Goal: Task Accomplishment & Management: Manage account settings

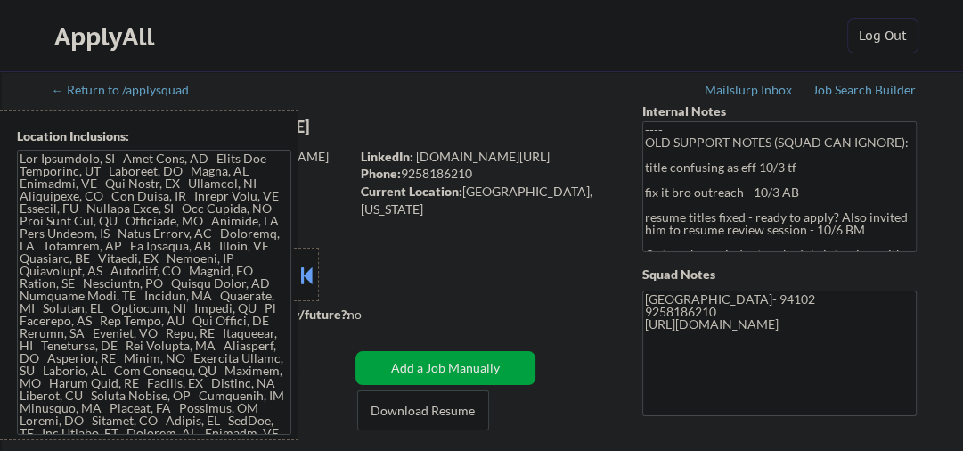
click at [306, 262] on button at bounding box center [307, 275] width 20 height 27
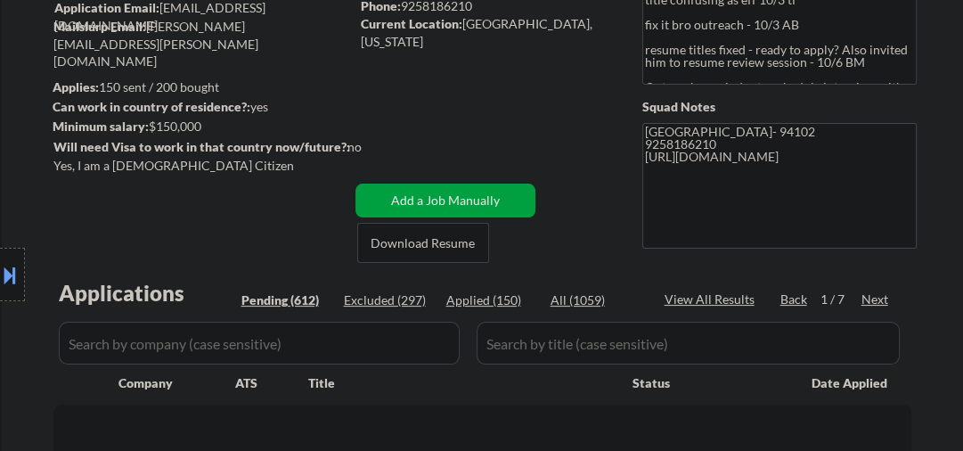
scroll to position [380, 0]
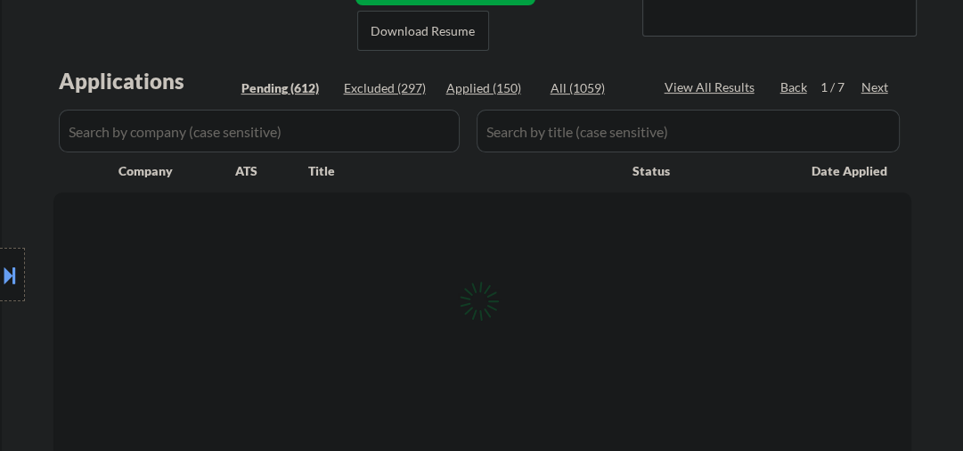
select select ""pending""
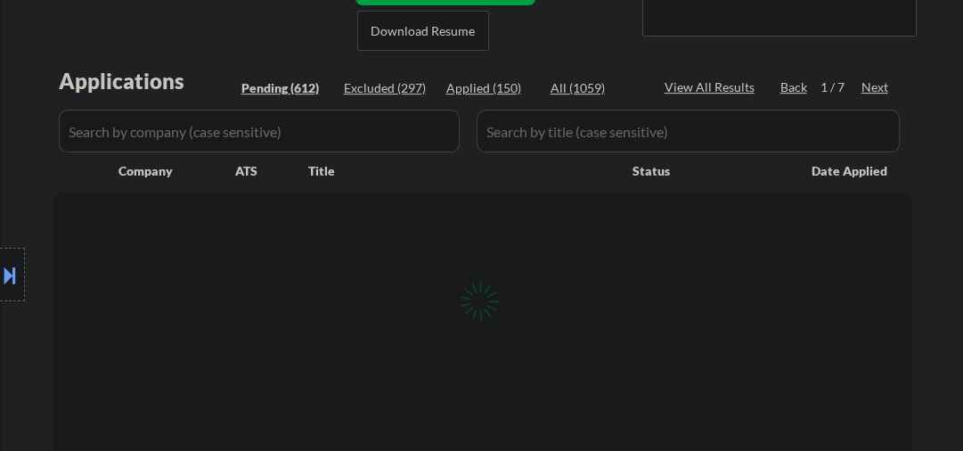
select select ""pending""
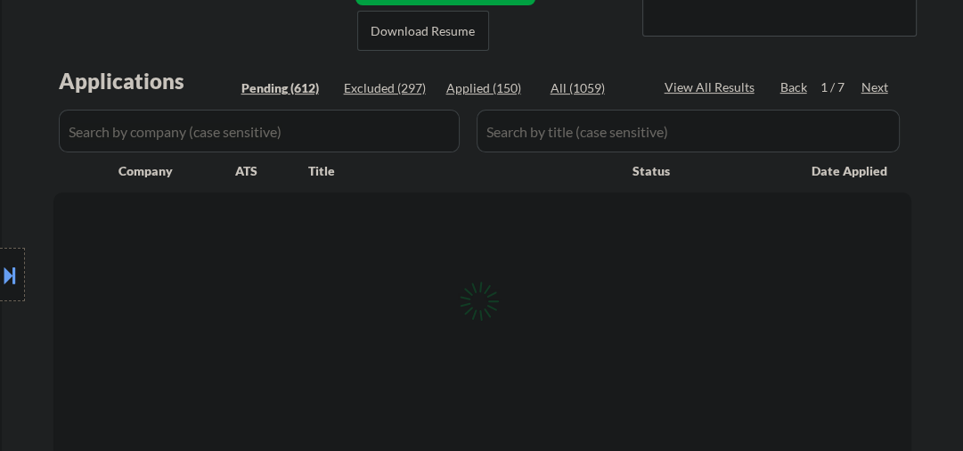
select select ""pending""
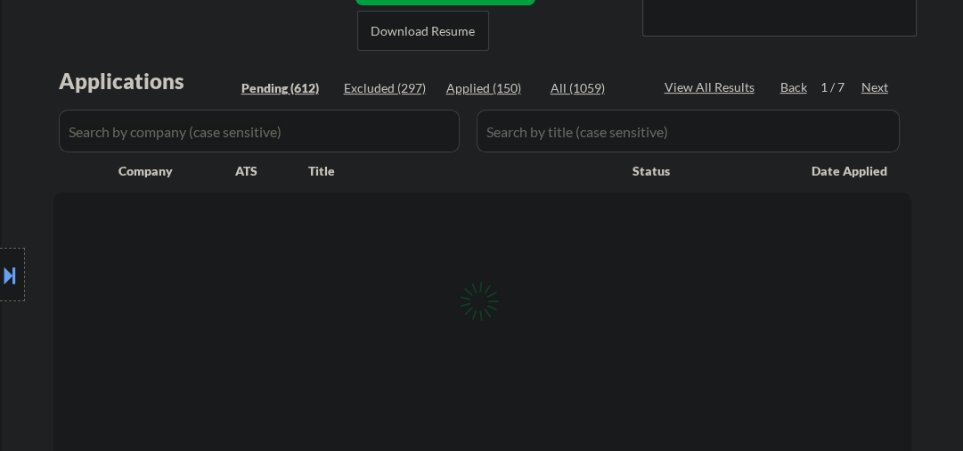
select select ""pending""
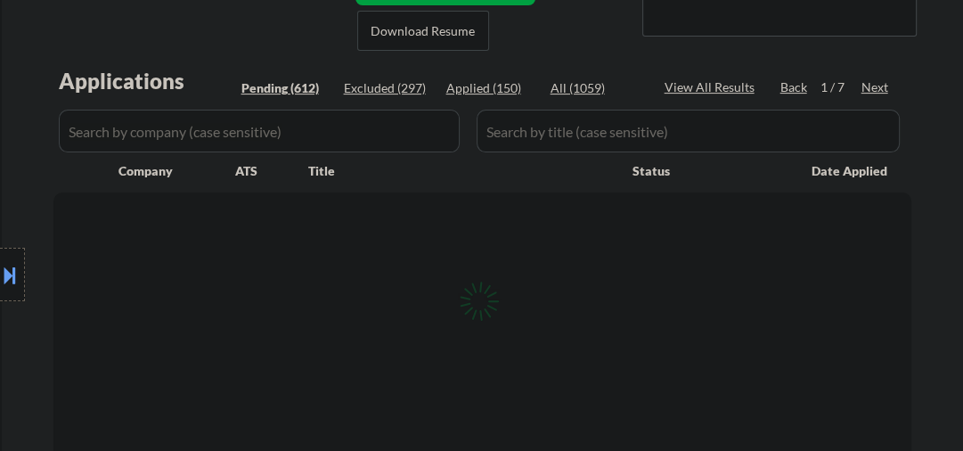
select select ""pending""
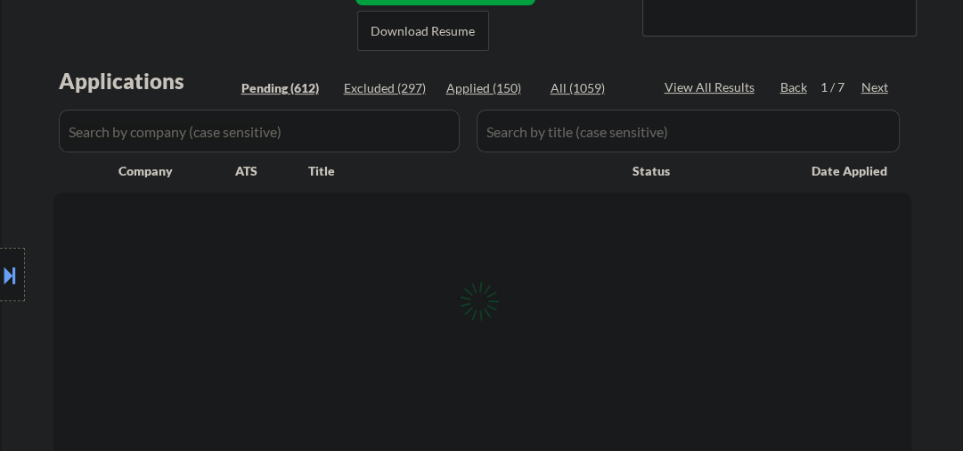
select select ""pending""
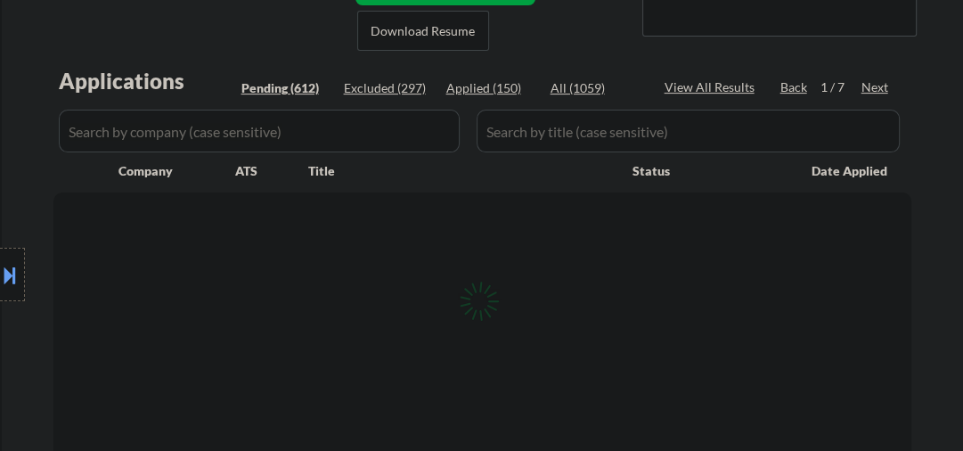
select select ""pending""
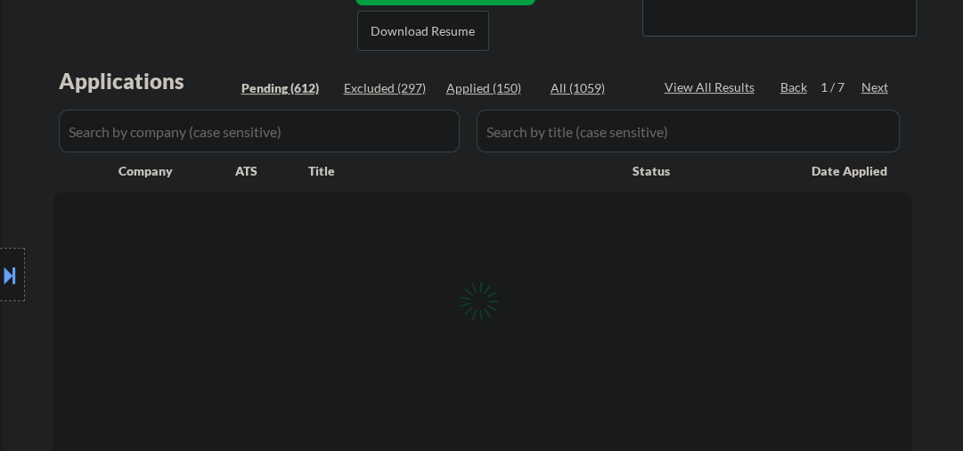
select select ""pending""
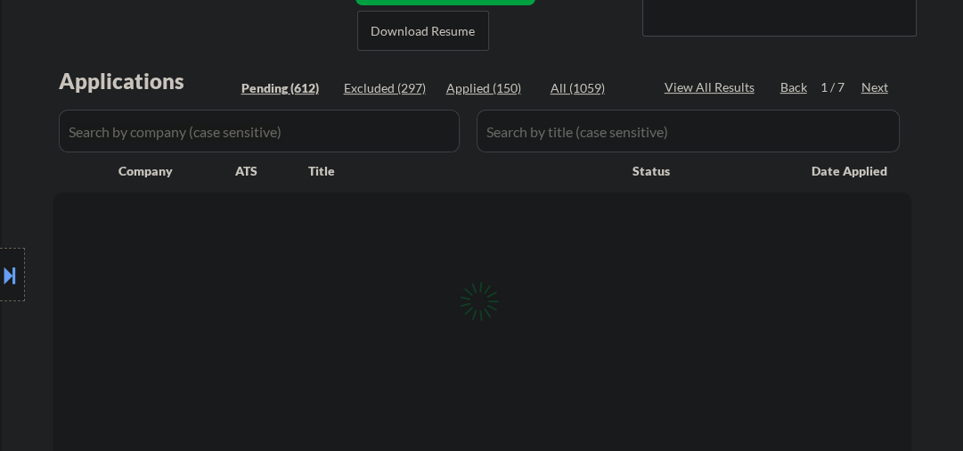
select select ""pending""
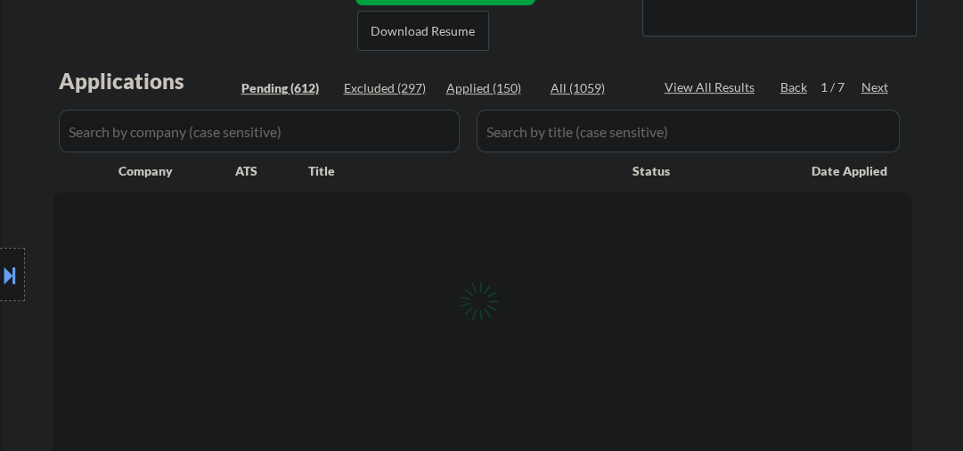
select select ""pending""
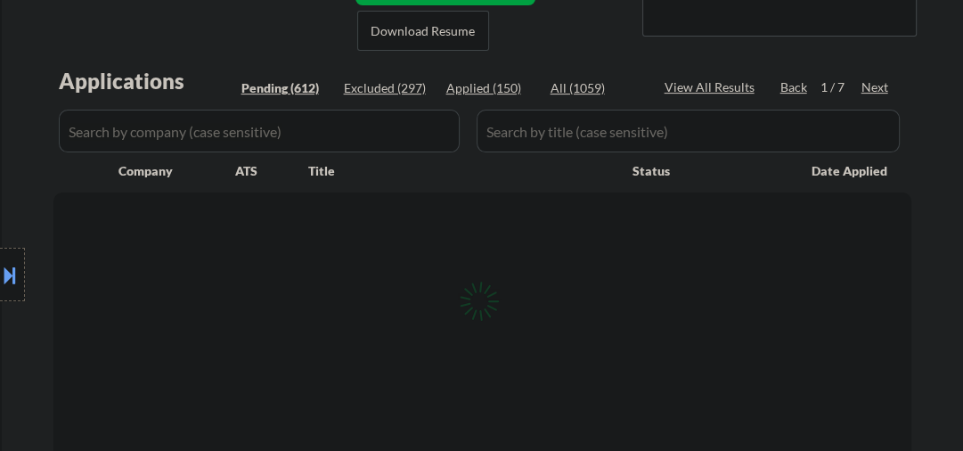
select select ""pending""
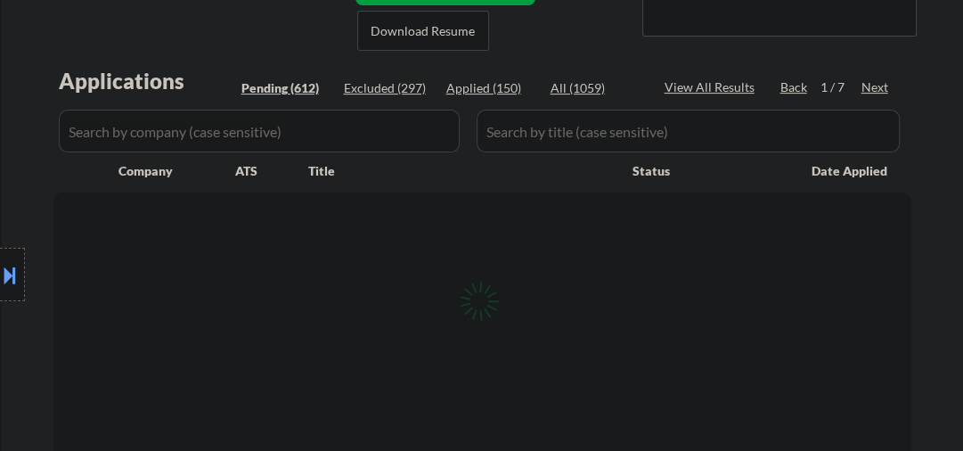
select select ""pending""
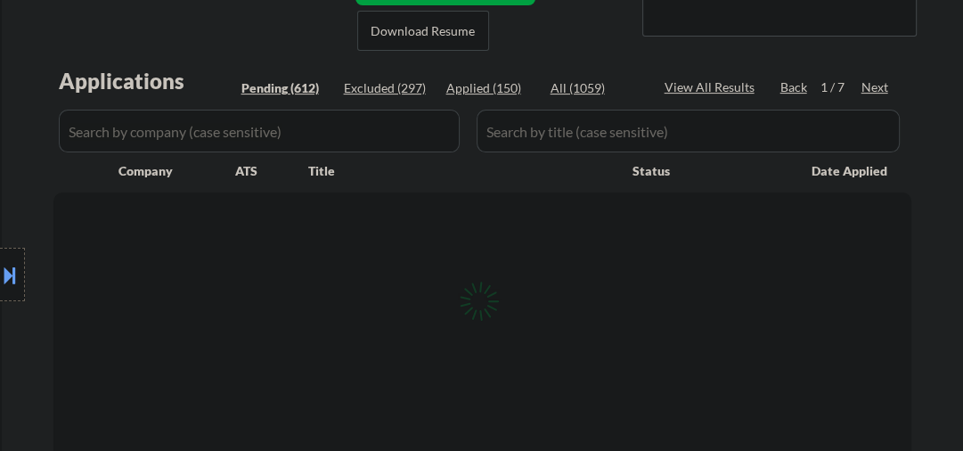
select select ""pending""
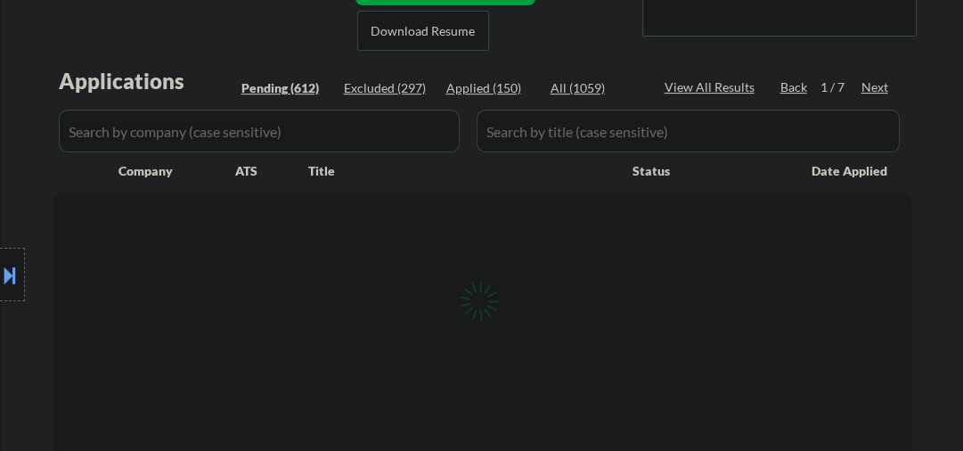
select select ""pending""
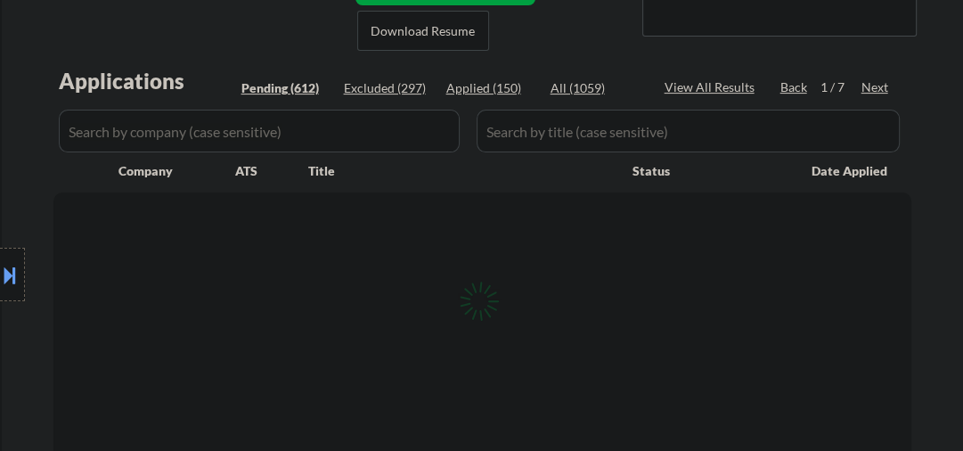
select select ""pending""
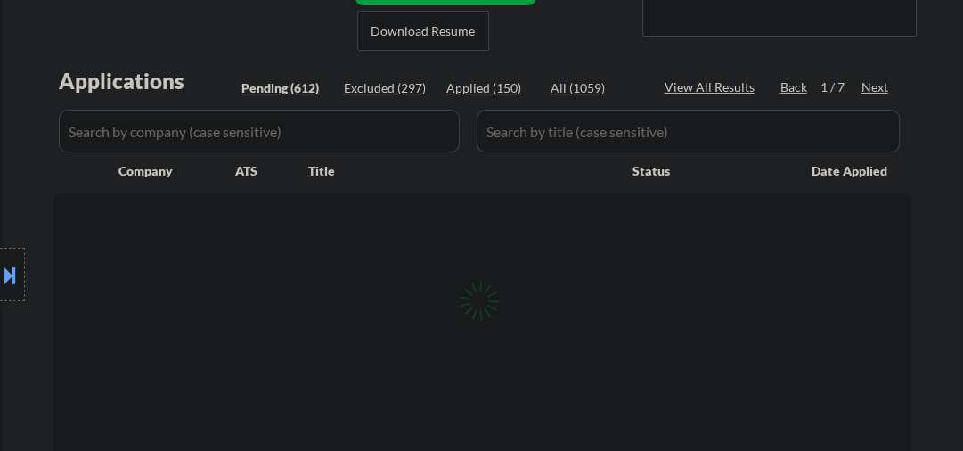
select select ""pending""
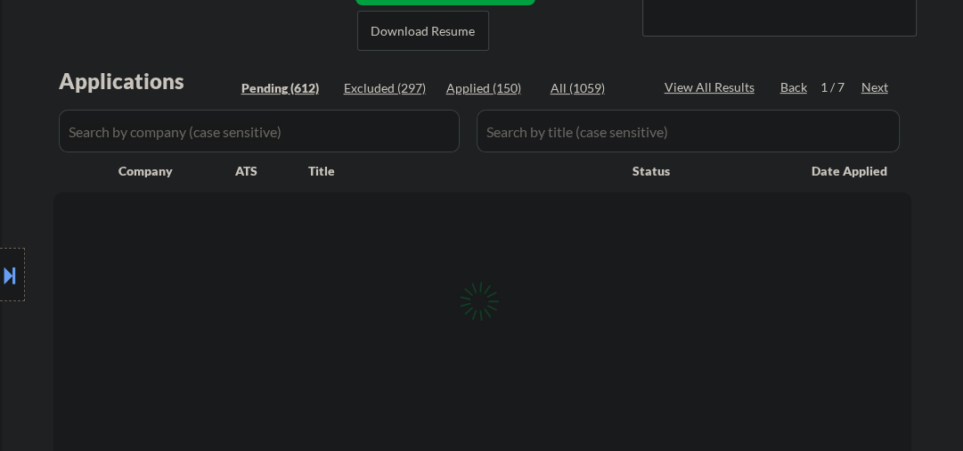
select select ""pending""
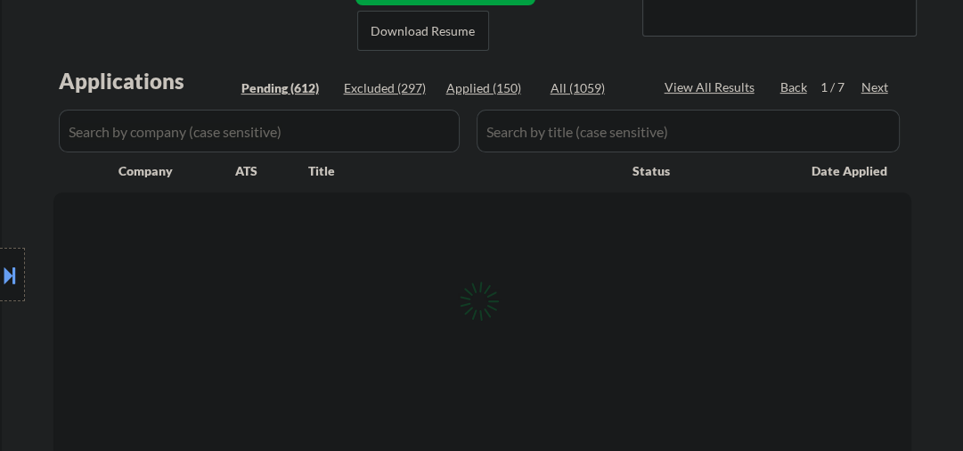
select select ""pending""
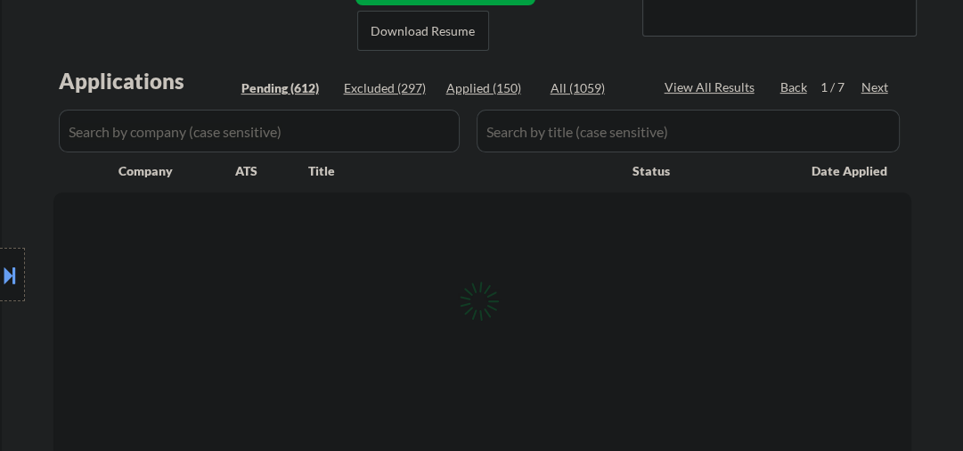
select select ""pending""
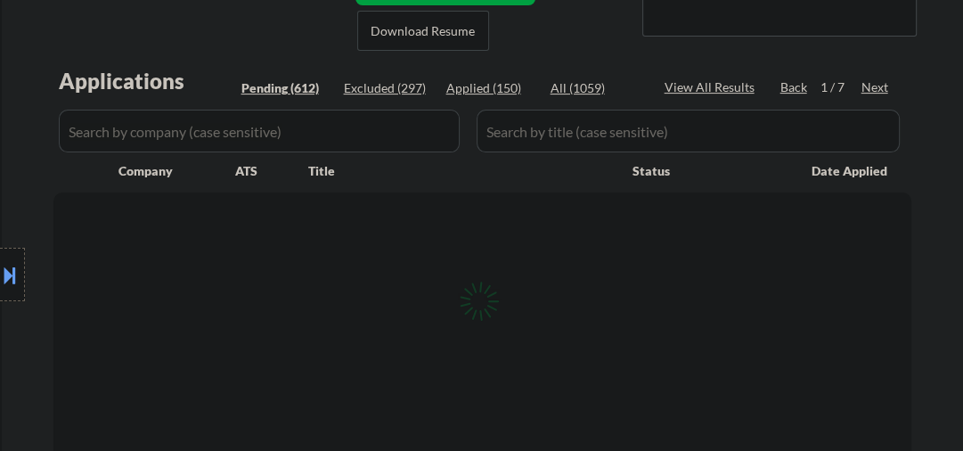
select select ""pending""
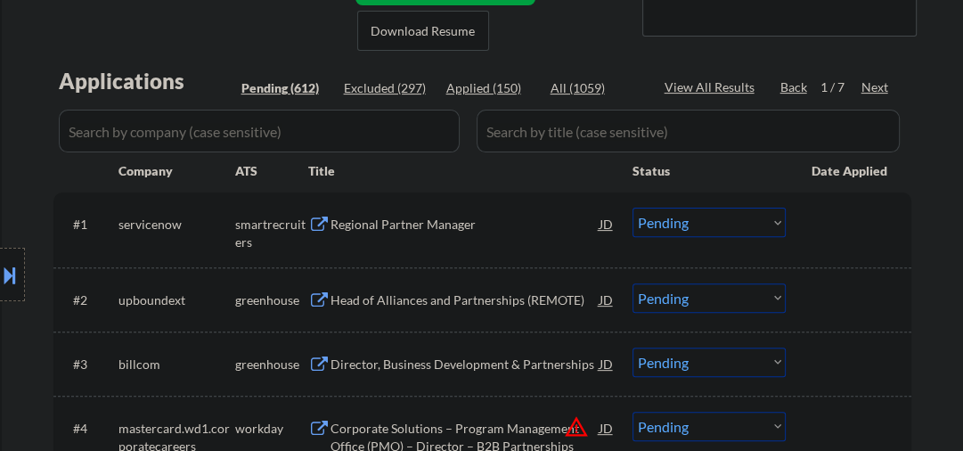
click at [477, 299] on div "Head of Alliances and Partnerships (REMOTE)" at bounding box center [465, 300] width 269 height 18
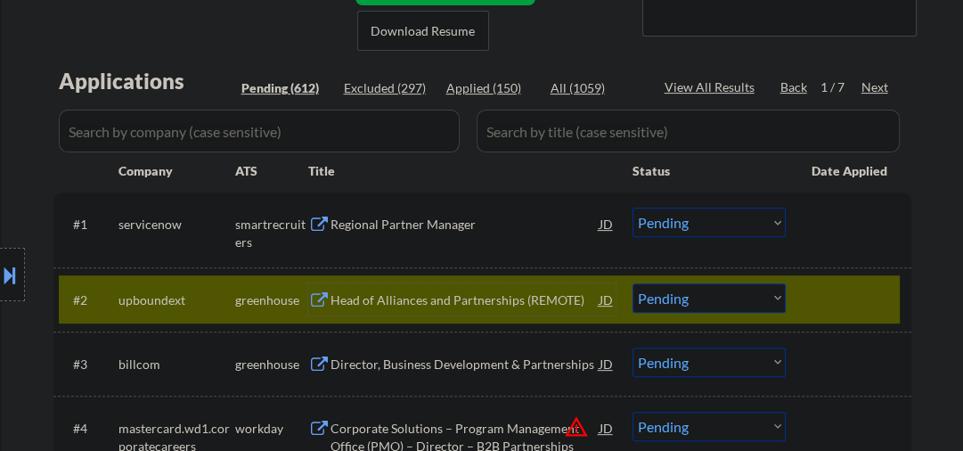
click at [463, 297] on div "Head of Alliances and Partnerships (REMOTE)" at bounding box center [465, 300] width 269 height 18
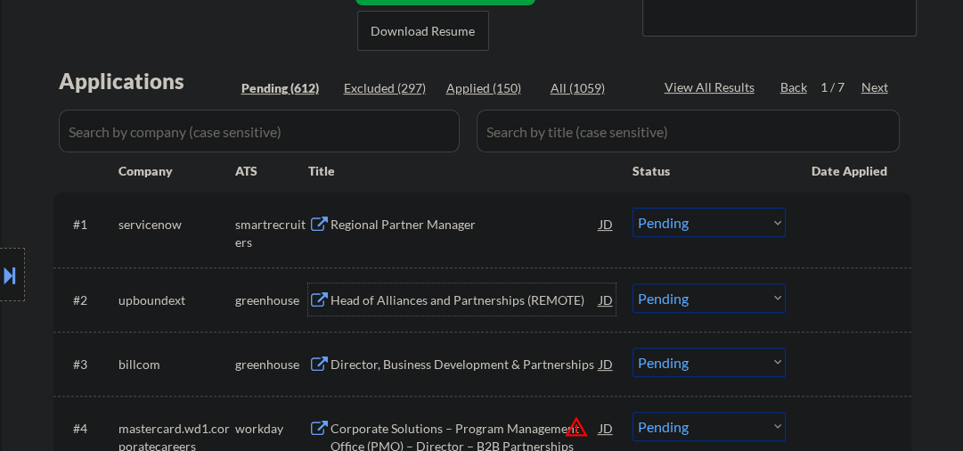
click at [696, 297] on select "Choose an option... Pending Applied Excluded (Questions) Excluded (Expired) Exc…" at bounding box center [709, 297] width 153 height 29
click at [633, 283] on select "Choose an option... Pending Applied Excluded (Questions) Excluded (Expired) Exc…" at bounding box center [709, 297] width 153 height 29
select select ""pending""
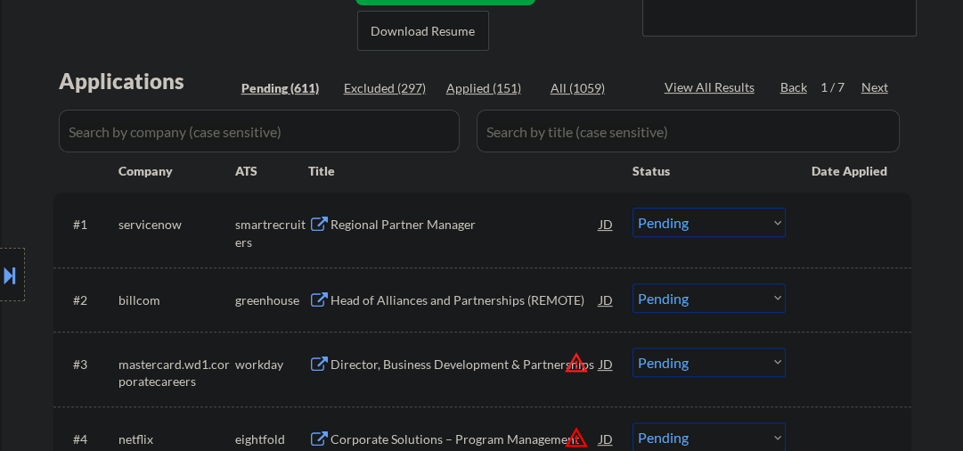
click at [401, 221] on div "Regional Partner Manager" at bounding box center [465, 225] width 269 height 18
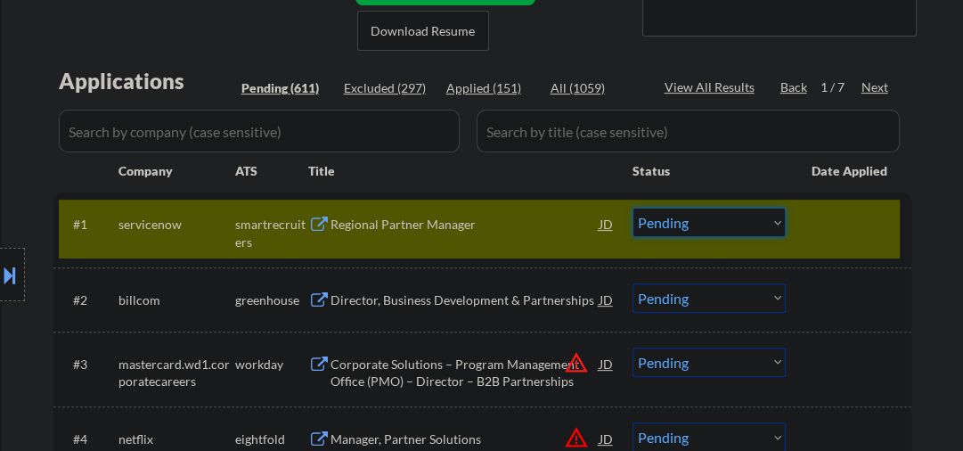
click at [687, 220] on select "Choose an option... Pending Applied Excluded (Questions) Excluded (Expired) Exc…" at bounding box center [709, 222] width 153 height 29
click at [633, 208] on select "Choose an option... Pending Applied Excluded (Questions) Excluded (Expired) Exc…" at bounding box center [709, 222] width 153 height 29
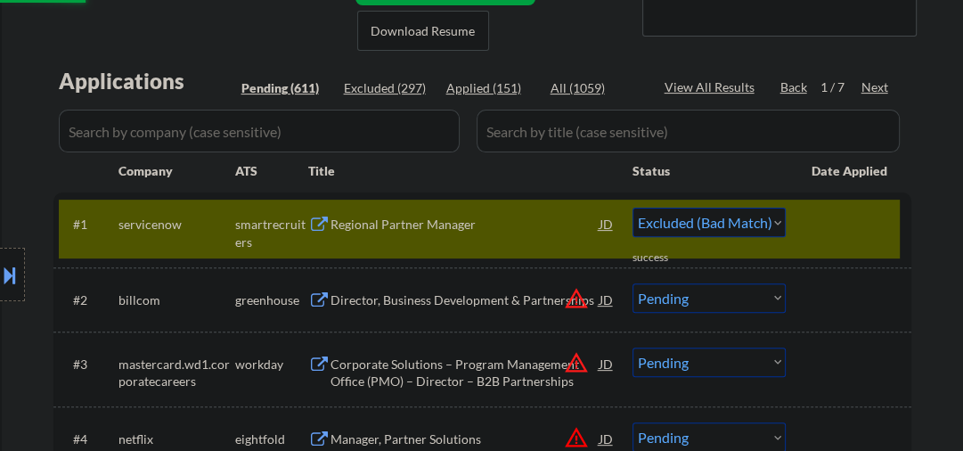
select select ""pending""
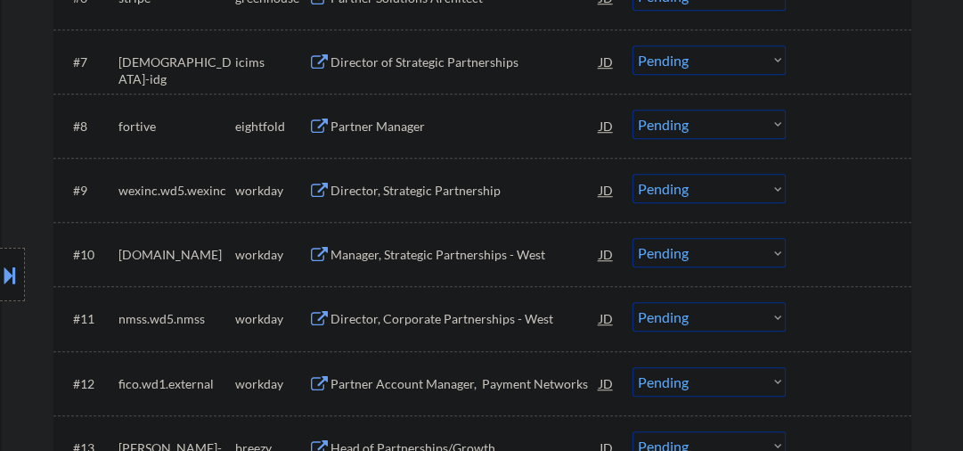
scroll to position [760, 0]
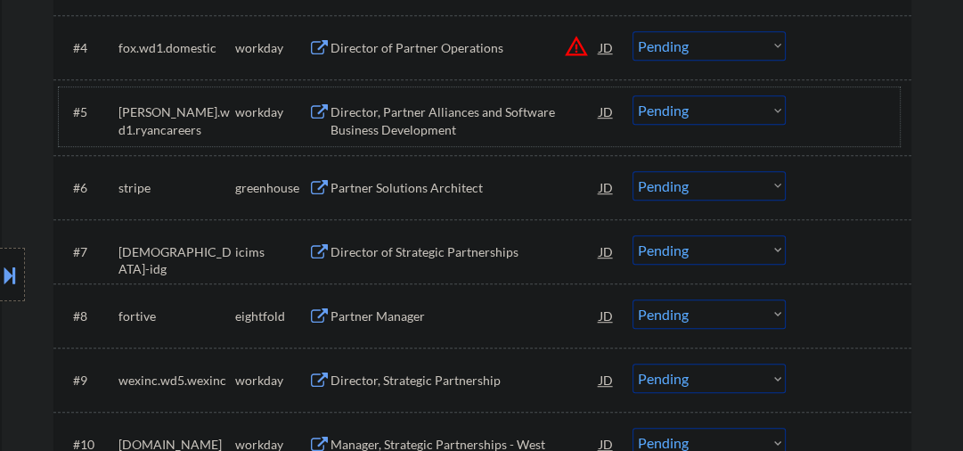
click at [388, 139] on div "#5 ryan.wd1.ryancareers workday Director, Partner Alliances and Software Busine…" at bounding box center [479, 116] width 841 height 59
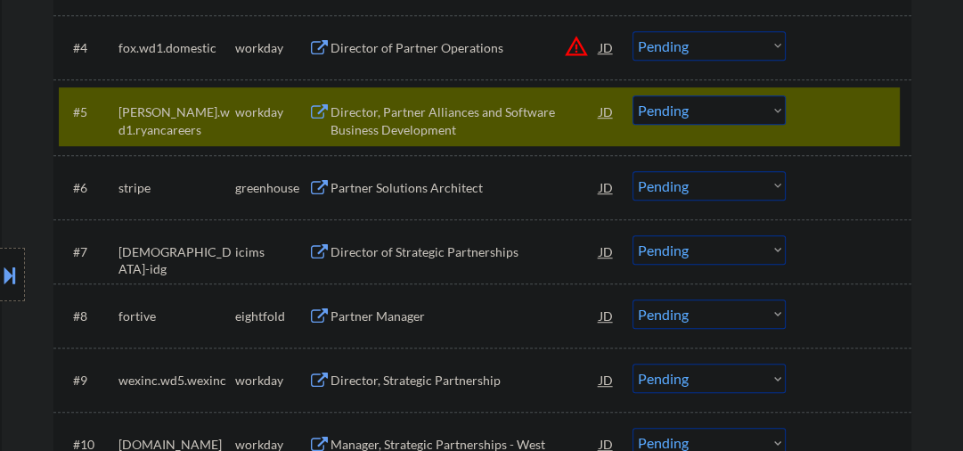
click at [385, 121] on div "Director, Partner Alliances and Software Business Development" at bounding box center [465, 120] width 269 height 35
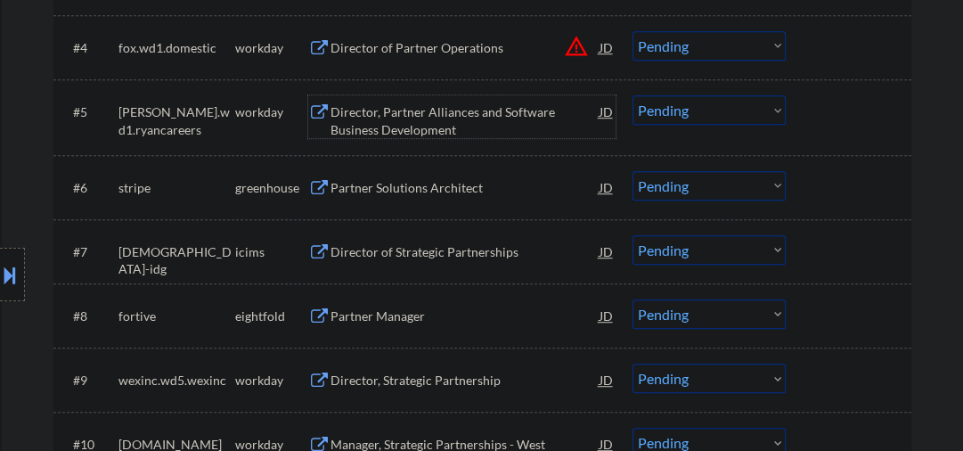
click at [673, 121] on select "Choose an option... Pending Applied Excluded (Questions) Excluded (Expired) Exc…" at bounding box center [709, 109] width 153 height 29
click at [633, 95] on select "Choose an option... Pending Applied Excluded (Questions) Excluded (Expired) Exc…" at bounding box center [709, 109] width 153 height 29
select select ""pending""
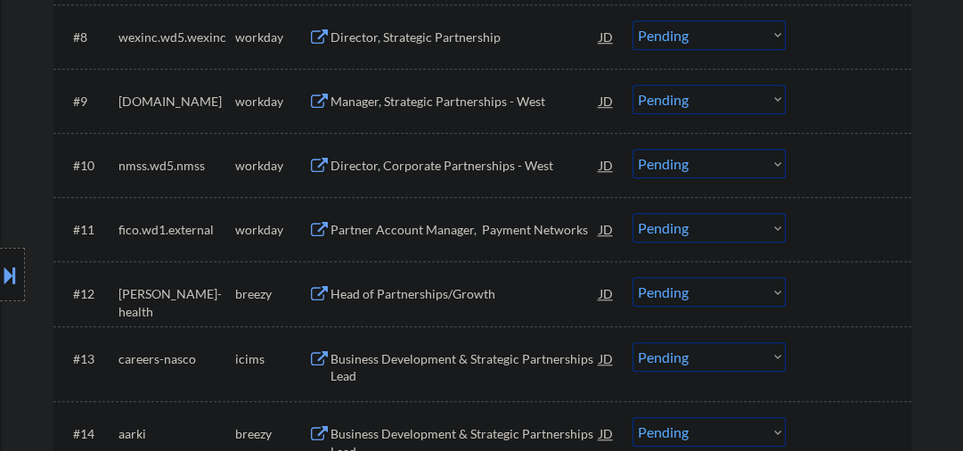
scroll to position [1045, 0]
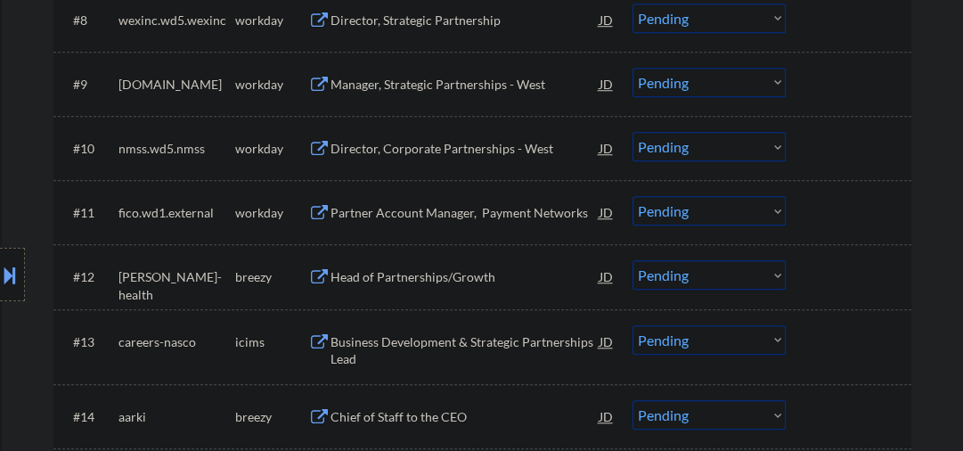
click at [380, 81] on div "Manager, Strategic Partnerships - West" at bounding box center [465, 85] width 269 height 18
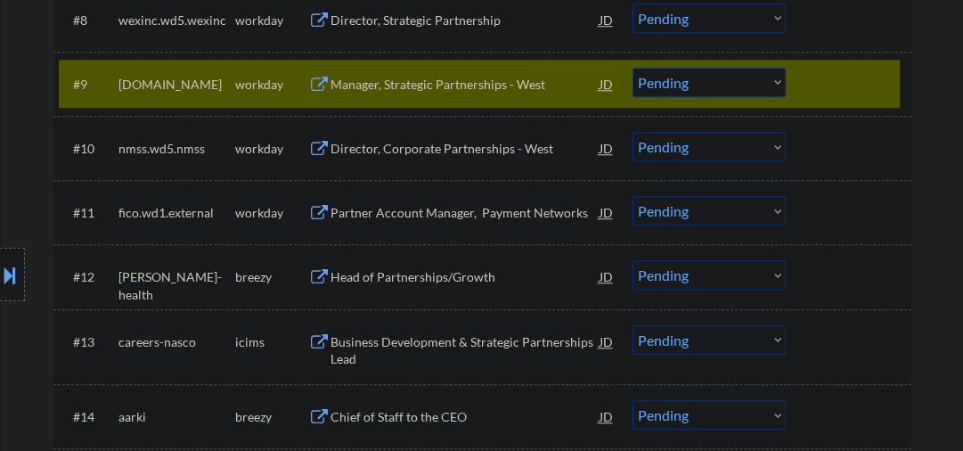
click at [688, 76] on select "Choose an option... Pending Applied Excluded (Questions) Excluded (Expired) Exc…" at bounding box center [709, 82] width 153 height 29
click at [633, 68] on select "Choose an option... Pending Applied Excluded (Questions) Excluded (Expired) Exc…" at bounding box center [709, 82] width 153 height 29
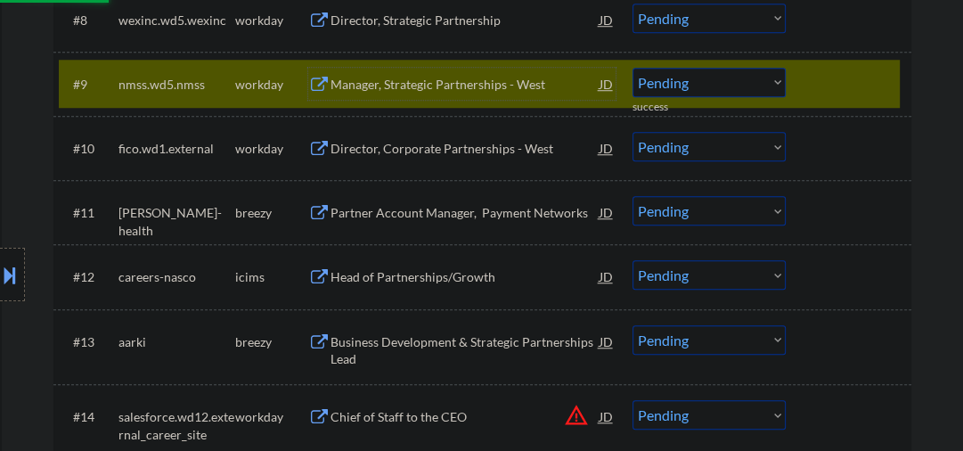
click at [373, 93] on div "Manager, Strategic Partnerships - West" at bounding box center [465, 84] width 269 height 32
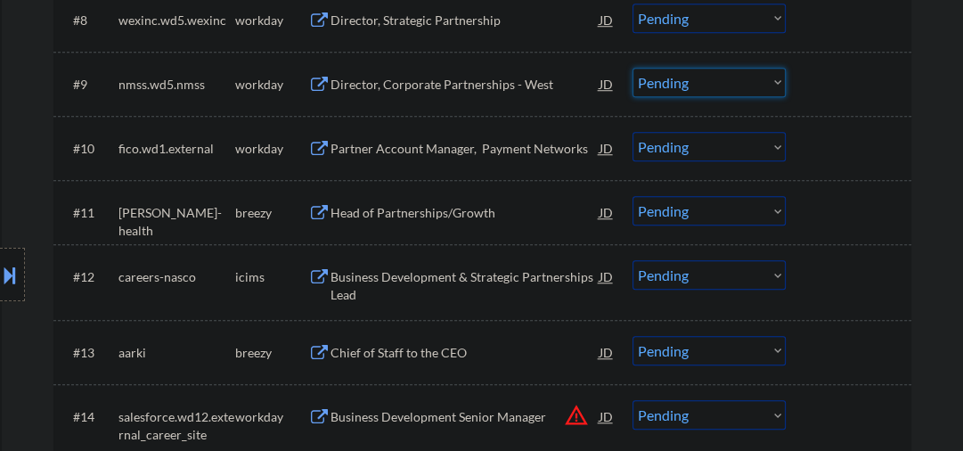
click at [667, 82] on select "Choose an option... Pending Applied Excluded (Questions) Excluded (Expired) Exc…" at bounding box center [709, 82] width 153 height 29
click at [633, 68] on select "Choose an option... Pending Applied Excluded (Questions) Excluded (Expired) Exc…" at bounding box center [709, 82] width 153 height 29
select select ""pending""
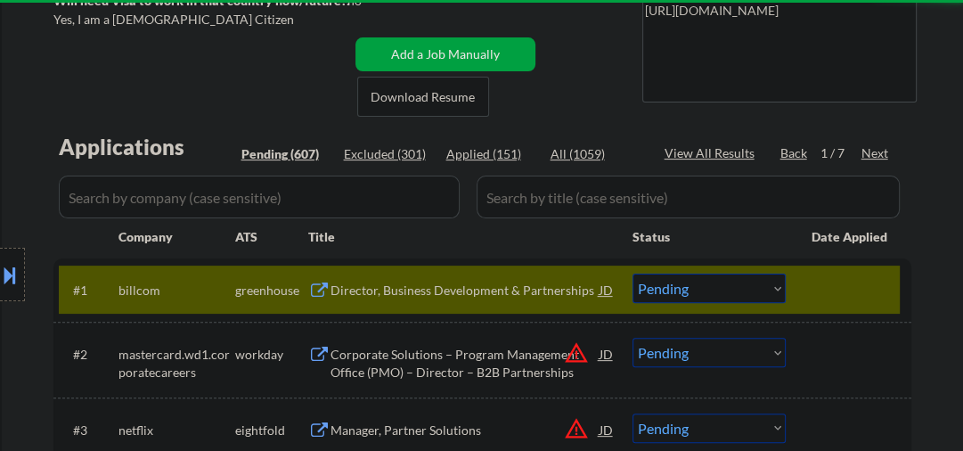
scroll to position [190, 0]
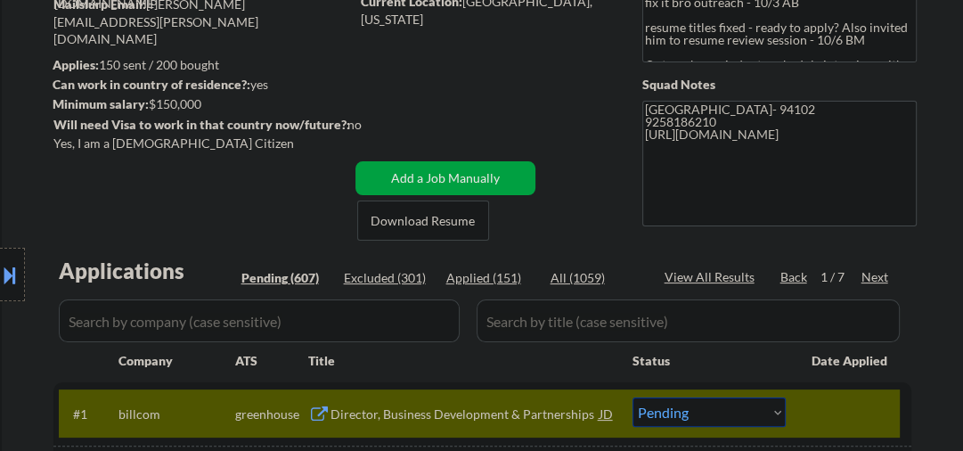
click at [866, 274] on div "Next" at bounding box center [875, 277] width 29 height 18
click at [803, 277] on div "Back" at bounding box center [794, 277] width 29 height 18
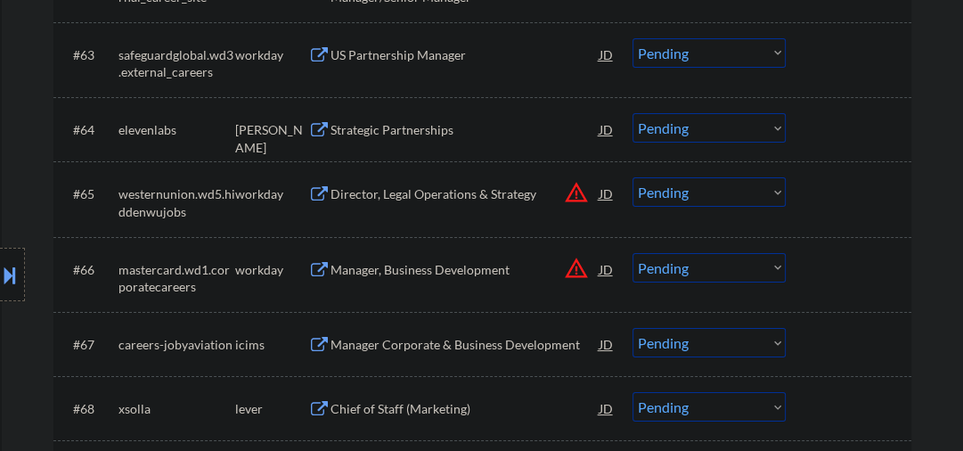
scroll to position [4846, 0]
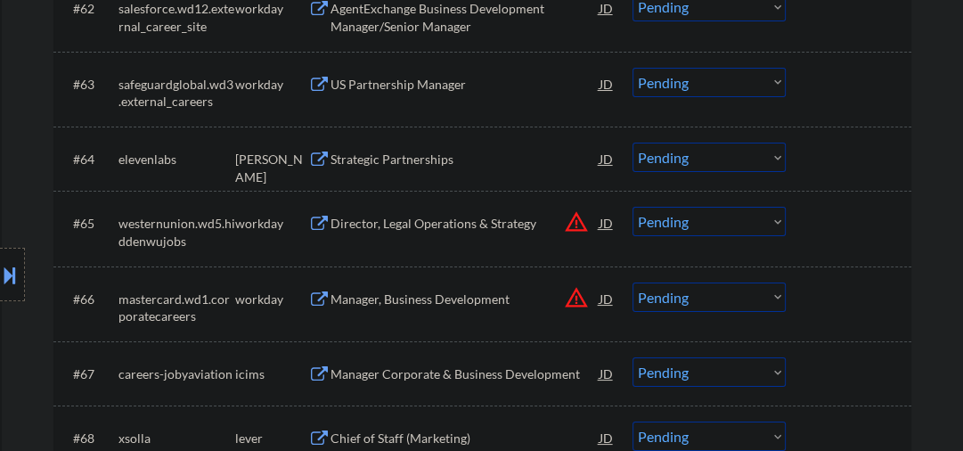
click at [335, 157] on div "Strategic Partnerships" at bounding box center [465, 160] width 269 height 18
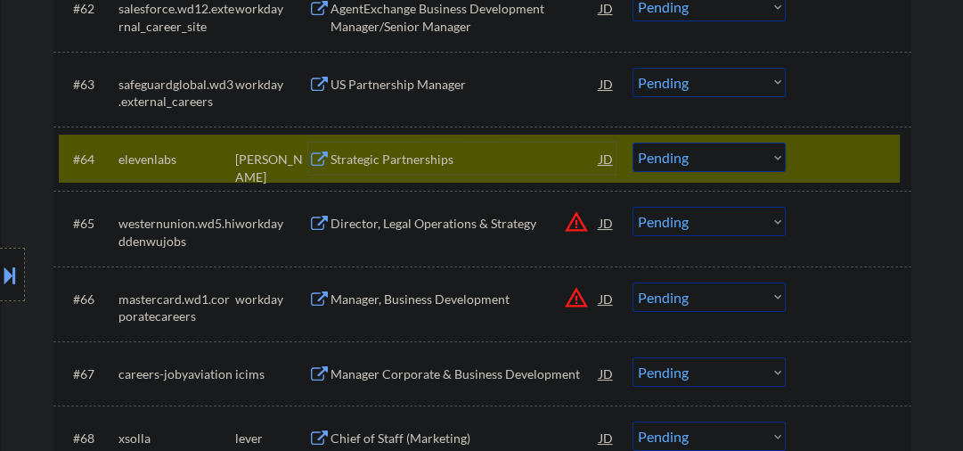
click at [741, 157] on select "Choose an option... Pending Applied Excluded (Questions) Excluded (Expired) Exc…" at bounding box center [709, 157] width 153 height 29
click at [633, 143] on select "Choose an option... Pending Applied Excluded (Questions) Excluded (Expired) Exc…" at bounding box center [709, 157] width 153 height 29
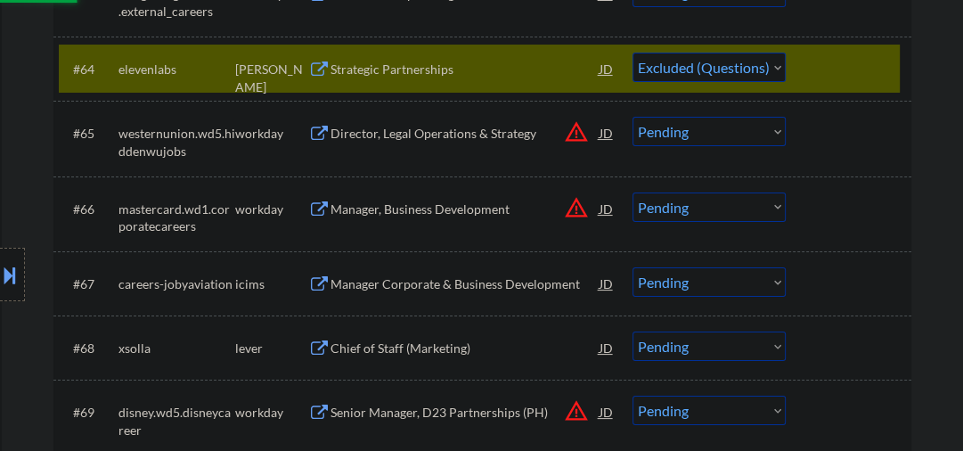
scroll to position [5036, 0]
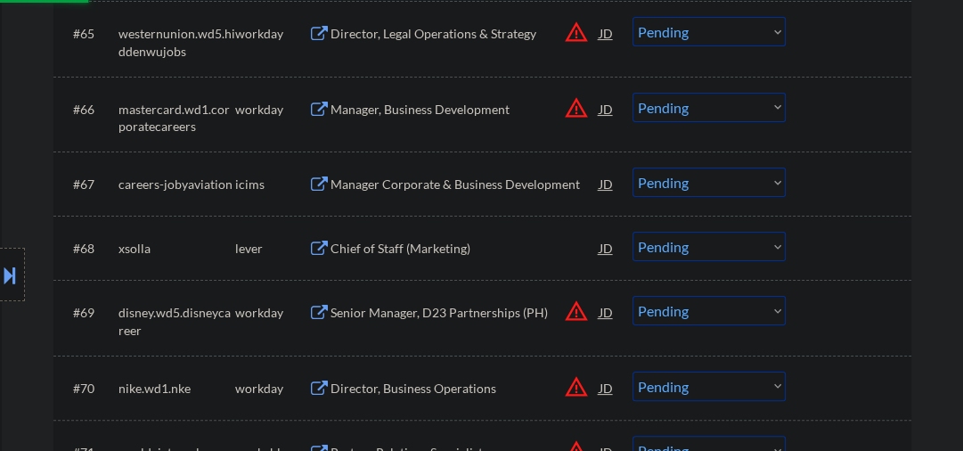
click at [359, 256] on div "Chief of Staff (Marketing)" at bounding box center [465, 249] width 269 height 18
select select ""pending""
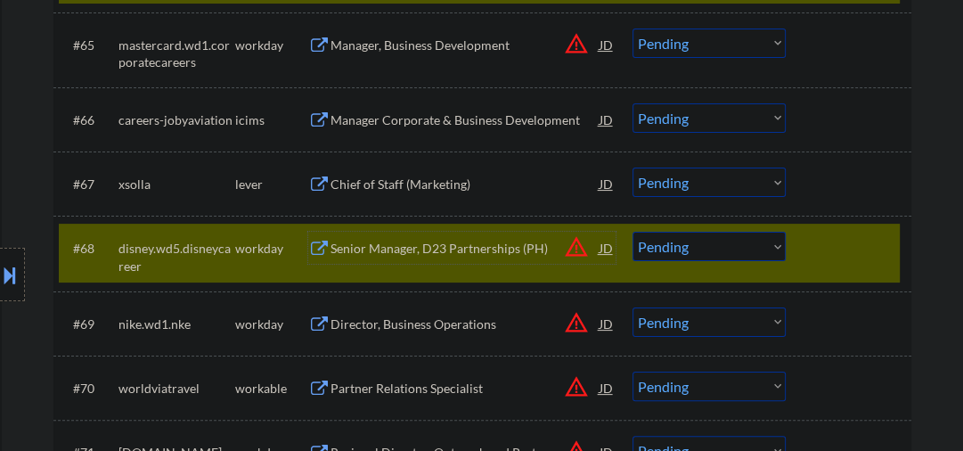
click at [411, 178] on div "Chief of Staff (Marketing)" at bounding box center [465, 185] width 269 height 18
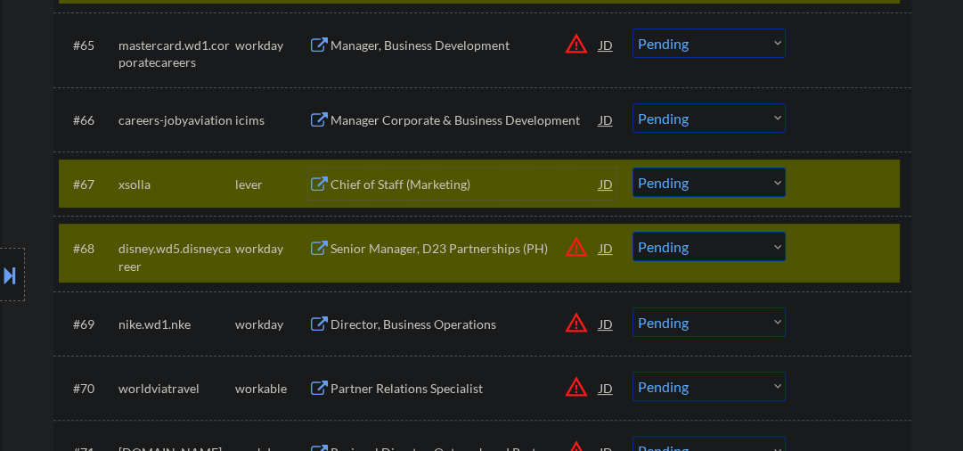
click at [846, 259] on div at bounding box center [851, 248] width 78 height 32
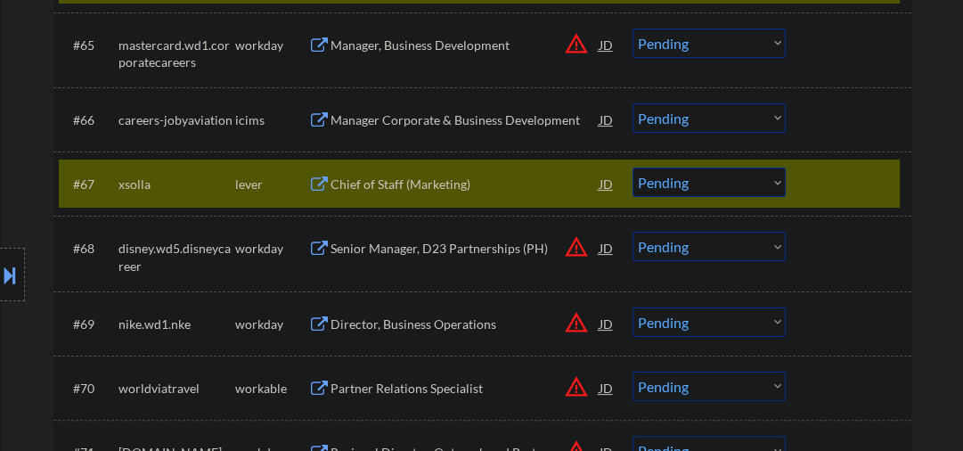
click at [387, 188] on div "Chief of Staff (Marketing)" at bounding box center [465, 185] width 269 height 18
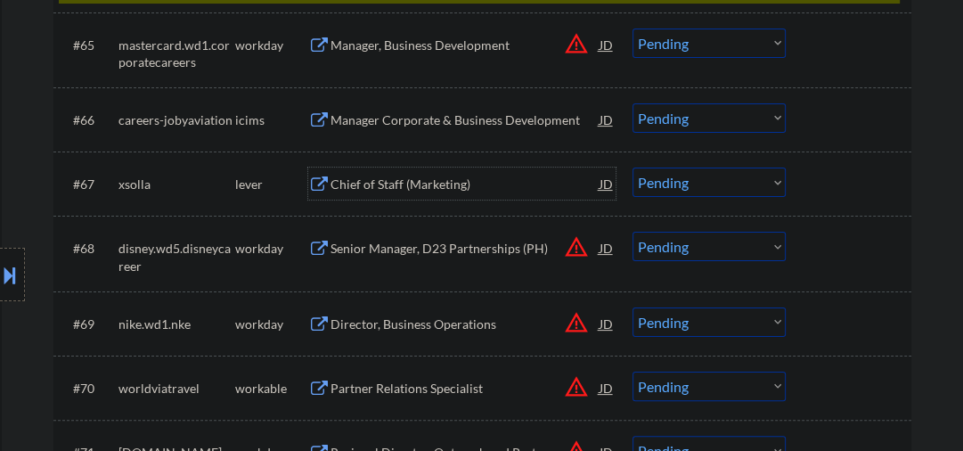
click at [406, 185] on div "Chief of Staff (Marketing)" at bounding box center [465, 185] width 269 height 18
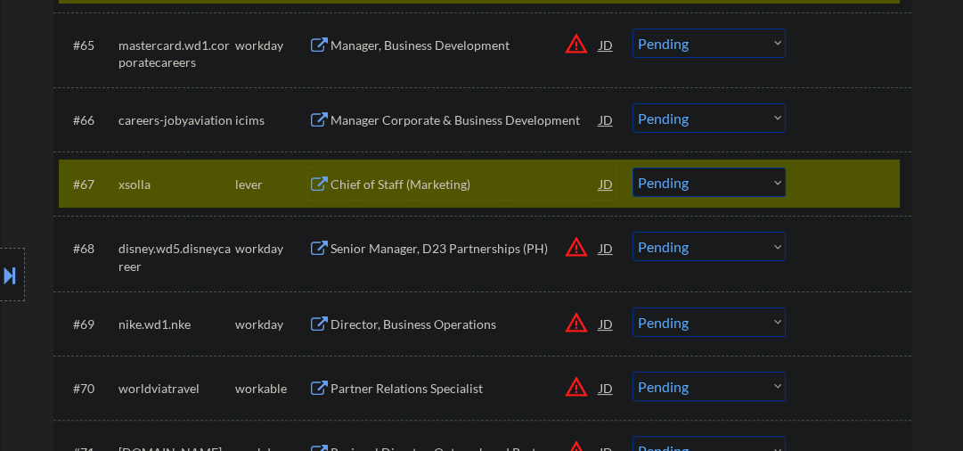
click at [656, 181] on select "Choose an option... Pending Applied Excluded (Questions) Excluded (Expired) Exc…" at bounding box center [709, 181] width 153 height 29
click at [633, 167] on select "Choose an option... Pending Applied Excluded (Questions) Excluded (Expired) Exc…" at bounding box center [709, 181] width 153 height 29
select select ""pending""
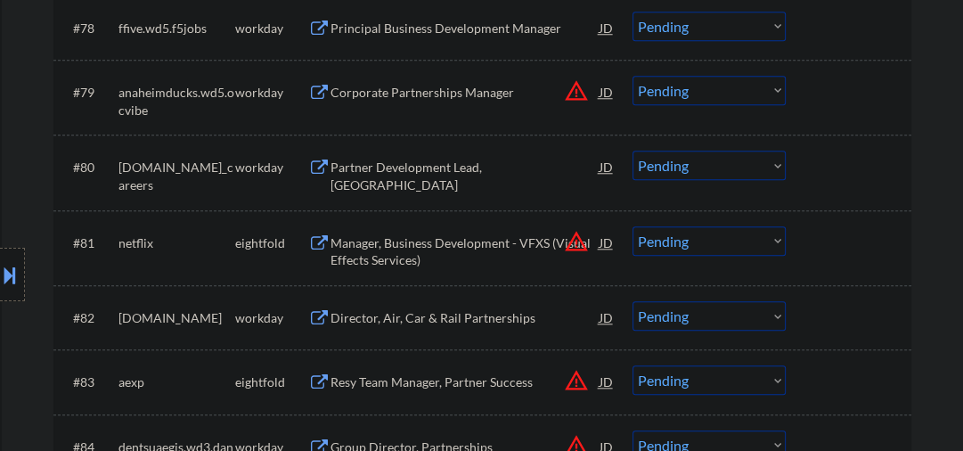
scroll to position [6081, 0]
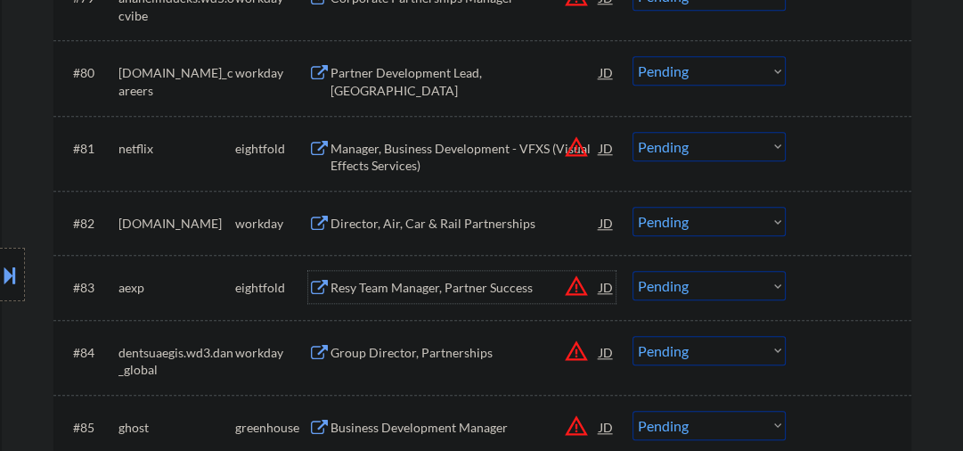
click at [417, 284] on div "Resy Team Manager, Partner Success" at bounding box center [465, 288] width 269 height 18
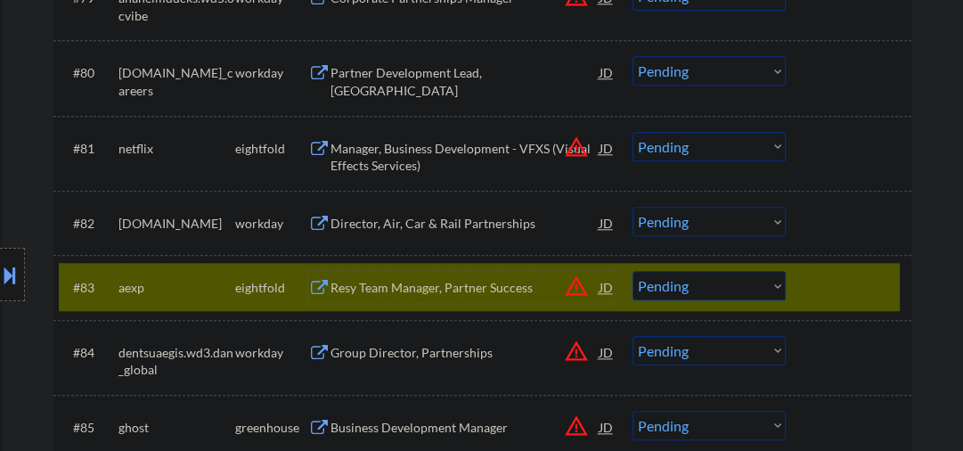
click at [694, 286] on select "Choose an option... Pending Applied Excluded (Questions) Excluded (Expired) Exc…" at bounding box center [709, 285] width 153 height 29
click at [633, 271] on select "Choose an option... Pending Applied Excluded (Questions) Excluded (Expired) Exc…" at bounding box center [709, 285] width 153 height 29
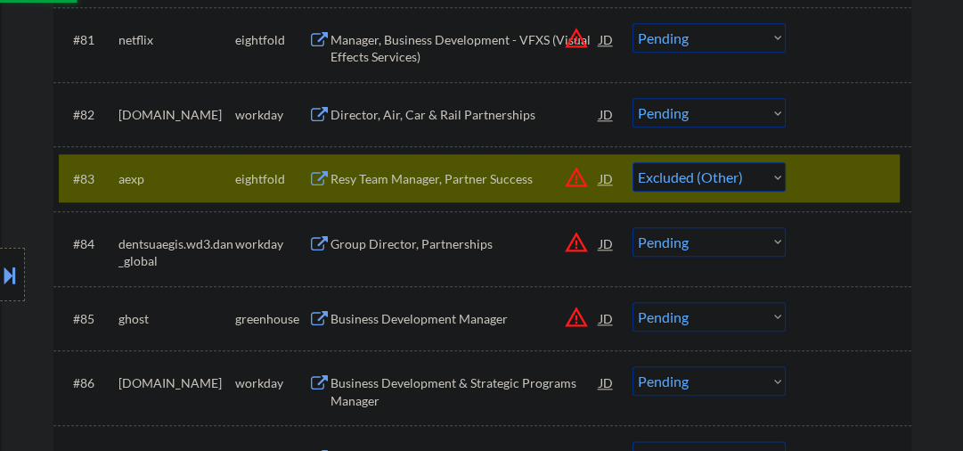
scroll to position [6272, 0]
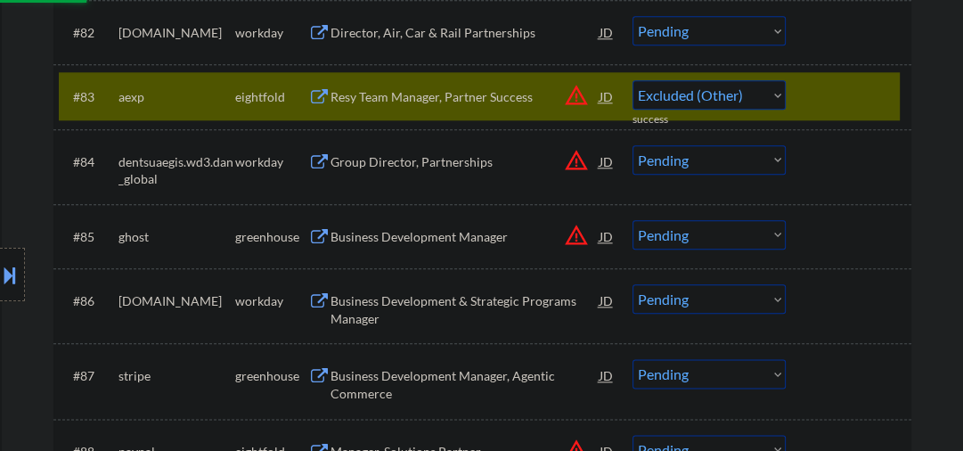
select select ""pending""
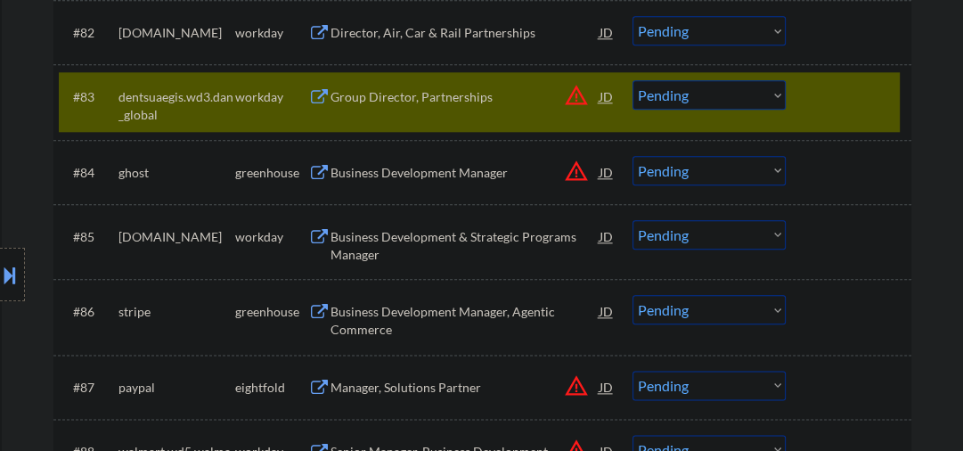
click at [375, 176] on div "Business Development Manager" at bounding box center [465, 173] width 269 height 18
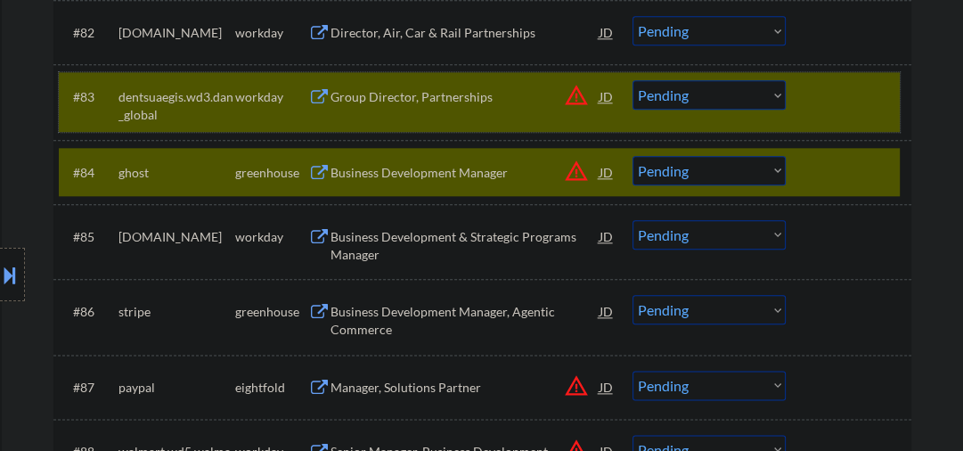
click at [804, 104] on div "#83 dentsuaegis.wd3.dan_global workday Group Director, Partnerships JD warning_…" at bounding box center [479, 101] width 841 height 59
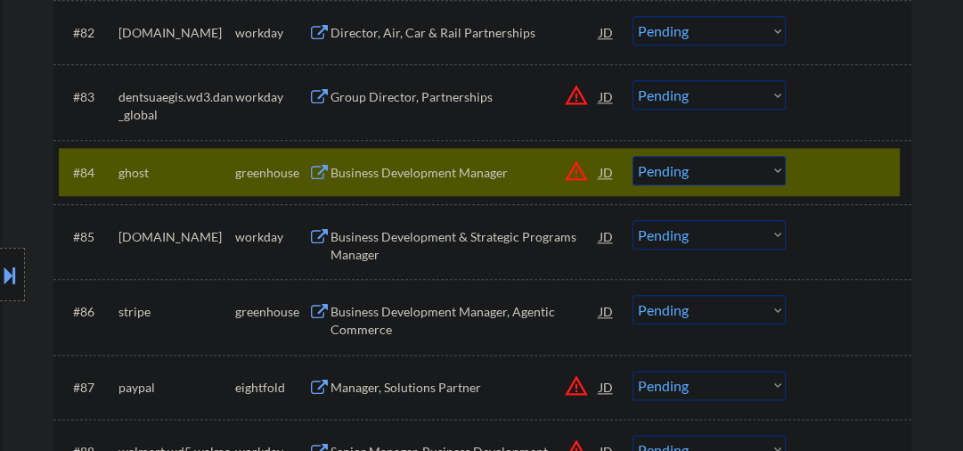
click at [670, 177] on select "Choose an option... Pending Applied Excluded (Questions) Excluded (Expired) Exc…" at bounding box center [709, 170] width 153 height 29
click at [633, 156] on select "Choose an option... Pending Applied Excluded (Questions) Excluded (Expired) Exc…" at bounding box center [709, 170] width 153 height 29
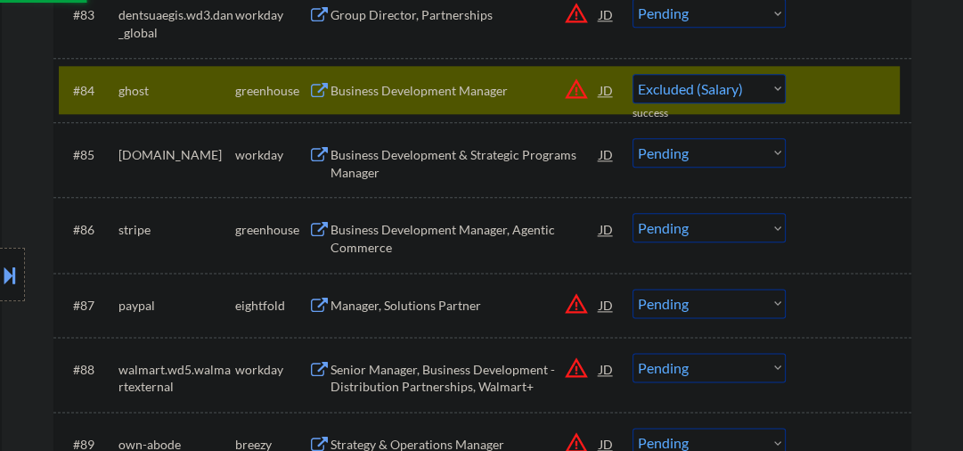
scroll to position [6461, 0]
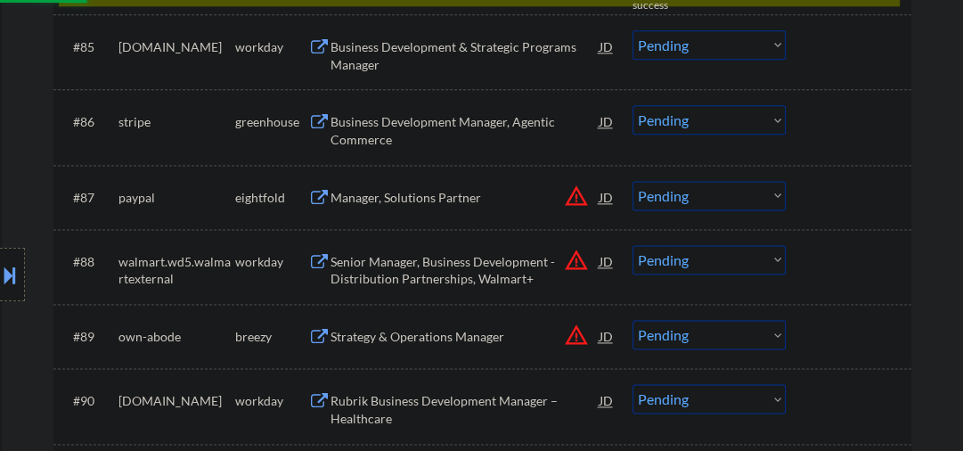
select select ""pending""
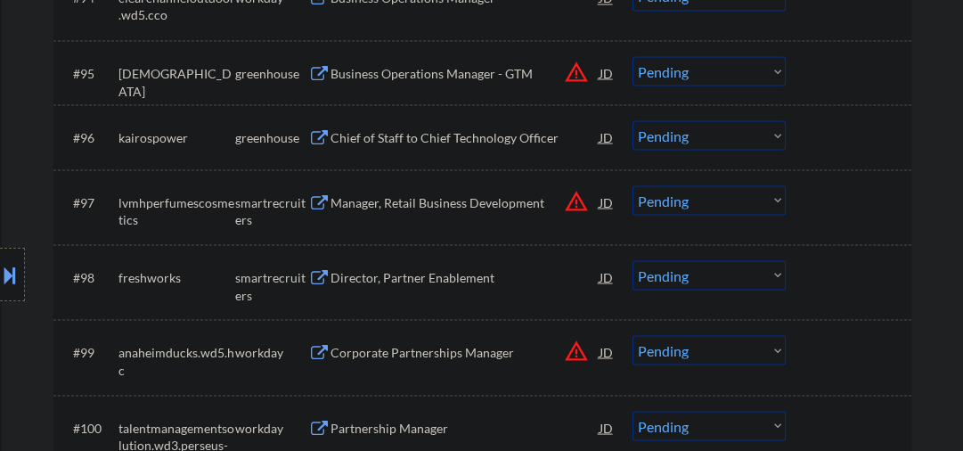
scroll to position [7127, 0]
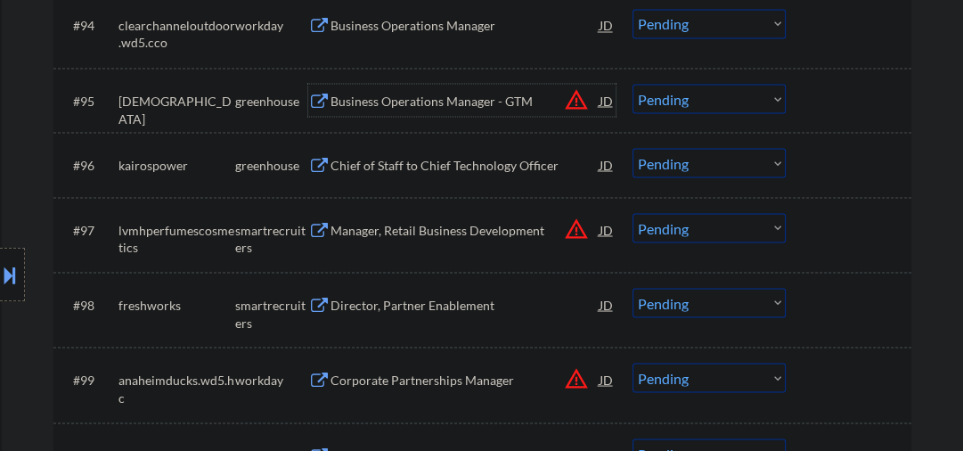
click at [410, 107] on div "Business Operations Manager - GTM" at bounding box center [465, 101] width 269 height 18
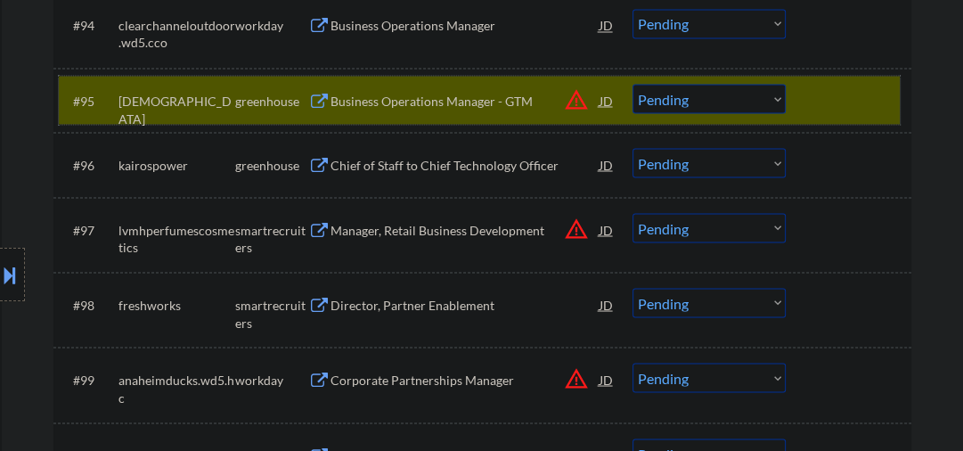
drag, startPoint x: 846, startPoint y: 90, endPoint x: 827, endPoint y: 93, distance: 19.8
click at [846, 91] on div at bounding box center [851, 100] width 78 height 32
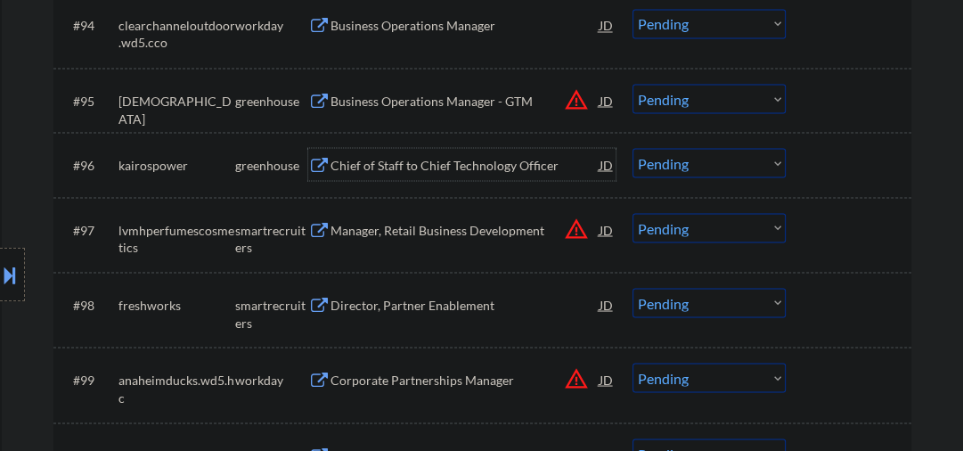
click at [416, 165] on div "Chief of Staff to Chief Technology Officer" at bounding box center [465, 165] width 269 height 18
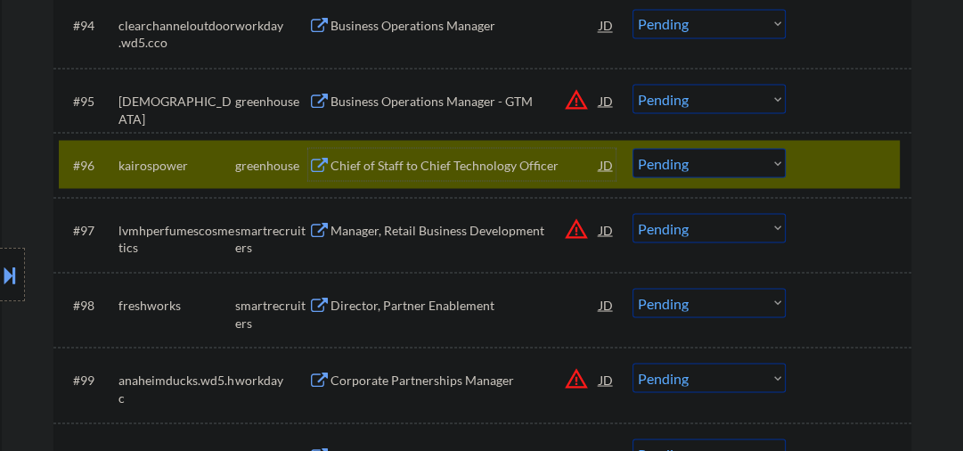
click at [865, 167] on div at bounding box center [851, 164] width 78 height 32
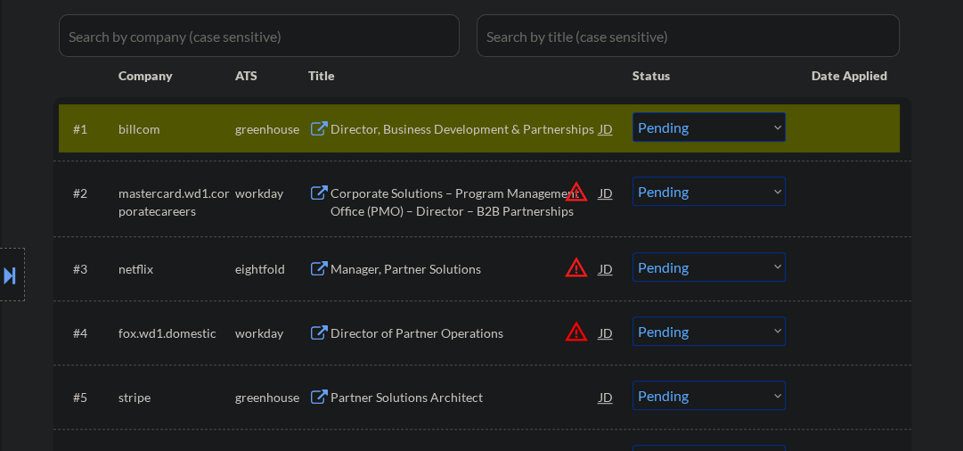
scroll to position [94, 0]
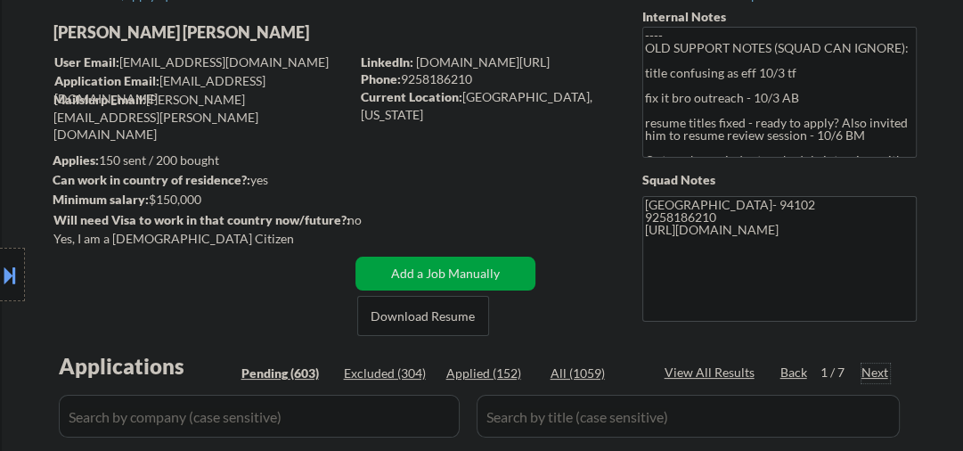
click at [880, 373] on div "Next" at bounding box center [875, 372] width 29 height 18
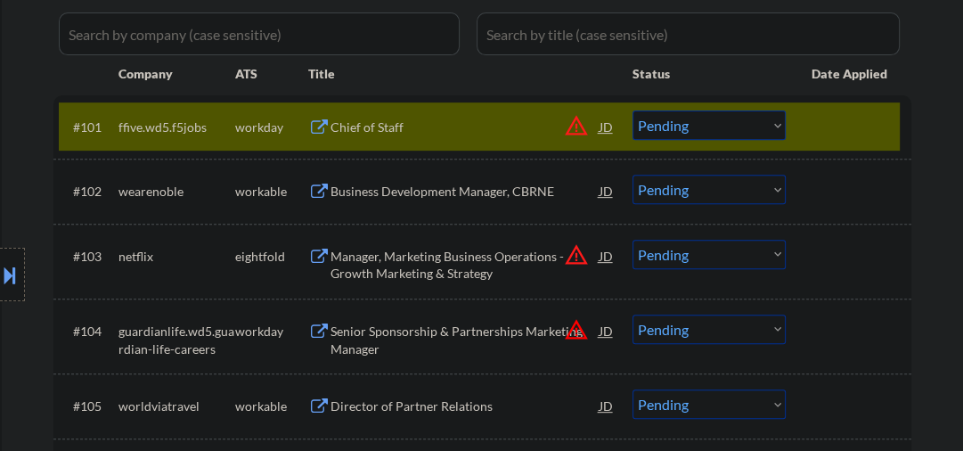
scroll to position [475, 0]
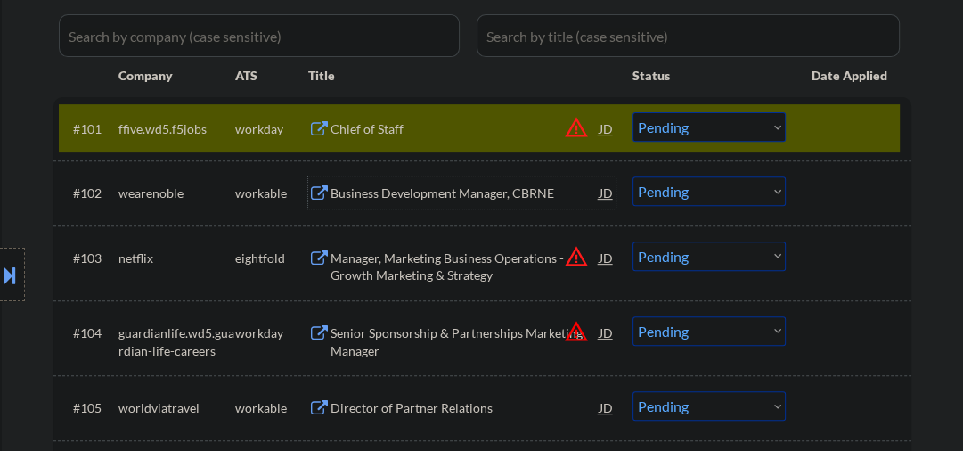
click at [374, 194] on div "Business Development Manager, CBRNE" at bounding box center [465, 193] width 269 height 18
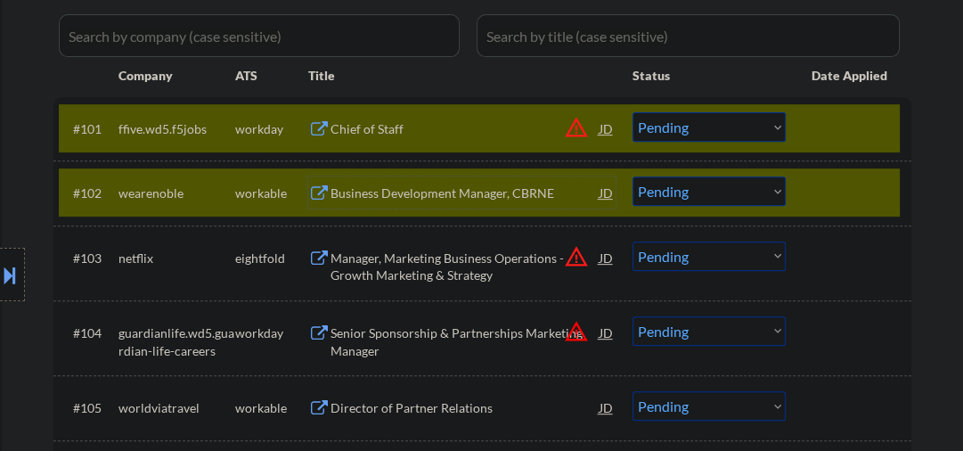
click at [437, 193] on div "Business Development Manager, CBRNE" at bounding box center [465, 193] width 269 height 18
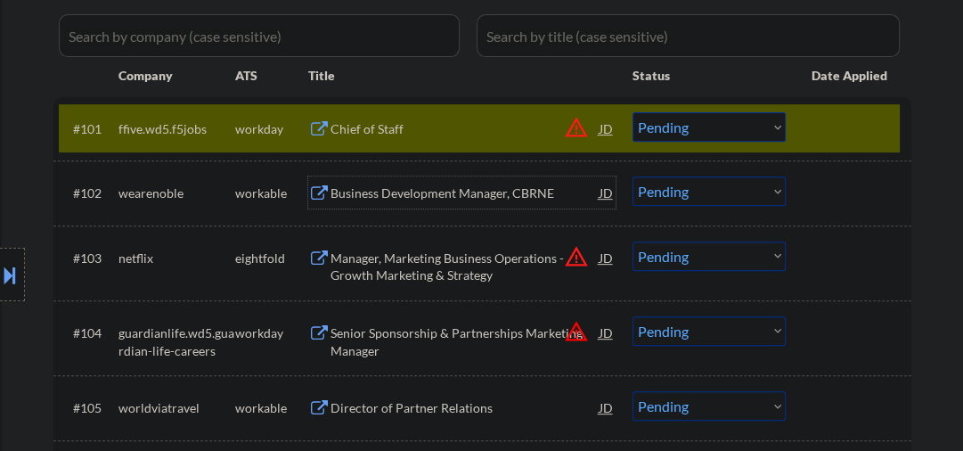
click at [796, 130] on div "#101 ffive.wd5.f5jobs workday Chief of Staff JD warning_amber Choose an option.…" at bounding box center [479, 128] width 841 height 48
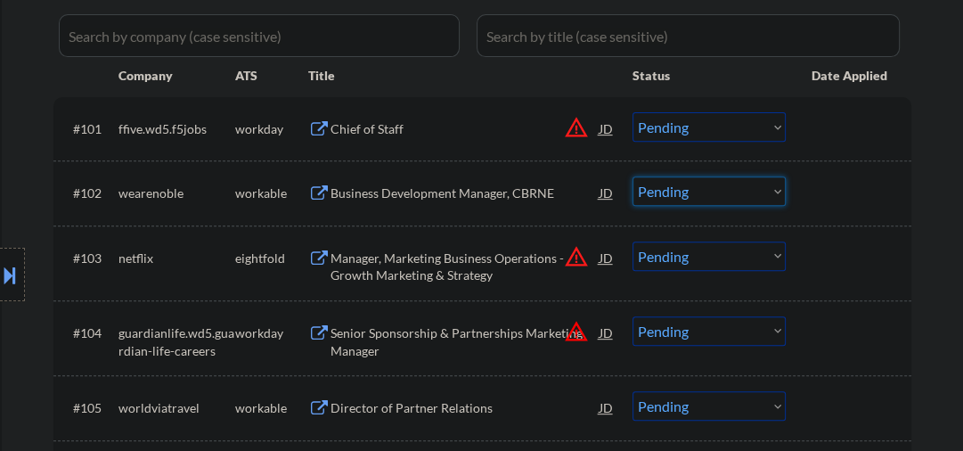
click at [684, 192] on select "Choose an option... Pending Applied Excluded (Questions) Excluded (Expired) Exc…" at bounding box center [709, 190] width 153 height 29
click at [633, 176] on select "Choose an option... Pending Applied Excluded (Questions) Excluded (Expired) Exc…" at bounding box center [709, 190] width 153 height 29
select select ""pending""
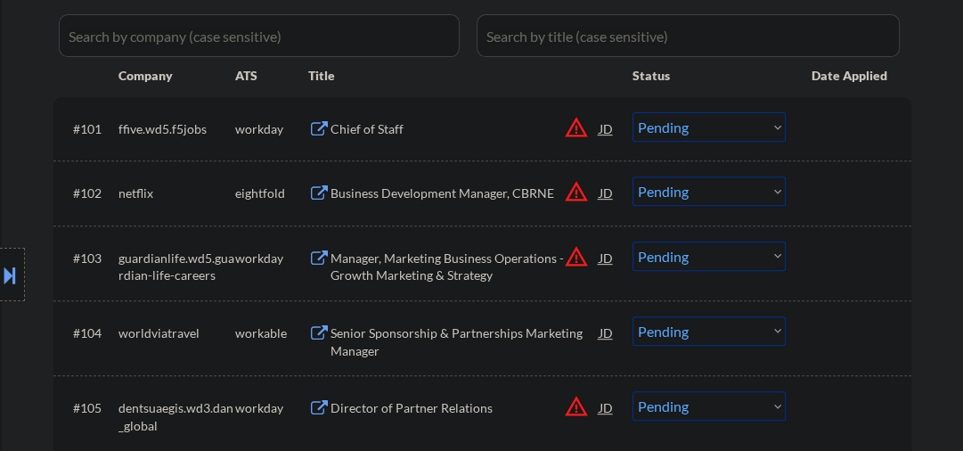
click at [396, 125] on div "Chief of Staff" at bounding box center [465, 129] width 269 height 18
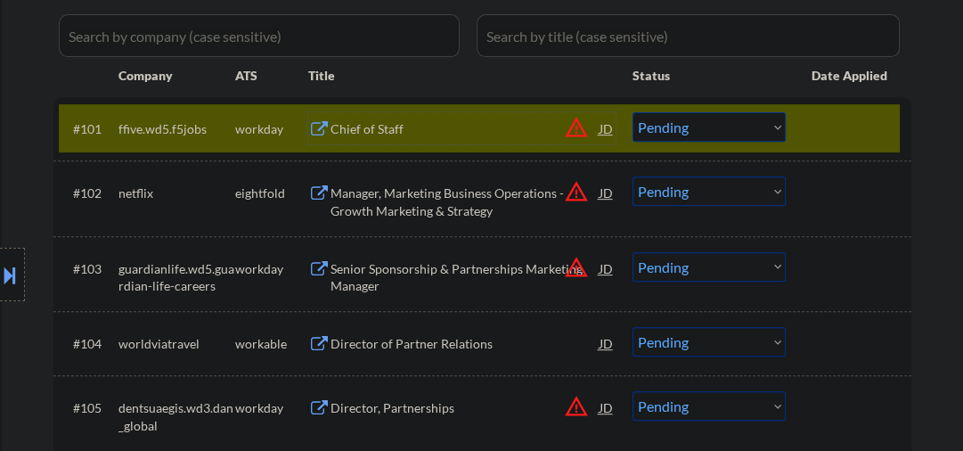
click at [701, 131] on select "Choose an option... Pending Applied Excluded (Questions) Excluded (Expired) Exc…" at bounding box center [709, 126] width 153 height 29
click at [10, 267] on button at bounding box center [10, 274] width 20 height 29
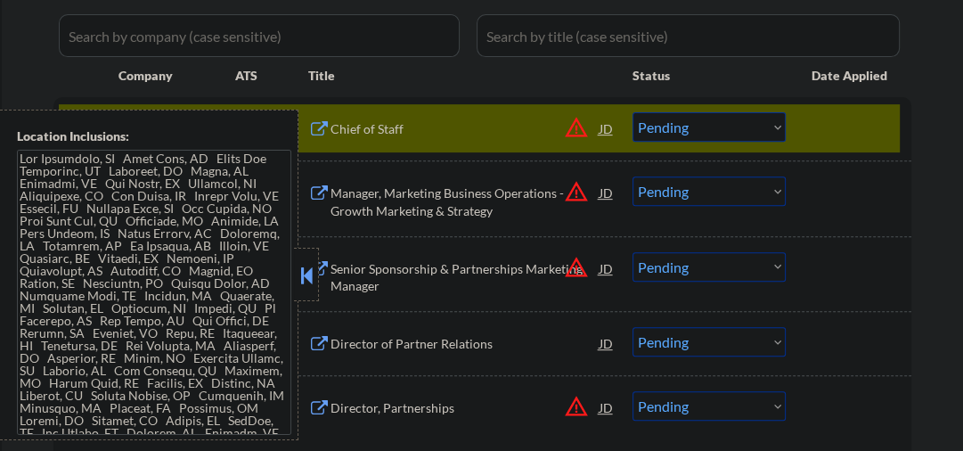
scroll to position [2417, 0]
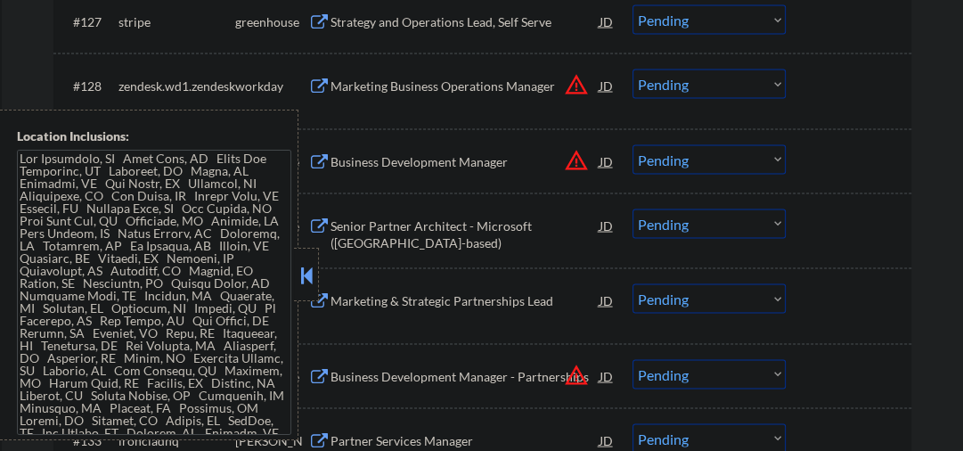
click at [312, 282] on button at bounding box center [307, 275] width 20 height 27
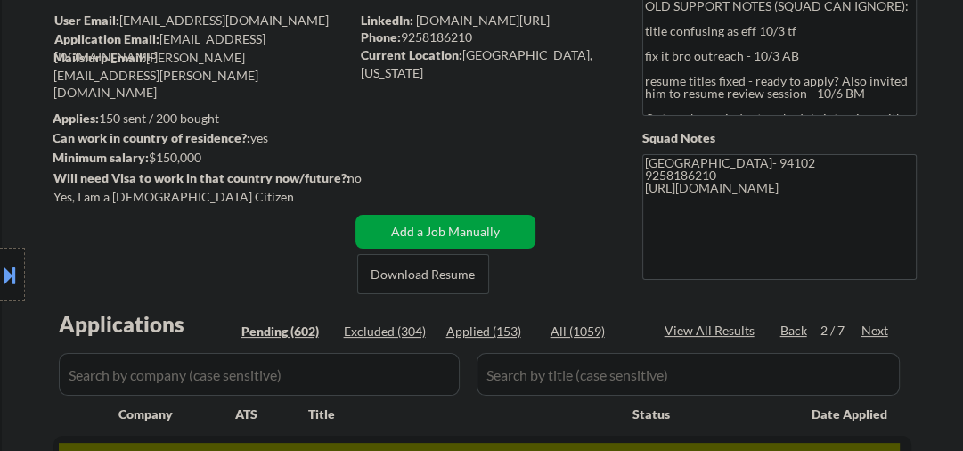
scroll to position [326, 0]
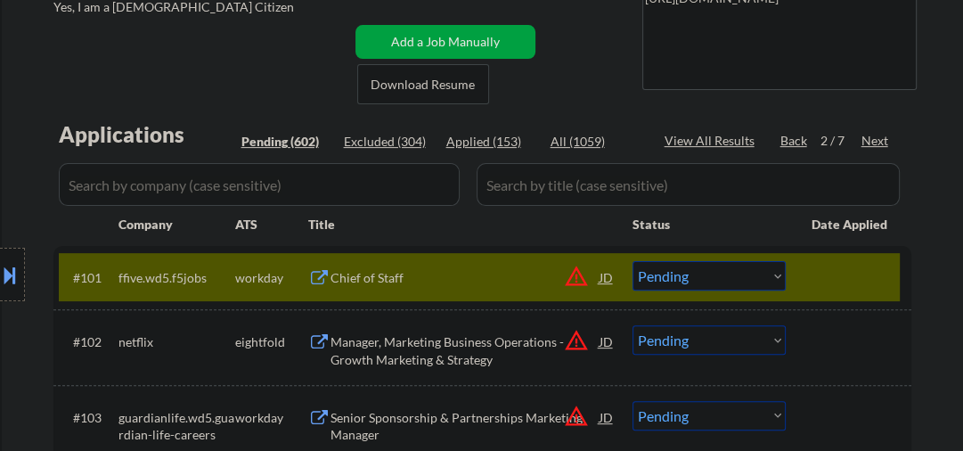
click at [363, 282] on div "Chief of Staff" at bounding box center [465, 278] width 269 height 18
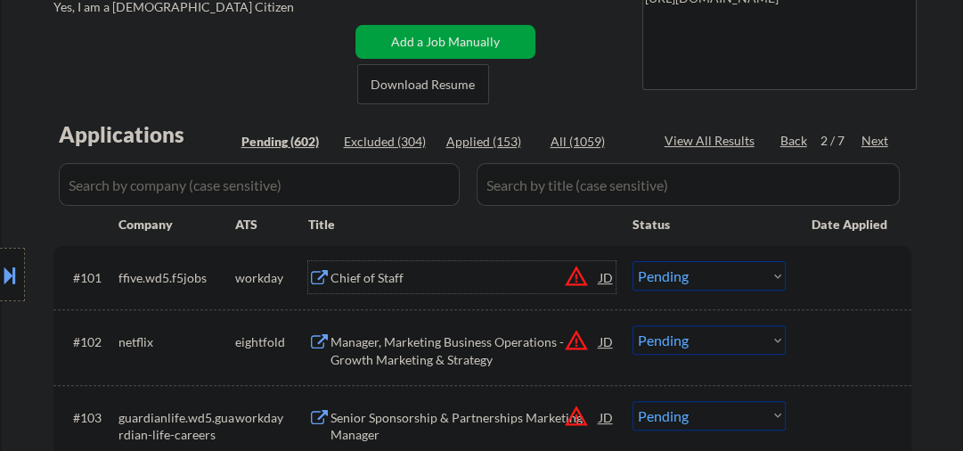
click at [684, 273] on select "Choose an option... Pending Applied Excluded (Questions) Excluded (Expired) Exc…" at bounding box center [709, 275] width 153 height 29
click at [633, 261] on select "Choose an option... Pending Applied Excluded (Questions) Excluded (Expired) Exc…" at bounding box center [709, 275] width 153 height 29
select select ""pending""
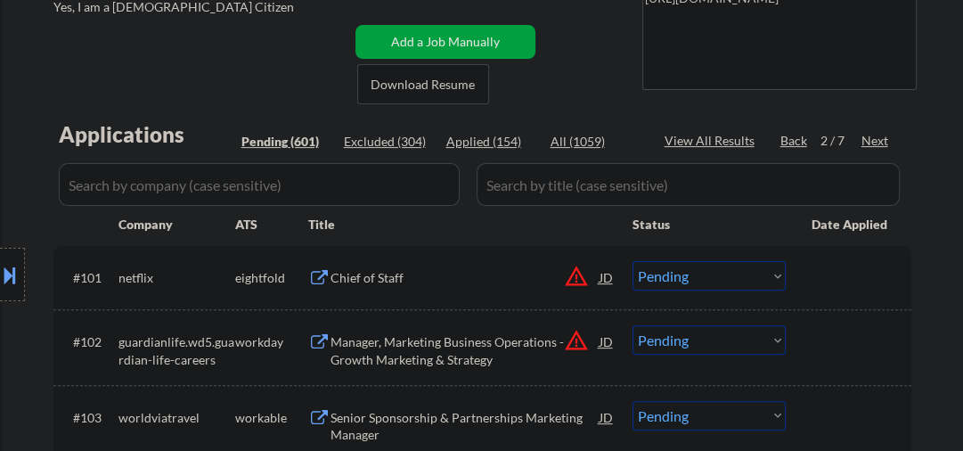
scroll to position [517, 0]
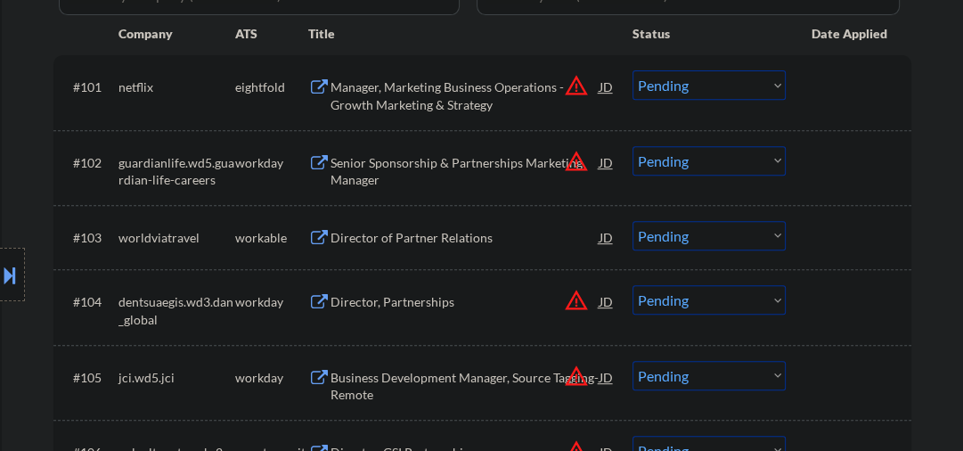
click at [396, 182] on div "Senior Sponsorship & Partnerships Marketing Manager" at bounding box center [465, 171] width 269 height 35
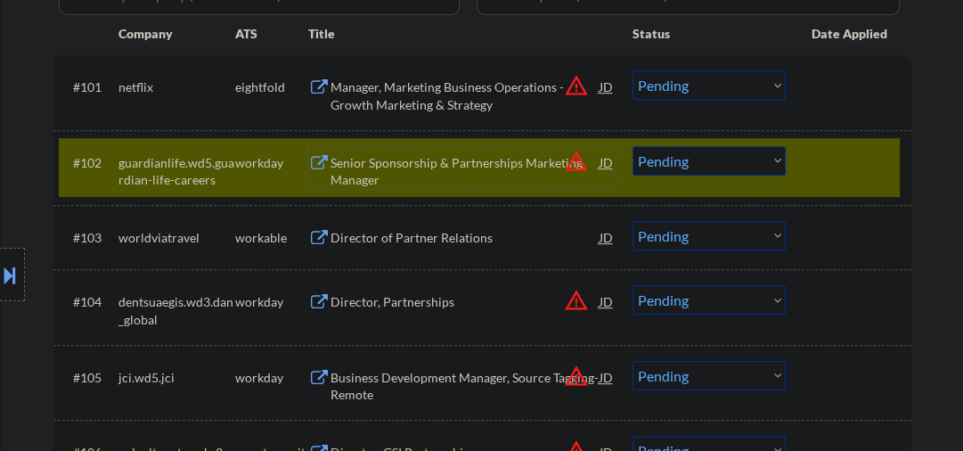
click at [711, 171] on select "Choose an option... Pending Applied Excluded (Questions) Excluded (Expired) Exc…" at bounding box center [709, 160] width 153 height 29
click at [633, 146] on select "Choose an option... Pending Applied Excluded (Questions) Excluded (Expired) Exc…" at bounding box center [709, 160] width 153 height 29
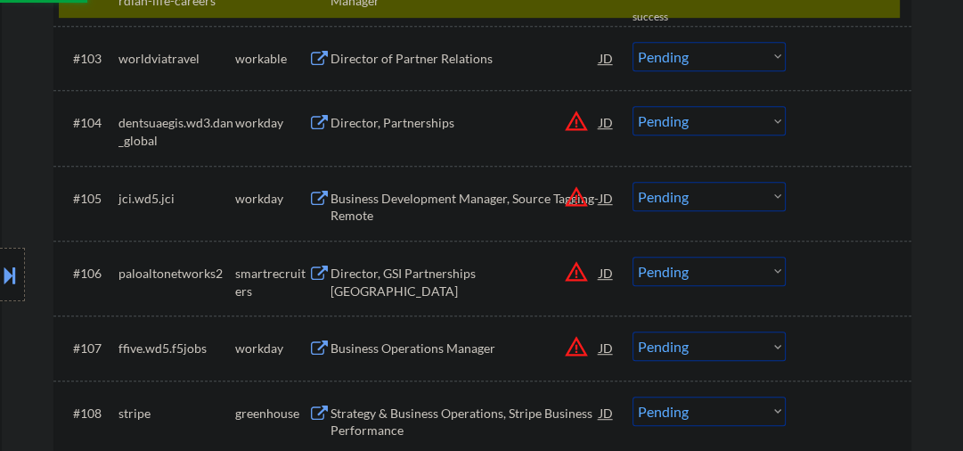
select select ""pending""
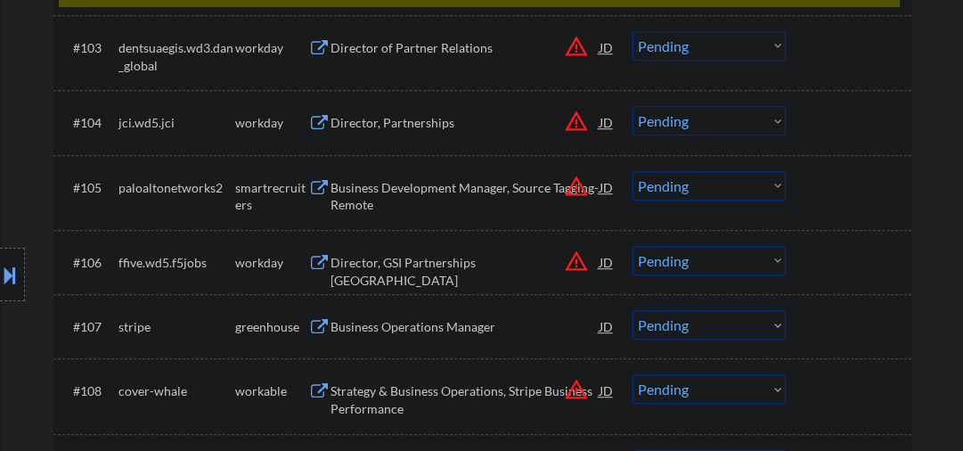
click at [378, 119] on div "Director, Partnerships" at bounding box center [465, 123] width 269 height 18
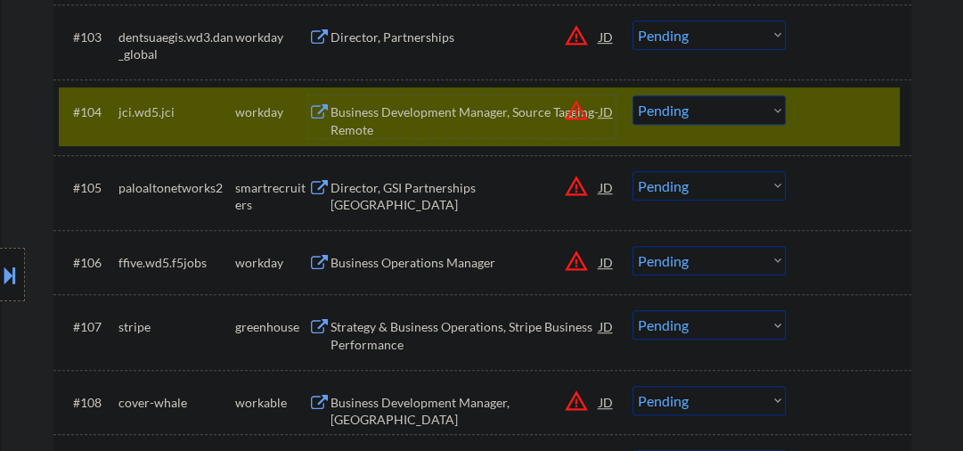
click at [702, 110] on select "Choose an option... Pending Applied Excluded (Questions) Excluded (Expired) Exc…" at bounding box center [709, 109] width 153 height 29
click at [633, 95] on select "Choose an option... Pending Applied Excluded (Questions) Excluded (Expired) Exc…" at bounding box center [709, 109] width 153 height 29
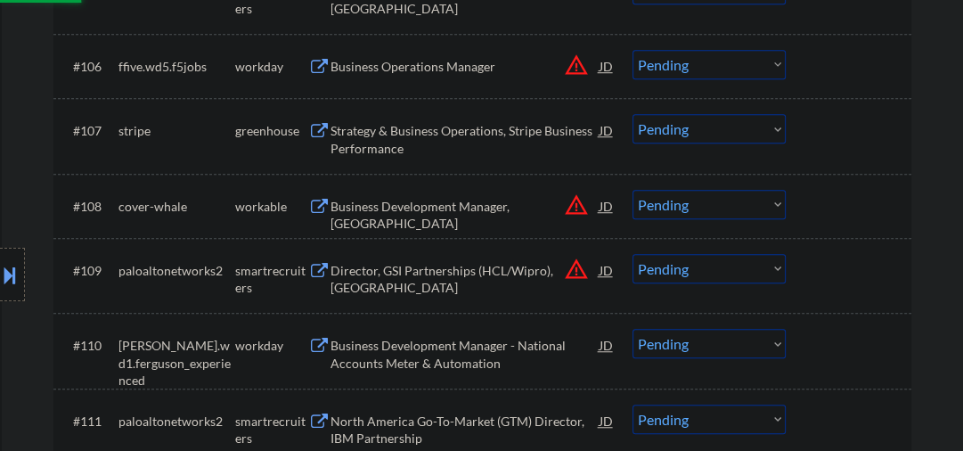
select select ""pending""
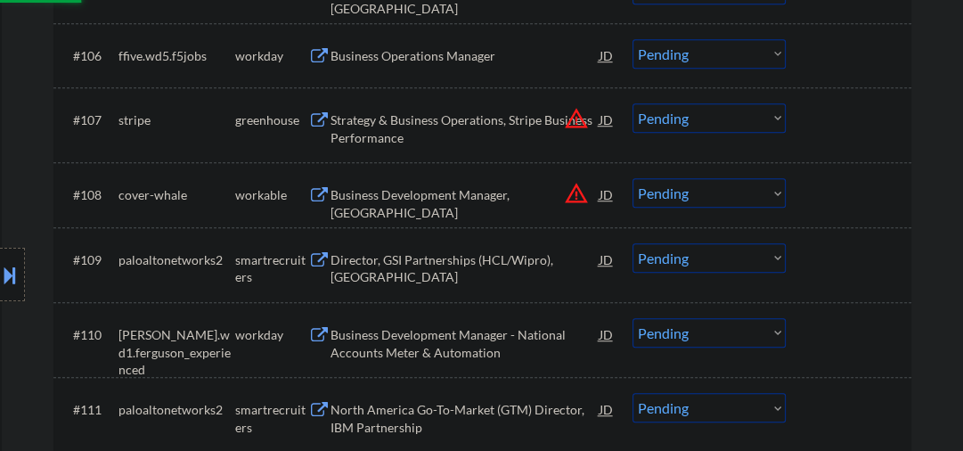
scroll to position [992, 0]
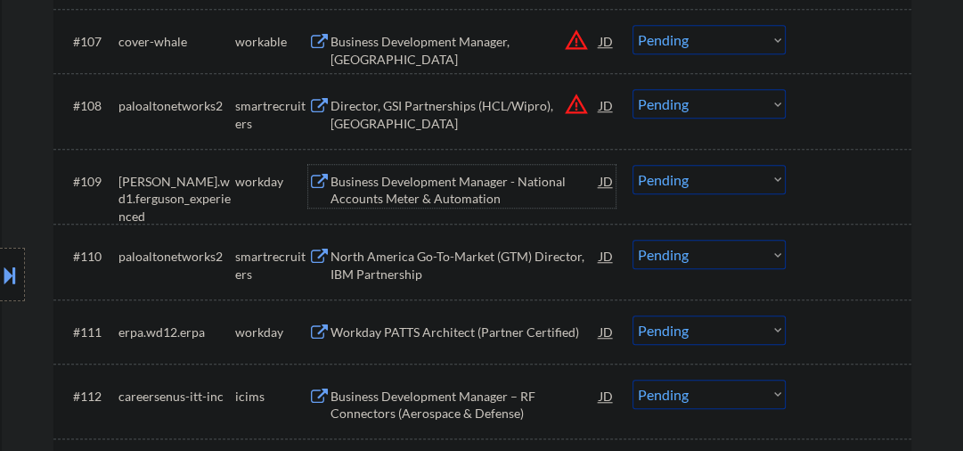
click at [396, 186] on div "Business Development Manager - National Accounts Meter & Automation" at bounding box center [465, 190] width 269 height 35
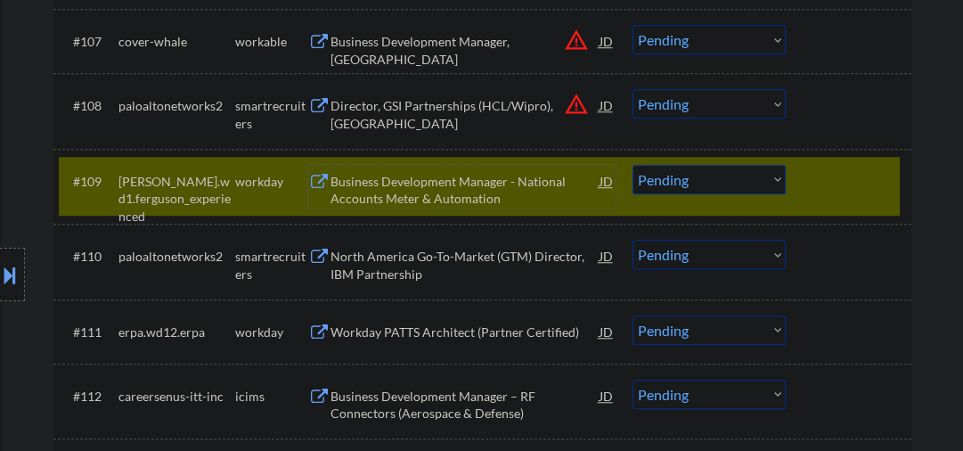
click at [698, 188] on select "Choose an option... Pending Applied Excluded (Questions) Excluded (Expired) Exc…" at bounding box center [709, 179] width 153 height 29
click at [633, 165] on select "Choose an option... Pending Applied Excluded (Questions) Excluded (Expired) Exc…" at bounding box center [709, 179] width 153 height 29
click at [437, 264] on div "North America Go-To-Market (GTM) Director, IBM Partnership" at bounding box center [465, 265] width 269 height 35
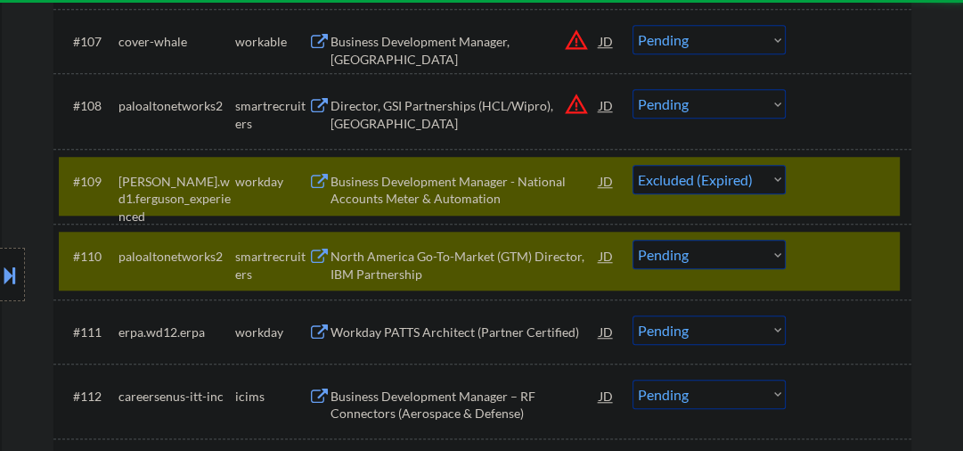
select select ""pending""
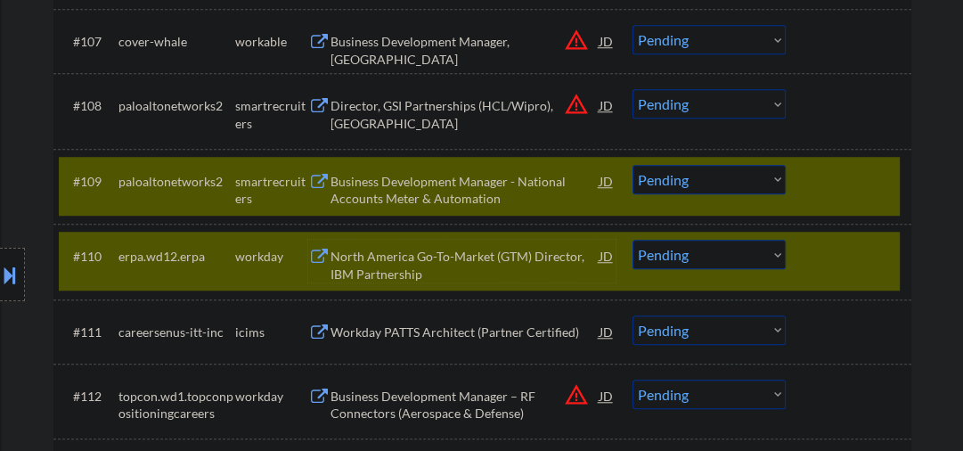
click at [845, 163] on div "#109 paloaltonetworks2 smartrecruiters Business Development Manager - National …" at bounding box center [479, 186] width 841 height 59
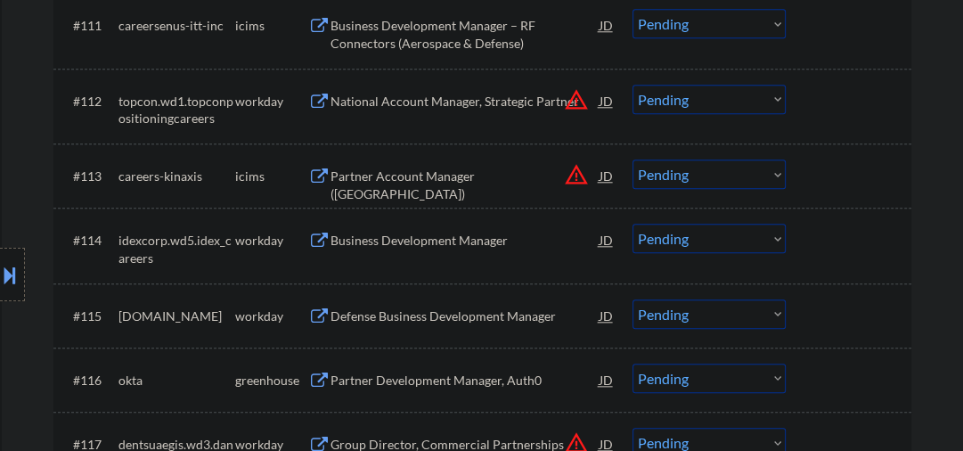
scroll to position [1372, 0]
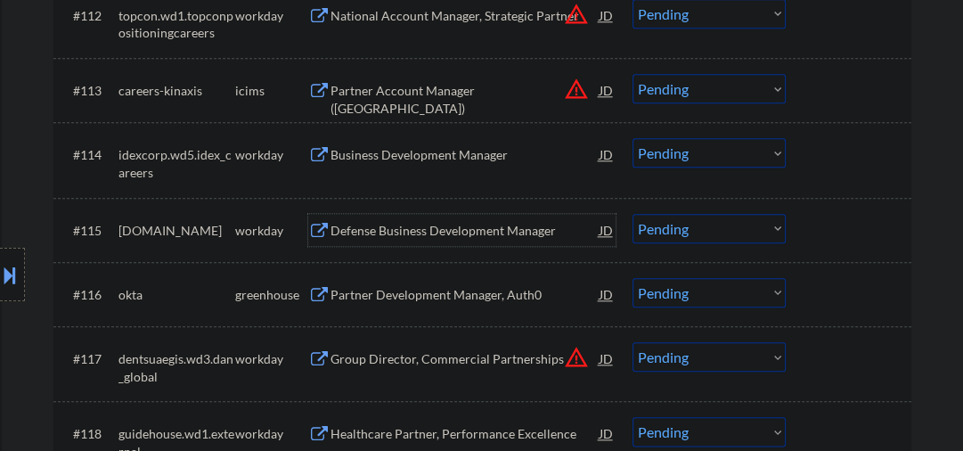
click at [383, 231] on div "Defense Business Development Manager" at bounding box center [465, 231] width 269 height 18
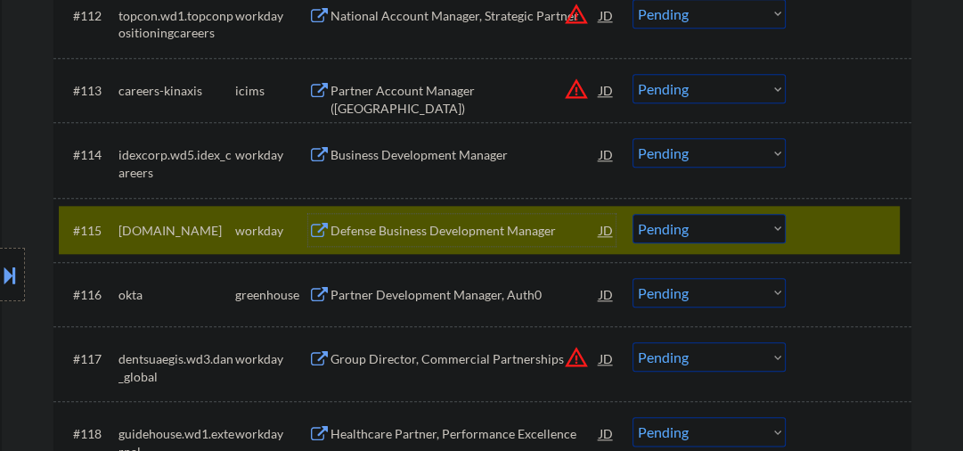
click at [689, 226] on select "Choose an option... Pending Applied Excluded (Questions) Excluded (Expired) Exc…" at bounding box center [709, 228] width 153 height 29
click at [633, 214] on select "Choose an option... Pending Applied Excluded (Questions) Excluded (Expired) Exc…" at bounding box center [709, 228] width 153 height 29
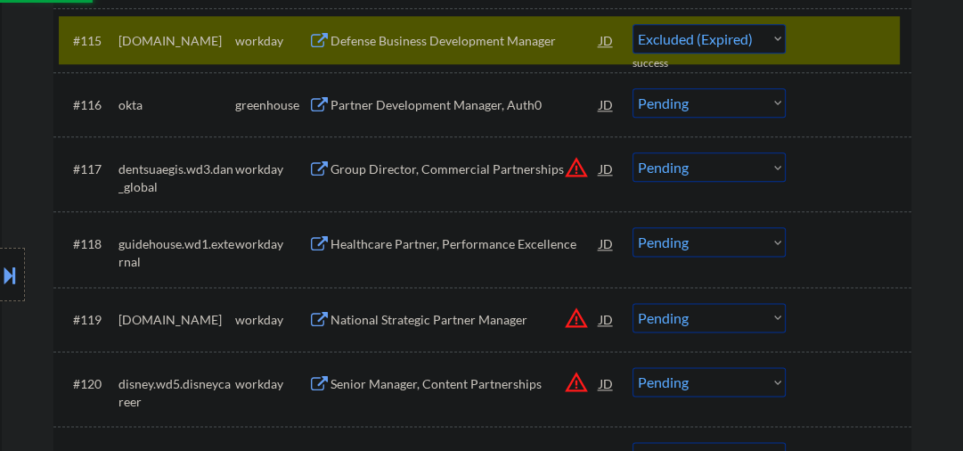
select select ""pending""
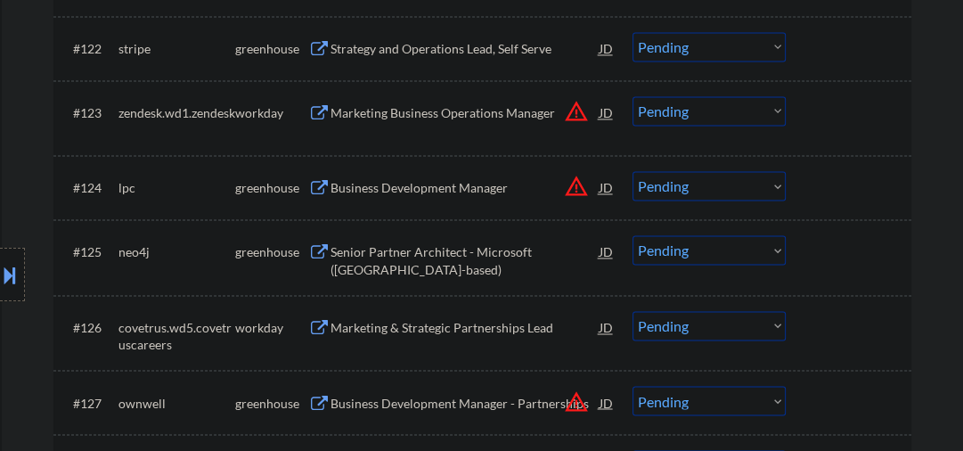
scroll to position [2322, 0]
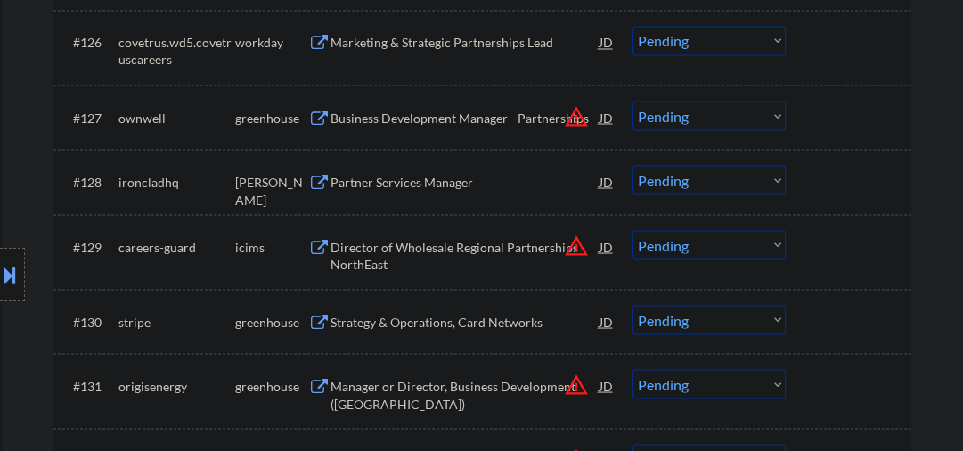
click at [422, 114] on div "Business Development Manager - Partnerships" at bounding box center [465, 118] width 269 height 18
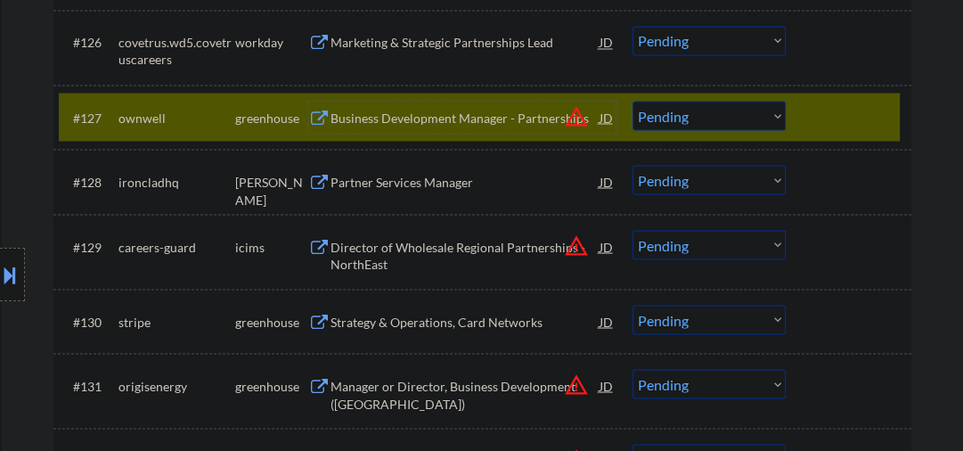
click at [355, 115] on div "Business Development Manager - Partnerships" at bounding box center [465, 118] width 269 height 18
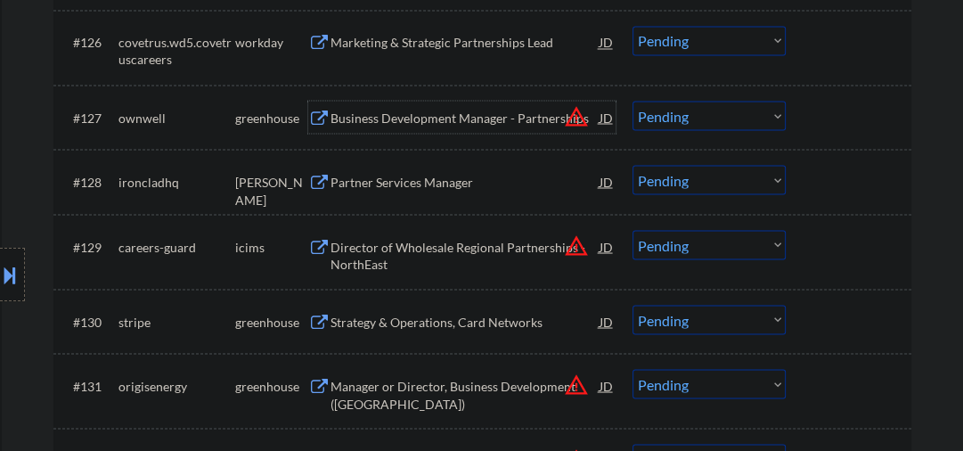
click at [657, 120] on select "Choose an option... Pending Applied Excluded (Questions) Excluded (Expired) Exc…" at bounding box center [709, 115] width 153 height 29
click at [633, 101] on select "Choose an option... Pending Applied Excluded (Questions) Excluded (Expired) Exc…" at bounding box center [709, 115] width 153 height 29
select select ""pending""
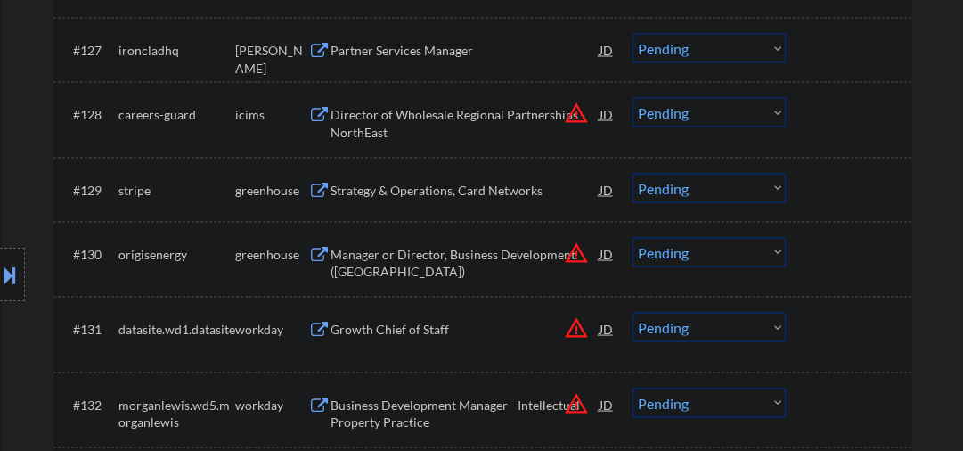
scroll to position [2417, 0]
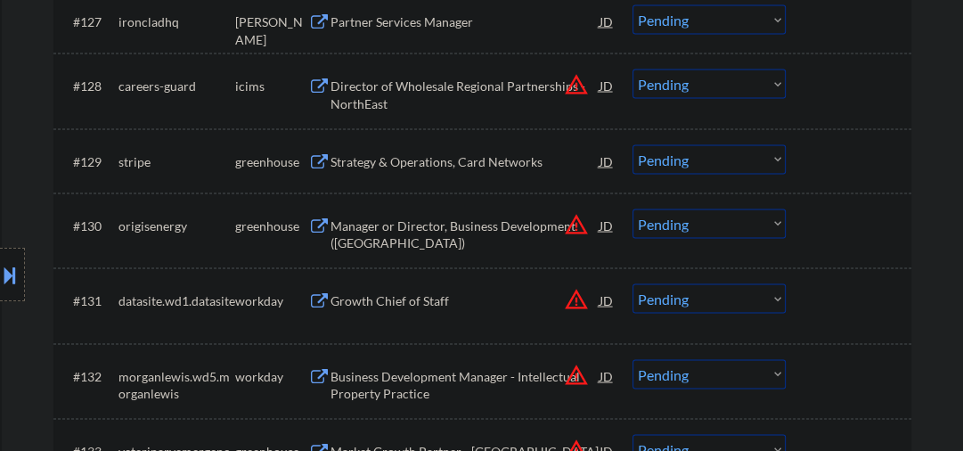
click at [395, 241] on div "Manager or Director, Business Development ([GEOGRAPHIC_DATA])" at bounding box center [465, 234] width 269 height 35
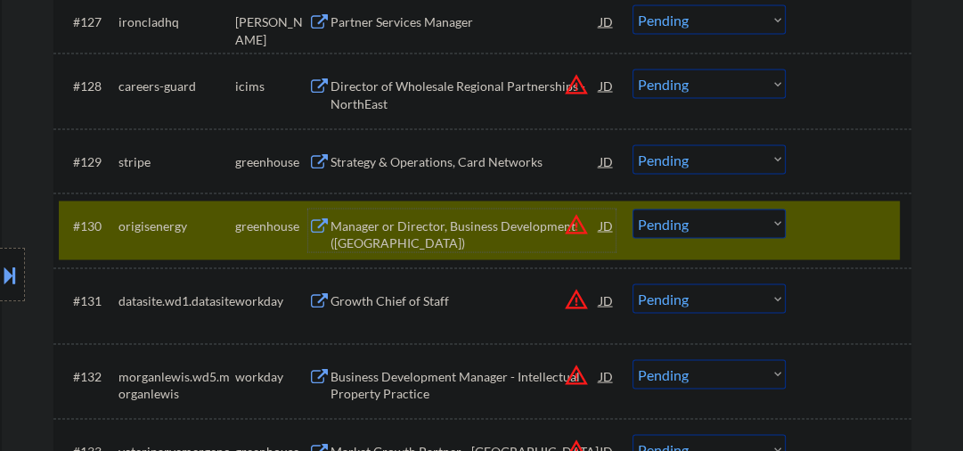
click at [821, 235] on div at bounding box center [851, 225] width 78 height 32
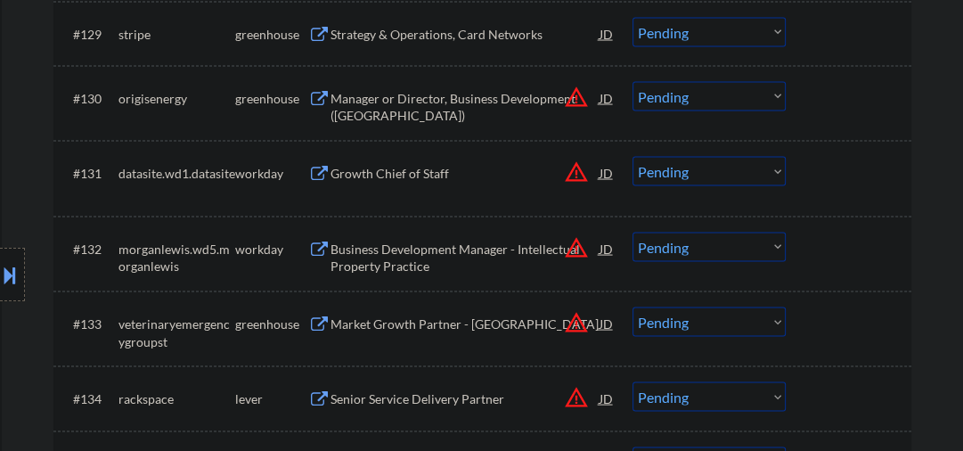
scroll to position [2512, 0]
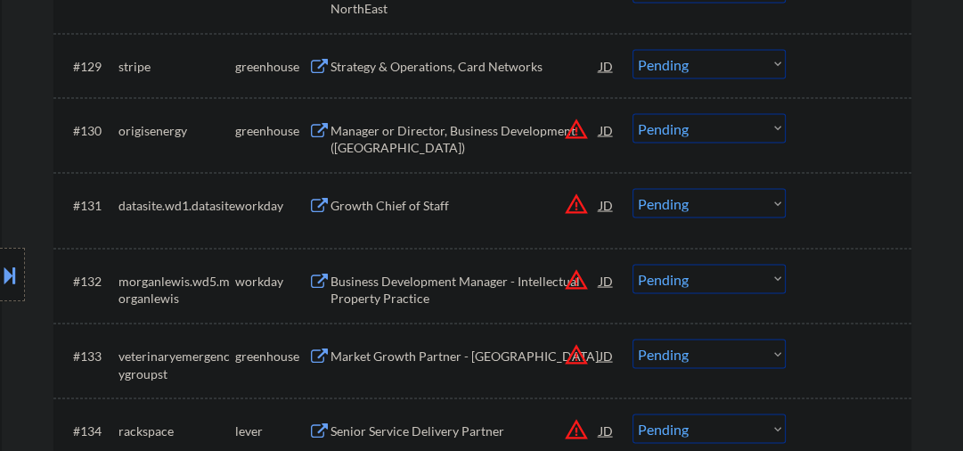
click at [360, 203] on div "Growth Chief of Staff" at bounding box center [465, 206] width 269 height 18
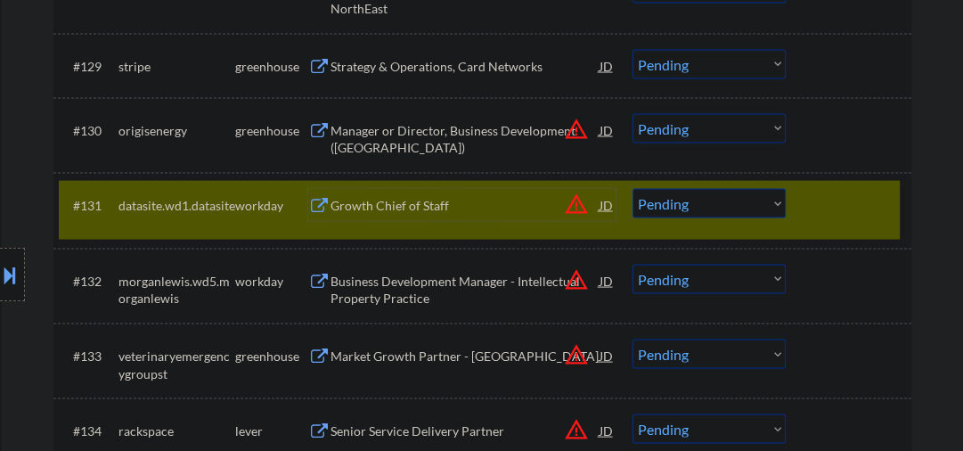
click at [673, 206] on select "Choose an option... Pending Applied Excluded (Questions) Excluded (Expired) Exc…" at bounding box center [709, 203] width 153 height 29
click at [633, 189] on select "Choose an option... Pending Applied Excluded (Questions) Excluded (Expired) Exc…" at bounding box center [709, 203] width 153 height 29
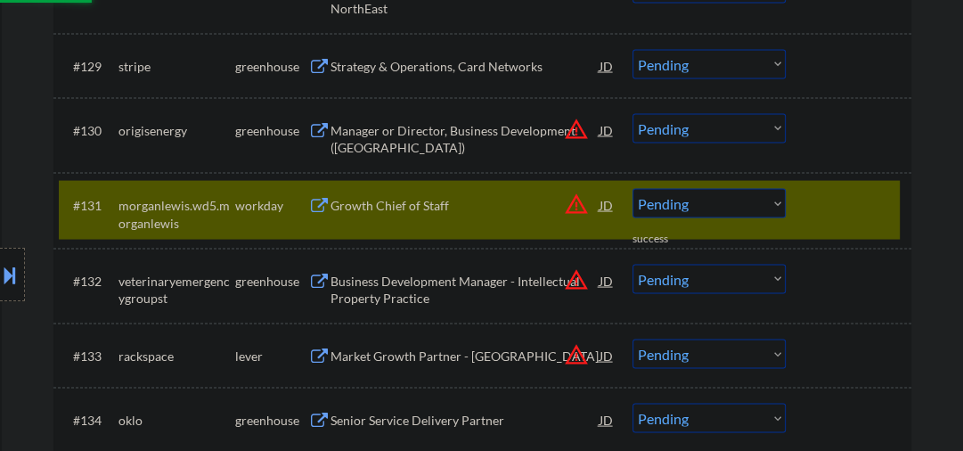
click at [414, 208] on div "Growth Chief of Staff" at bounding box center [465, 206] width 269 height 18
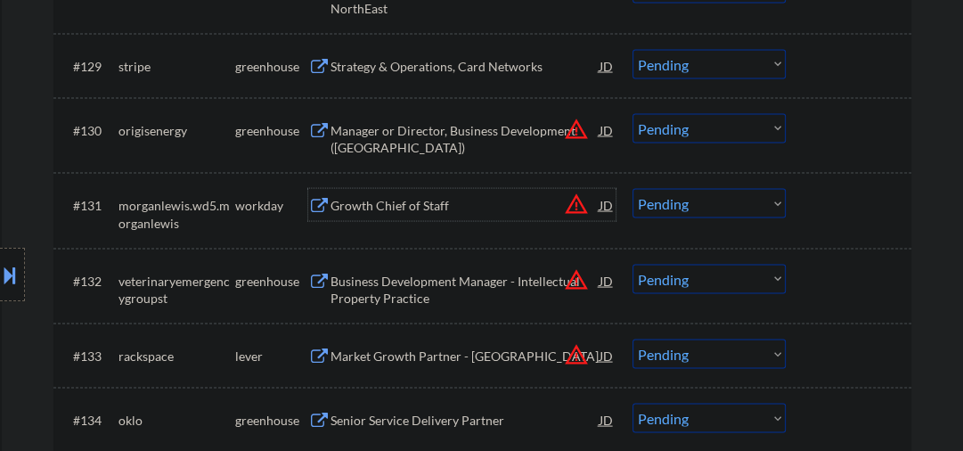
click at [731, 208] on select "Choose an option... Pending Applied Excluded (Questions) Excluded (Expired) Exc…" at bounding box center [709, 203] width 153 height 29
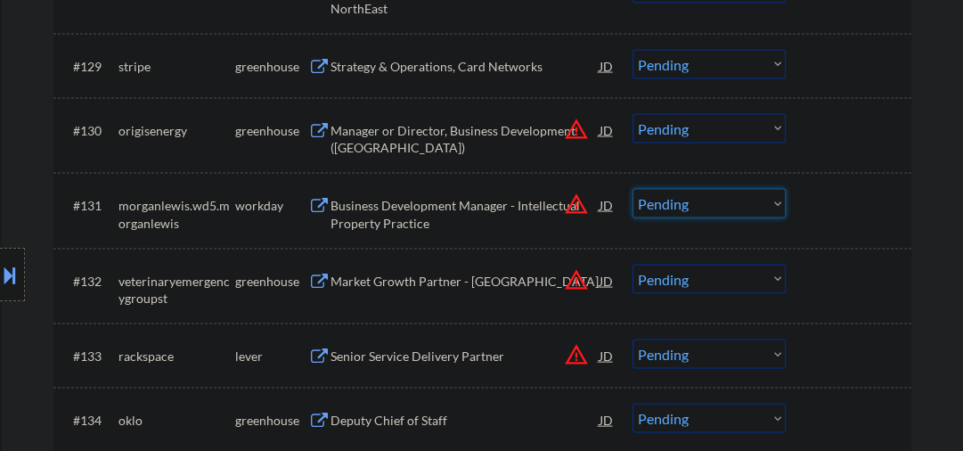
click at [752, 210] on select "Choose an option... Pending Applied Excluded (Questions) Excluded (Expired) Exc…" at bounding box center [709, 203] width 153 height 29
click at [633, 189] on select "Choose an option... Pending Applied Excluded (Questions) Excluded (Expired) Exc…" at bounding box center [709, 203] width 153 height 29
click at [455, 289] on div "Market Growth Partner - Chicago" at bounding box center [465, 282] width 269 height 18
select select ""pending""
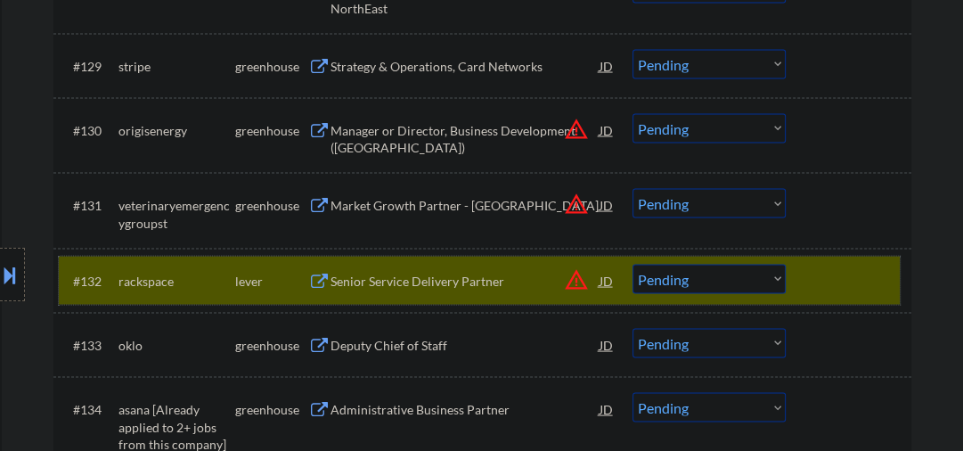
click at [824, 276] on div at bounding box center [851, 281] width 78 height 32
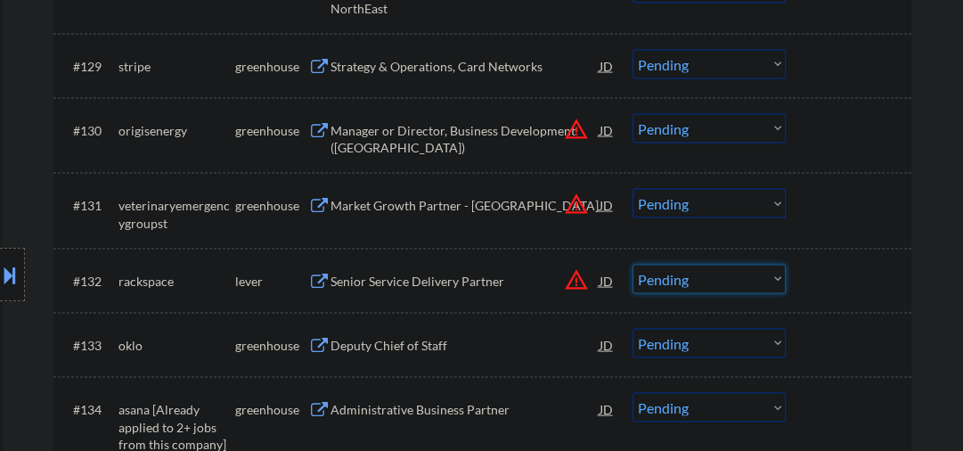
click at [673, 280] on select "Choose an option... Pending Applied Excluded (Questions) Excluded (Expired) Exc…" at bounding box center [709, 279] width 153 height 29
click at [633, 265] on select "Choose an option... Pending Applied Excluded (Questions) Excluded (Expired) Exc…" at bounding box center [709, 279] width 153 height 29
click at [396, 201] on div "Market Growth Partner - Chicago" at bounding box center [465, 206] width 269 height 18
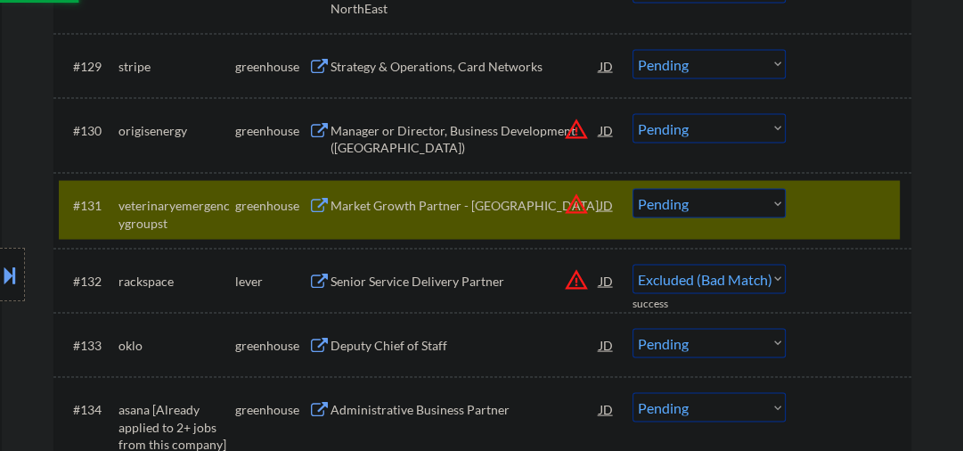
select select ""pending""
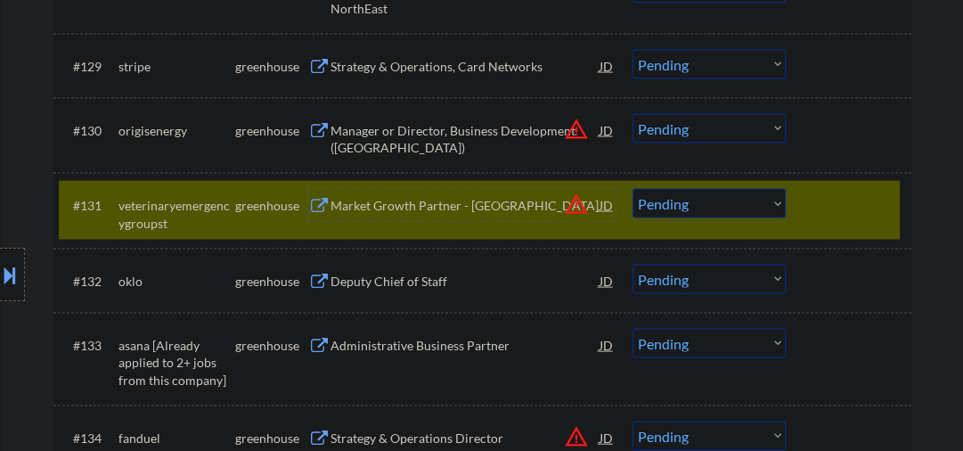
click at [741, 204] on select "Choose an option... Pending Applied Excluded (Questions) Excluded (Expired) Exc…" at bounding box center [709, 203] width 153 height 29
click at [633, 189] on select "Choose an option... Pending Applied Excluded (Questions) Excluded (Expired) Exc…" at bounding box center [709, 203] width 153 height 29
click at [392, 127] on div "Manager or Director, Business Development ([GEOGRAPHIC_DATA])" at bounding box center [465, 139] width 269 height 35
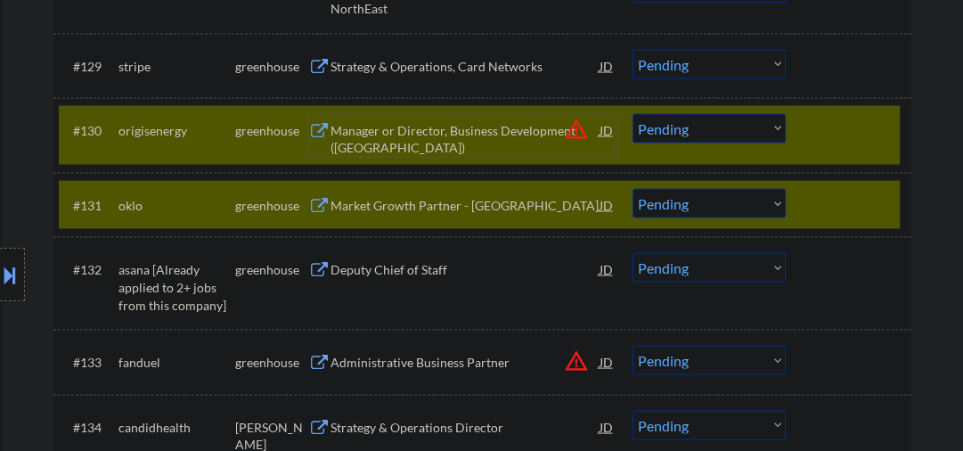
click at [830, 135] on div at bounding box center [851, 130] width 78 height 32
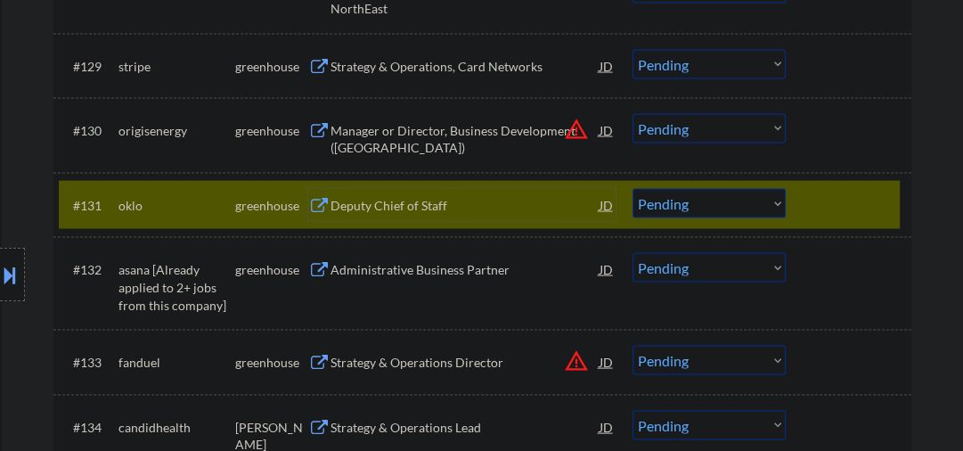
click at [426, 198] on div "Deputy Chief of Staff" at bounding box center [465, 206] width 269 height 18
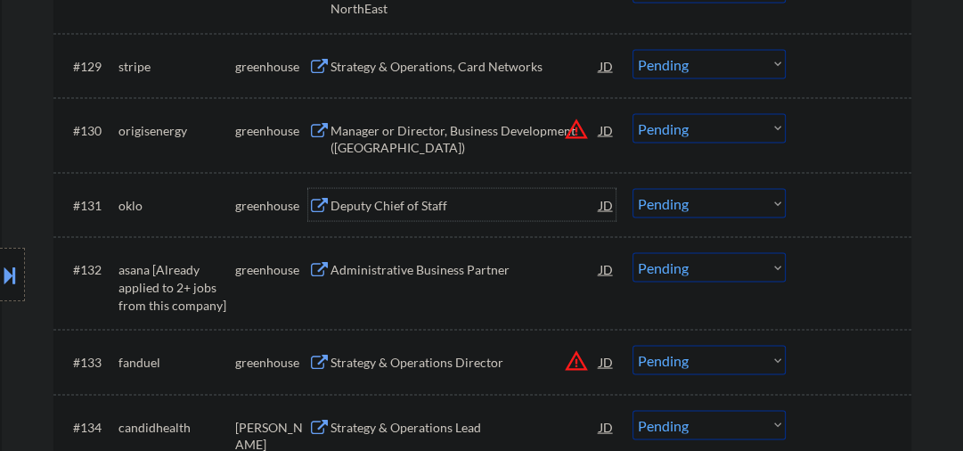
click at [690, 208] on select "Choose an option... Pending Applied Excluded (Questions) Excluded (Expired) Exc…" at bounding box center [709, 203] width 153 height 29
click at [633, 189] on select "Choose an option... Pending Applied Excluded (Questions) Excluded (Expired) Exc…" at bounding box center [709, 203] width 153 height 29
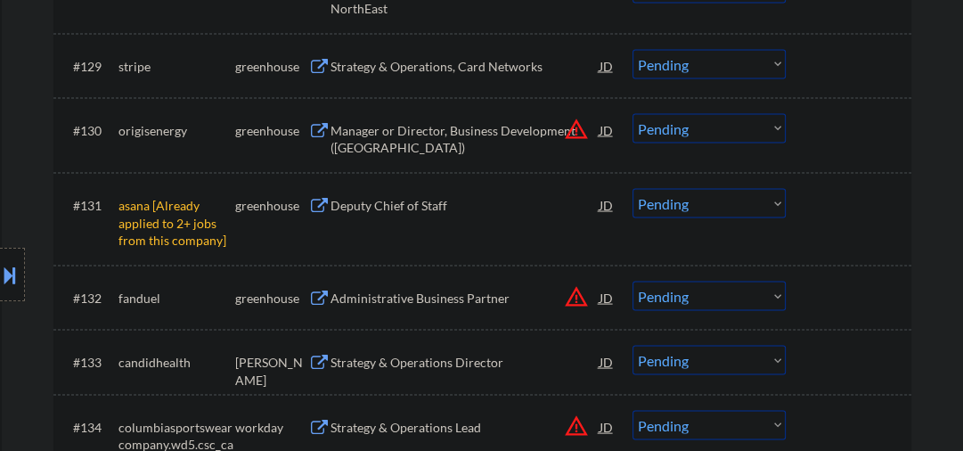
click at [663, 216] on select "Choose an option... Pending Applied Excluded (Questions) Excluded (Expired) Exc…" at bounding box center [709, 203] width 153 height 29
click at [633, 189] on select "Choose an option... Pending Applied Excluded (Questions) Excluded (Expired) Exc…" at bounding box center [709, 203] width 153 height 29
click at [396, 297] on div "Strategy & Operations Director" at bounding box center [465, 299] width 269 height 18
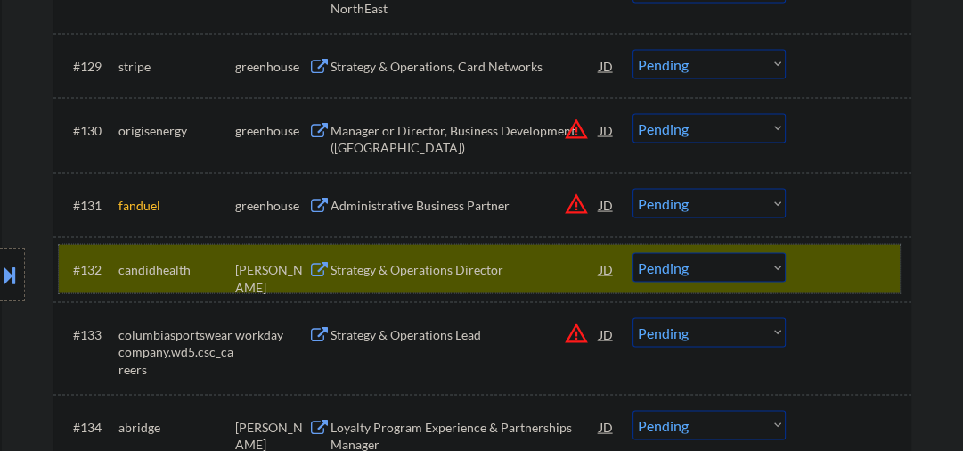
click at [828, 261] on div at bounding box center [851, 269] width 78 height 32
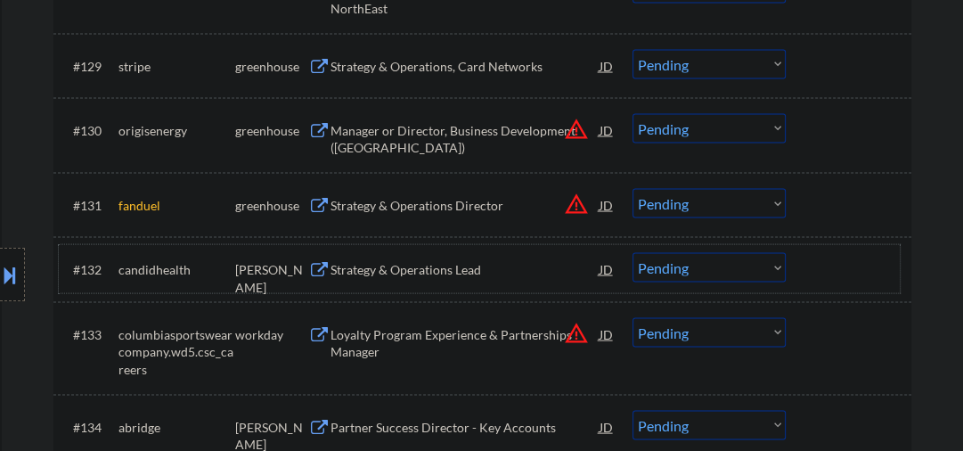
click at [700, 203] on select "Choose an option... Pending Applied Excluded (Questions) Excluded (Expired) Exc…" at bounding box center [709, 203] width 153 height 29
click at [633, 189] on select "Choose an option... Pending Applied Excluded (Questions) Excluded (Expired) Exc…" at bounding box center [709, 203] width 153 height 29
click at [406, 278] on div "Strategy & Operations Lead" at bounding box center [465, 270] width 269 height 18
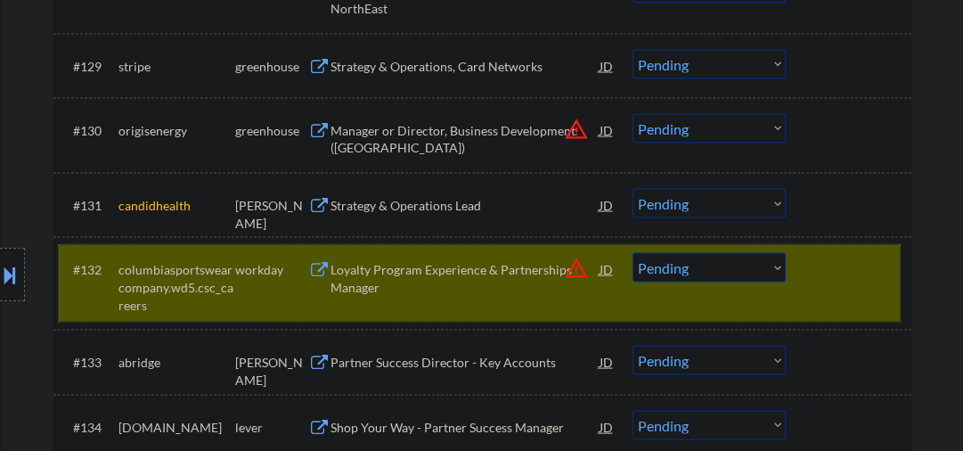
click at [841, 285] on div at bounding box center [851, 269] width 78 height 32
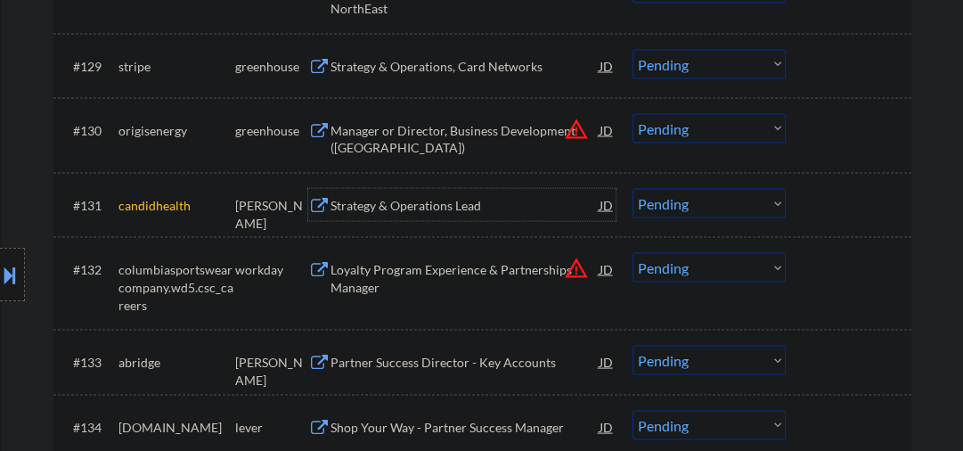
click at [420, 209] on div "Strategy & Operations Lead" at bounding box center [465, 206] width 269 height 18
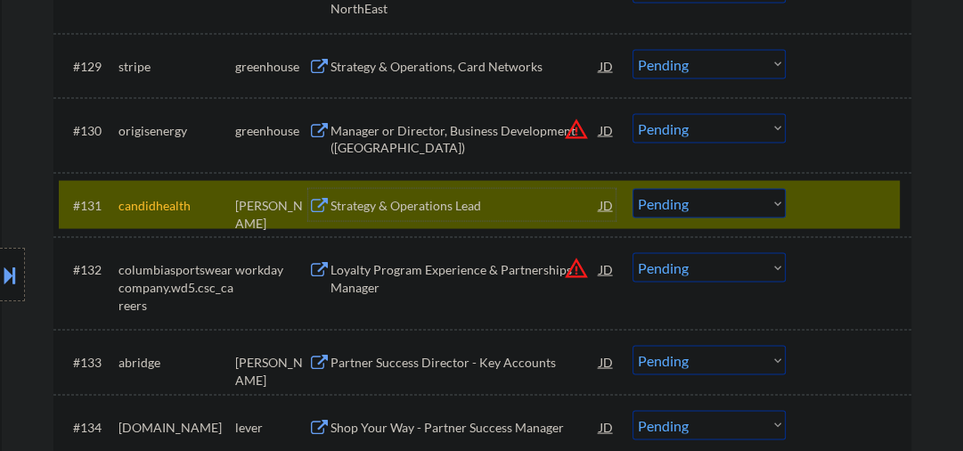
click at [660, 210] on select "Choose an option... Pending Applied Excluded (Questions) Excluded (Expired) Exc…" at bounding box center [709, 203] width 153 height 29
click at [633, 189] on select "Choose an option... Pending Applied Excluded (Questions) Excluded (Expired) Exc…" at bounding box center [709, 203] width 153 height 29
select select ""pending""
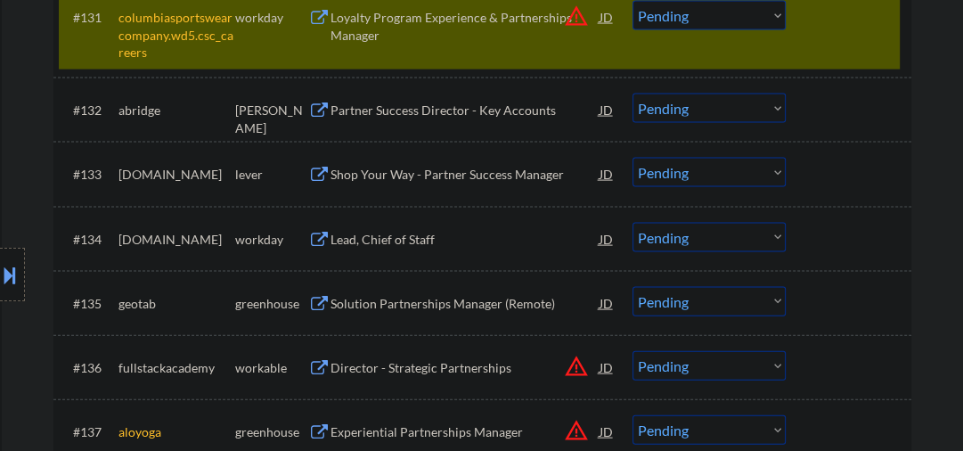
scroll to position [2702, 0]
click at [418, 106] on div "Partner Success Director - Key Accounts" at bounding box center [465, 109] width 269 height 18
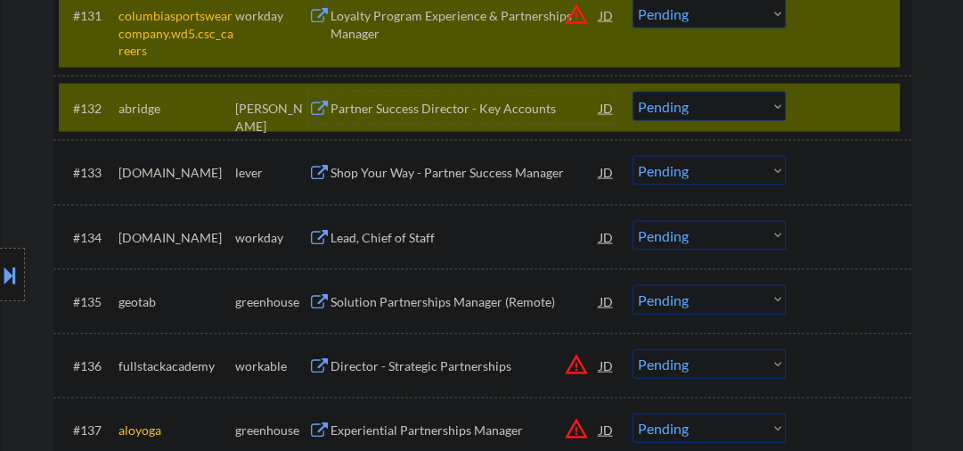
click at [685, 114] on select "Choose an option... Pending Applied Excluded (Questions) Excluded (Expired) Exc…" at bounding box center [709, 106] width 153 height 29
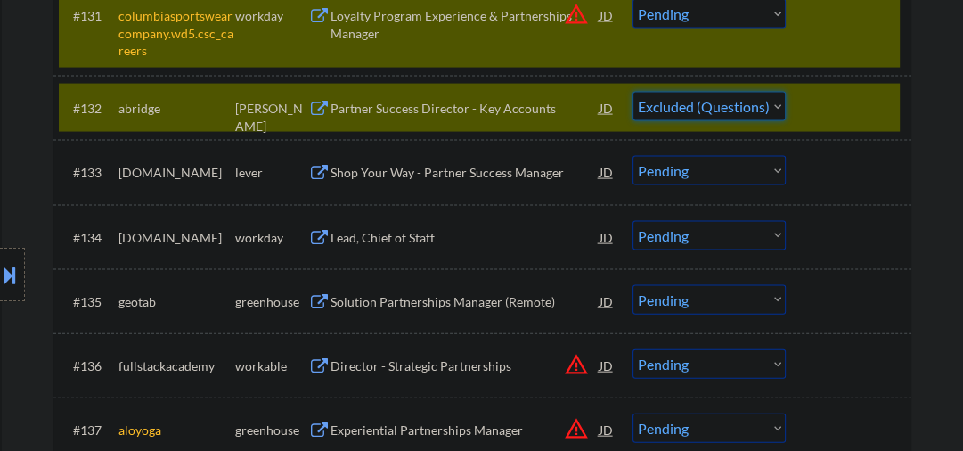
click at [633, 92] on select "Choose an option... Pending Applied Excluded (Questions) Excluded (Expired) Exc…" at bounding box center [709, 106] width 153 height 29
click at [421, 165] on div "Shop Your Way - Partner Success Manager" at bounding box center [465, 173] width 269 height 18
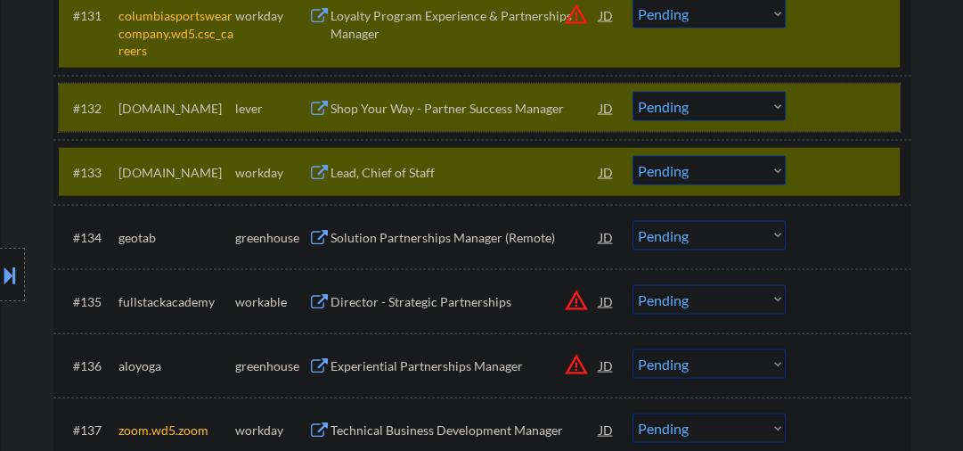
click at [820, 106] on div at bounding box center [851, 108] width 78 height 32
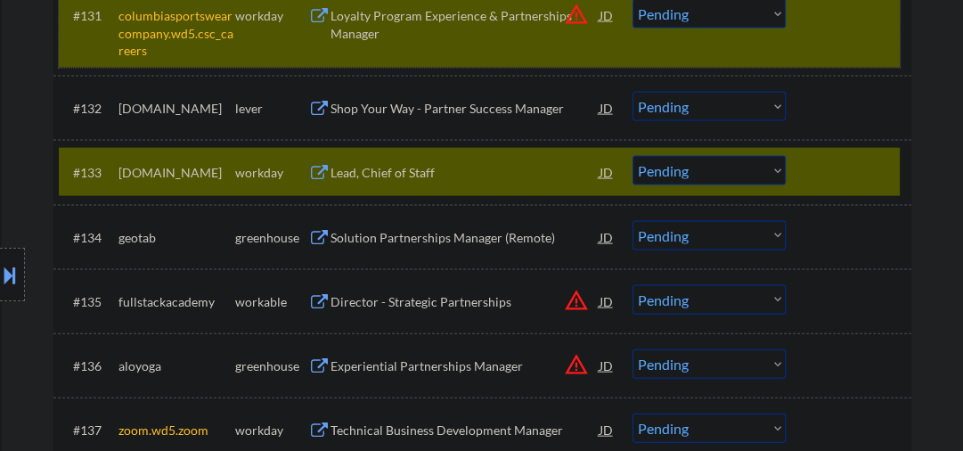
click at [868, 46] on div "#131 columbiasportswearcompany.wd5.csc_careers workday Loyalty Program Experien…" at bounding box center [479, 29] width 841 height 77
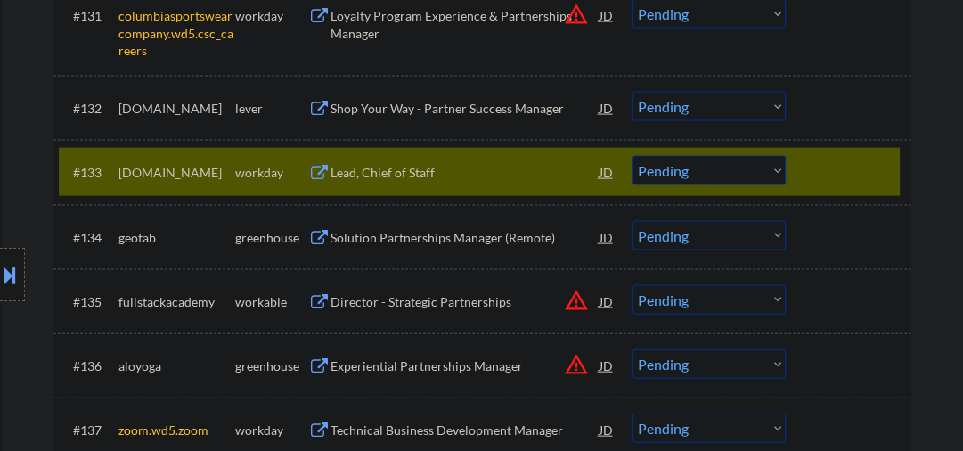
click at [528, 108] on div "Shop Your Way - Partner Success Manager" at bounding box center [465, 109] width 269 height 18
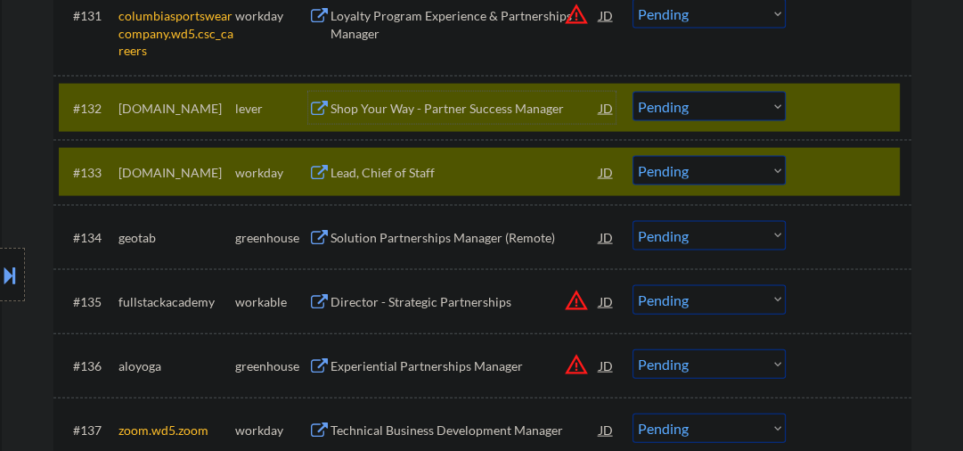
click at [845, 169] on div at bounding box center [851, 172] width 78 height 32
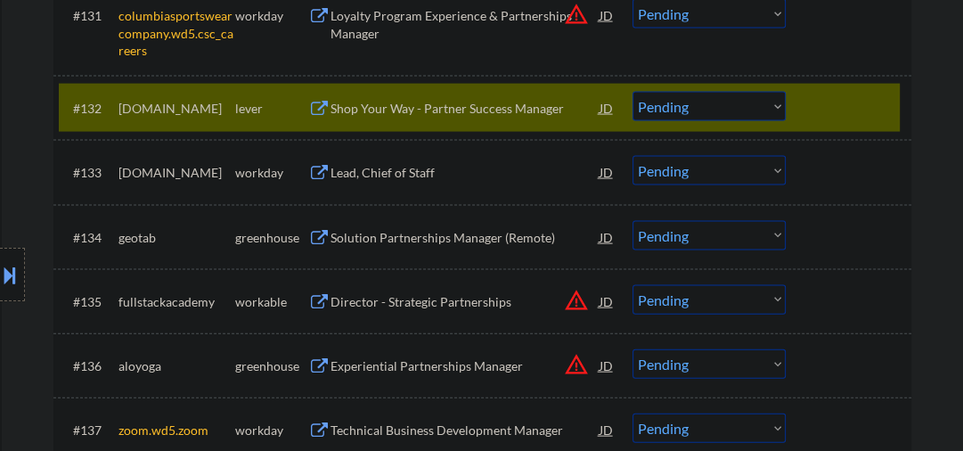
click at [667, 102] on select "Choose an option... Pending Applied Excluded (Questions) Excluded (Expired) Exc…" at bounding box center [709, 106] width 153 height 29
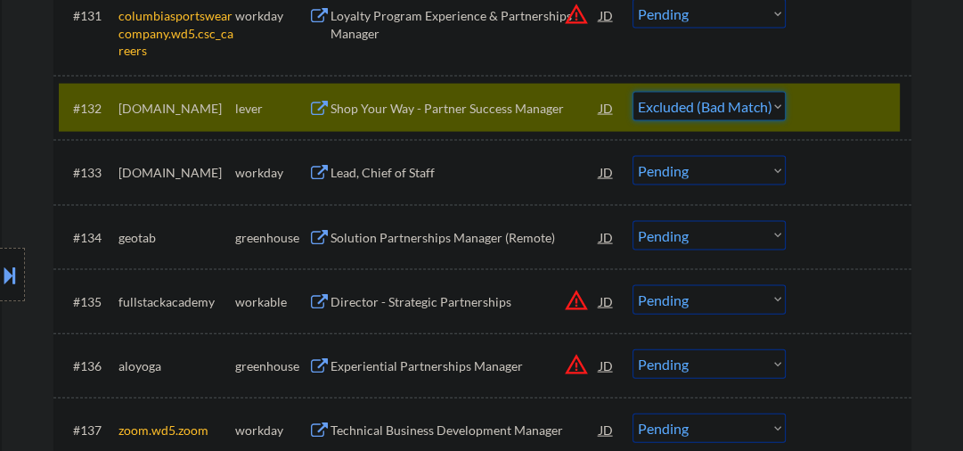
click at [633, 92] on select "Choose an option... Pending Applied Excluded (Questions) Excluded (Expired) Exc…" at bounding box center [709, 106] width 153 height 29
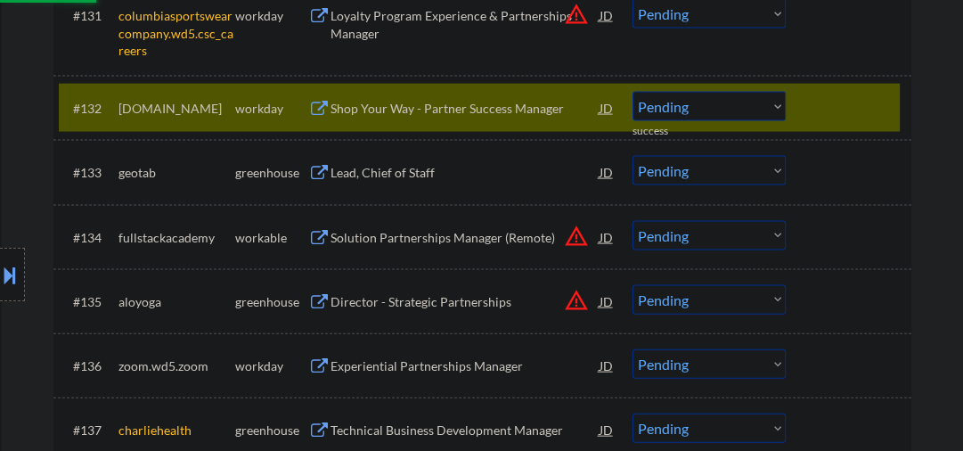
click at [399, 109] on div "Shop Your Way - Partner Success Manager" at bounding box center [465, 109] width 269 height 18
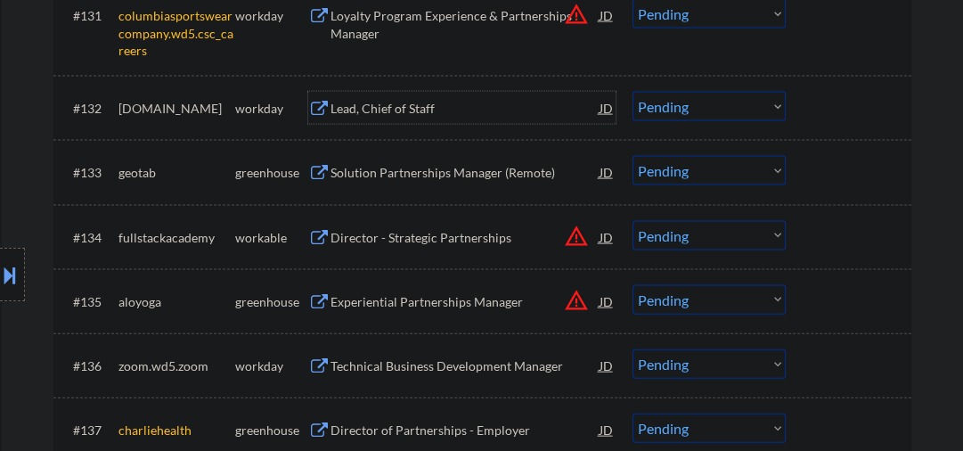
click at [656, 114] on select "Choose an option... Pending Applied Excluded (Questions) Excluded (Expired) Exc…" at bounding box center [709, 106] width 153 height 29
click at [633, 92] on select "Choose an option... Pending Applied Excluded (Questions) Excluded (Expired) Exc…" at bounding box center [709, 106] width 153 height 29
click at [445, 169] on div "Solution Partnerships Manager (Remote)" at bounding box center [465, 173] width 269 height 18
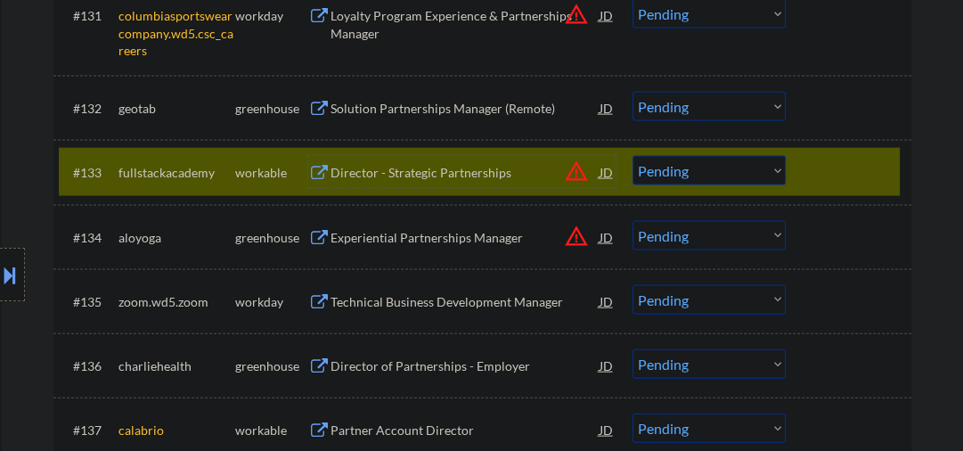
click at [699, 104] on select "Choose an option... Pending Applied Excluded (Questions) Excluded (Expired) Exc…" at bounding box center [709, 106] width 153 height 29
click at [633, 92] on select "Choose an option... Pending Applied Excluded (Questions) Excluded (Expired) Exc…" at bounding box center [709, 106] width 153 height 29
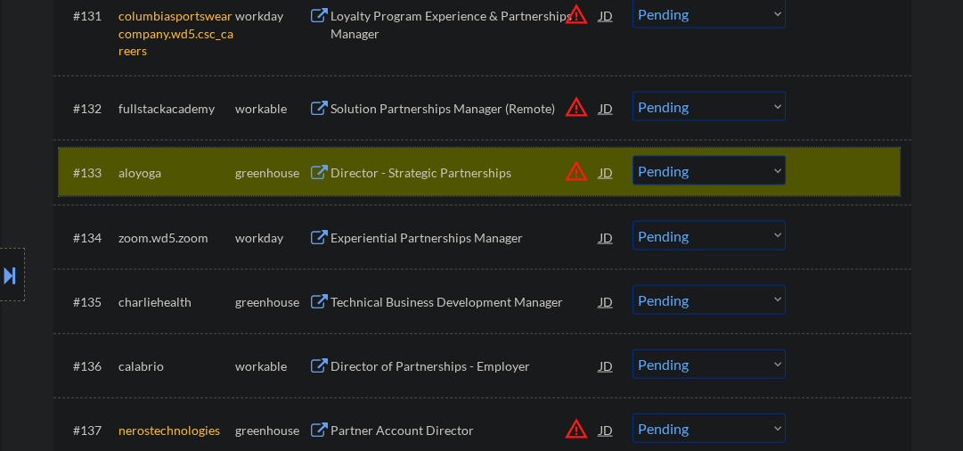
click at [832, 185] on div at bounding box center [851, 172] width 78 height 32
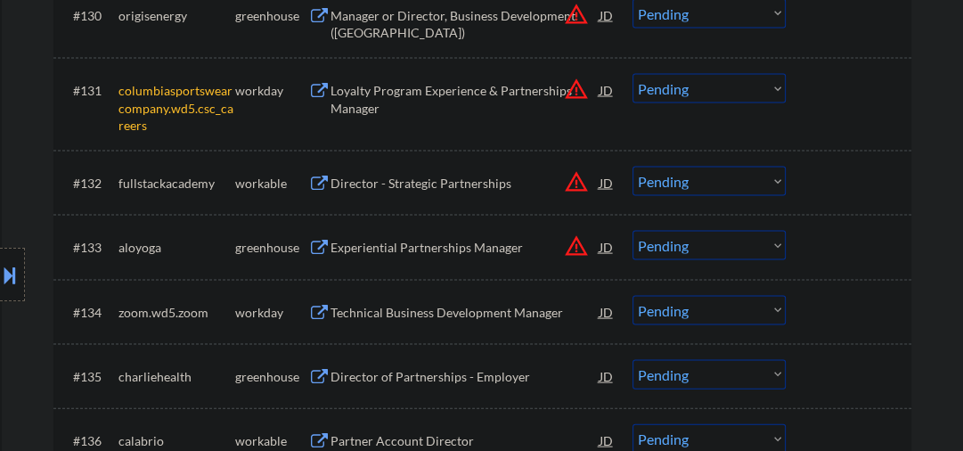
scroll to position [2607, 0]
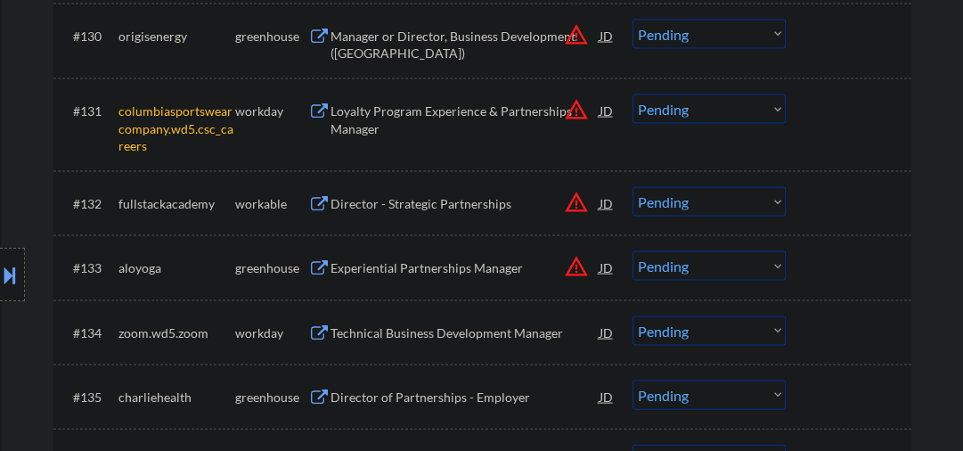
click at [377, 200] on div "Director - Strategic Partnerships" at bounding box center [465, 204] width 269 height 18
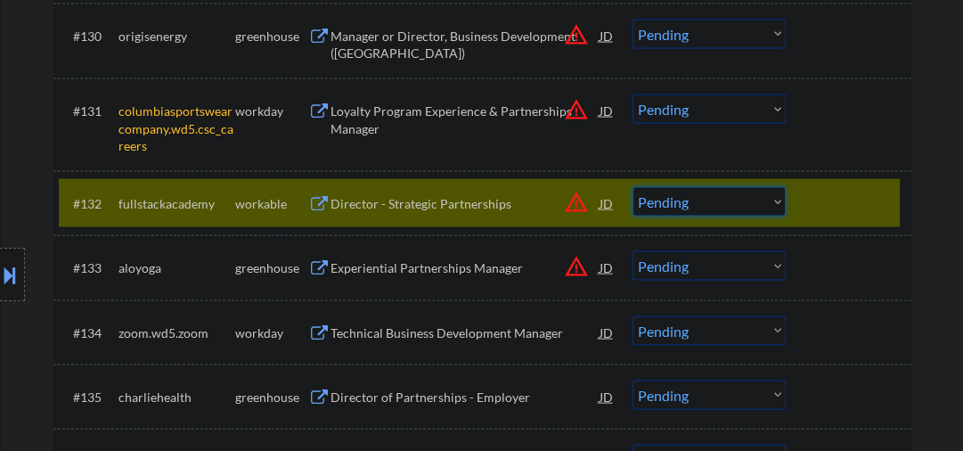
click at [658, 202] on select "Choose an option... Pending Applied Excluded (Questions) Excluded (Expired) Exc…" at bounding box center [709, 201] width 153 height 29
click at [633, 187] on select "Choose an option... Pending Applied Excluded (Questions) Excluded (Expired) Exc…" at bounding box center [709, 201] width 153 height 29
click at [381, 281] on div "Experiential Partnerships Manager" at bounding box center [465, 267] width 269 height 32
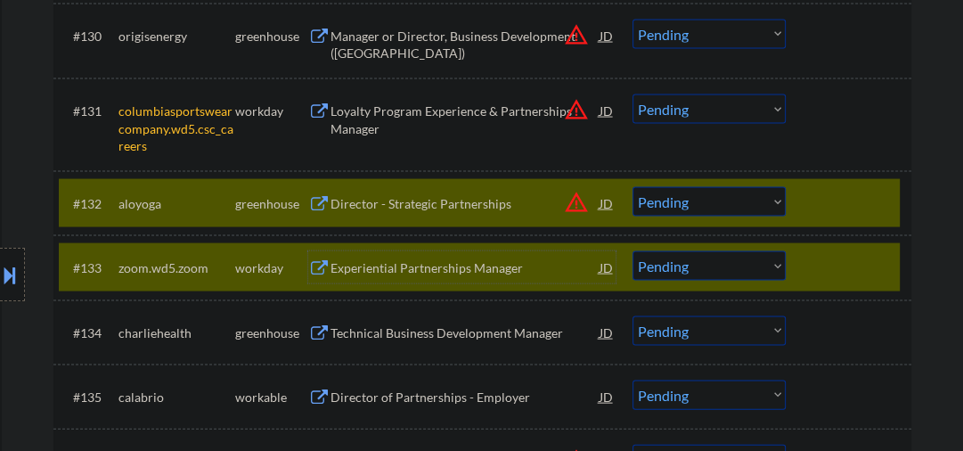
click at [826, 263] on div at bounding box center [851, 267] width 78 height 32
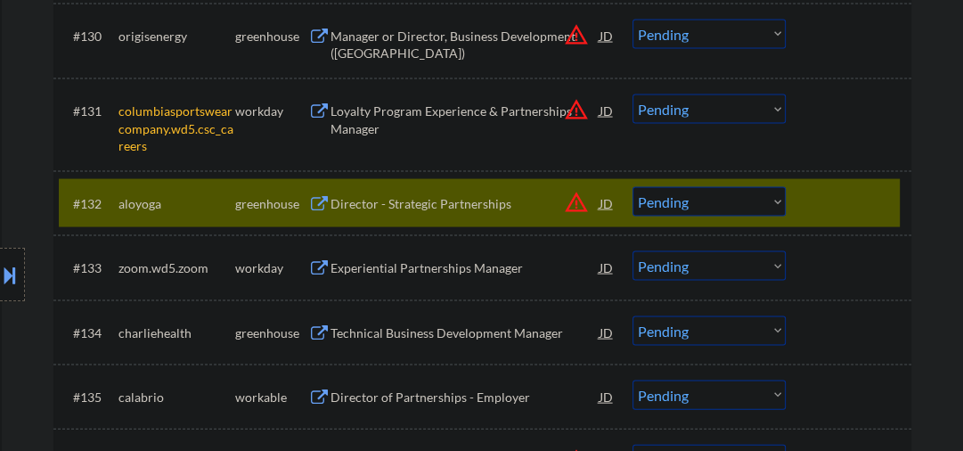
click at [698, 213] on select "Choose an option... Pending Applied Excluded (Questions) Excluded (Expired) Exc…" at bounding box center [709, 201] width 153 height 29
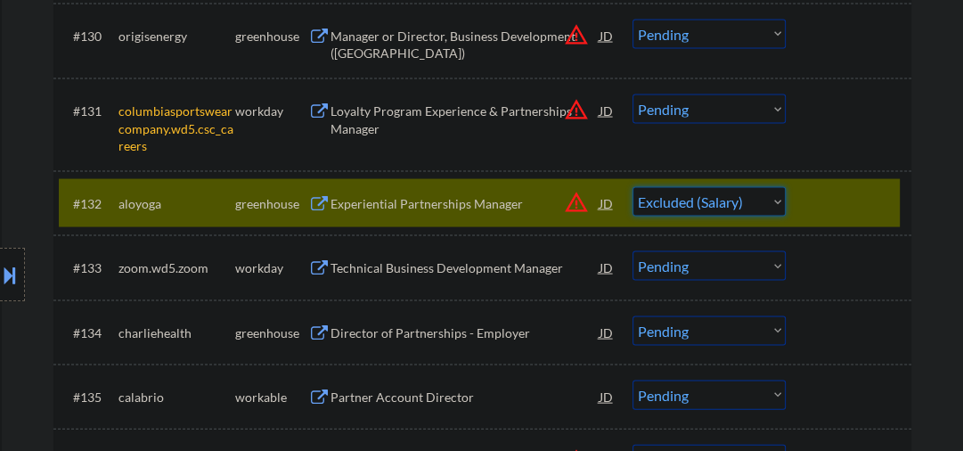
click at [633, 187] on select "Choose an option... Pending Applied Excluded (Questions) Excluded (Expired) Exc…" at bounding box center [709, 201] width 153 height 29
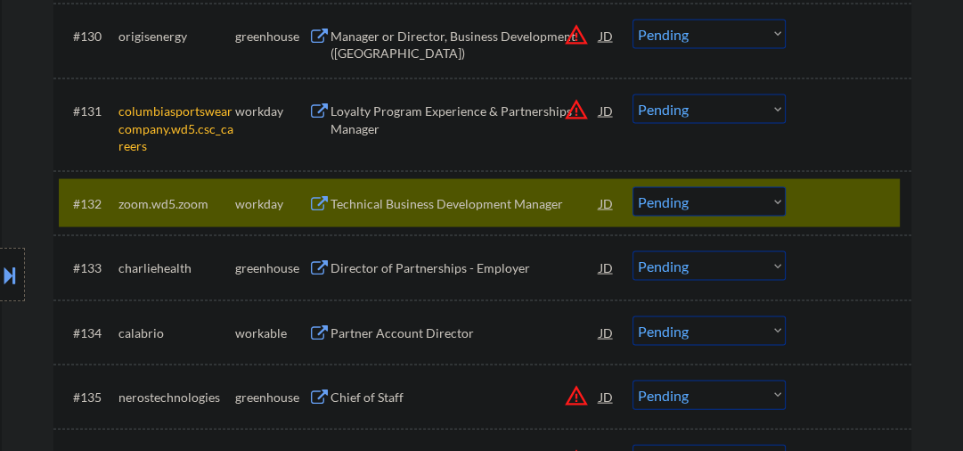
click at [360, 203] on div "Technical Business Development Manager" at bounding box center [465, 204] width 269 height 18
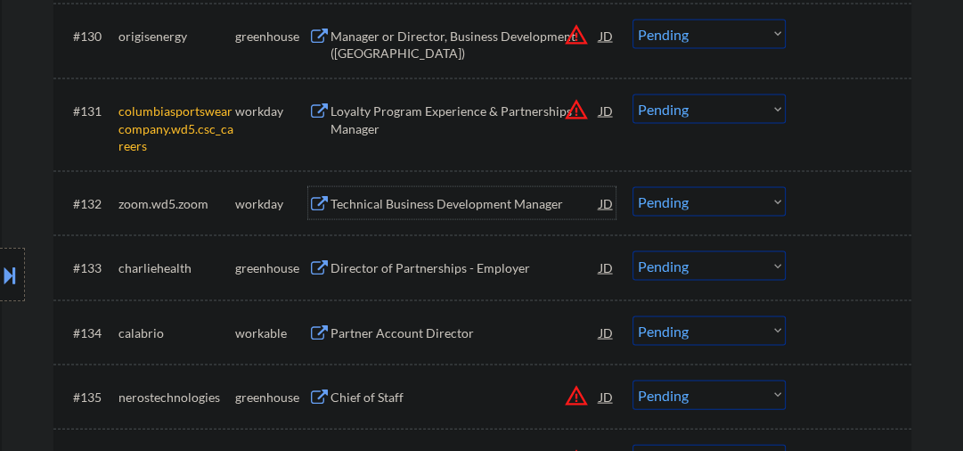
click at [662, 208] on select "Choose an option... Pending Applied Excluded (Questions) Excluded (Expired) Exc…" at bounding box center [709, 201] width 153 height 29
click at [633, 187] on select "Choose an option... Pending Applied Excluded (Questions) Excluded (Expired) Exc…" at bounding box center [709, 201] width 153 height 29
click at [388, 199] on div "Technical Business Development Manager" at bounding box center [465, 204] width 269 height 18
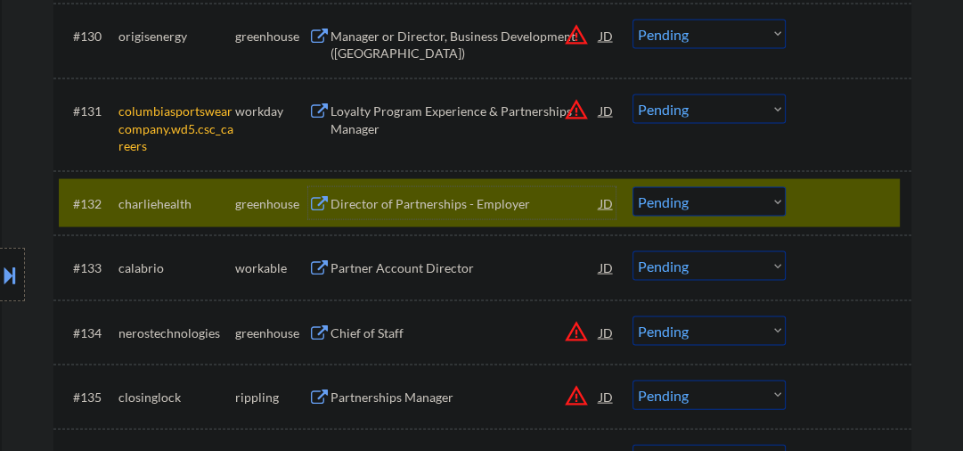
click at [446, 200] on div "Director of Partnerships - Employer" at bounding box center [465, 204] width 269 height 18
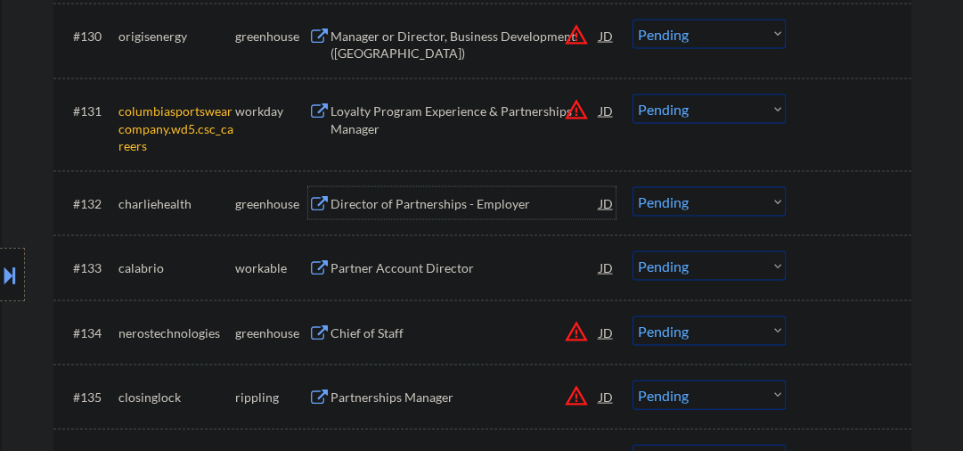
click at [665, 207] on select "Choose an option... Pending Applied Excluded (Questions) Excluded (Expired) Exc…" at bounding box center [709, 201] width 153 height 29
click at [633, 187] on select "Choose an option... Pending Applied Excluded (Questions) Excluded (Expired) Exc…" at bounding box center [709, 201] width 153 height 29
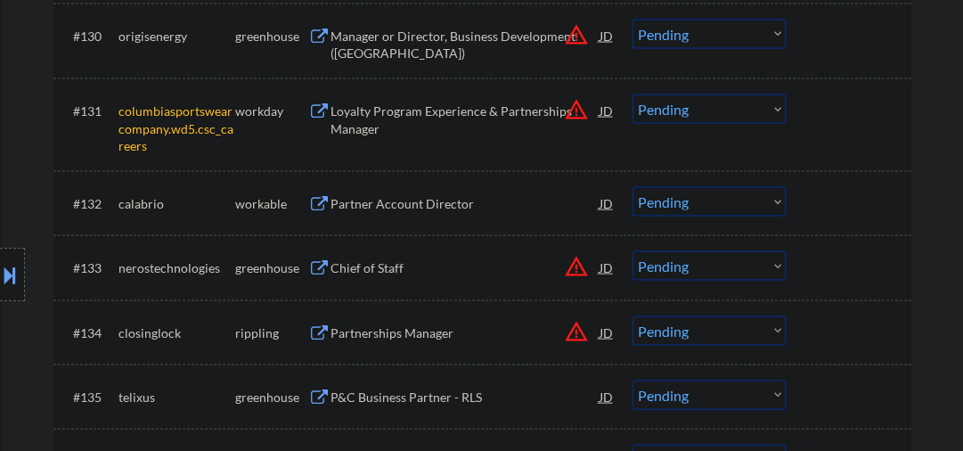
click at [406, 201] on div "Partner Account Director" at bounding box center [465, 204] width 269 height 18
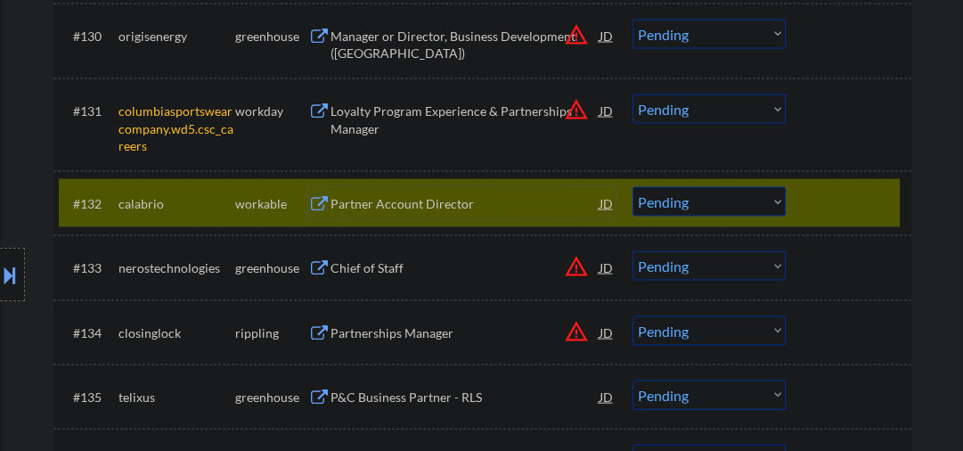
click at [709, 200] on select "Choose an option... Pending Applied Excluded (Questions) Excluded (Expired) Exc…" at bounding box center [709, 201] width 153 height 29
click at [633, 187] on select "Choose an option... Pending Applied Excluded (Questions) Excluded (Expired) Exc…" at bounding box center [709, 201] width 153 height 29
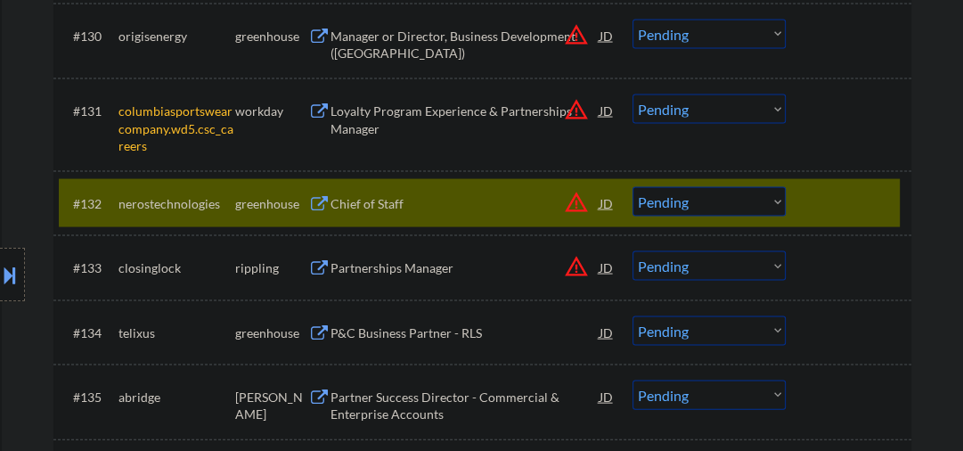
click at [456, 207] on div "Chief of Staff" at bounding box center [465, 204] width 269 height 18
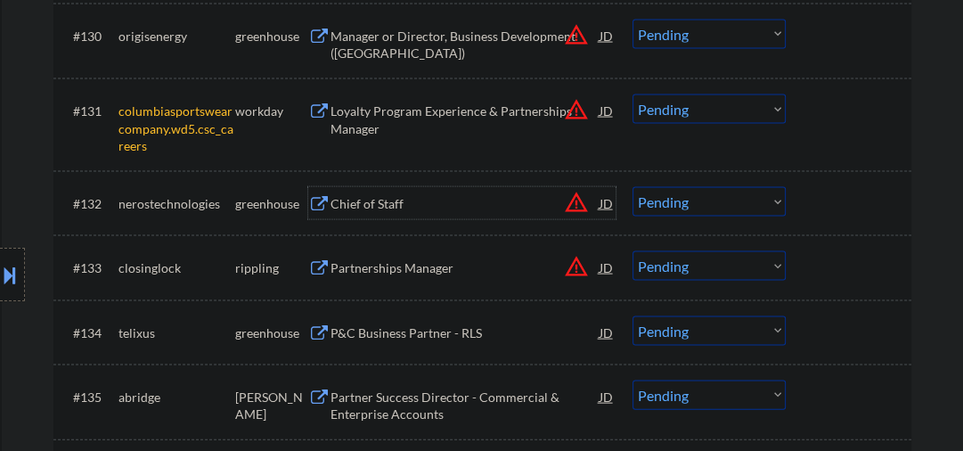
click at [371, 202] on div "Chief of Staff" at bounding box center [465, 204] width 269 height 18
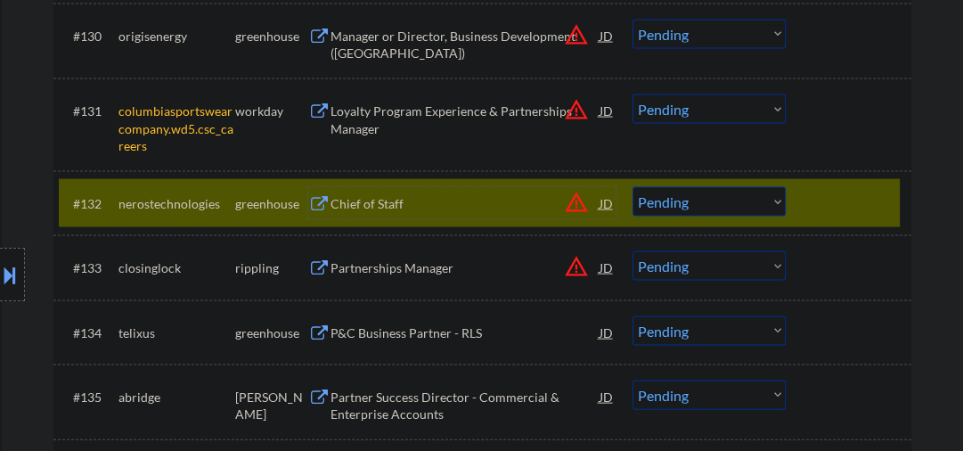
click at [666, 199] on select "Choose an option... Pending Applied Excluded (Questions) Excluded (Expired) Exc…" at bounding box center [709, 201] width 153 height 29
click at [633, 187] on select "Choose an option... Pending Applied Excluded (Questions) Excluded (Expired) Exc…" at bounding box center [709, 201] width 153 height 29
click at [395, 274] on div "Partnerships Manager" at bounding box center [465, 268] width 269 height 18
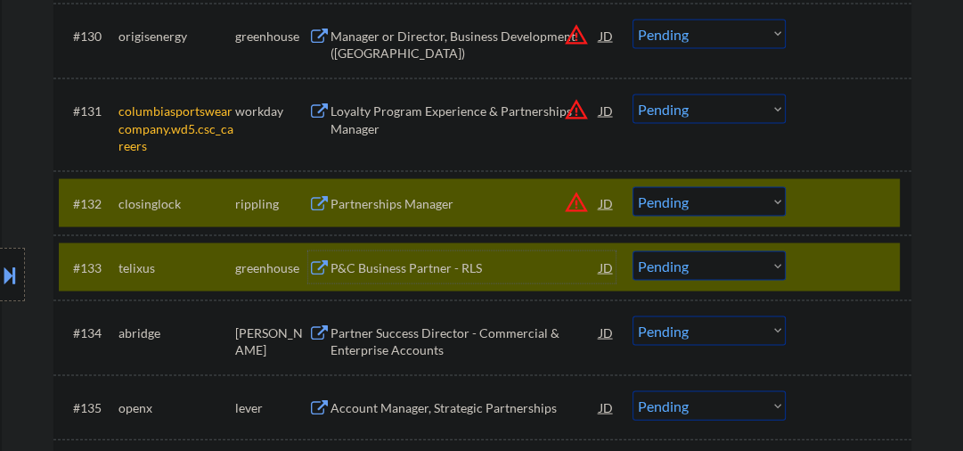
click at [821, 264] on div at bounding box center [851, 267] width 78 height 32
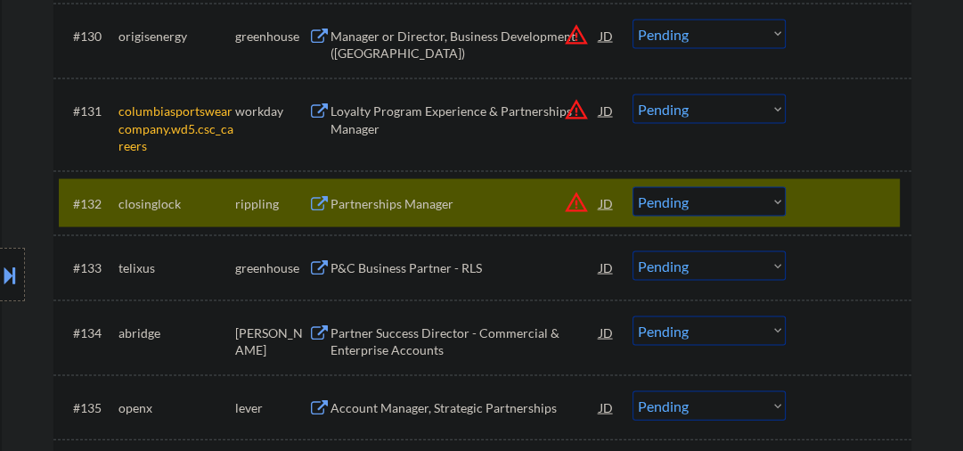
click at [413, 214] on div "Partnerships Manager" at bounding box center [465, 203] width 269 height 32
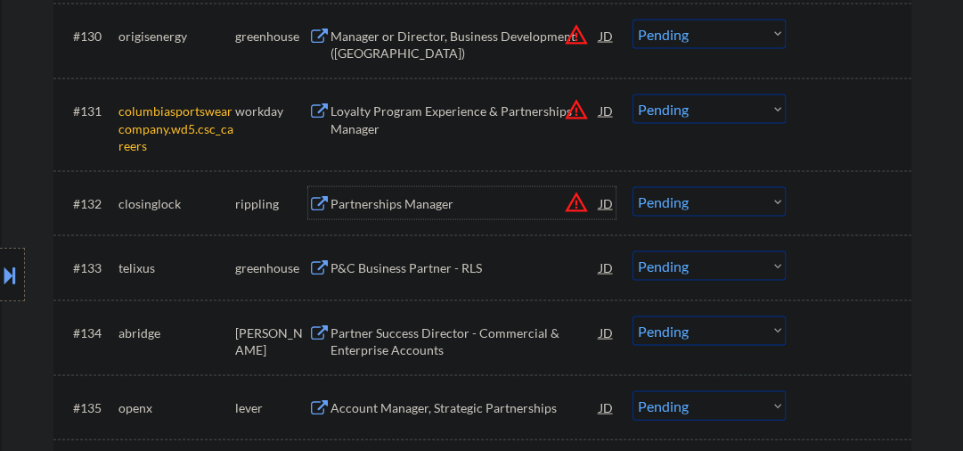
click at [662, 205] on select "Choose an option... Pending Applied Excluded (Questions) Excluded (Expired) Exc…" at bounding box center [709, 201] width 153 height 29
click at [633, 187] on select "Choose an option... Pending Applied Excluded (Questions) Excluded (Expired) Exc…" at bounding box center [709, 201] width 153 height 29
click at [371, 204] on div "Partnerships Manager" at bounding box center [465, 204] width 269 height 18
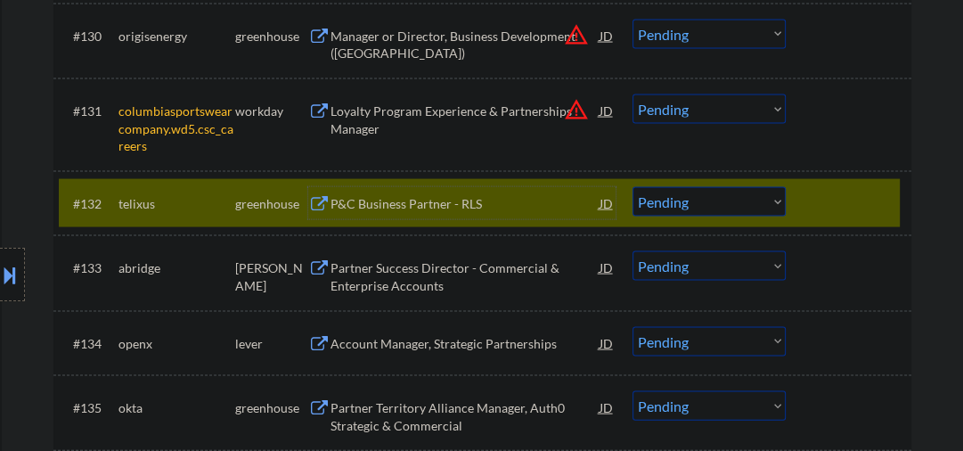
click at [384, 200] on div "P&C Business Partner - RLS" at bounding box center [465, 204] width 269 height 18
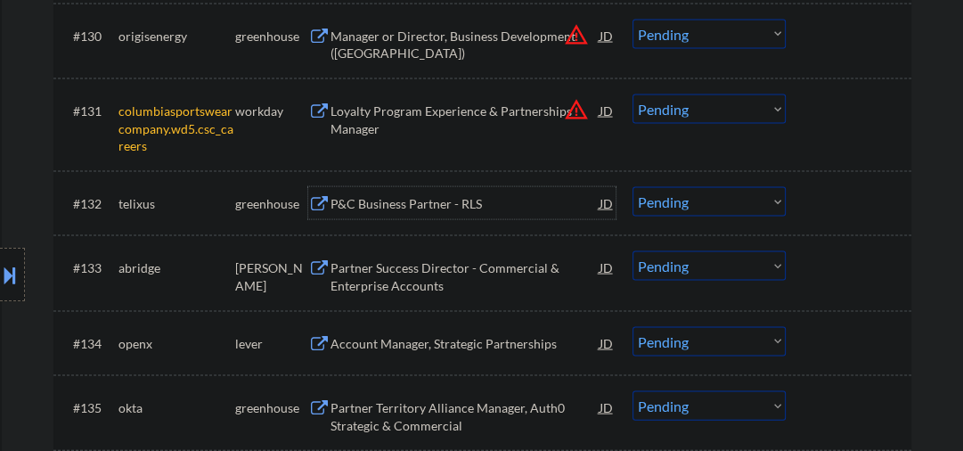
click at [673, 200] on select "Choose an option... Pending Applied Excluded (Questions) Excluded (Expired) Exc…" at bounding box center [709, 201] width 153 height 29
click at [633, 187] on select "Choose an option... Pending Applied Excluded (Questions) Excluded (Expired) Exc…" at bounding box center [709, 201] width 153 height 29
click at [411, 283] on div "Partner Success Director - Commercial & Enterprise Accounts" at bounding box center [465, 276] width 269 height 35
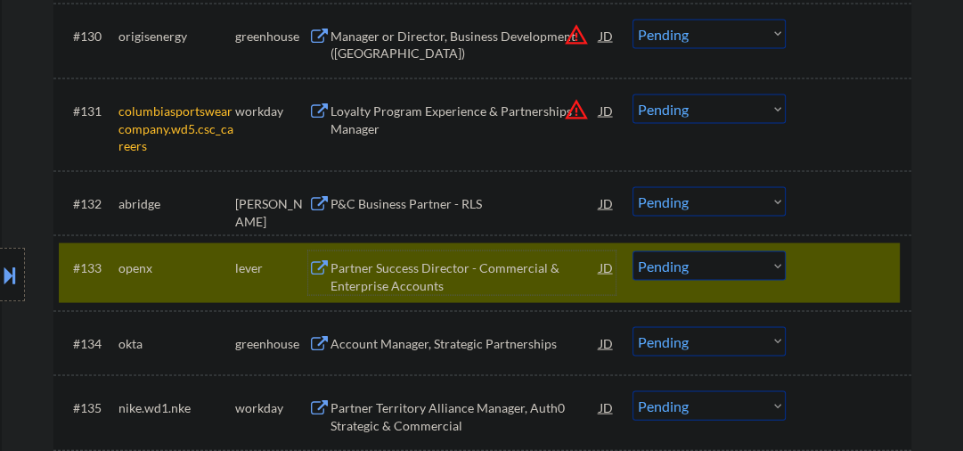
click at [845, 284] on div "#133 openx lever Partner Success Director - Commercial & Enterprise Accounts JD…" at bounding box center [479, 272] width 841 height 59
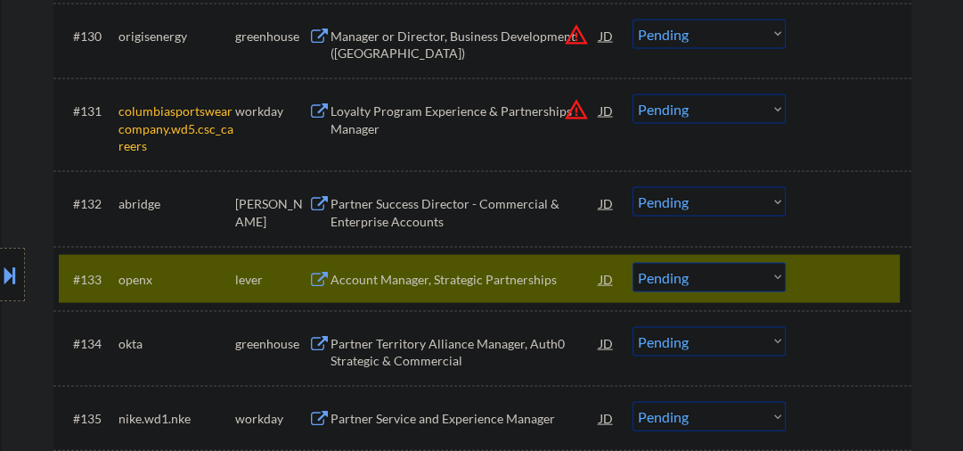
click at [690, 204] on select "Choose an option... Pending Applied Excluded (Questions) Excluded (Expired) Exc…" at bounding box center [709, 201] width 153 height 29
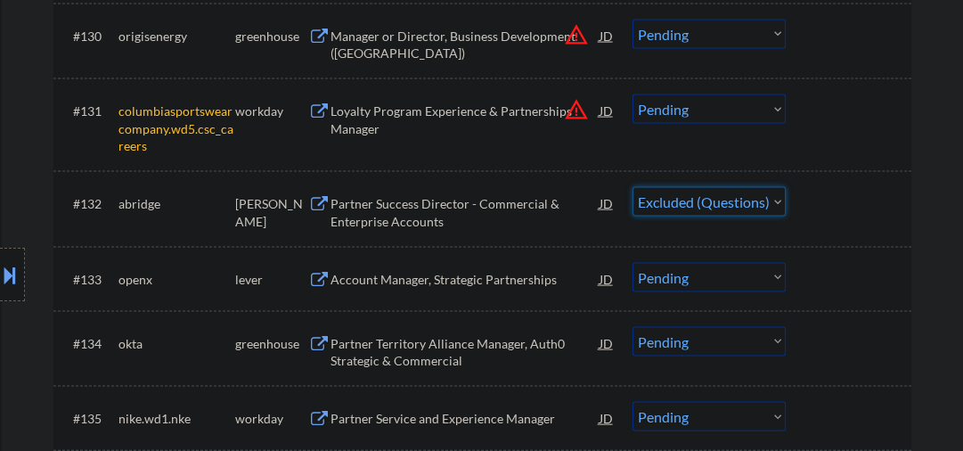
click at [633, 187] on select "Choose an option... Pending Applied Excluded (Questions) Excluded (Expired) Exc…" at bounding box center [709, 201] width 153 height 29
click at [370, 276] on div "Account Manager, Strategic Partnerships" at bounding box center [465, 280] width 269 height 18
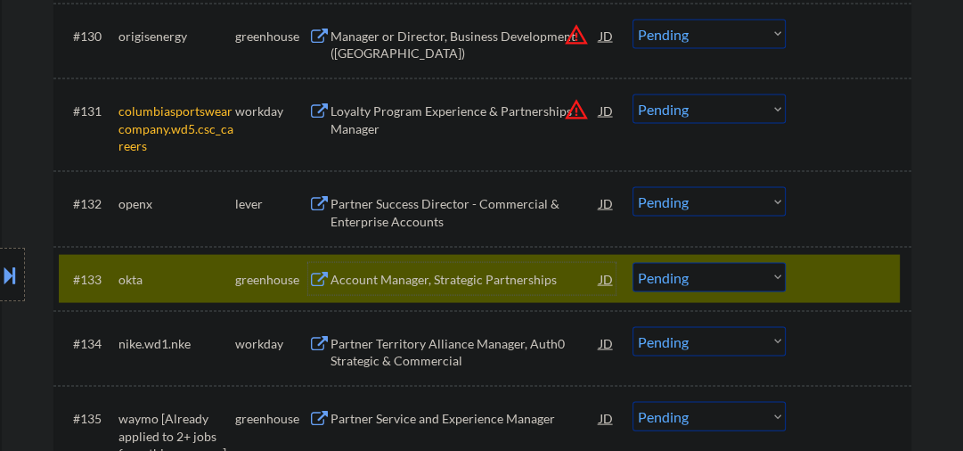
click at [850, 282] on div at bounding box center [851, 279] width 78 height 32
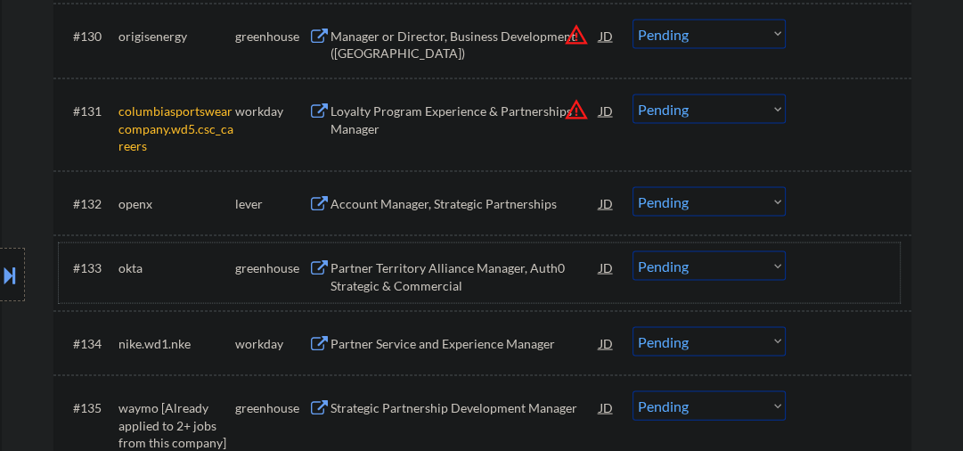
click at [700, 207] on select "Choose an option... Pending Applied Excluded (Questions) Excluded (Expired) Exc…" at bounding box center [709, 201] width 153 height 29
click at [633, 187] on select "Choose an option... Pending Applied Excluded (Questions) Excluded (Expired) Exc…" at bounding box center [709, 201] width 153 height 29
click at [445, 270] on div "Partner Territory Alliance Manager, Auth0 Strategic & Commercial" at bounding box center [465, 276] width 269 height 35
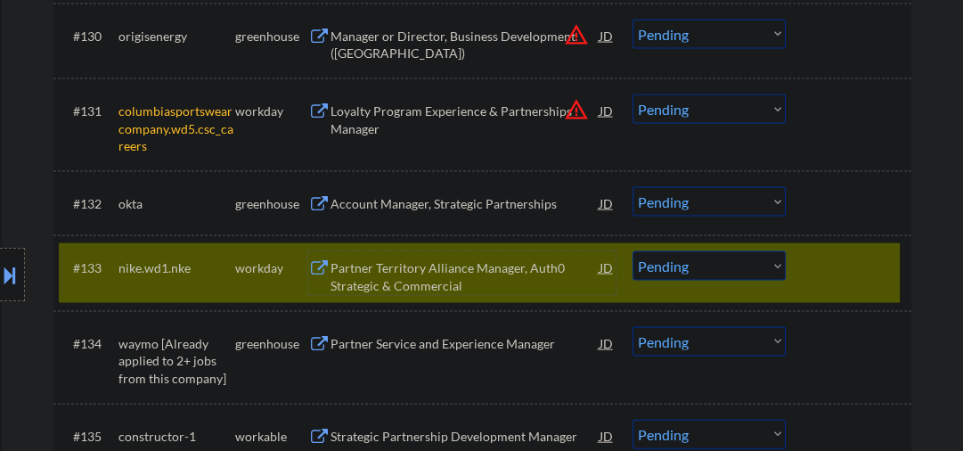
click at [829, 269] on div at bounding box center [851, 267] width 78 height 32
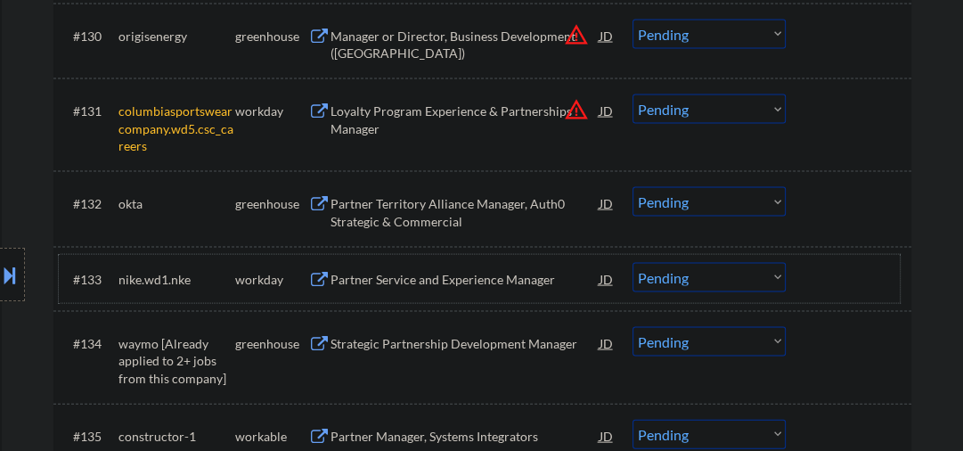
click at [678, 211] on select "Choose an option... Pending Applied Excluded (Questions) Excluded (Expired) Exc…" at bounding box center [709, 201] width 153 height 29
click at [633, 187] on select "Choose an option... Pending Applied Excluded (Questions) Excluded (Expired) Exc…" at bounding box center [709, 201] width 153 height 29
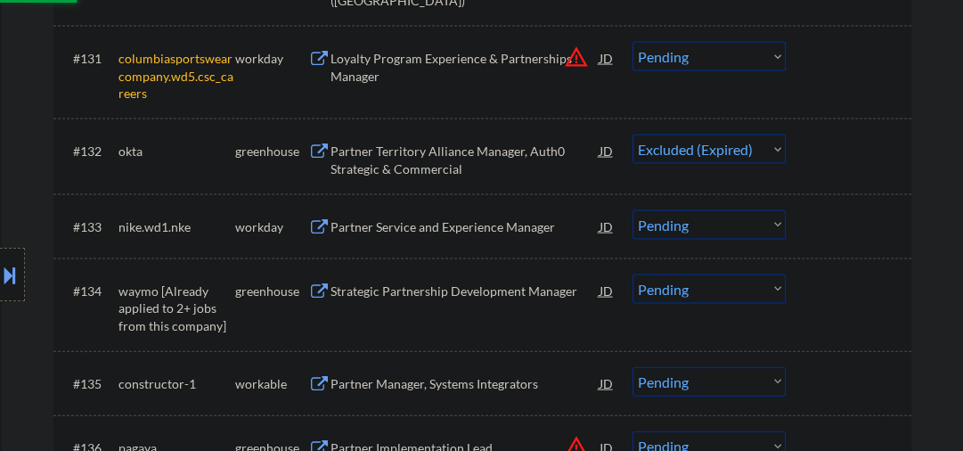
scroll to position [2702, 0]
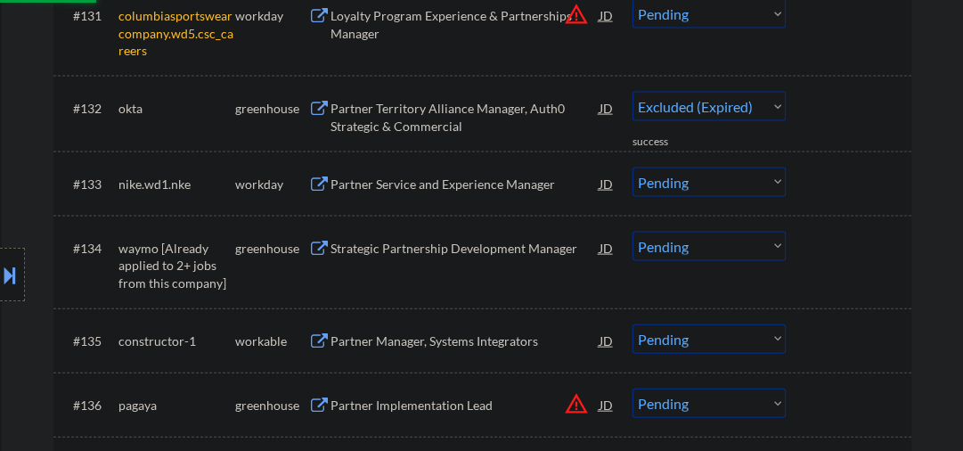
select select ""pending""
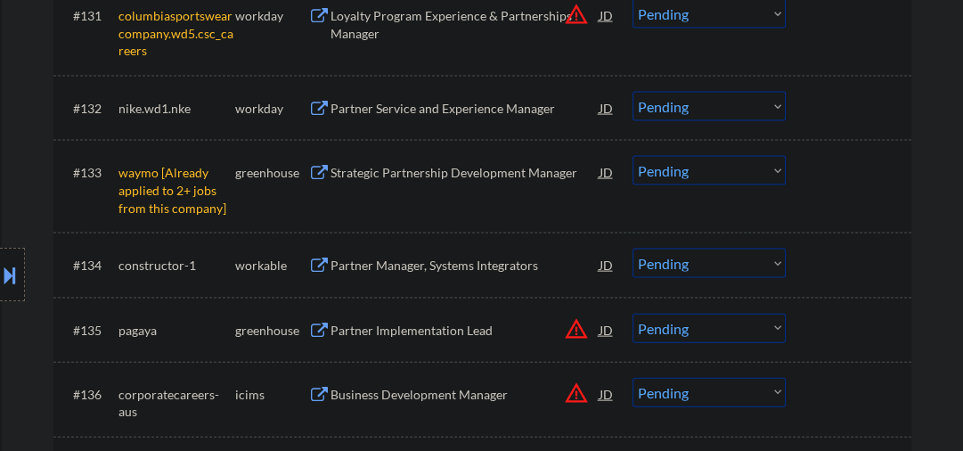
click at [683, 176] on select "Choose an option... Pending Applied Excluded (Questions) Excluded (Expired) Exc…" at bounding box center [709, 170] width 153 height 29
click at [633, 156] on select "Choose an option... Pending Applied Excluded (Questions) Excluded (Expired) Exc…" at bounding box center [709, 170] width 153 height 29
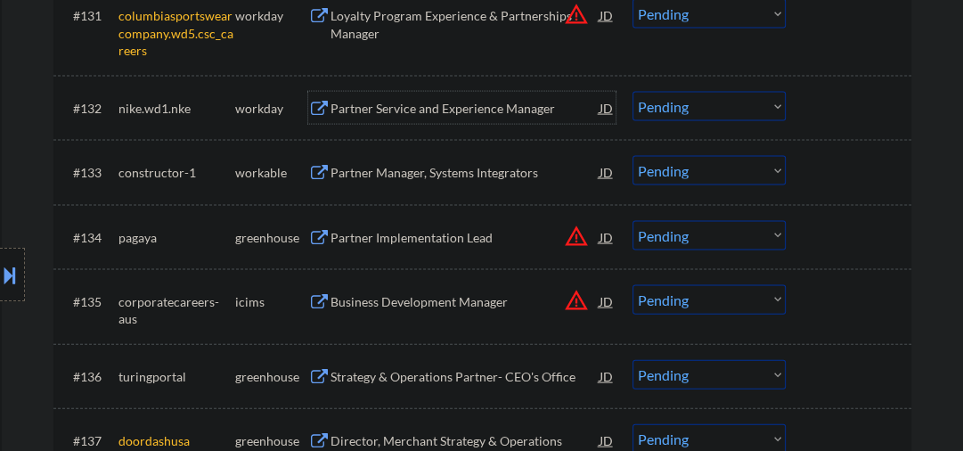
click at [382, 110] on div "Partner Service and Experience Manager" at bounding box center [465, 109] width 269 height 18
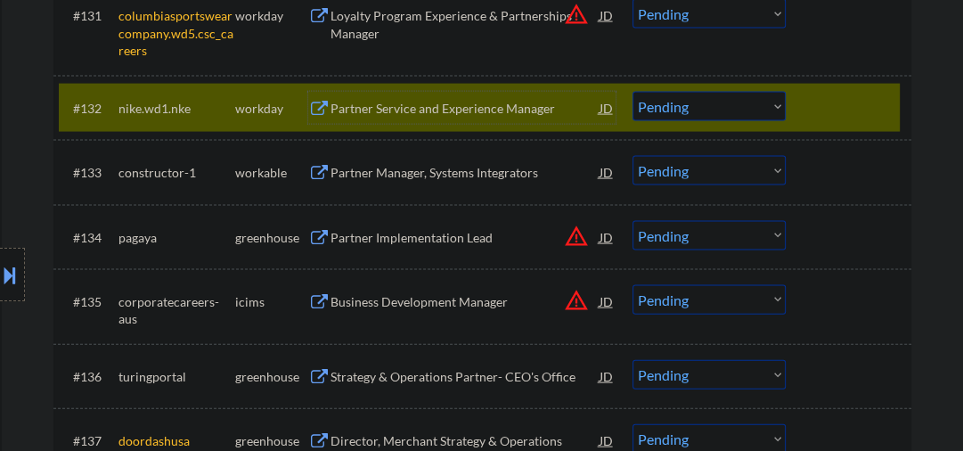
drag, startPoint x: 831, startPoint y: 109, endPoint x: 820, endPoint y: 110, distance: 11.7
click at [829, 109] on div at bounding box center [851, 108] width 78 height 32
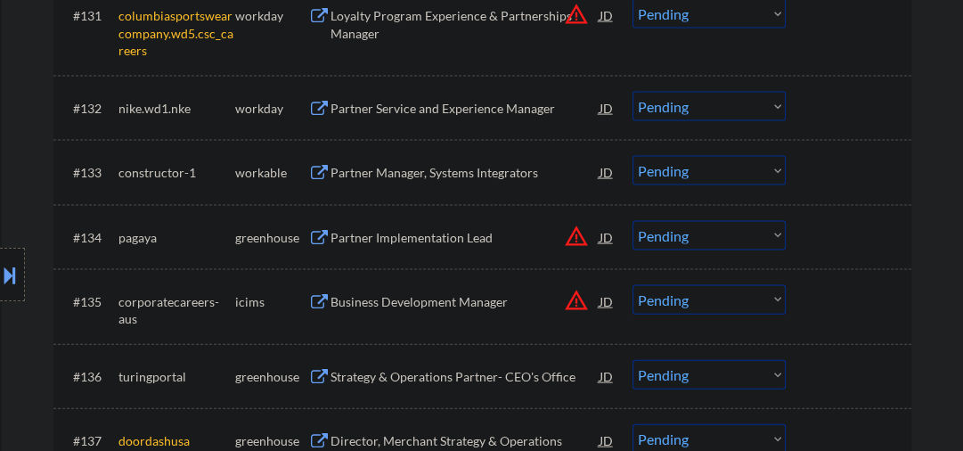
click at [363, 169] on div "Partner Manager, Systems Integrators" at bounding box center [465, 173] width 269 height 18
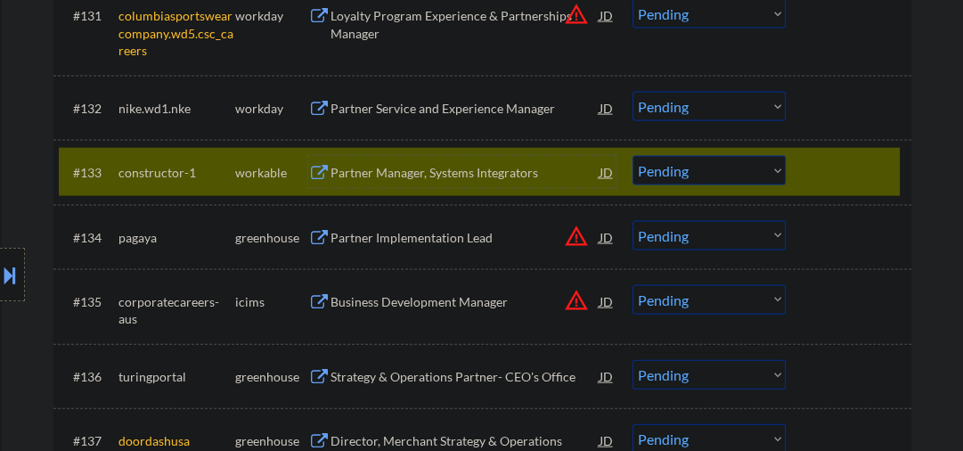
click at [433, 164] on div "Partner Manager, Systems Integrators" at bounding box center [465, 173] width 269 height 18
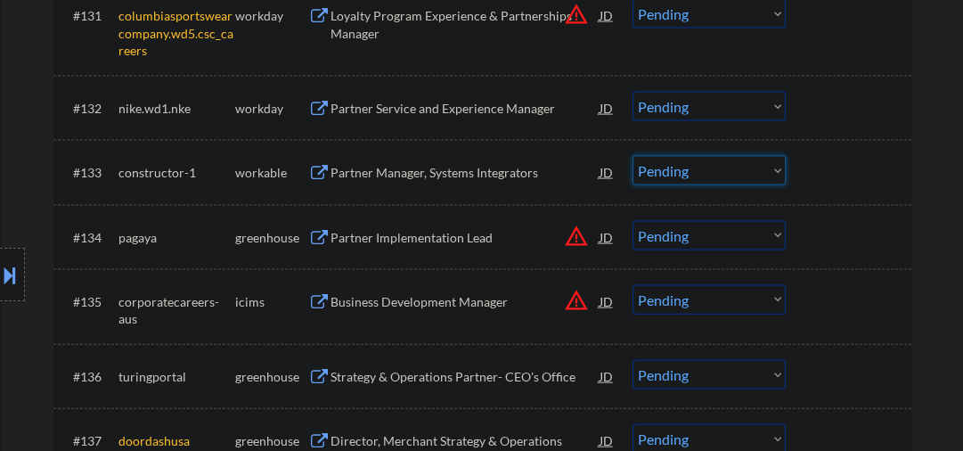
drag, startPoint x: 701, startPoint y: 176, endPoint x: 688, endPoint y: 175, distance: 13.4
click at [701, 176] on select "Choose an option... Pending Applied Excluded (Questions) Excluded (Expired) Exc…" at bounding box center [709, 170] width 153 height 29
click at [633, 156] on select "Choose an option... Pending Applied Excluded (Questions) Excluded (Expired) Exc…" at bounding box center [709, 170] width 153 height 29
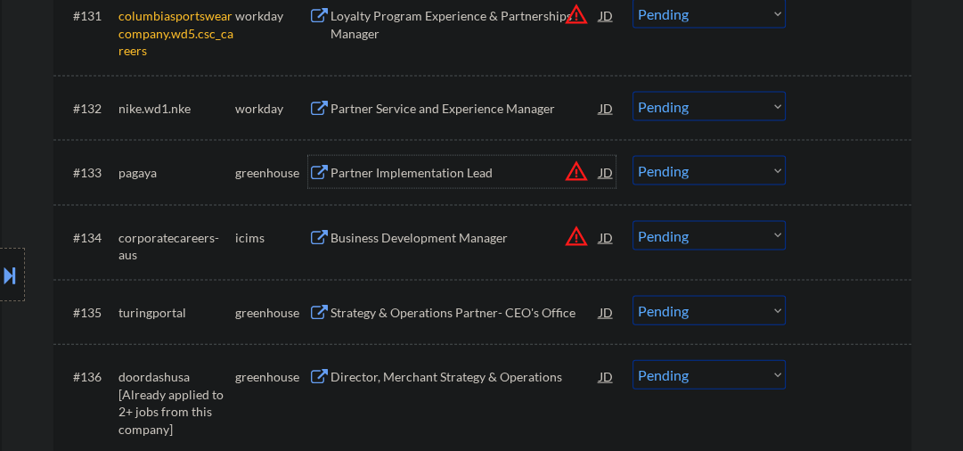
click at [387, 177] on div "Partner Implementation Lead" at bounding box center [465, 173] width 269 height 18
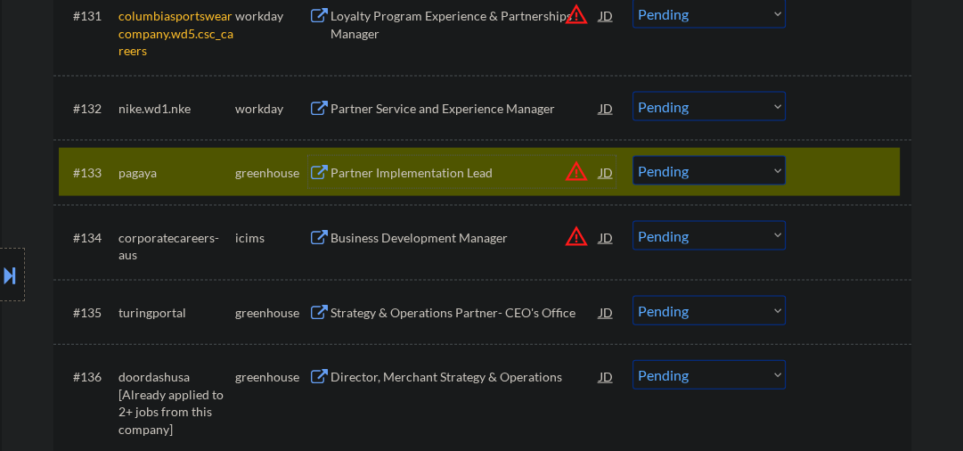
click at [667, 176] on select "Choose an option... Pending Applied Excluded (Questions) Excluded (Expired) Exc…" at bounding box center [709, 170] width 153 height 29
click at [633, 156] on select "Choose an option... Pending Applied Excluded (Questions) Excluded (Expired) Exc…" at bounding box center [709, 170] width 153 height 29
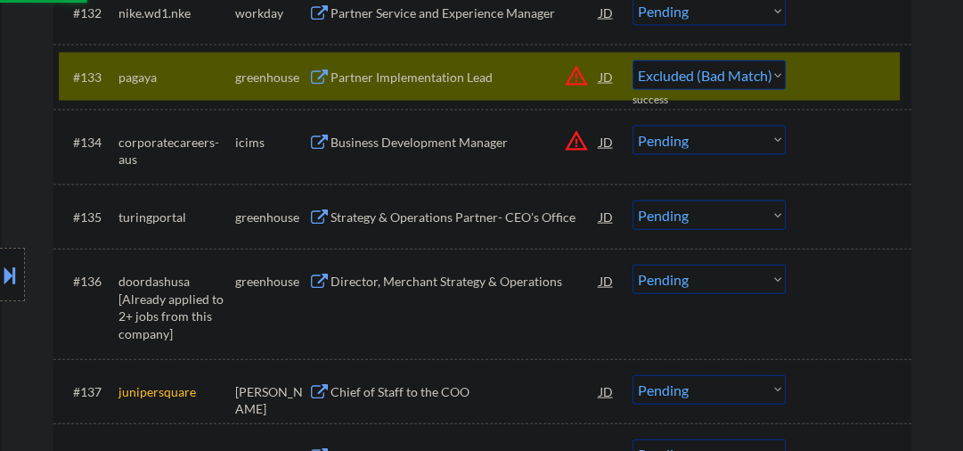
select select ""pending""
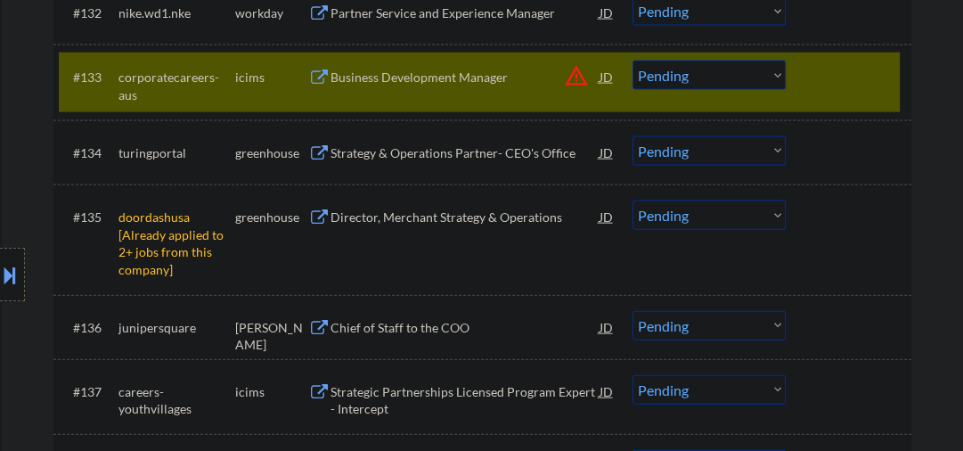
click at [663, 210] on select "Choose an option... Pending Applied Excluded (Questions) Excluded (Expired) Exc…" at bounding box center [709, 214] width 153 height 29
click at [633, 200] on select "Choose an option... Pending Applied Excluded (Questions) Excluded (Expired) Exc…" at bounding box center [709, 214] width 153 height 29
select select ""pending""
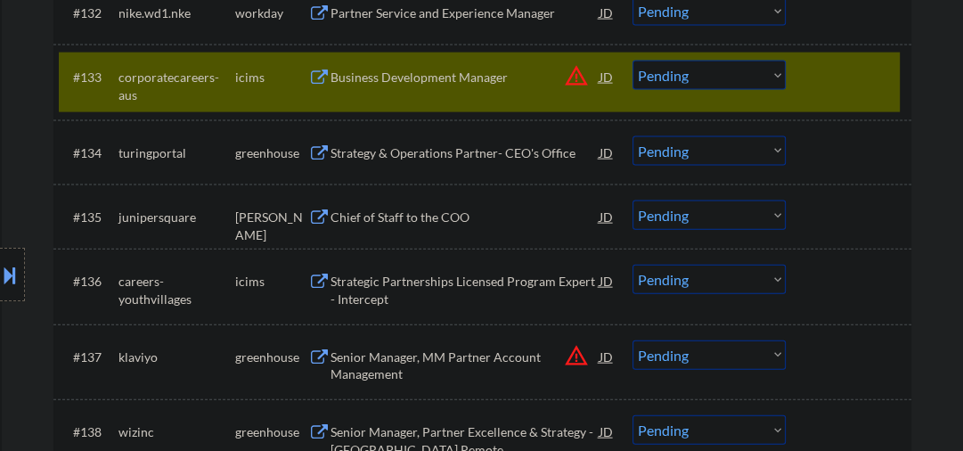
click at [410, 153] on div "Strategy & Operations Partner- CEO's Office" at bounding box center [465, 153] width 269 height 18
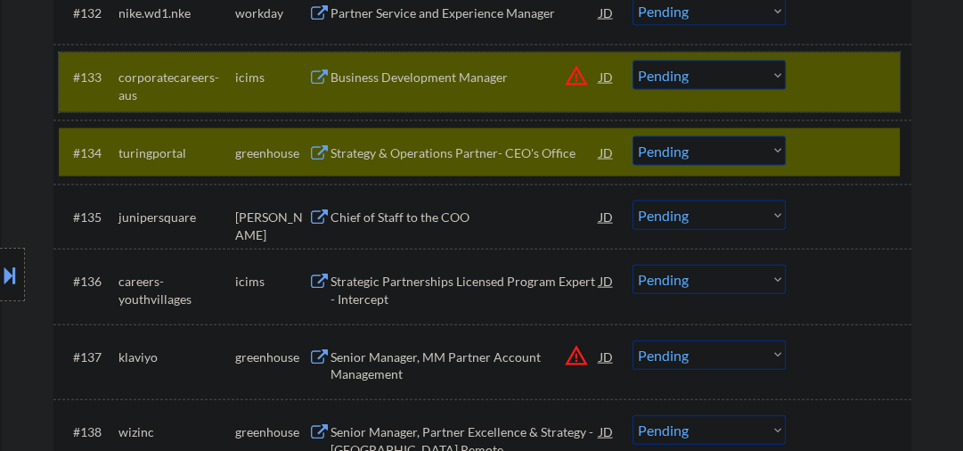
click at [827, 97] on div "#133 corporatecareers-aus icims Business Development Manager JD warning_amber C…" at bounding box center [479, 82] width 841 height 59
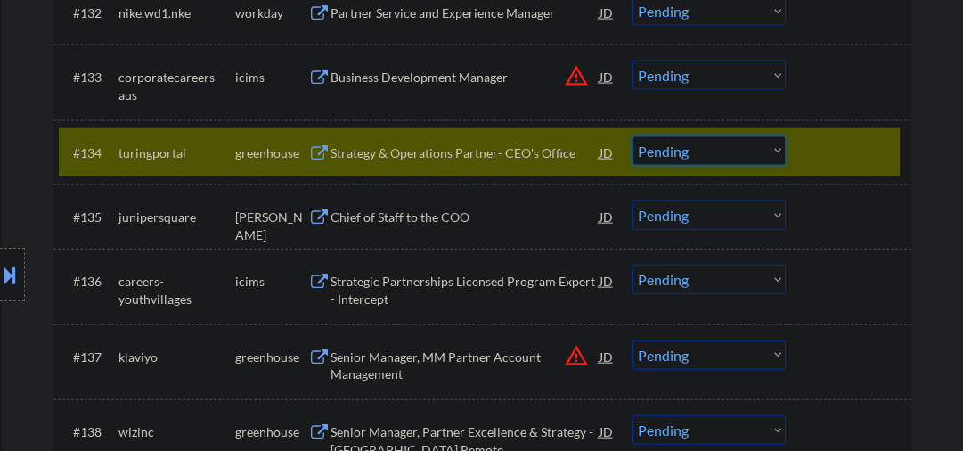
click at [679, 151] on select "Choose an option... Pending Applied Excluded (Questions) Excluded (Expired) Exc…" at bounding box center [709, 150] width 153 height 29
click at [633, 136] on select "Choose an option... Pending Applied Excluded (Questions) Excluded (Expired) Exc…" at bounding box center [709, 150] width 153 height 29
click at [445, 220] on div "Chief of Staff to the COO" at bounding box center [465, 217] width 269 height 18
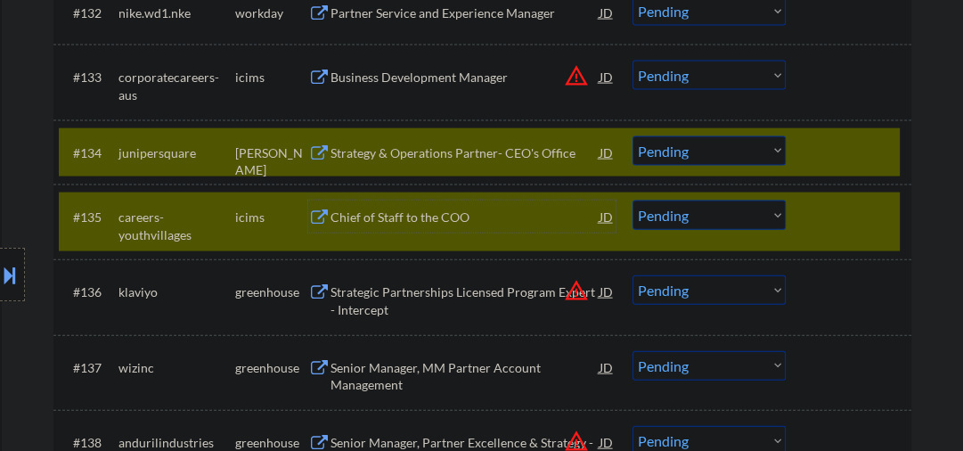
click at [820, 202] on div at bounding box center [851, 216] width 78 height 32
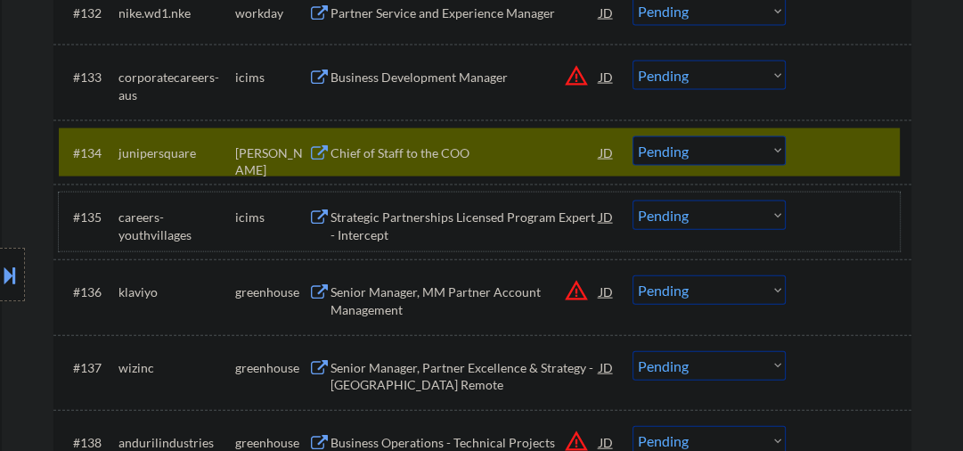
click at [685, 161] on select "Choose an option... Pending Applied Excluded (Questions) Excluded (Expired) Exc…" at bounding box center [709, 150] width 153 height 29
click at [633, 136] on select "Choose an option... Pending Applied Excluded (Questions) Excluded (Expired) Exc…" at bounding box center [709, 150] width 153 height 29
select select ""pending""
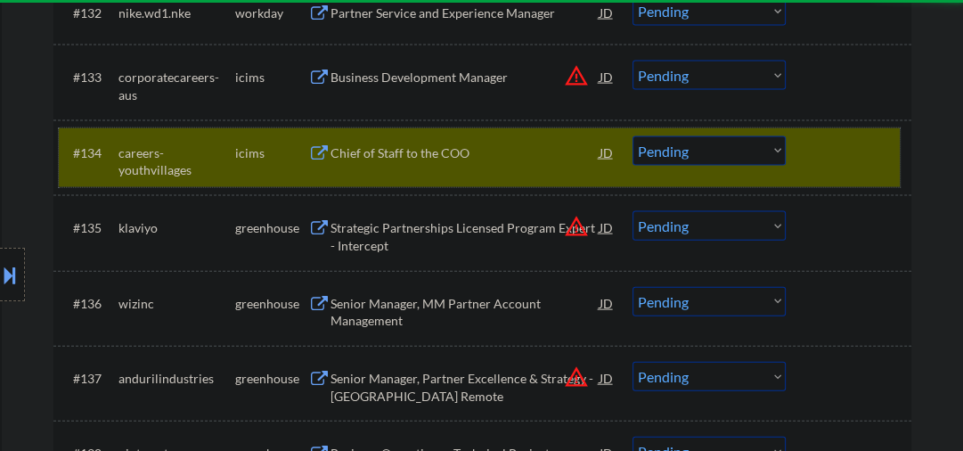
click at [816, 158] on div at bounding box center [851, 152] width 78 height 32
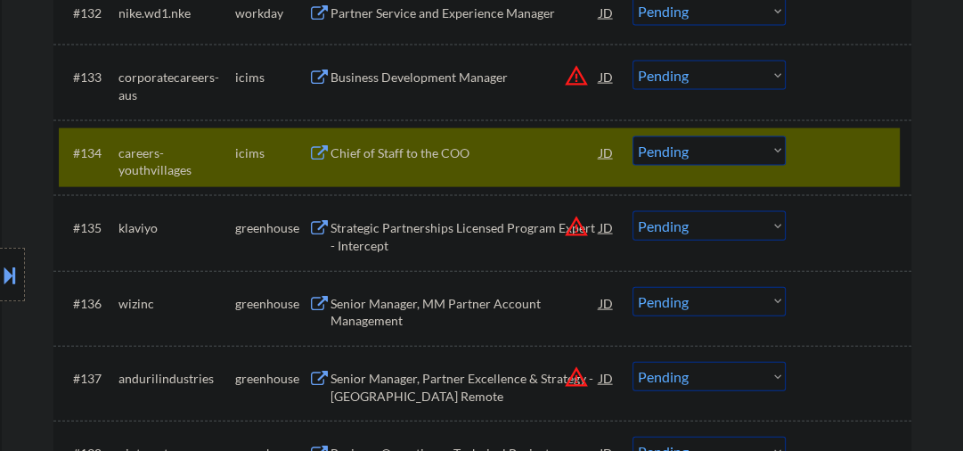
click at [781, 154] on select "Choose an option... Pending Applied Excluded (Questions) Excluded (Expired) Exc…" at bounding box center [709, 150] width 153 height 29
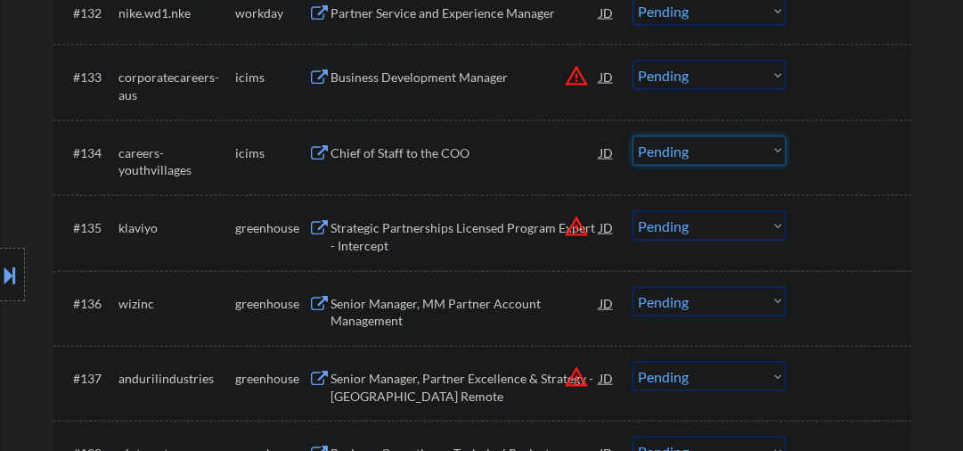
click at [834, 165] on div at bounding box center [851, 152] width 78 height 32
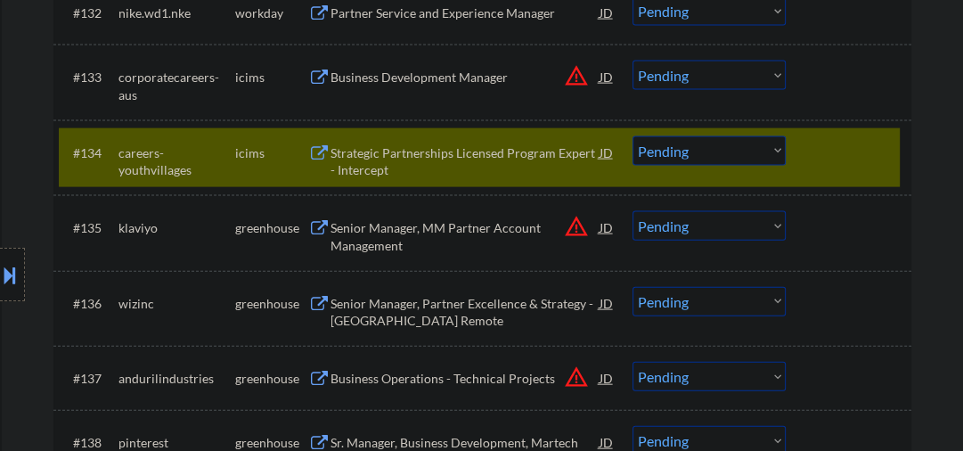
click at [845, 168] on div "#134 careers-youthvillages icims Strategic Partnerships Licensed Program Expert…" at bounding box center [479, 157] width 841 height 59
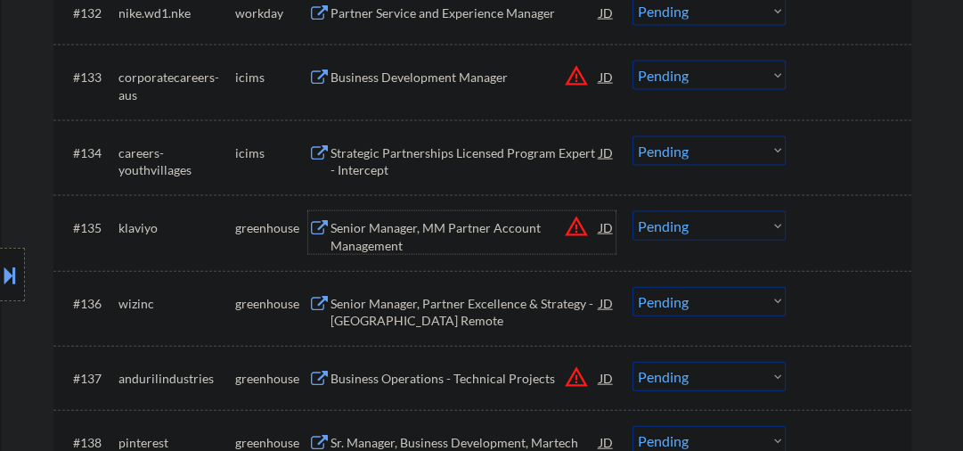
click at [420, 239] on div "Senior Manager, MM Partner Account Management" at bounding box center [465, 236] width 269 height 35
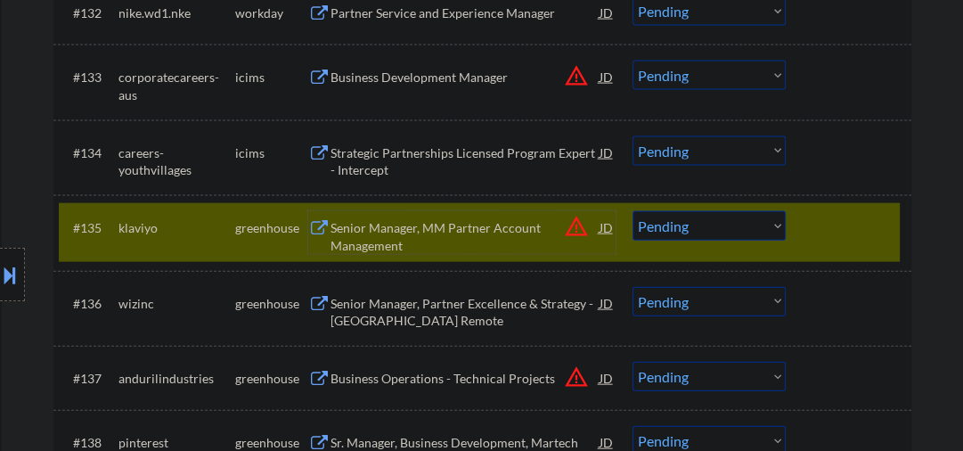
click at [653, 224] on select "Choose an option... Pending Applied Excluded (Questions) Excluded (Expired) Exc…" at bounding box center [709, 225] width 153 height 29
click at [633, 211] on select "Choose an option... Pending Applied Excluded (Questions) Excluded (Expired) Exc…" at bounding box center [709, 225] width 153 height 29
click at [464, 319] on div "Senior Manager, Partner Excellence & Strategy - US Remote" at bounding box center [465, 312] width 269 height 35
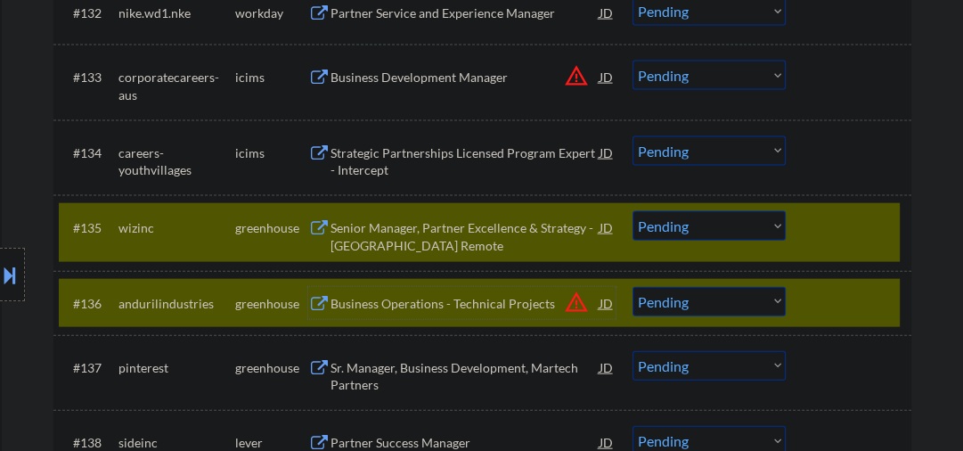
click at [844, 297] on div at bounding box center [851, 303] width 78 height 32
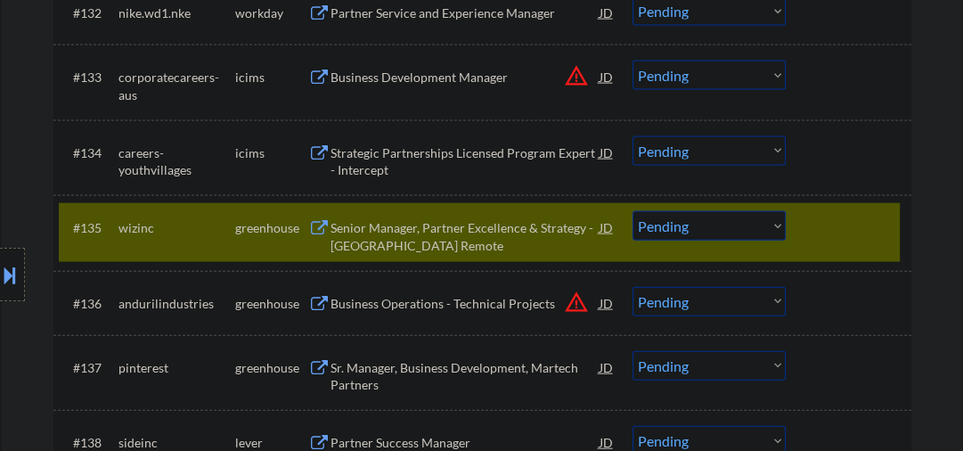
click at [717, 217] on select "Choose an option... Pending Applied Excluded (Questions) Excluded (Expired) Exc…" at bounding box center [709, 225] width 153 height 29
click at [633, 211] on select "Choose an option... Pending Applied Excluded (Questions) Excluded (Expired) Exc…" at bounding box center [709, 225] width 153 height 29
select select ""pending""
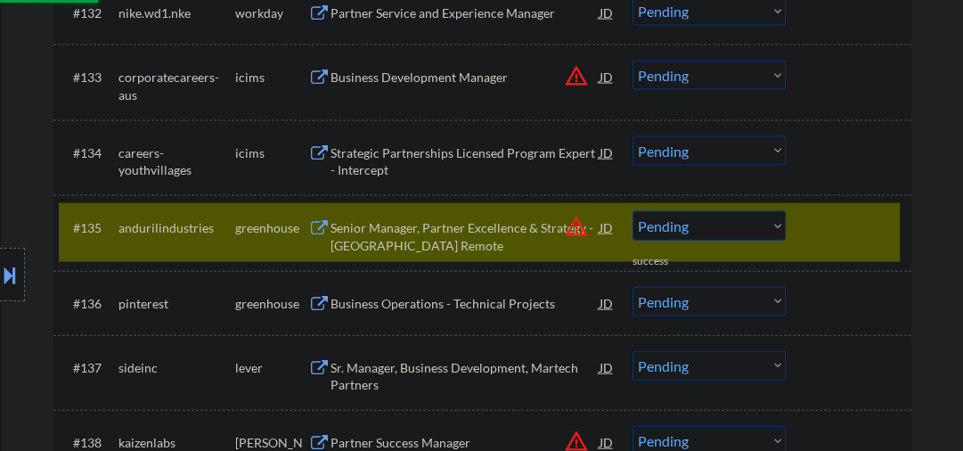
click at [413, 246] on div "Senior Manager, Partner Excellence & Strategy - US Remote" at bounding box center [465, 236] width 269 height 35
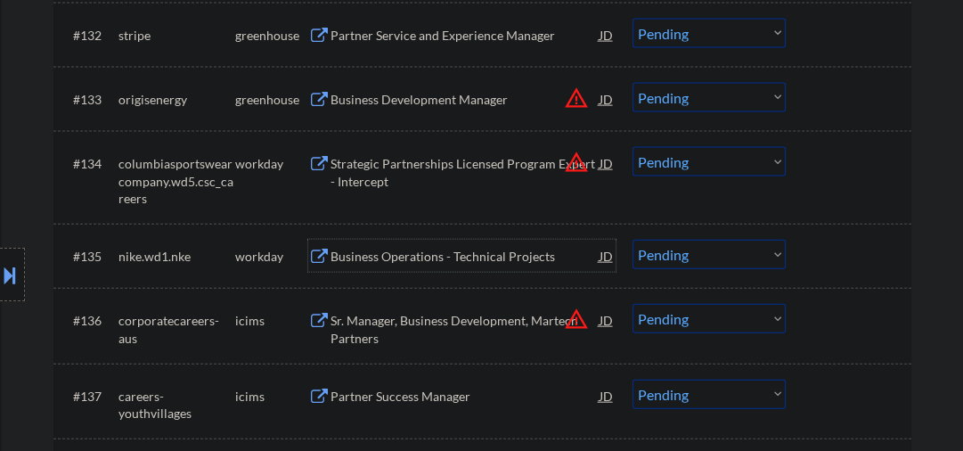
click at [384, 257] on div "Business Operations - Technical Projects" at bounding box center [465, 257] width 269 height 18
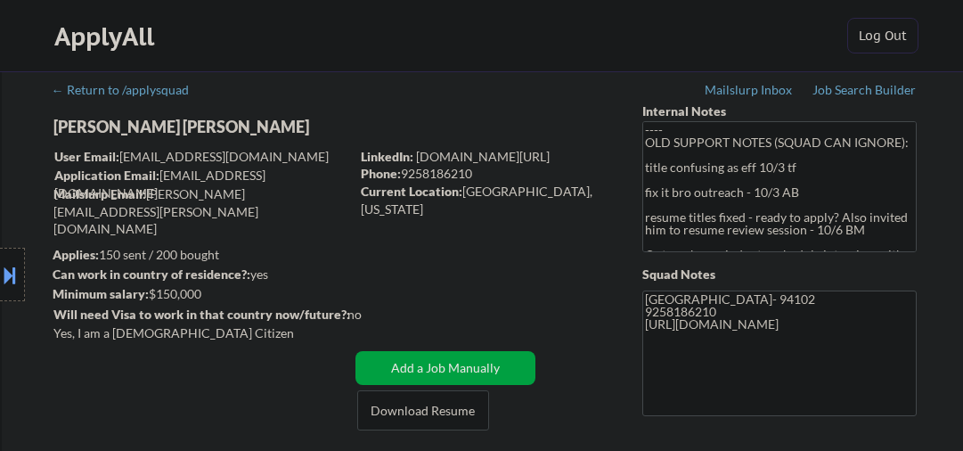
select select ""pending""
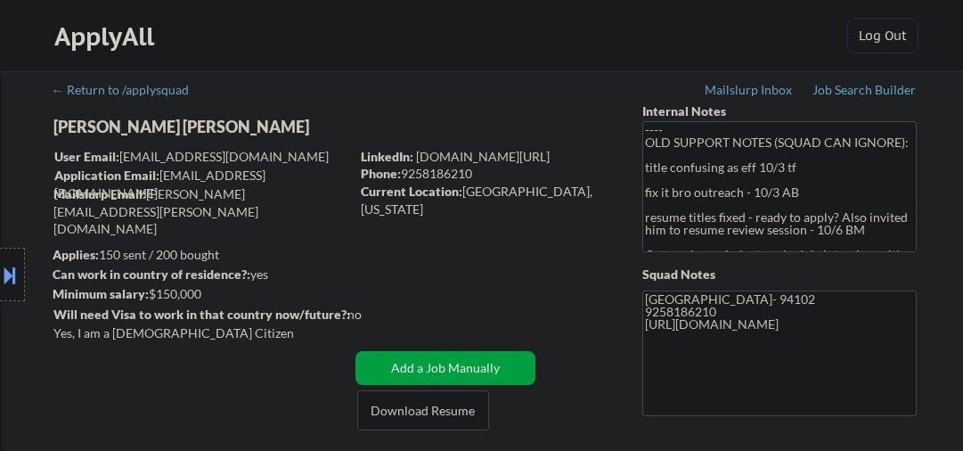
select select ""pending""
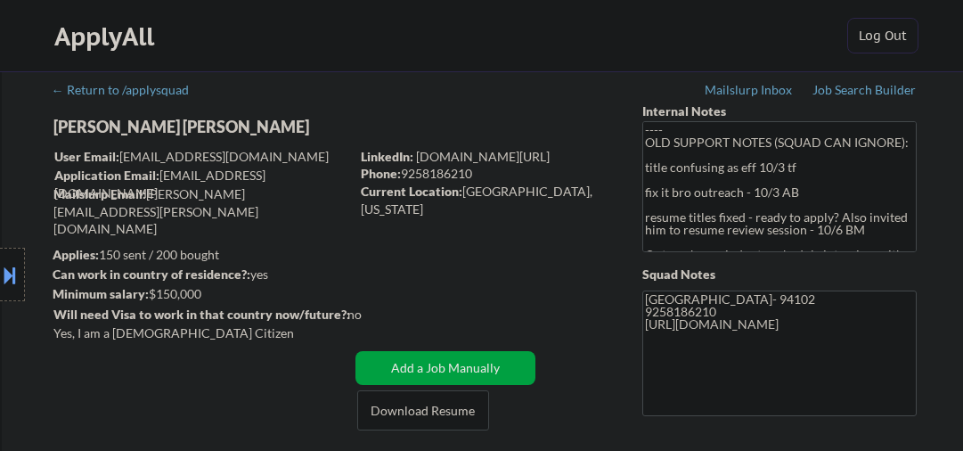
select select ""pending""
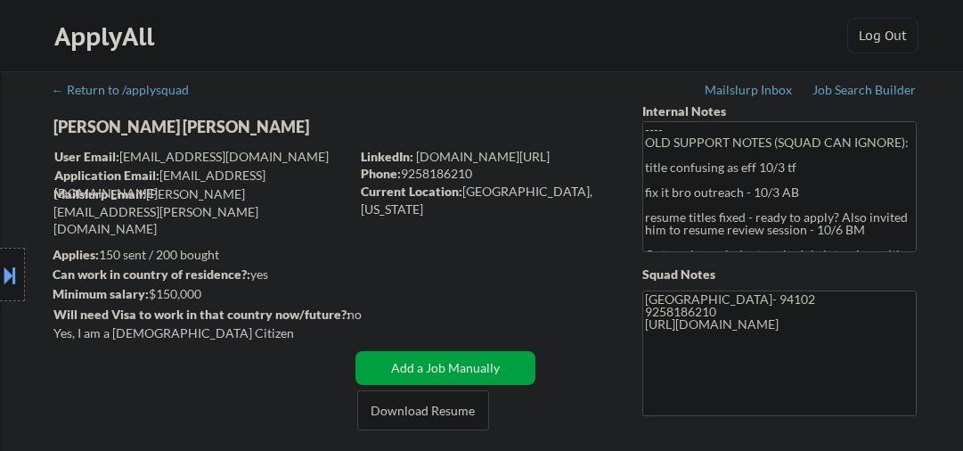
select select ""pending""
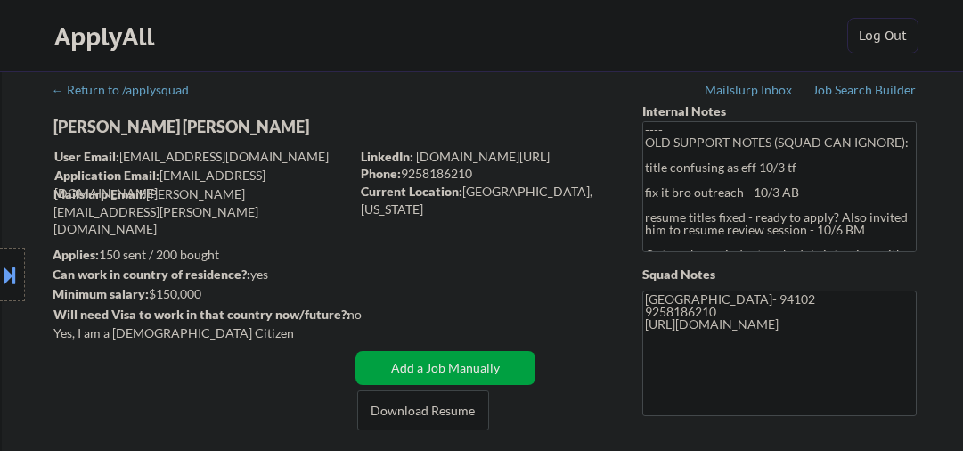
select select ""pending""
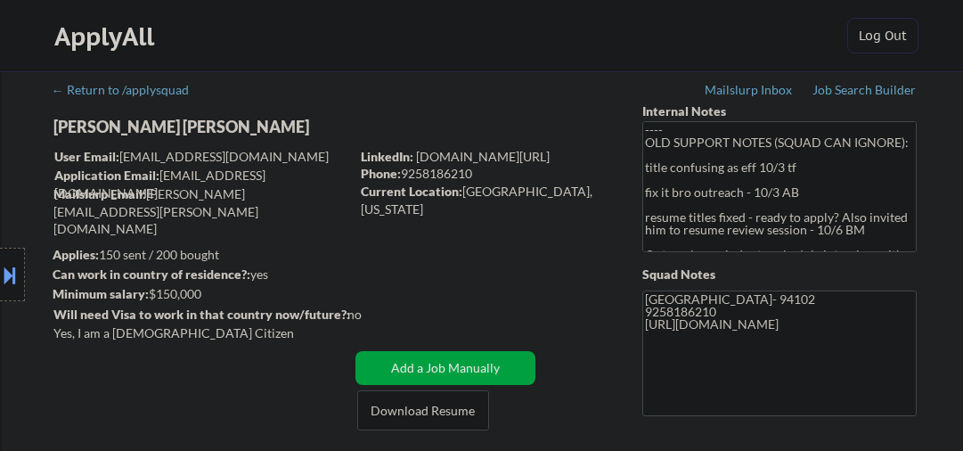
select select ""pending""
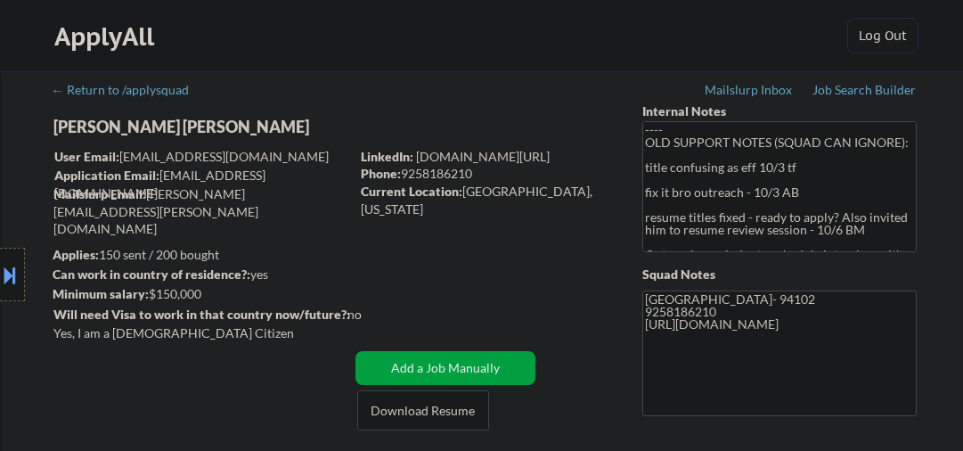
select select ""pending""
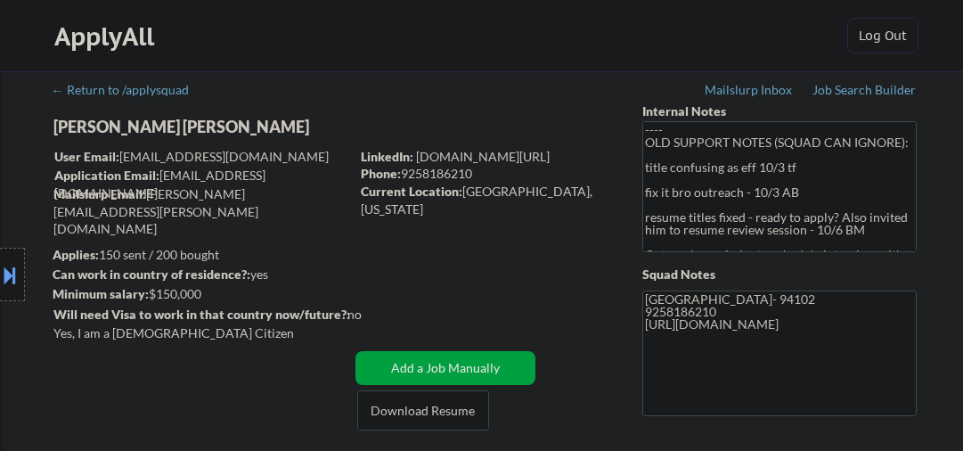
select select ""pending""
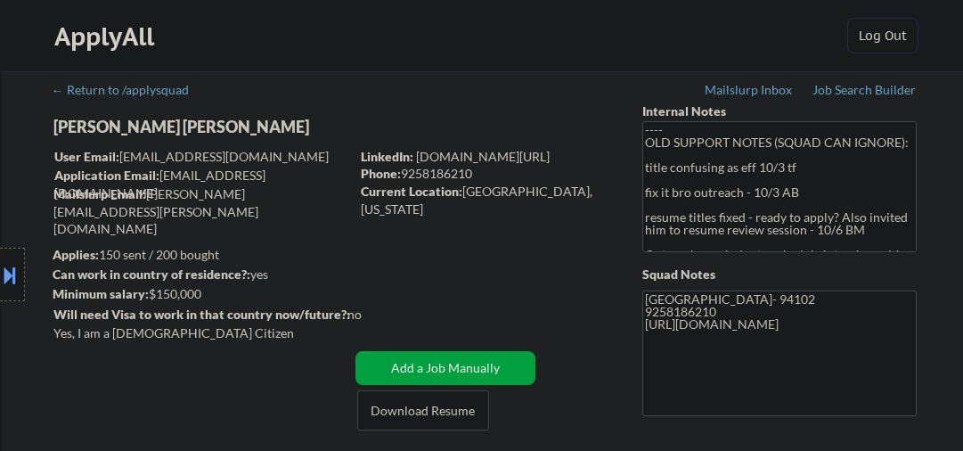
select select ""pending""
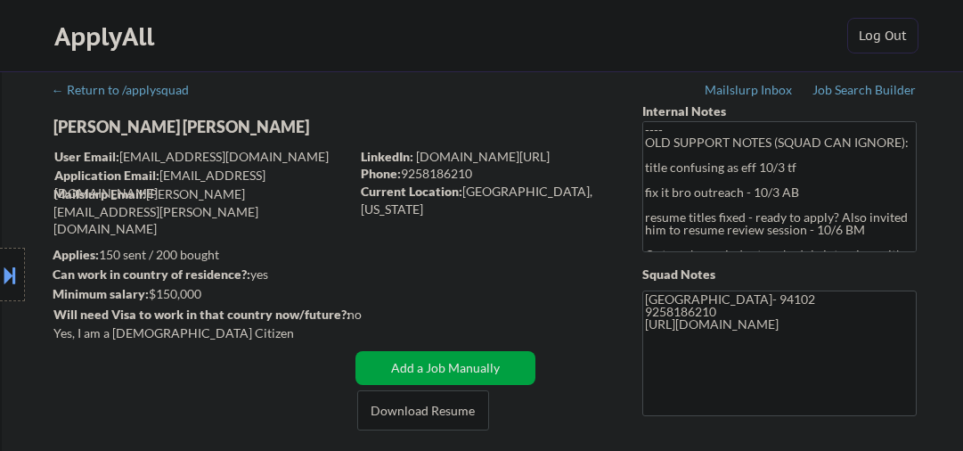
select select ""pending""
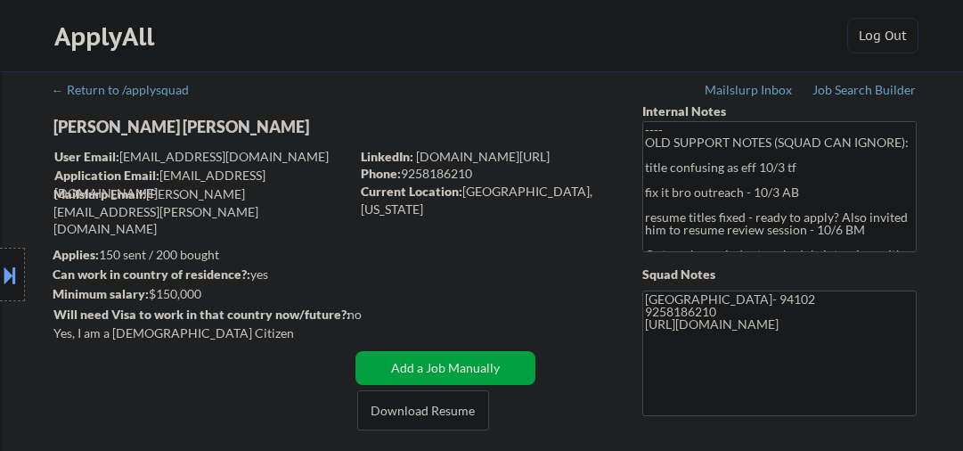
select select ""pending""
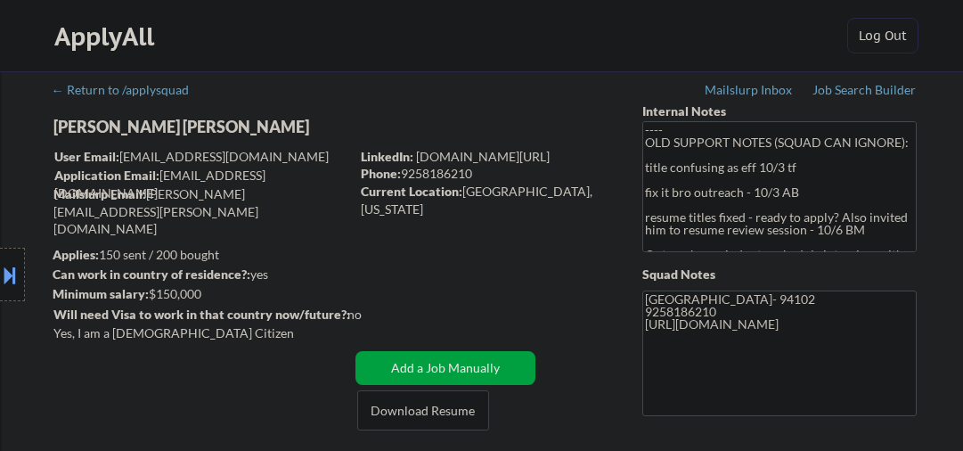
select select ""pending""
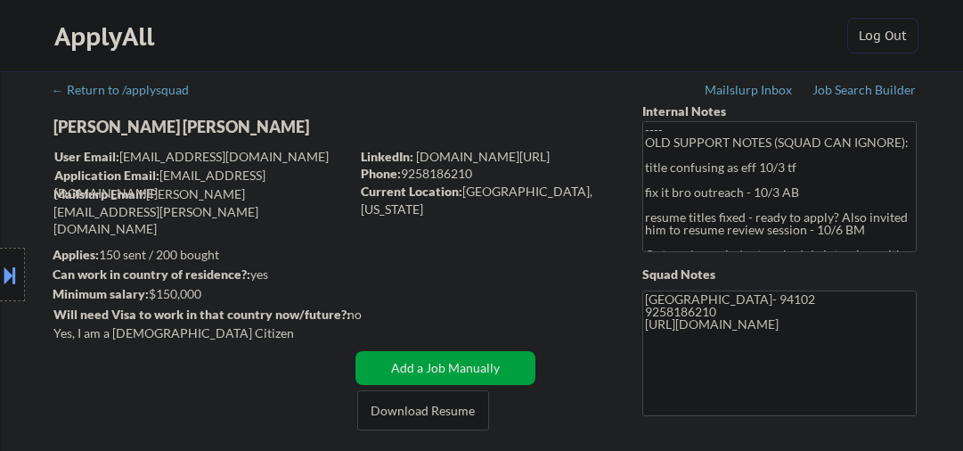
select select ""pending""
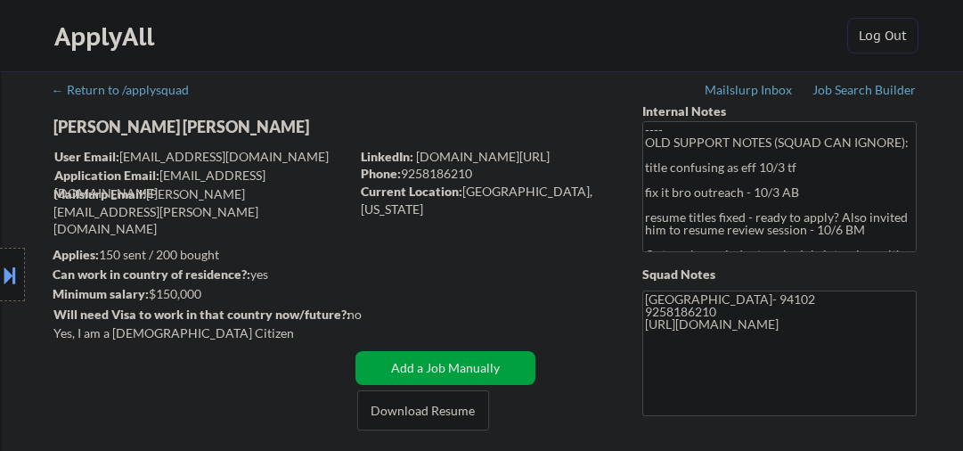
select select ""pending""
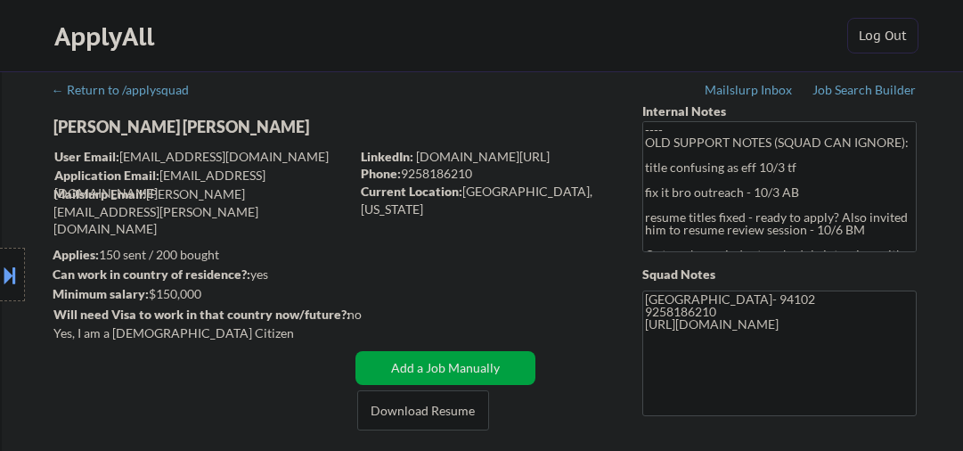
select select ""pending""
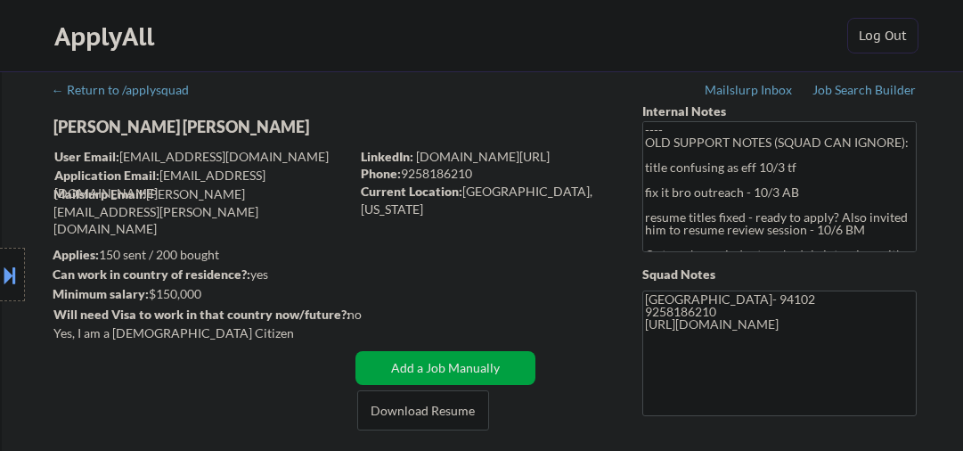
select select ""pending""
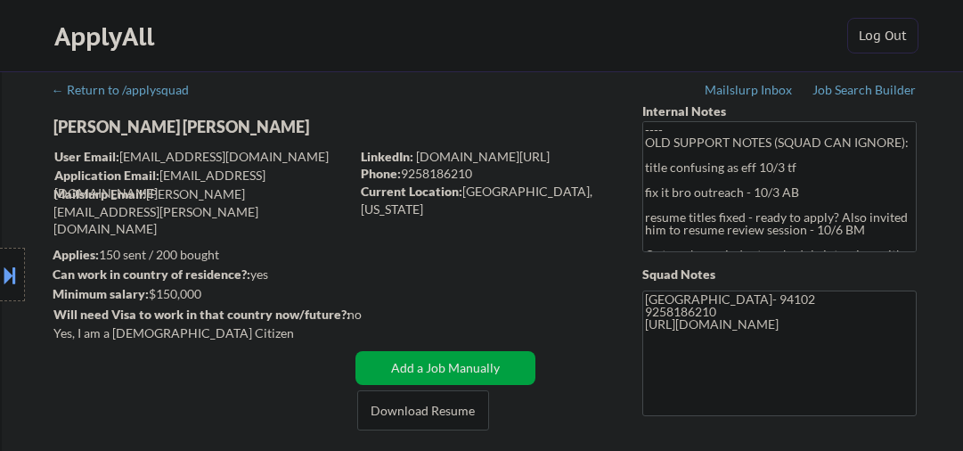
select select ""pending""
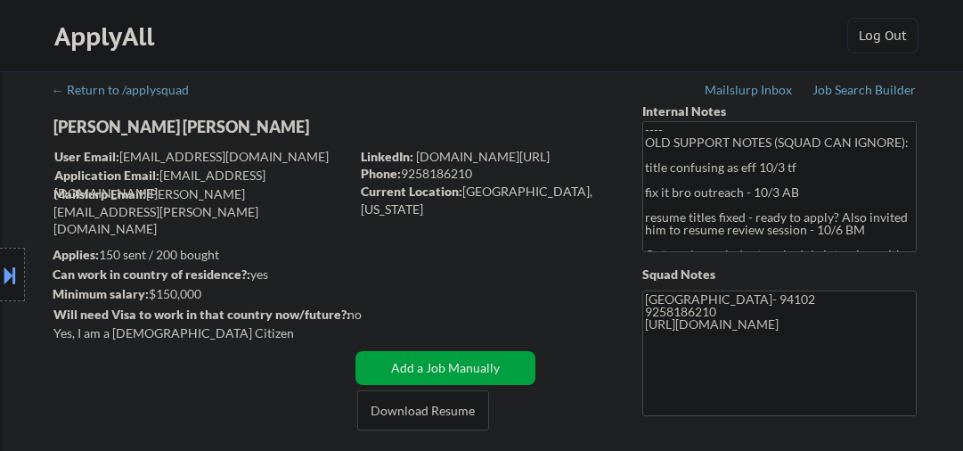
select select ""pending""
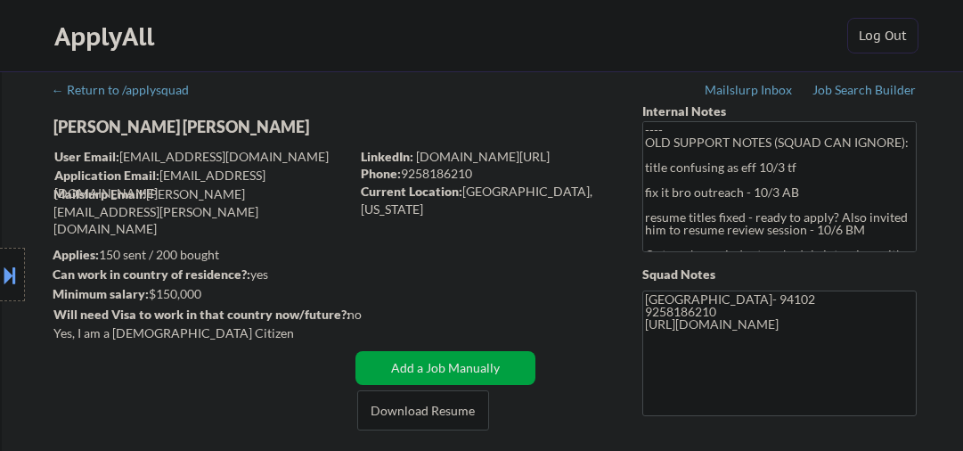
select select ""pending""
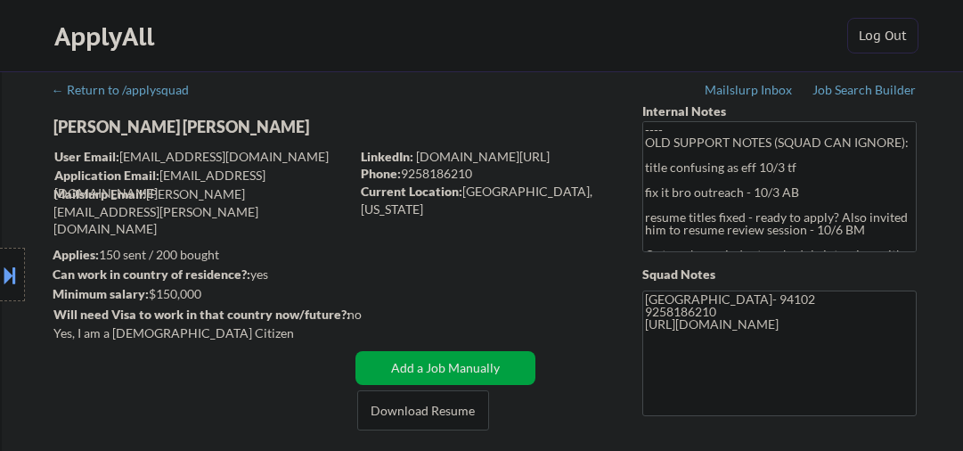
select select ""pending""
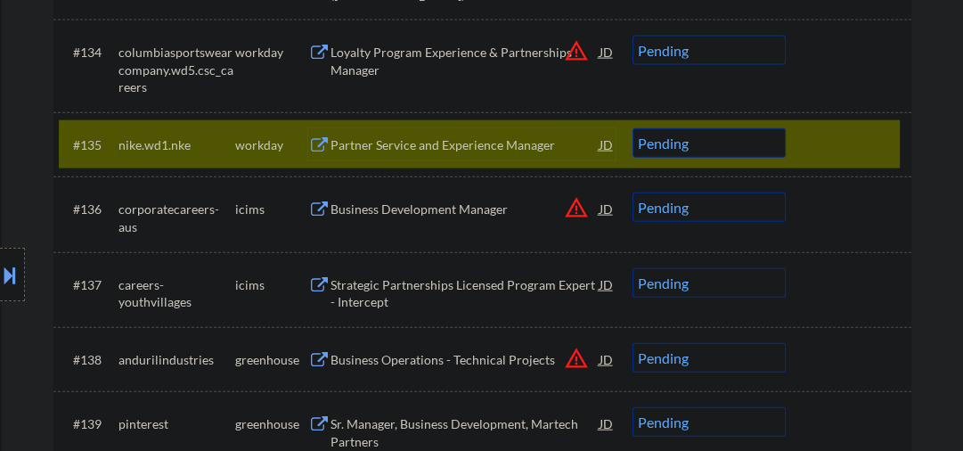
scroll to position [2987, 0]
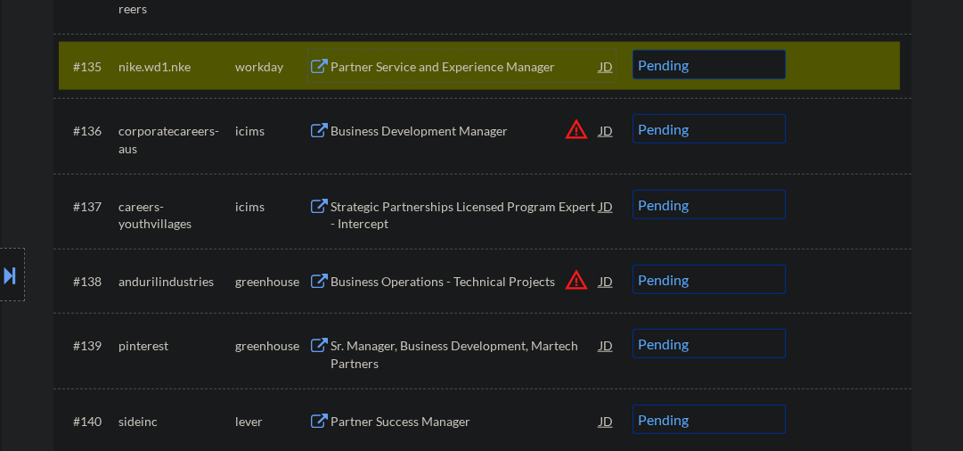
click at [412, 289] on div "Business Operations - Technical Projects" at bounding box center [465, 282] width 269 height 18
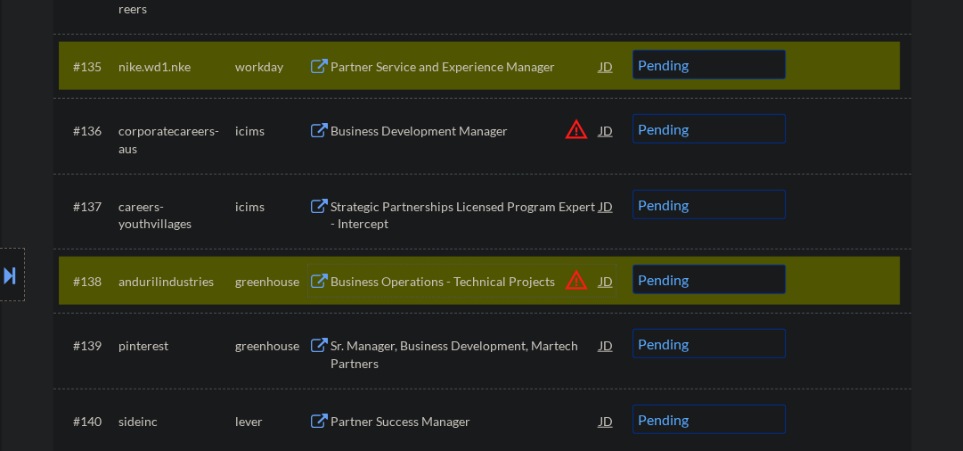
click at [706, 296] on div "#138 andurilindustries greenhouse Business Operations - Technical Projects JD w…" at bounding box center [479, 281] width 841 height 48
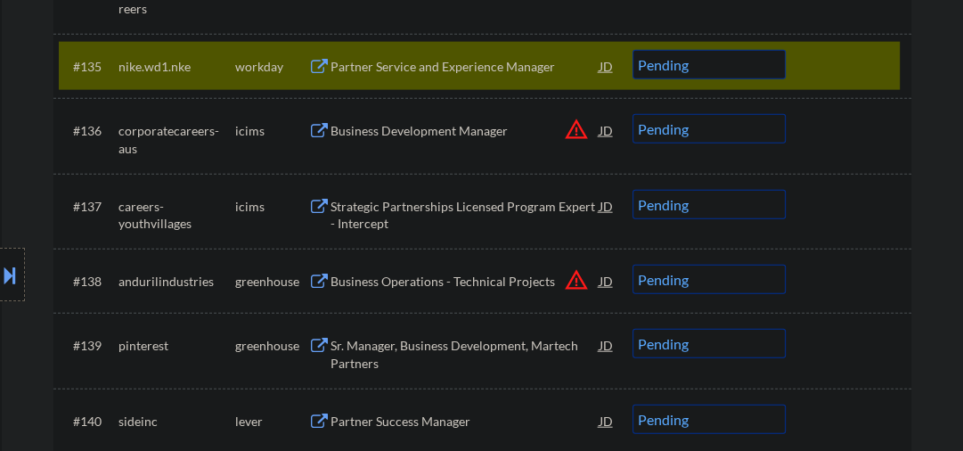
click at [698, 288] on select "Choose an option... Pending Applied Excluded (Questions) Excluded (Expired) Exc…" at bounding box center [709, 279] width 153 height 29
click at [633, 265] on select "Choose an option... Pending Applied Excluded (Questions) Excluded (Expired) Exc…" at bounding box center [709, 279] width 153 height 29
select select ""pending""
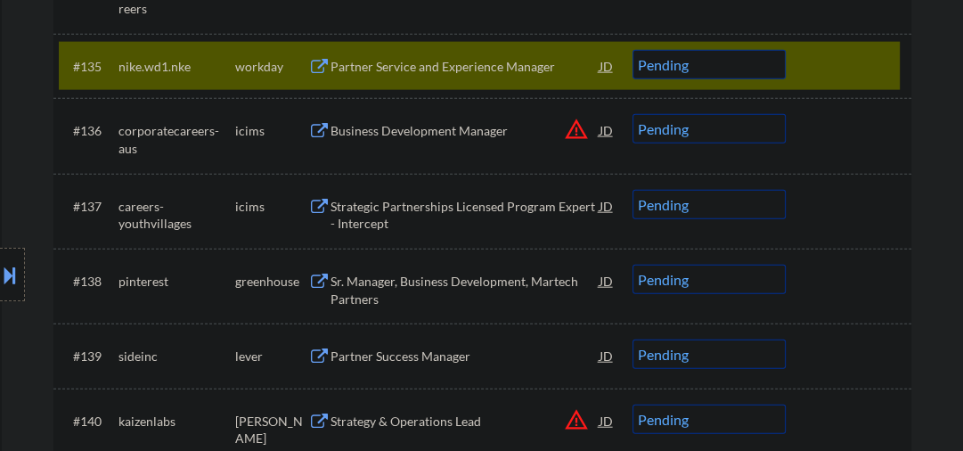
click at [820, 60] on div at bounding box center [851, 66] width 78 height 32
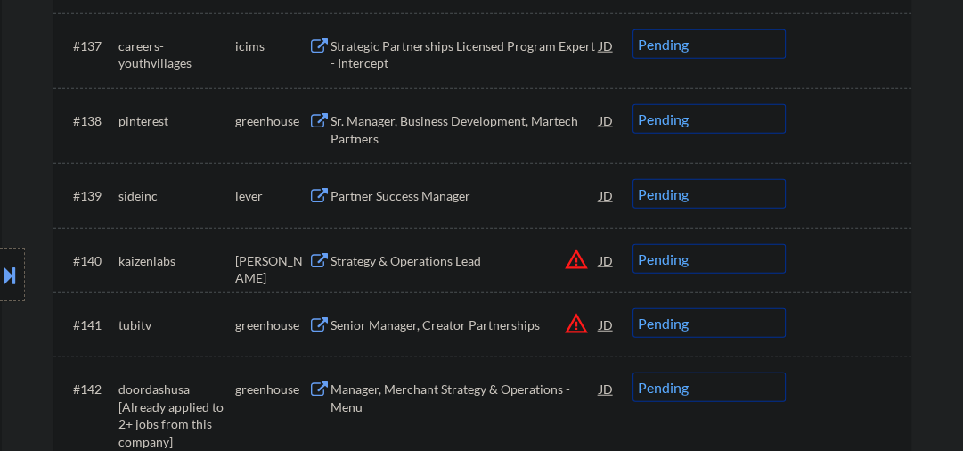
scroll to position [3177, 0]
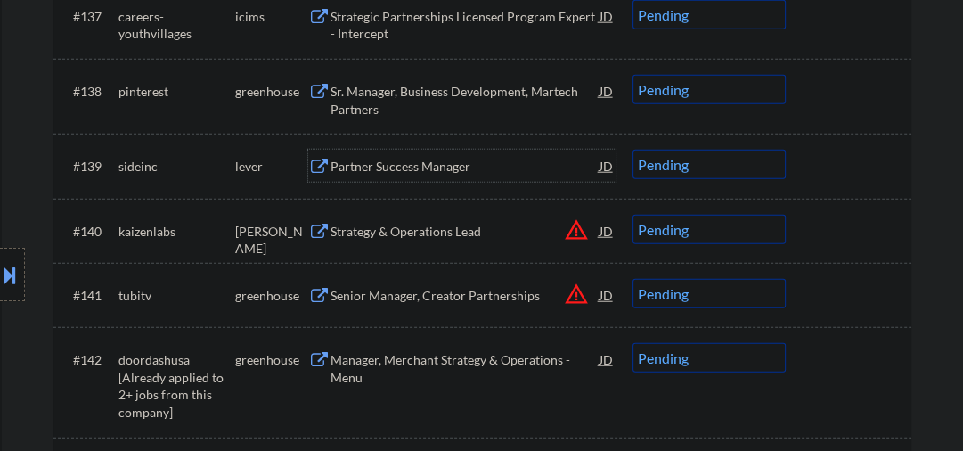
click at [381, 171] on div "Partner Success Manager" at bounding box center [465, 167] width 269 height 18
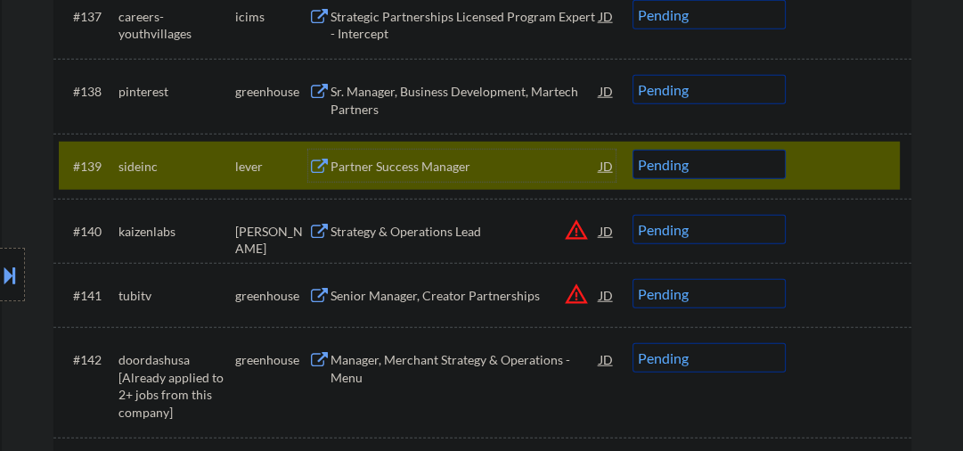
click at [659, 164] on select "Choose an option... Pending Applied Excluded (Questions) Excluded (Expired) Exc…" at bounding box center [709, 164] width 153 height 29
click at [633, 150] on select "Choose an option... Pending Applied Excluded (Questions) Excluded (Expired) Exc…" at bounding box center [709, 164] width 153 height 29
click at [424, 96] on div "Sr. Manager, Business Development, Martech Partners" at bounding box center [465, 100] width 269 height 35
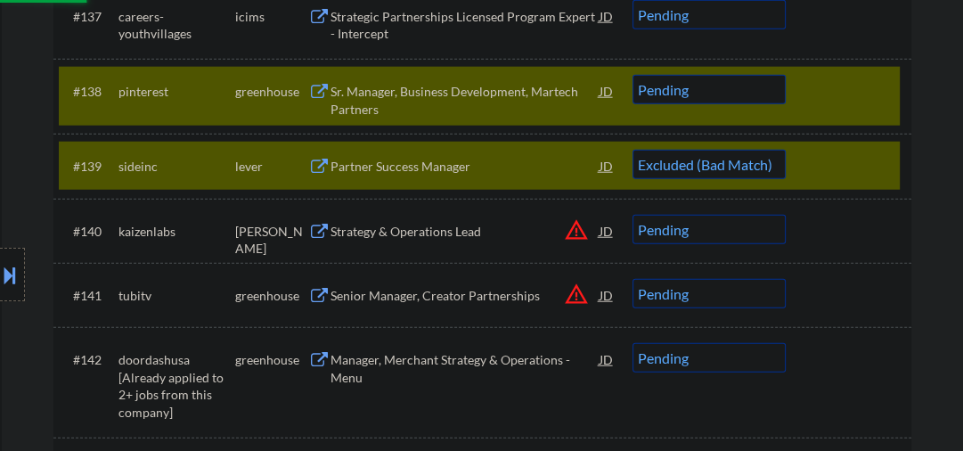
select select ""pending""
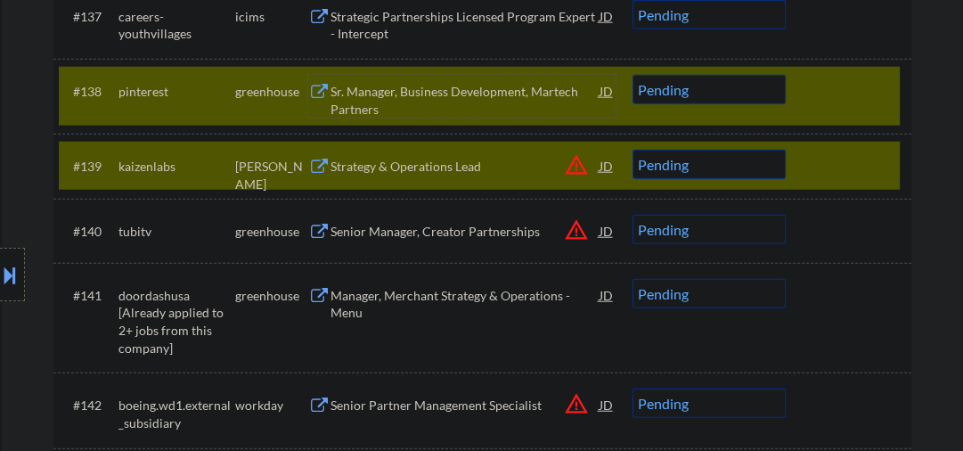
click at [829, 164] on div at bounding box center [851, 166] width 78 height 32
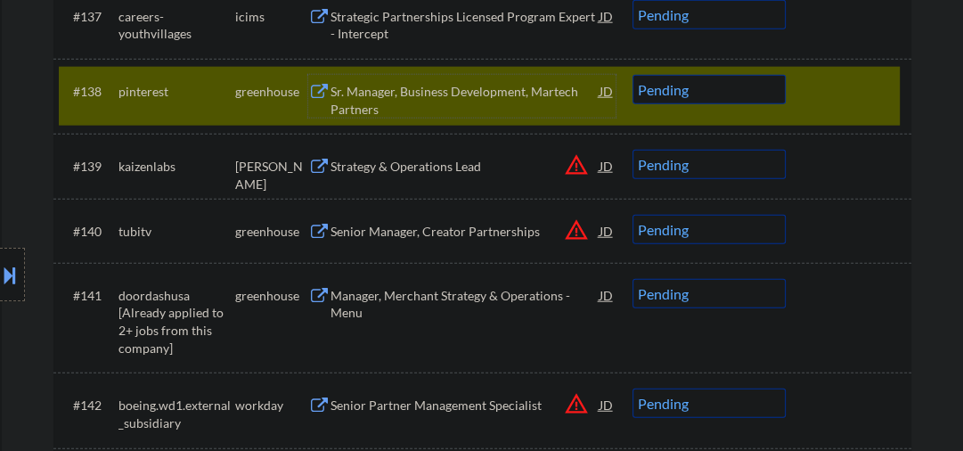
click at [472, 98] on div "Sr. Manager, Business Development, Martech Partners" at bounding box center [465, 100] width 269 height 35
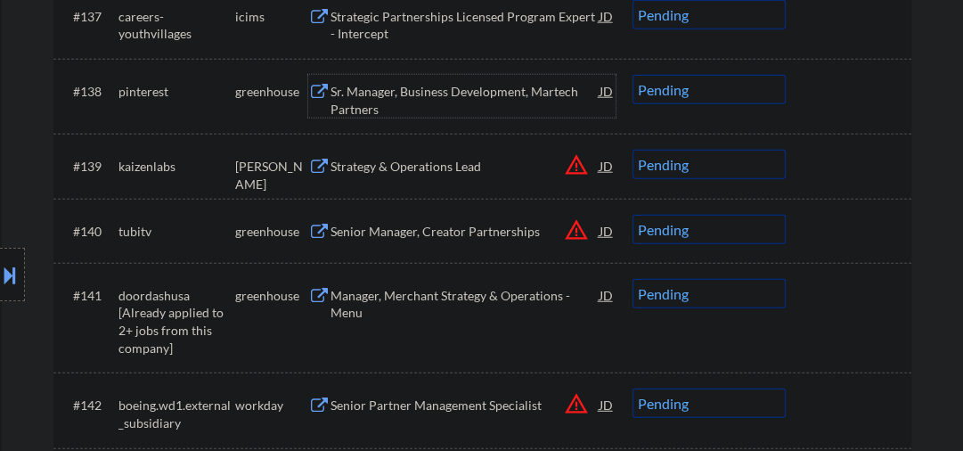
click at [679, 89] on select "Choose an option... Pending Applied Excluded (Questions) Excluded (Expired) Exc…" at bounding box center [709, 89] width 153 height 29
click at [633, 75] on select "Choose an option... Pending Applied Excluded (Questions) Excluded (Expired) Exc…" at bounding box center [709, 89] width 153 height 29
select select ""pending""
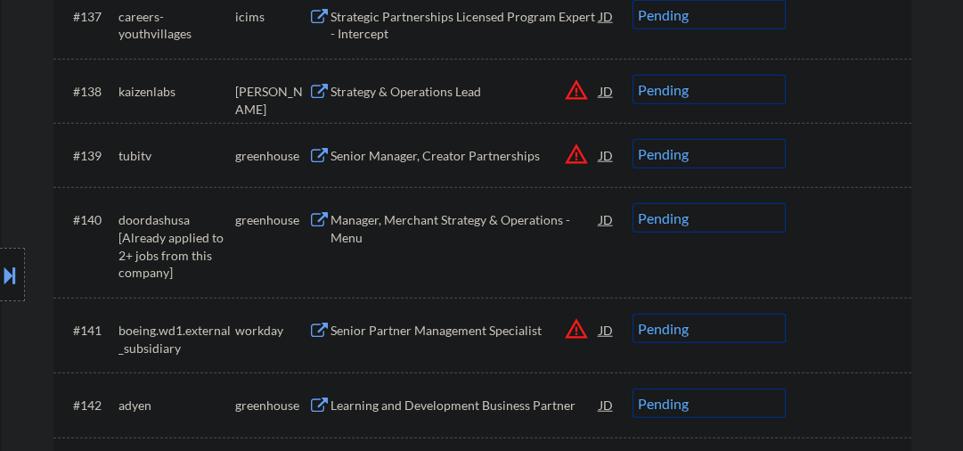
click at [662, 220] on select "Choose an option... Pending Applied Excluded (Questions) Excluded (Expired) Exc…" at bounding box center [709, 217] width 153 height 29
click at [633, 203] on select "Choose an option... Pending Applied Excluded (Questions) Excluded (Expired) Exc…" at bounding box center [709, 217] width 153 height 29
select select ""pending""
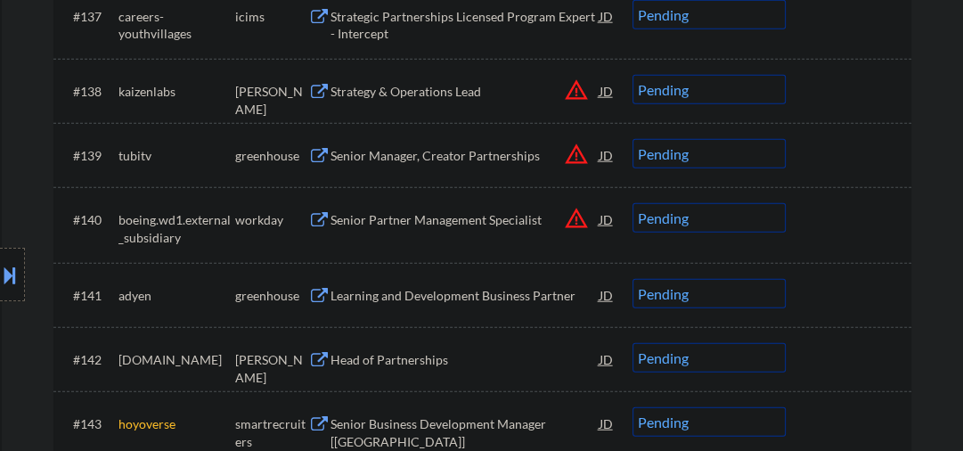
click at [386, 151] on div "Senior Manager, Creator Partnerships" at bounding box center [465, 156] width 269 height 18
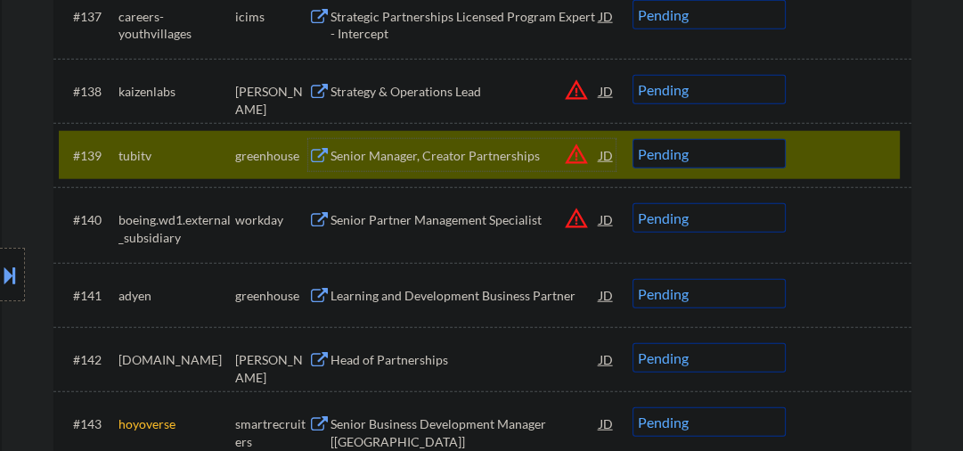
click at [389, 146] on div "Senior Manager, Creator Partnerships" at bounding box center [465, 155] width 269 height 32
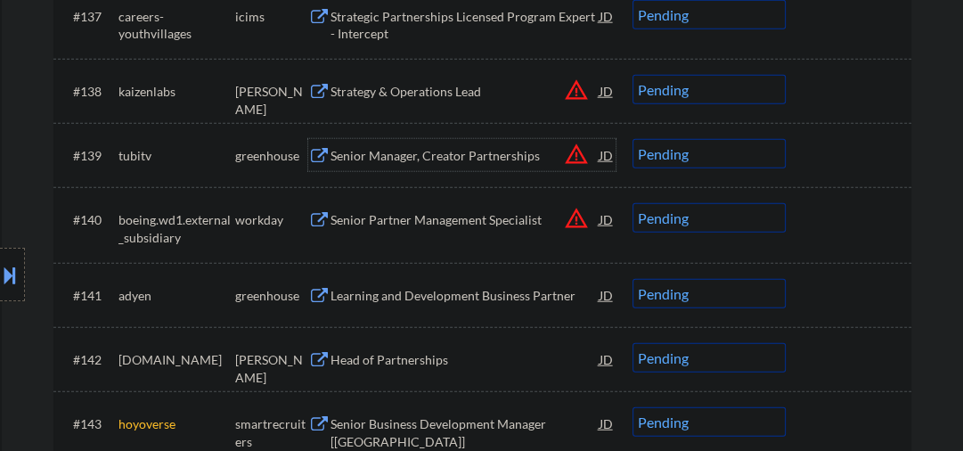
click at [675, 159] on select "Choose an option... Pending Applied Excluded (Questions) Excluded (Expired) Exc…" at bounding box center [709, 153] width 153 height 29
click at [633, 139] on select "Choose an option... Pending Applied Excluded (Questions) Excluded (Expired) Exc…" at bounding box center [709, 153] width 153 height 29
select select ""pending""
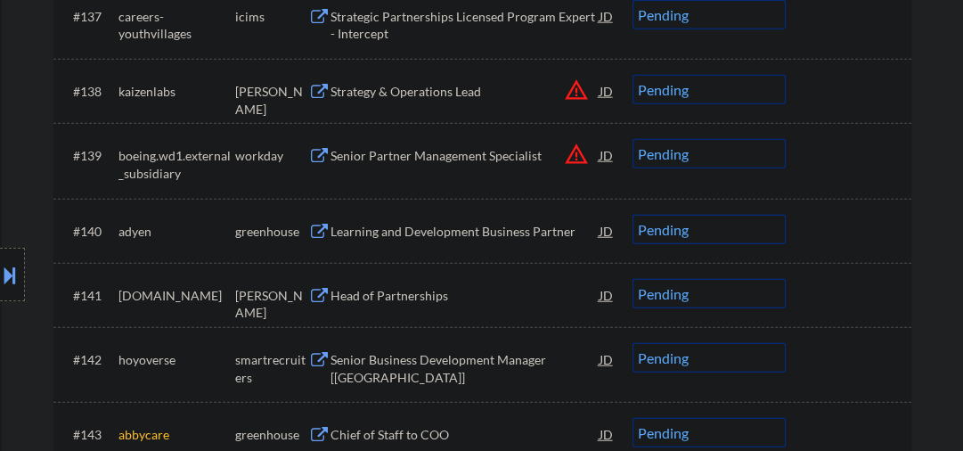
click at [380, 86] on div "Strategy & Operations Lead" at bounding box center [465, 92] width 269 height 18
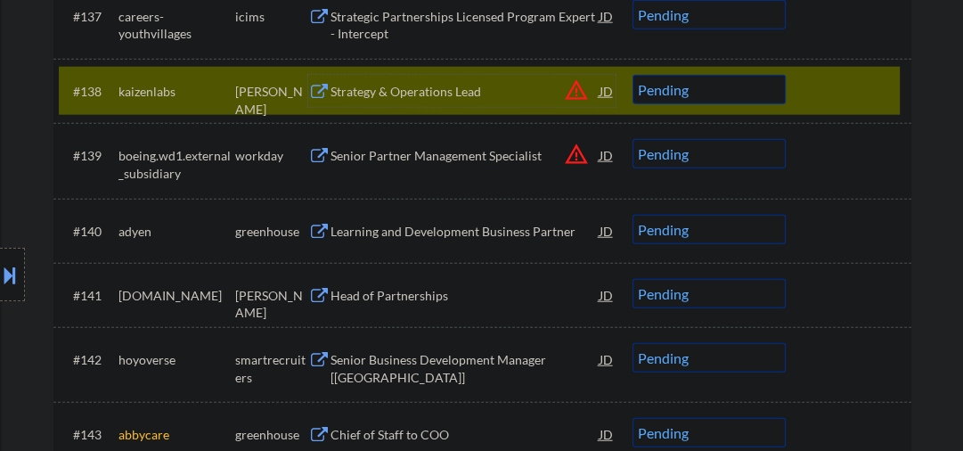
click at [688, 96] on select "Choose an option... Pending Applied Excluded (Questions) Excluded (Expired) Exc…" at bounding box center [709, 89] width 153 height 29
click at [633, 75] on select "Choose an option... Pending Applied Excluded (Questions) Excluded (Expired) Exc…" at bounding box center [709, 89] width 153 height 29
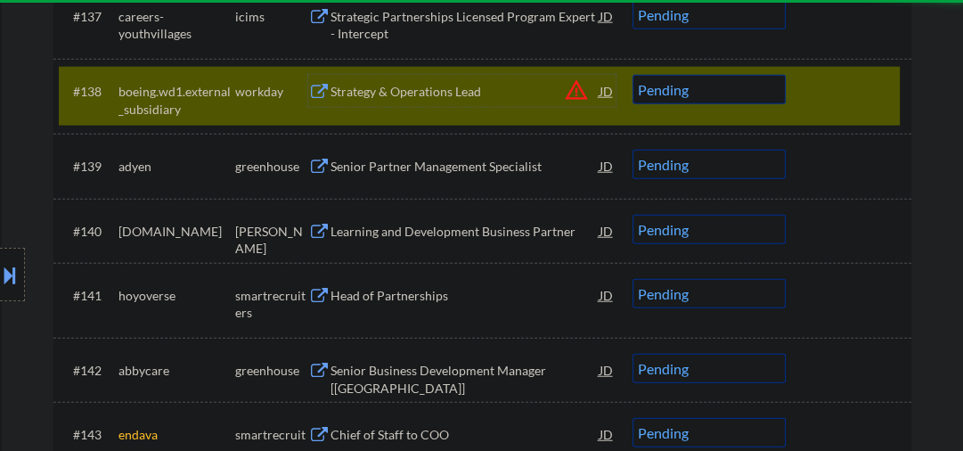
click at [440, 88] on div "Strategy & Operations Lead" at bounding box center [465, 92] width 269 height 18
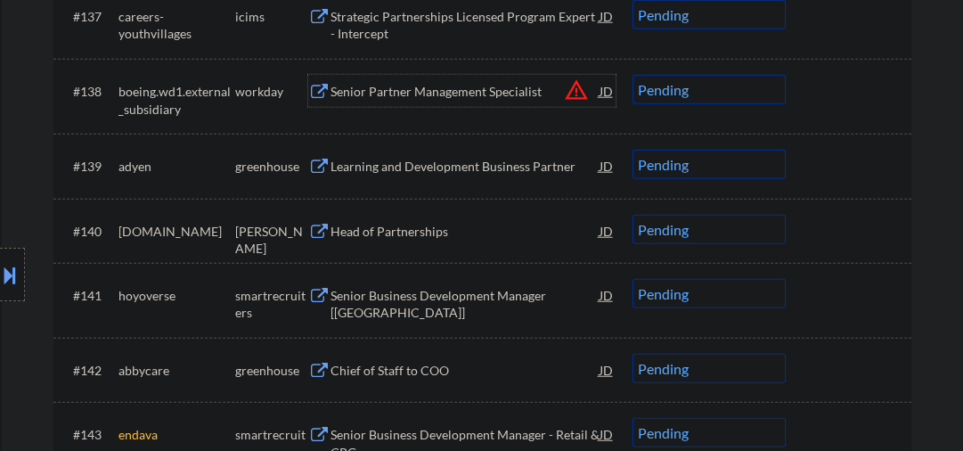
click at [676, 87] on select "Choose an option... Pending Applied Excluded (Questions) Excluded (Expired) Exc…" at bounding box center [709, 89] width 153 height 29
click at [633, 75] on select "Choose an option... Pending Applied Excluded (Questions) Excluded (Expired) Exc…" at bounding box center [709, 89] width 153 height 29
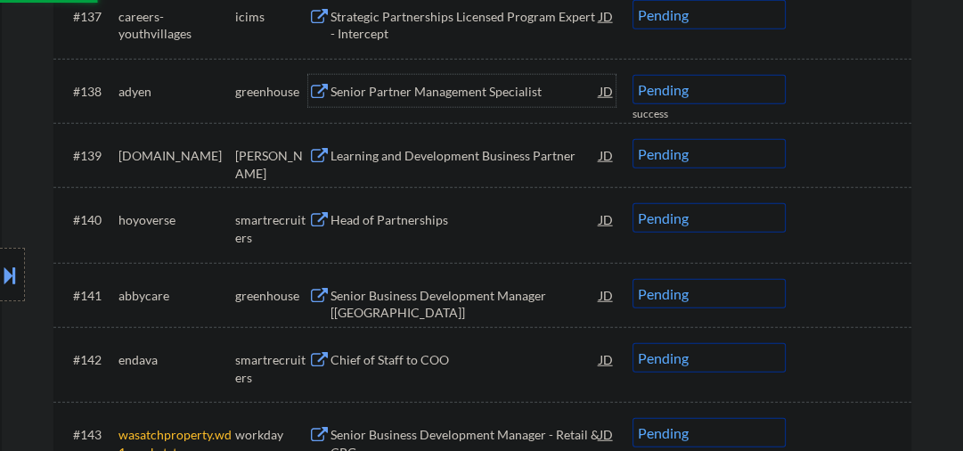
click at [419, 93] on div "Senior Partner Management Specialist" at bounding box center [465, 92] width 269 height 18
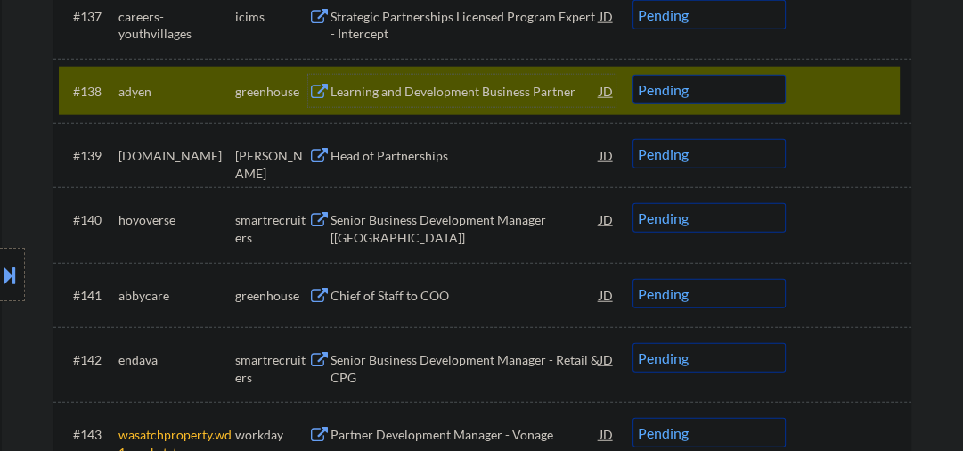
click at [674, 92] on select "Choose an option... Pending Applied Excluded (Questions) Excluded (Expired) Exc…" at bounding box center [709, 89] width 153 height 29
click at [633, 75] on select "Choose an option... Pending Applied Excluded (Questions) Excluded (Expired) Exc…" at bounding box center [709, 89] width 153 height 29
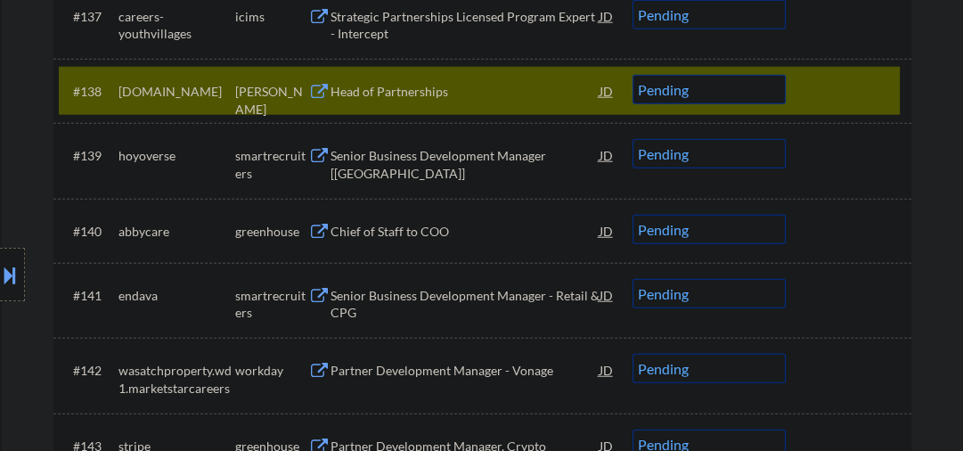
click at [352, 89] on div "Head of Partnerships" at bounding box center [465, 92] width 269 height 18
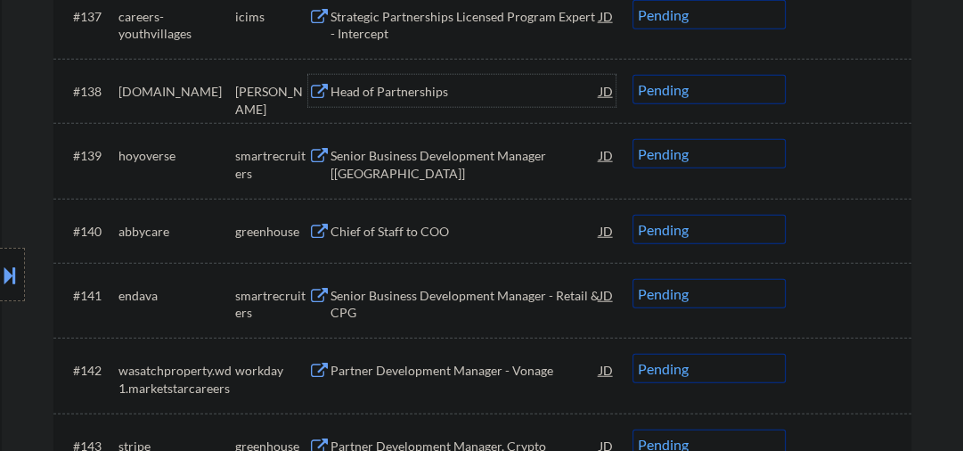
click at [677, 91] on select "Choose an option... Pending Applied Excluded (Questions) Excluded (Expired) Exc…" at bounding box center [709, 89] width 153 height 29
click at [633, 75] on select "Choose an option... Pending Applied Excluded (Questions) Excluded (Expired) Exc…" at bounding box center [709, 89] width 153 height 29
click at [382, 160] on div "Senior Business Development Manager [[GEOGRAPHIC_DATA]]" at bounding box center [465, 164] width 269 height 35
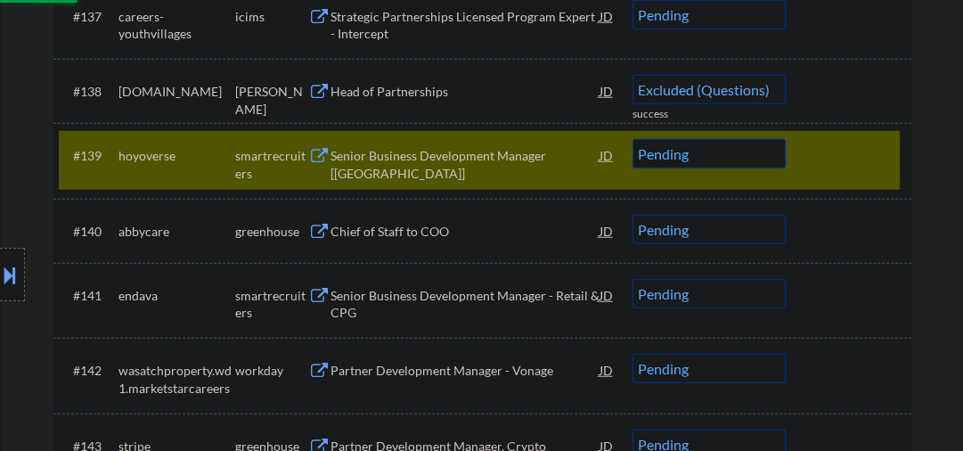
select select ""pending""
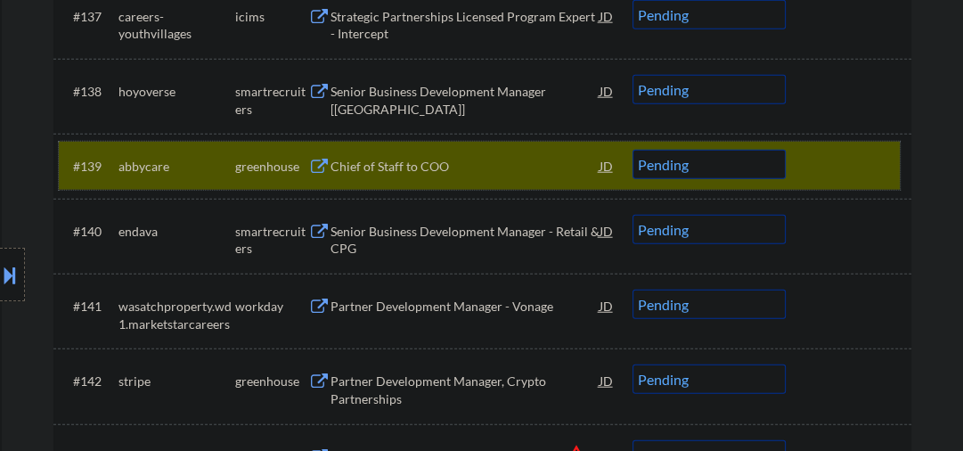
click at [832, 159] on div at bounding box center [851, 166] width 78 height 32
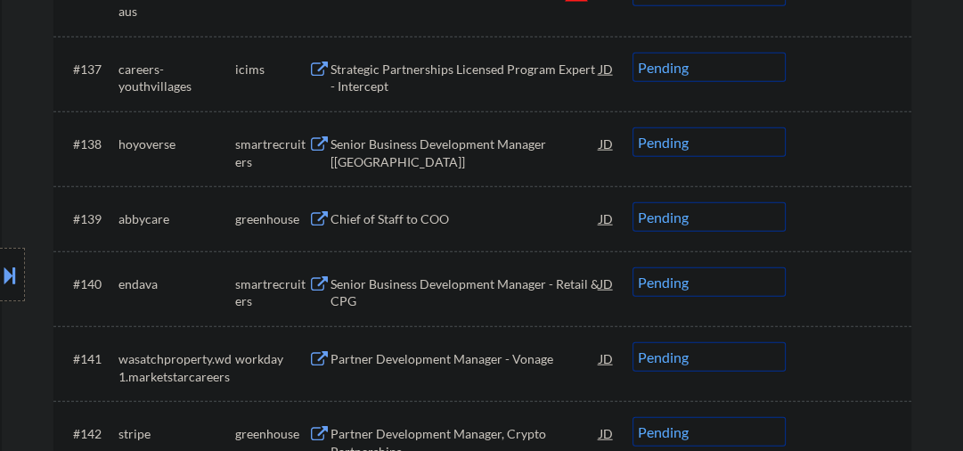
scroll to position [3082, 0]
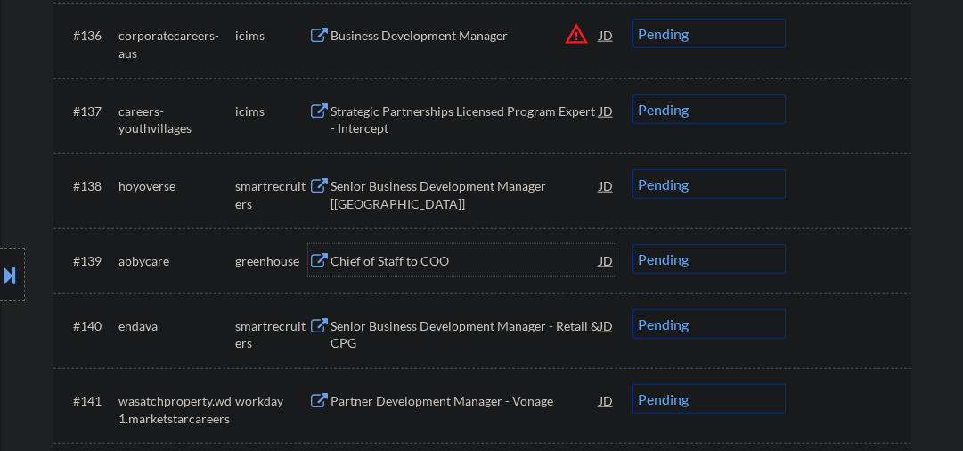
click at [381, 265] on div "Chief of Staff to COO" at bounding box center [465, 261] width 269 height 18
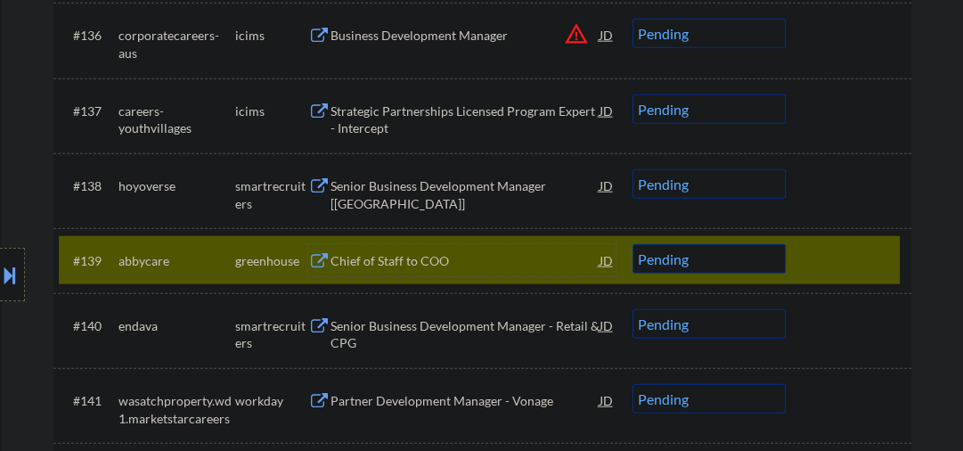
click at [463, 273] on div "Chief of Staff to COO" at bounding box center [465, 260] width 269 height 32
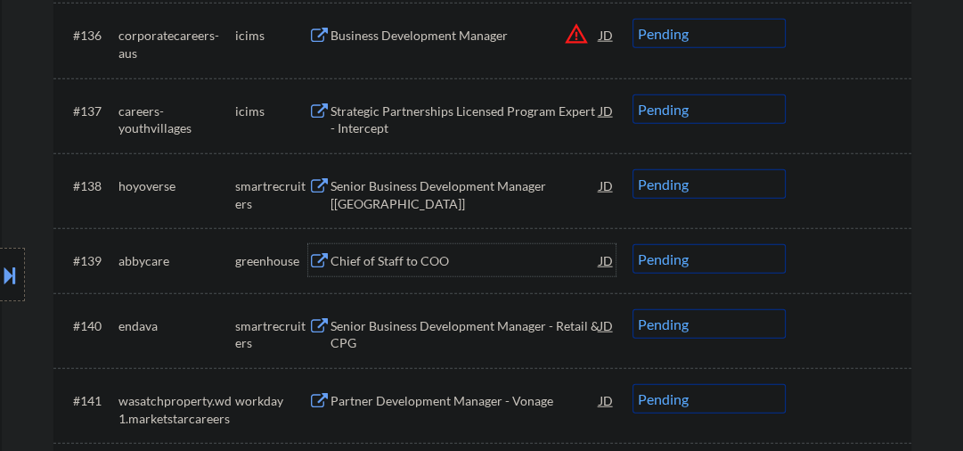
click at [646, 262] on select "Choose an option... Pending Applied Excluded (Questions) Excluded (Expired) Exc…" at bounding box center [709, 258] width 153 height 29
click at [633, 244] on select "Choose an option... Pending Applied Excluded (Questions) Excluded (Expired) Exc…" at bounding box center [709, 258] width 153 height 29
click at [477, 324] on div "Senior Business Development Manager - Retail & CPG" at bounding box center [465, 334] width 269 height 35
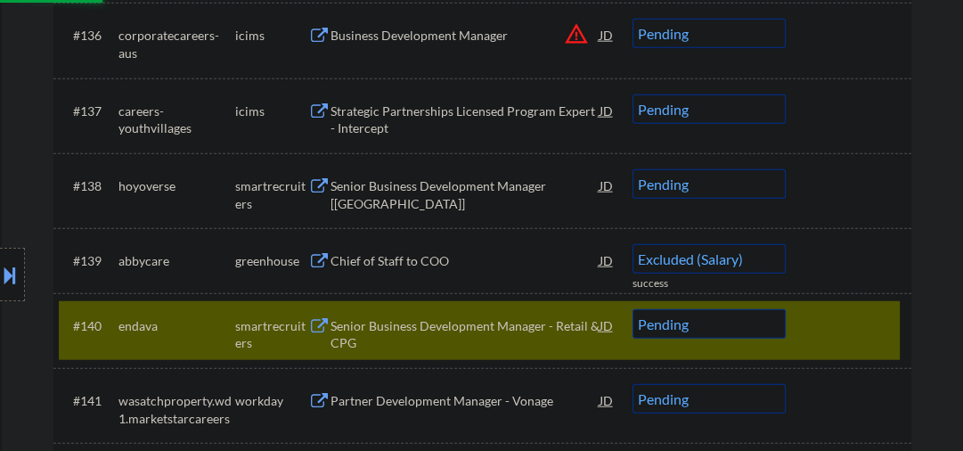
select select ""pending""
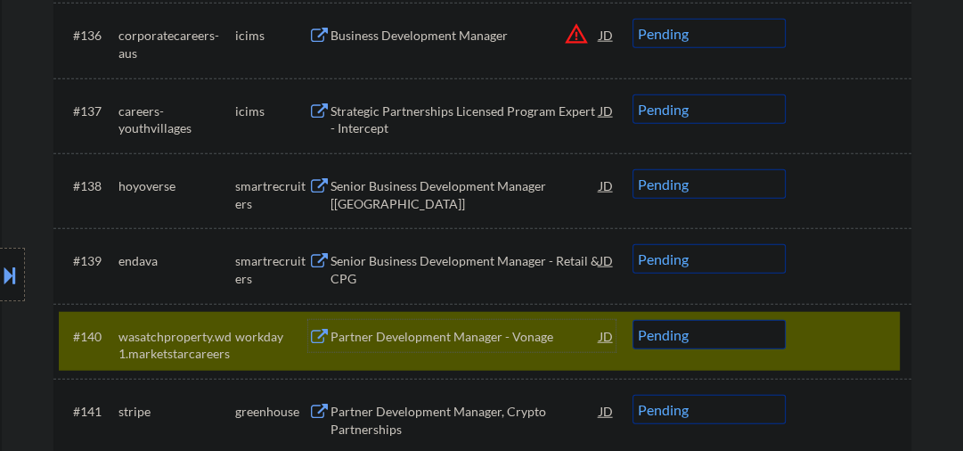
click at [812, 342] on div at bounding box center [851, 336] width 78 height 32
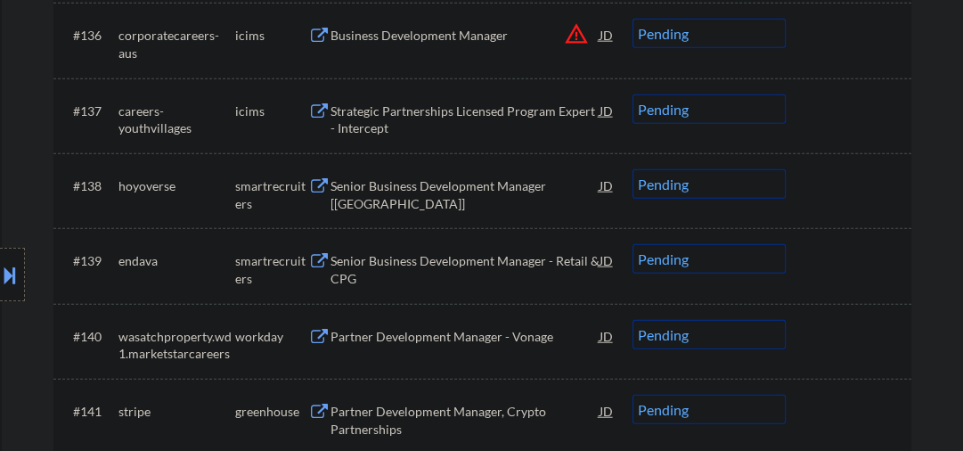
click at [371, 189] on div "Senior Business Development Manager [[GEOGRAPHIC_DATA]]" at bounding box center [465, 194] width 269 height 35
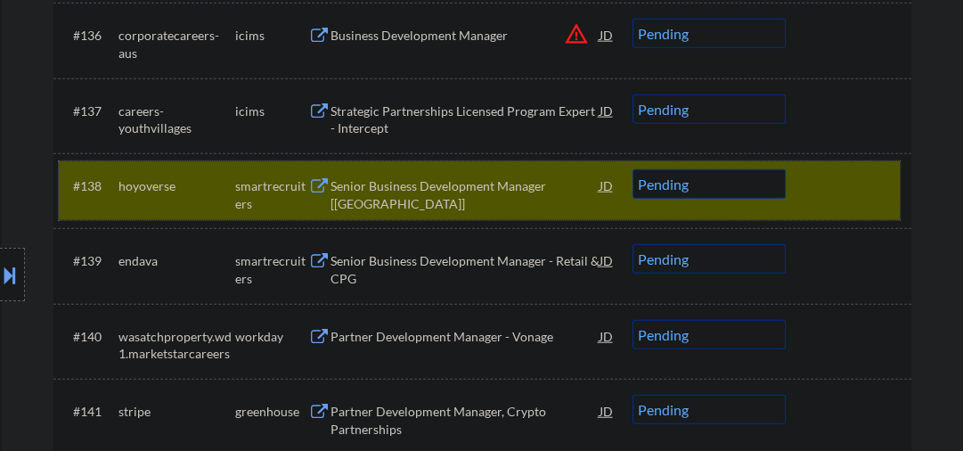
click at [847, 189] on div at bounding box center [851, 185] width 78 height 32
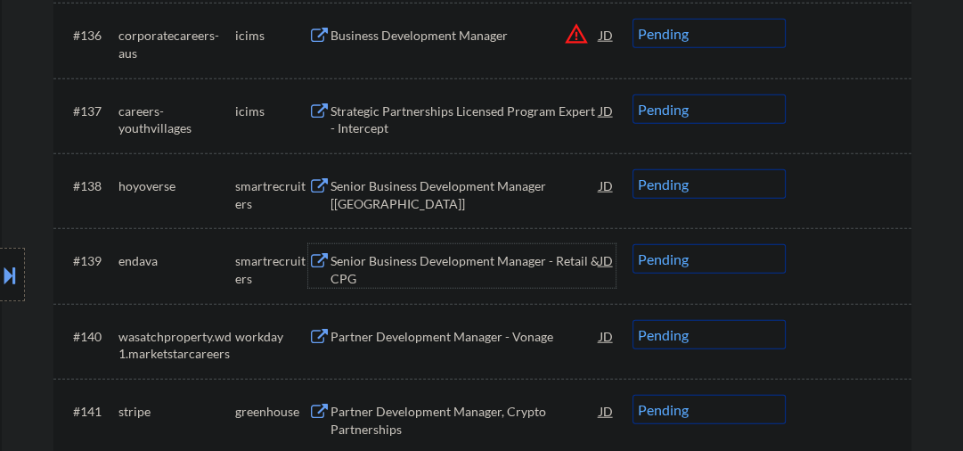
click at [442, 271] on div "Senior Business Development Manager - Retail & CPG" at bounding box center [465, 269] width 269 height 35
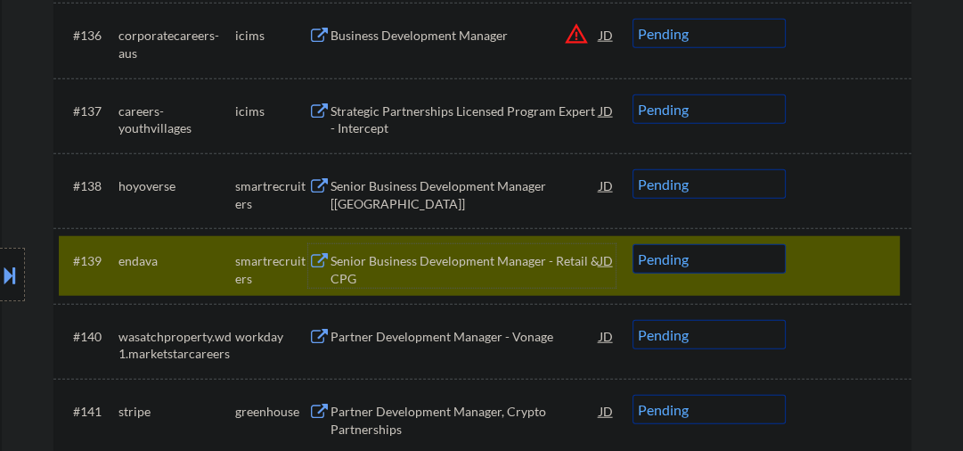
drag, startPoint x: 0, startPoint y: 267, endPoint x: 21, endPoint y: 269, distance: 21.5
click at [0, 267] on button at bounding box center [10, 274] width 20 height 29
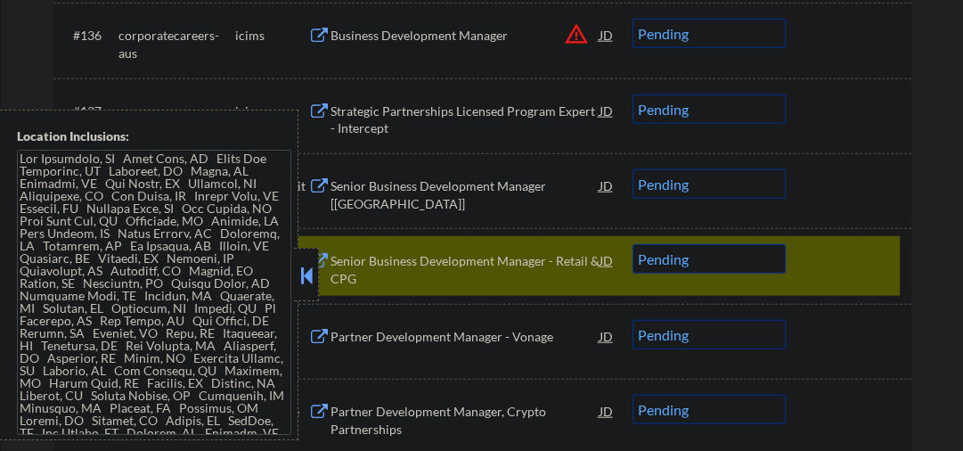
click at [306, 277] on button at bounding box center [307, 275] width 20 height 27
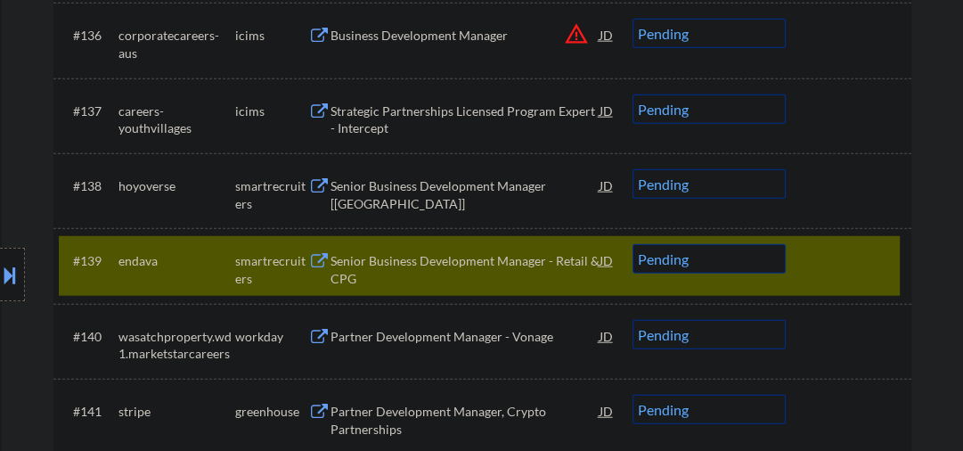
click at [446, 266] on div "Senior Business Development Manager - Retail & CPG" at bounding box center [465, 269] width 269 height 35
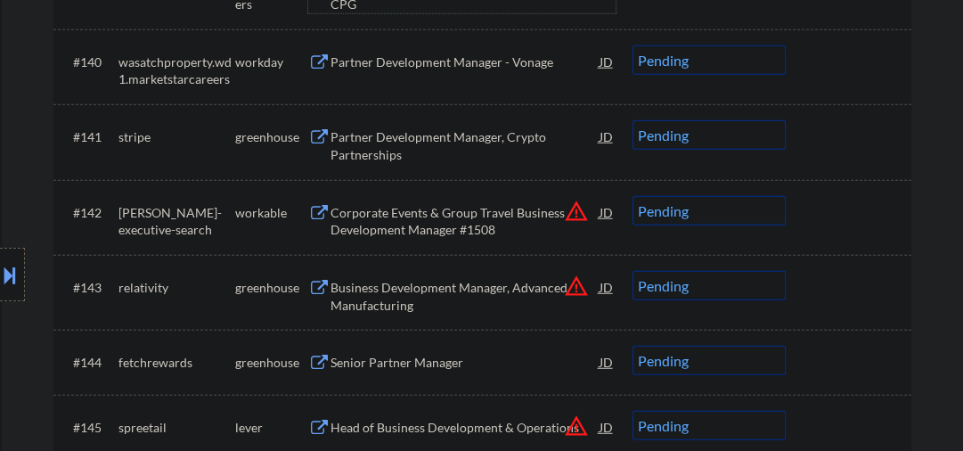
scroll to position [3367, 0]
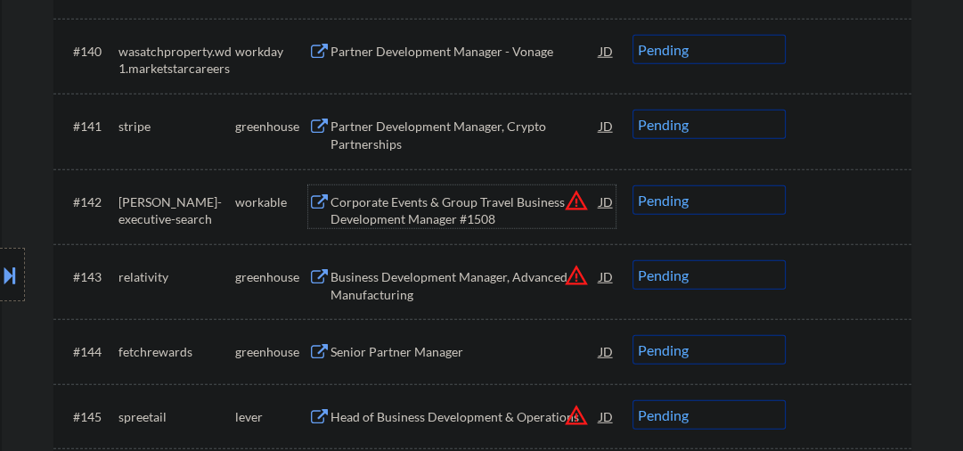
click at [409, 200] on div "Corporate Events & Group Travel Business Development Manager #1508" at bounding box center [465, 210] width 269 height 35
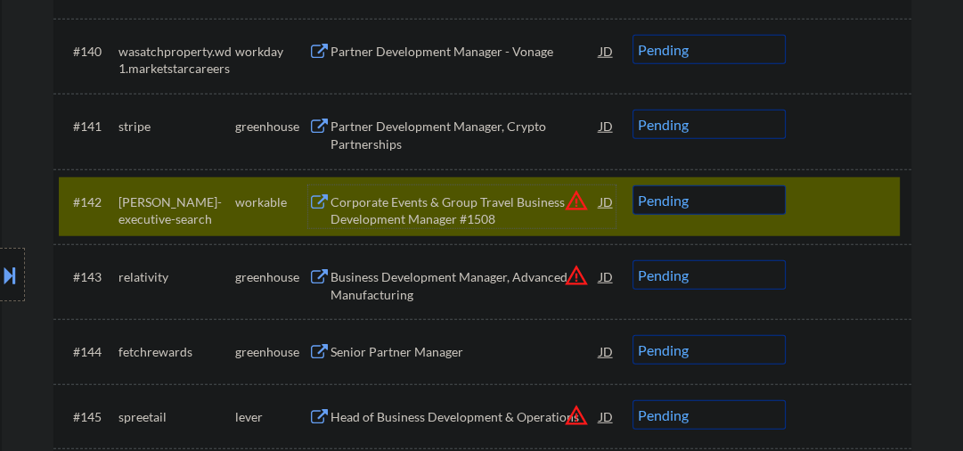
click at [678, 208] on select "Choose an option... Pending Applied Excluded (Questions) Excluded (Expired) Exc…" at bounding box center [709, 199] width 153 height 29
click at [633, 185] on select "Choose an option... Pending Applied Excluded (Questions) Excluded (Expired) Exc…" at bounding box center [709, 199] width 153 height 29
click at [372, 274] on div "Business Development Manager, Advanced Manufacturing" at bounding box center [465, 285] width 269 height 35
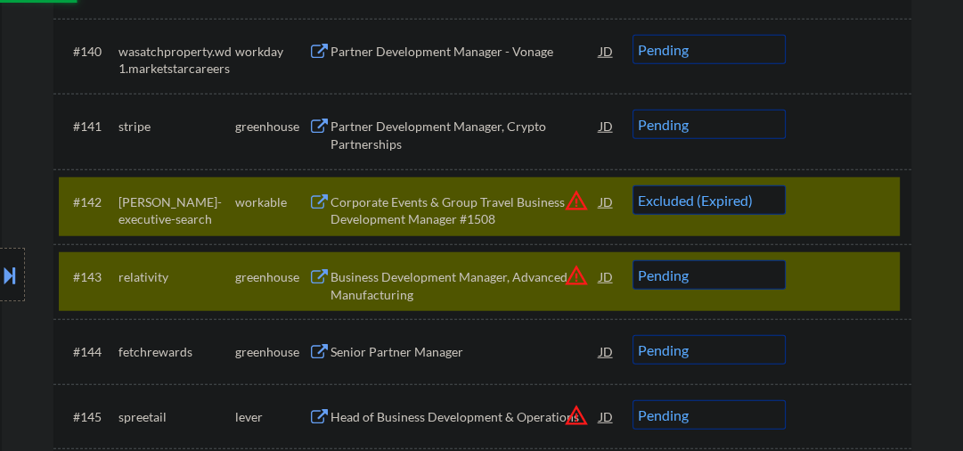
select select ""pending""
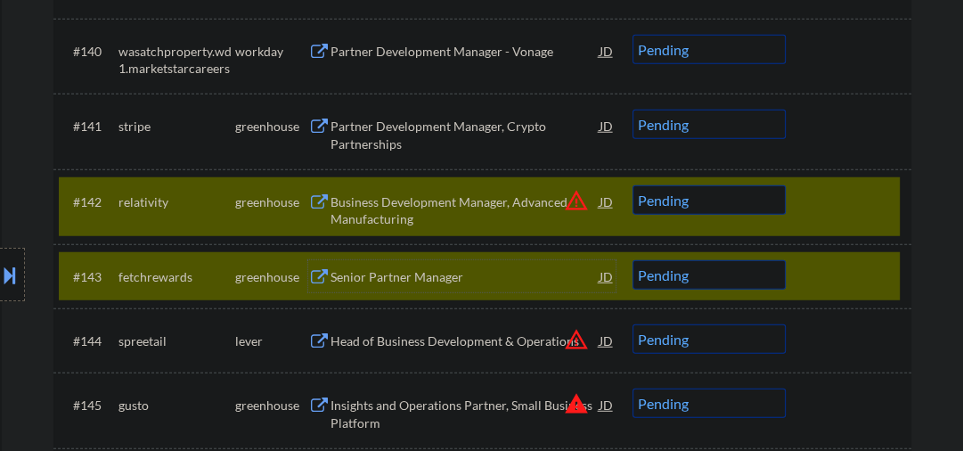
click at [837, 277] on div at bounding box center [851, 276] width 78 height 32
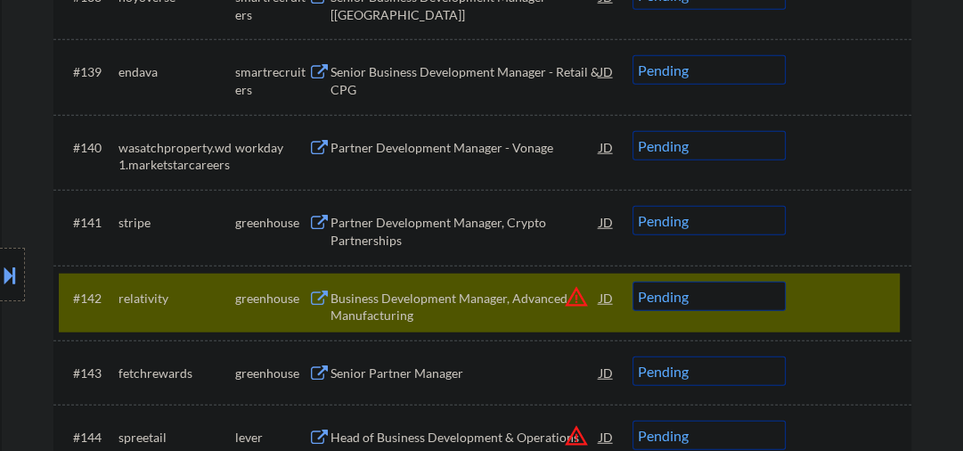
scroll to position [3177, 0]
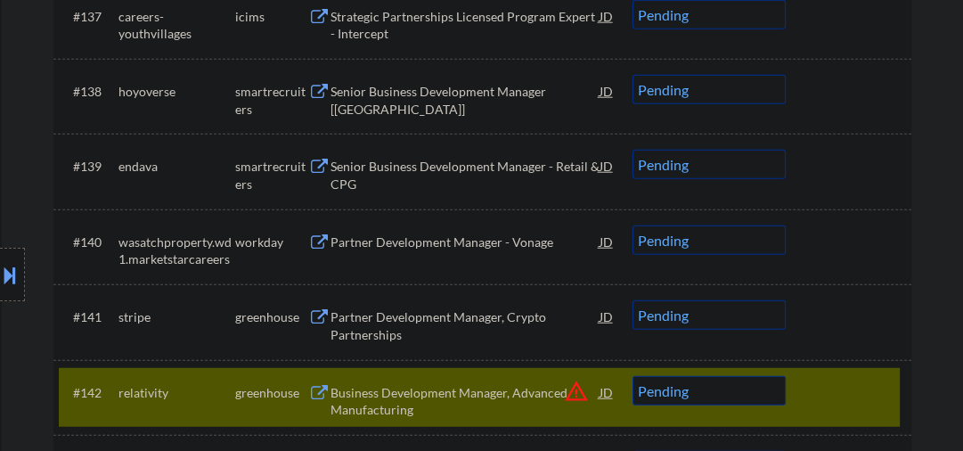
click at [379, 169] on div "Senior Business Development Manager - Retail & CPG" at bounding box center [465, 175] width 269 height 35
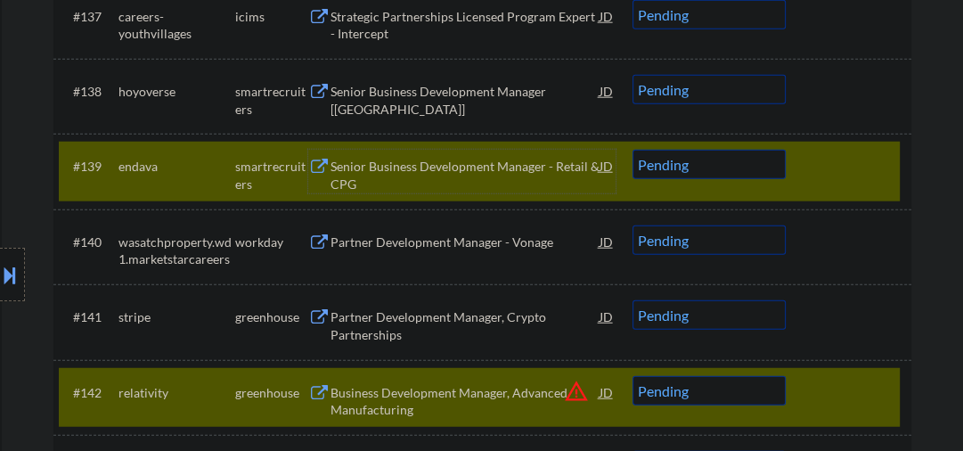
click at [488, 164] on div "Senior Business Development Manager - Retail & CPG" at bounding box center [465, 175] width 269 height 35
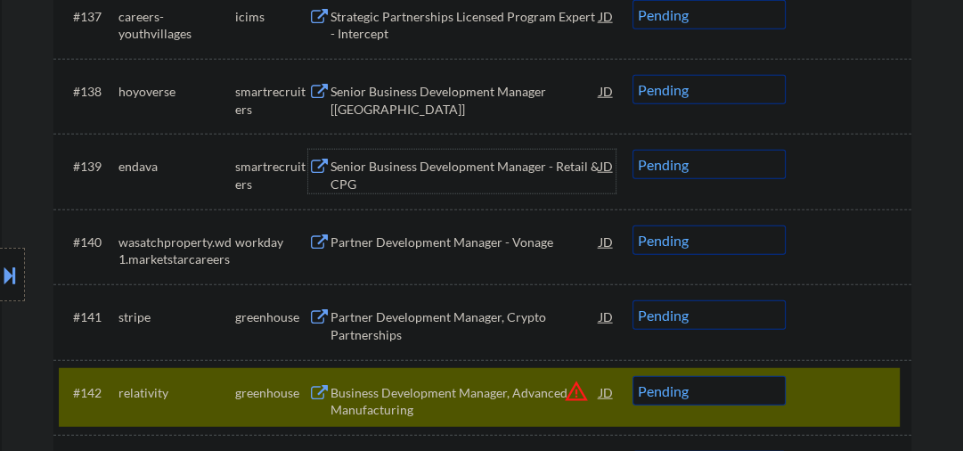
click at [698, 169] on select "Choose an option... Pending Applied Excluded (Questions) Excluded (Expired) Exc…" at bounding box center [709, 164] width 153 height 29
click at [633, 150] on select "Choose an option... Pending Applied Excluded (Questions) Excluded (Expired) Exc…" at bounding box center [709, 164] width 153 height 29
select select ""pending""
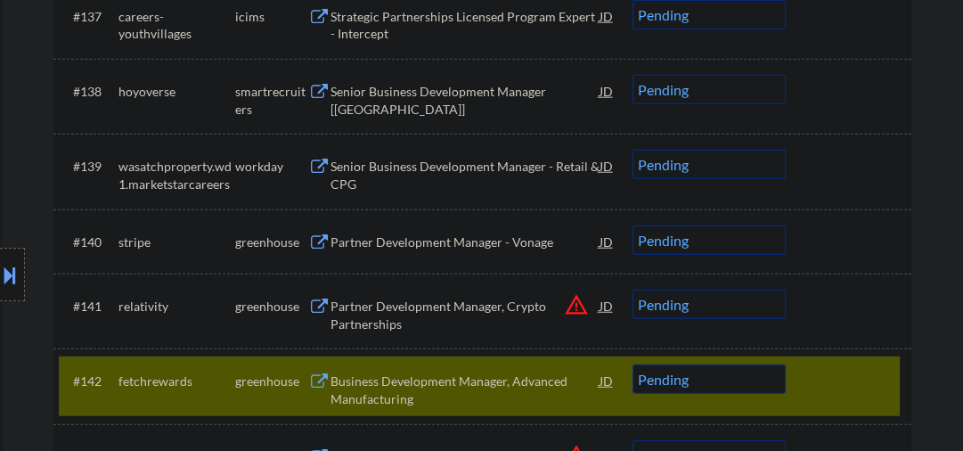
click at [408, 314] on div "#141 relativity greenhouse Partner Development Manager, Crypto Partnerships JD …" at bounding box center [482, 310] width 858 height 75
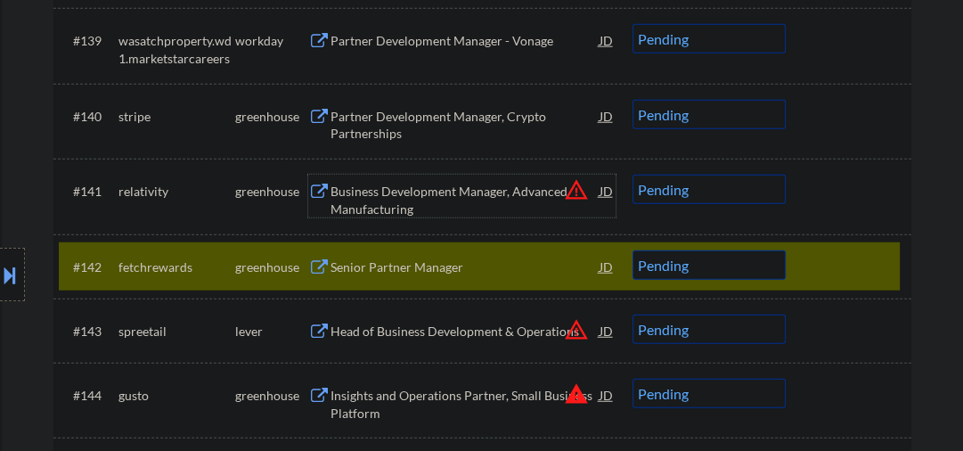
scroll to position [3272, 0]
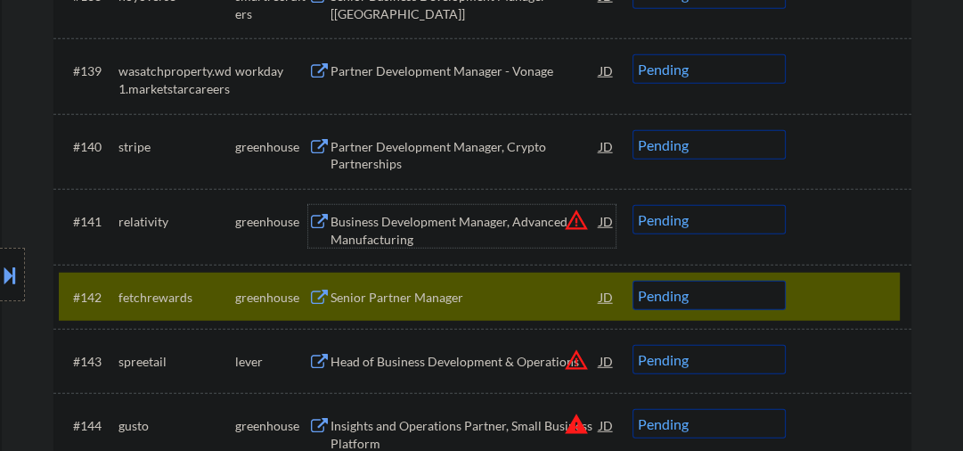
click at [362, 230] on div "Business Development Manager, Advanced Manufacturing" at bounding box center [465, 230] width 269 height 35
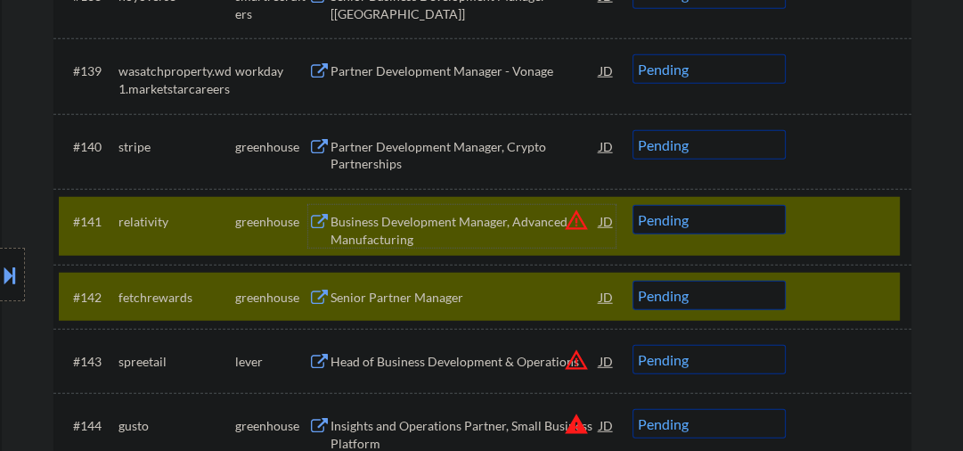
click at [835, 289] on div at bounding box center [851, 297] width 78 height 32
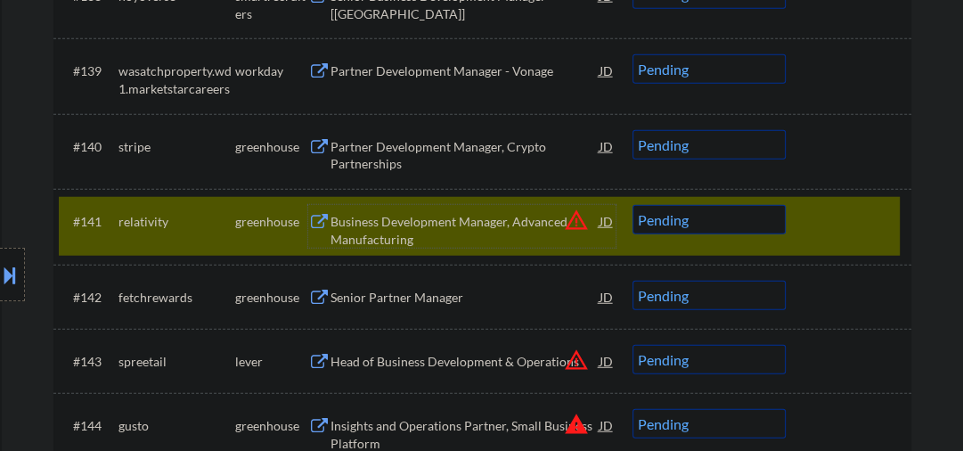
click at [518, 243] on div "Business Development Manager, Advanced Manufacturing" at bounding box center [465, 230] width 269 height 35
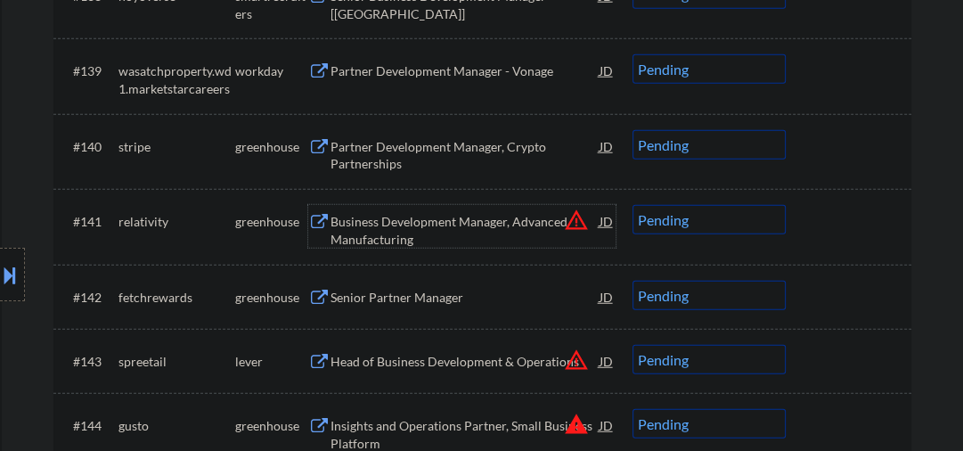
click at [679, 223] on select "Choose an option... Pending Applied Excluded (Questions) Excluded (Expired) Exc…" at bounding box center [709, 219] width 153 height 29
click at [633, 205] on select "Choose an option... Pending Applied Excluded (Questions) Excluded (Expired) Exc…" at bounding box center [709, 219] width 153 height 29
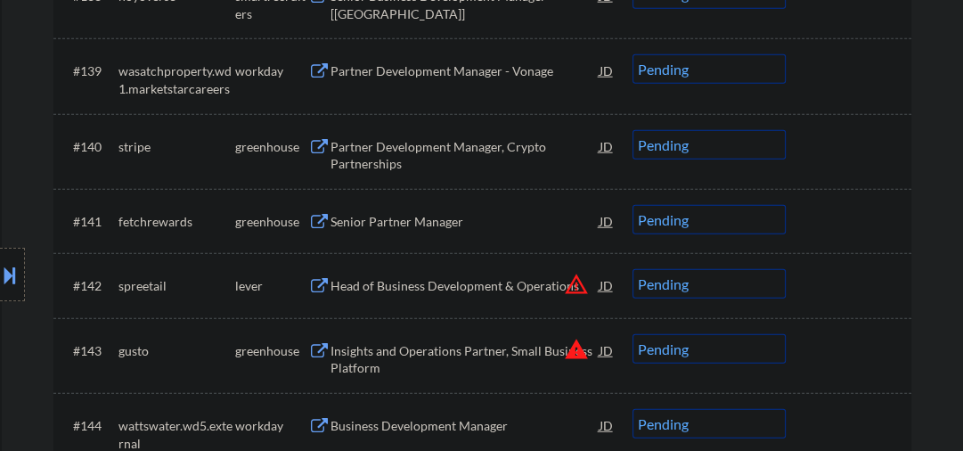
click at [369, 224] on div "Senior Partner Manager" at bounding box center [465, 222] width 269 height 18
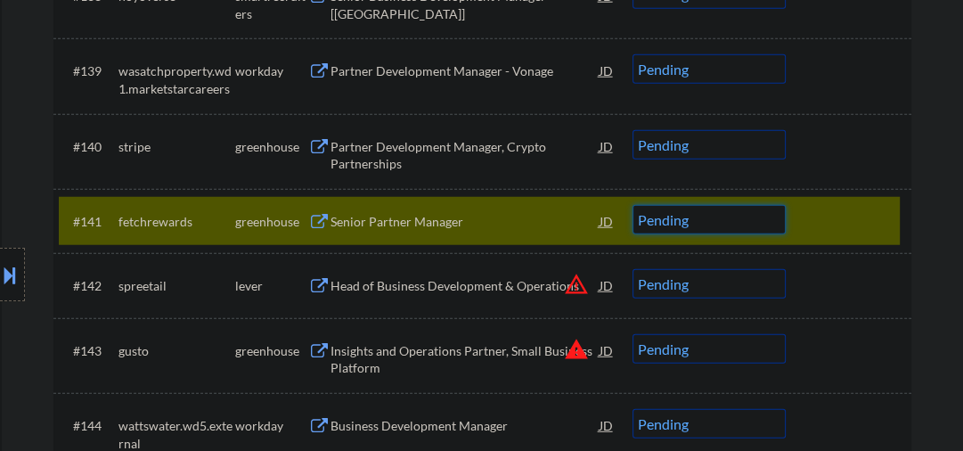
click at [666, 225] on select "Choose an option... Pending Applied Excluded (Questions) Excluded (Expired) Exc…" at bounding box center [709, 219] width 153 height 29
click at [633, 205] on select "Choose an option... Pending Applied Excluded (Questions) Excluded (Expired) Exc…" at bounding box center [709, 219] width 153 height 29
click at [425, 283] on div "Head of Business Development & Operations" at bounding box center [465, 286] width 269 height 18
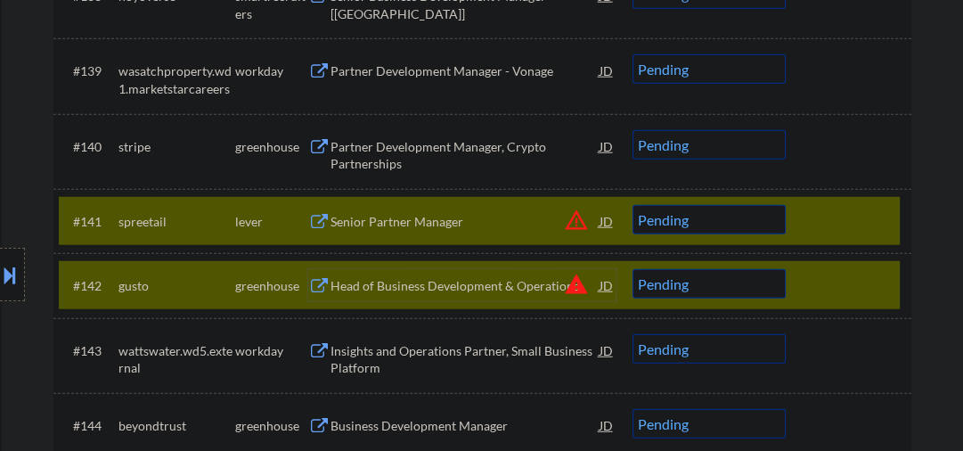
click at [812, 292] on div at bounding box center [851, 285] width 78 height 32
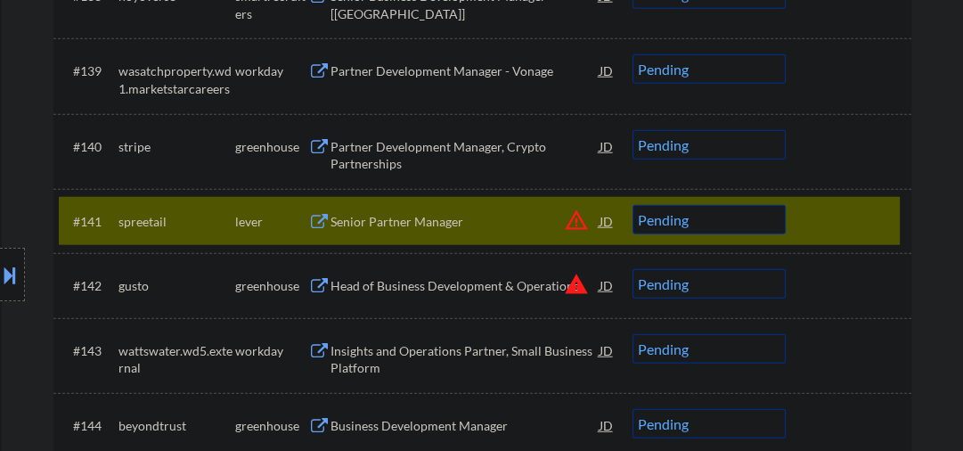
click at [722, 224] on select "Choose an option... Pending Applied Excluded (Questions) Excluded (Expired) Exc…" at bounding box center [709, 219] width 153 height 29
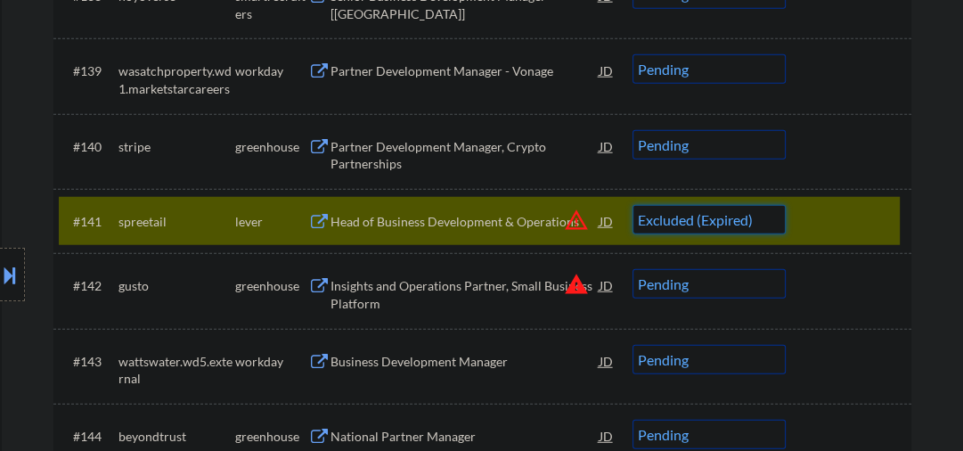
click at [633, 205] on select "Choose an option... Pending Applied Excluded (Questions) Excluded (Expired) Exc…" at bounding box center [709, 219] width 153 height 29
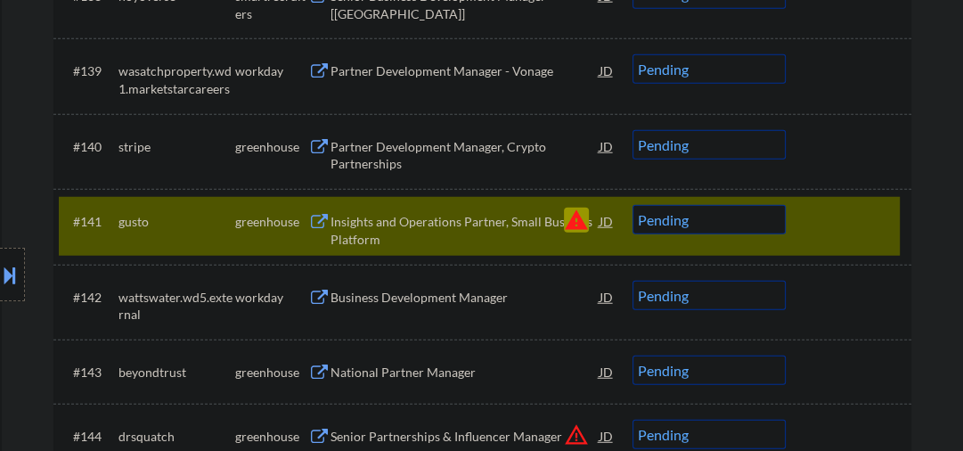
click at [666, 221] on select "Choose an option... Pending Applied Excluded (Questions) Excluded (Expired) Exc…" at bounding box center [709, 219] width 153 height 29
click at [633, 205] on select "Choose an option... Pending Applied Excluded (Questions) Excluded (Expired) Exc…" at bounding box center [709, 219] width 153 height 29
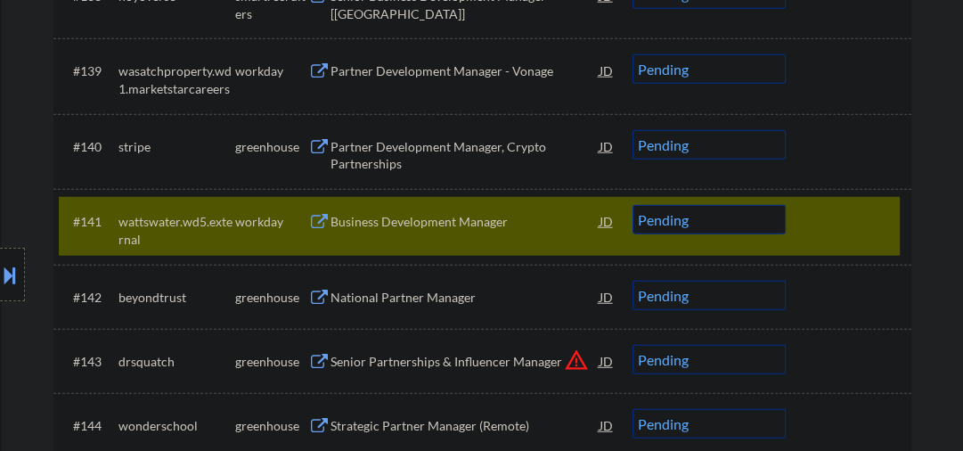
click at [378, 235] on div "Business Development Manager" at bounding box center [465, 221] width 269 height 32
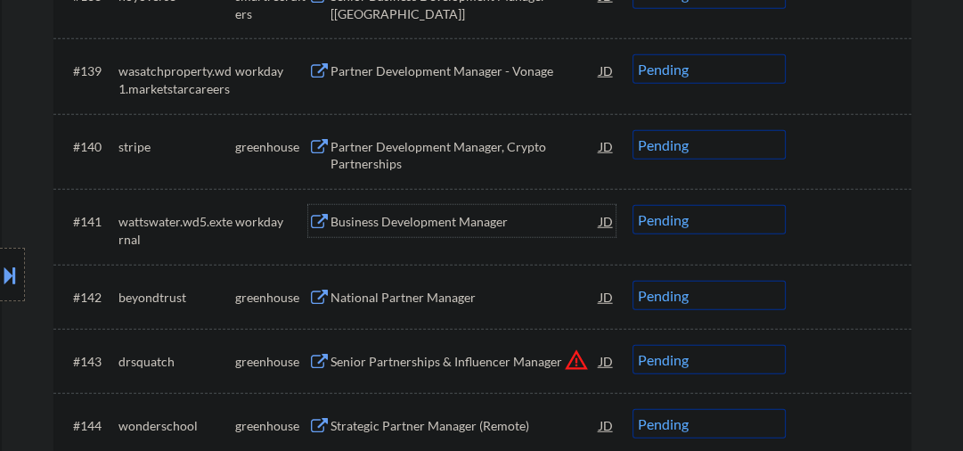
click at [362, 220] on div "Business Development Manager" at bounding box center [465, 222] width 269 height 18
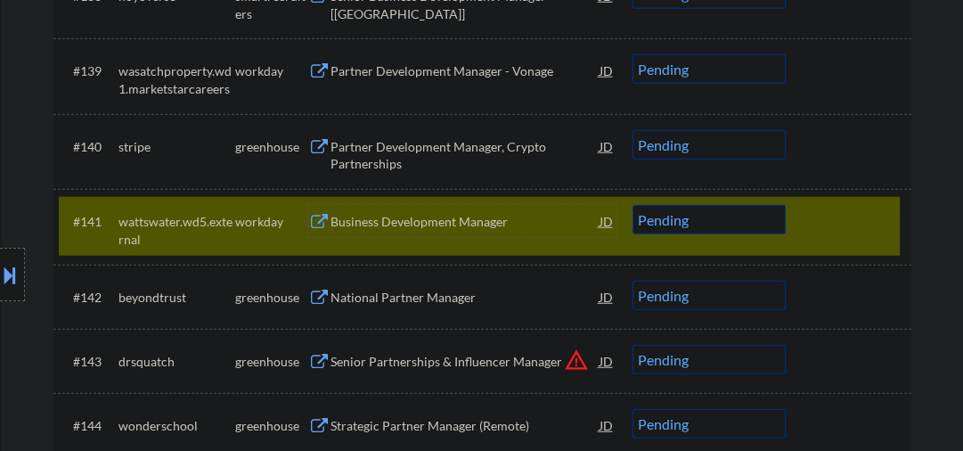
click at [388, 208] on div "Business Development Manager" at bounding box center [465, 221] width 269 height 32
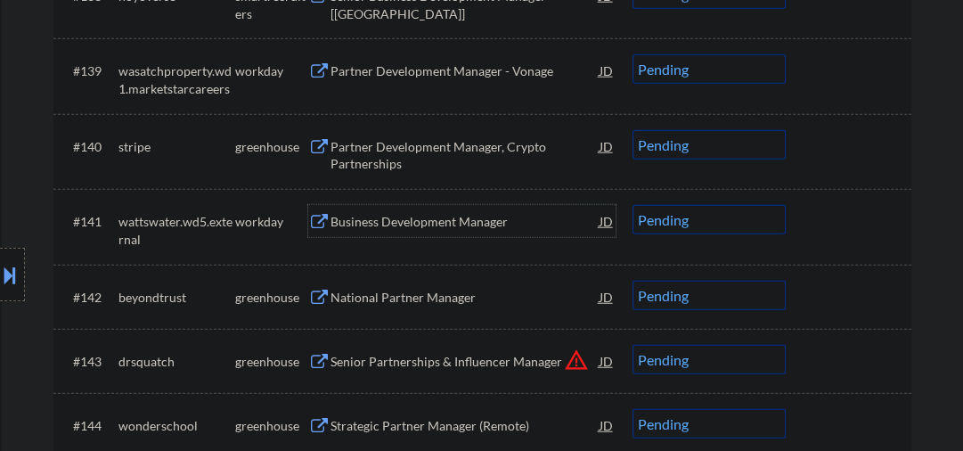
click at [392, 219] on div "Business Development Manager" at bounding box center [465, 222] width 269 height 18
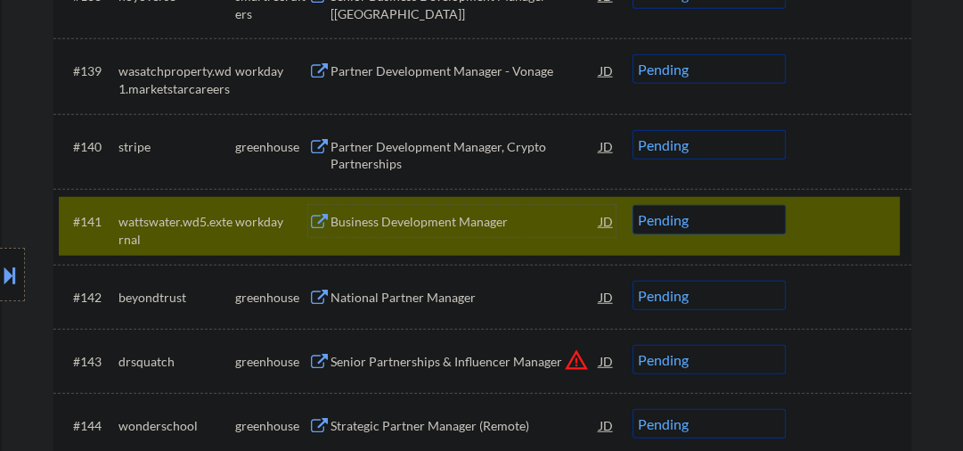
click at [675, 224] on select "Choose an option... Pending Applied Excluded (Questions) Excluded (Expired) Exc…" at bounding box center [709, 219] width 153 height 29
click at [633, 205] on select "Choose an option... Pending Applied Excluded (Questions) Excluded (Expired) Exc…" at bounding box center [709, 219] width 153 height 29
click at [465, 294] on div "National Partner Manager" at bounding box center [465, 298] width 269 height 18
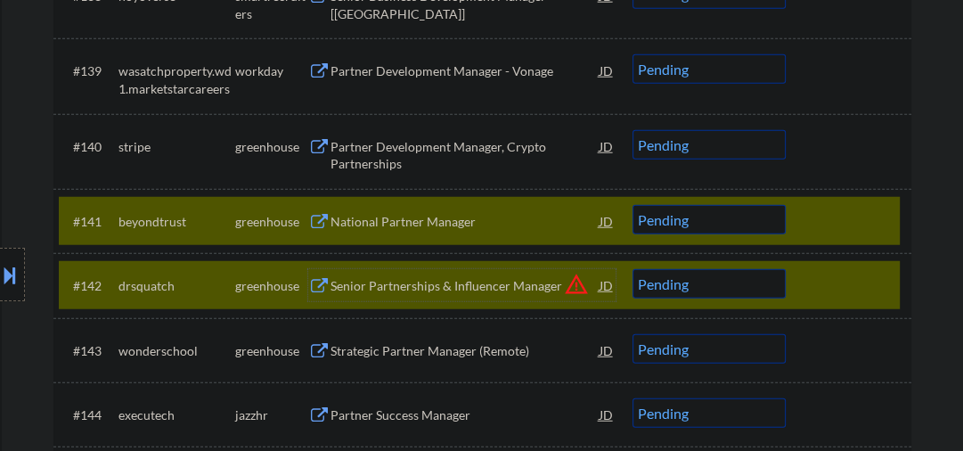
click at [825, 287] on div at bounding box center [851, 285] width 78 height 32
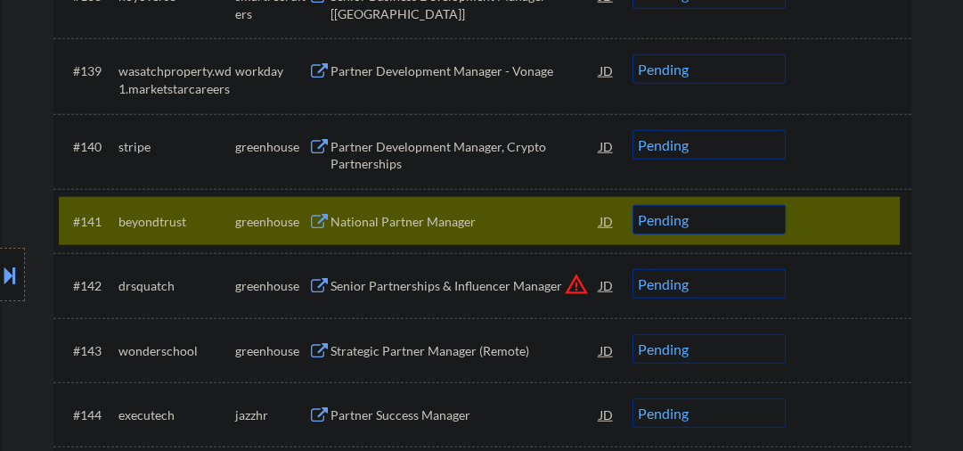
click at [718, 229] on select "Choose an option... Pending Applied Excluded (Questions) Excluded (Expired) Exc…" at bounding box center [709, 219] width 153 height 29
click at [633, 205] on select "Choose an option... Pending Applied Excluded (Questions) Excluded (Expired) Exc…" at bounding box center [709, 219] width 153 height 29
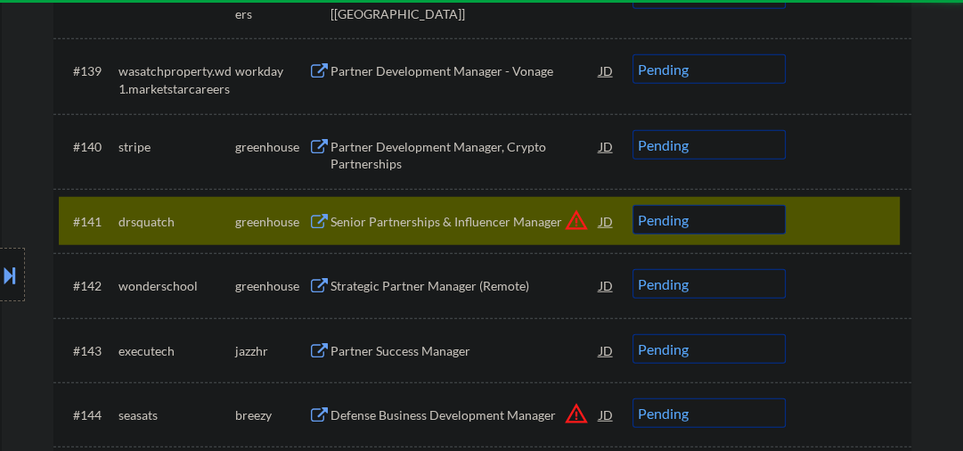
click at [428, 219] on div "Senior Partnerships & Influencer Manager" at bounding box center [465, 222] width 269 height 18
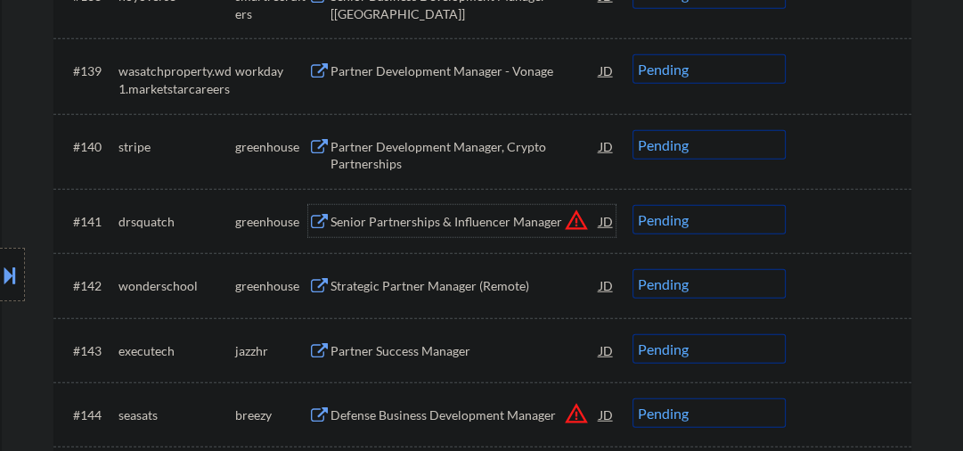
click at [396, 210] on div "Senior Partnerships & Influencer Manager" at bounding box center [465, 221] width 269 height 32
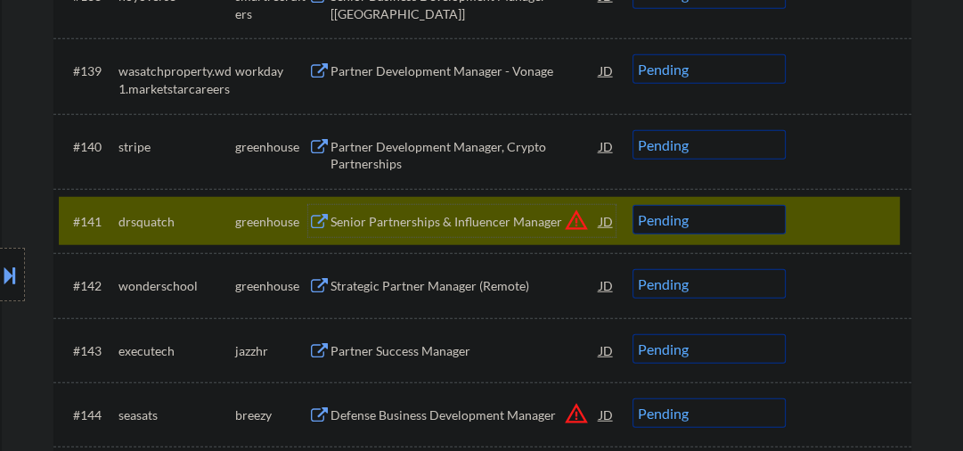
click at [739, 221] on select "Choose an option... Pending Applied Excluded (Questions) Excluded (Expired) Exc…" at bounding box center [709, 219] width 153 height 29
click at [633, 205] on select "Choose an option... Pending Applied Excluded (Questions) Excluded (Expired) Exc…" at bounding box center [709, 219] width 153 height 29
click at [469, 283] on div "Strategic Partner Manager (Remote)" at bounding box center [465, 286] width 269 height 18
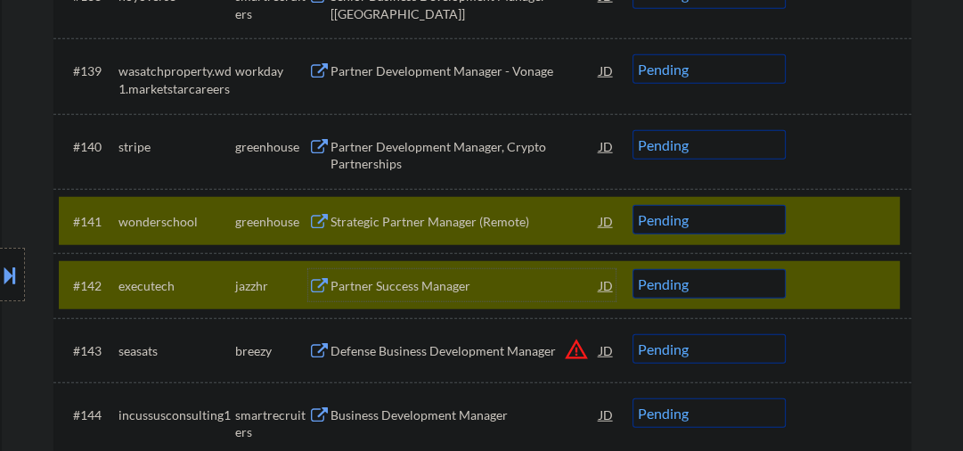
click at [805, 295] on div "#142 executech jazzhr Partner Success Manager JD warning_amber Choose an option…" at bounding box center [479, 285] width 841 height 48
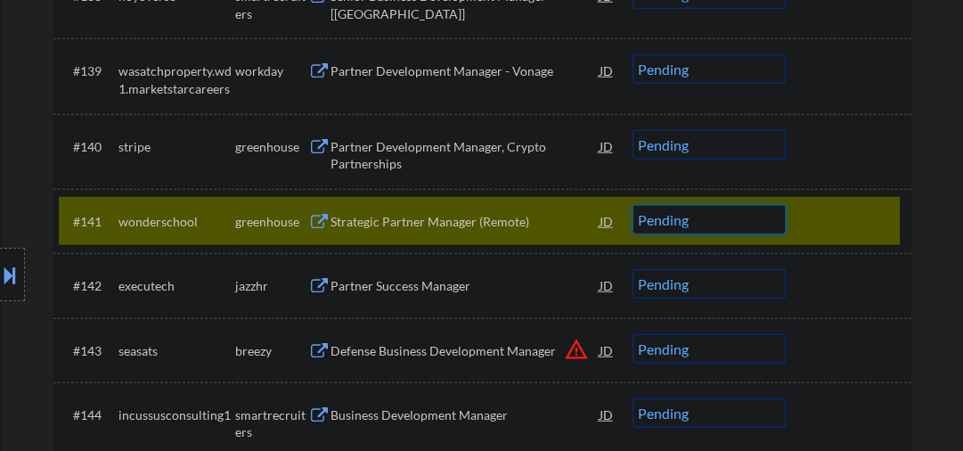
click at [667, 216] on select "Choose an option... Pending Applied Excluded (Questions) Excluded (Expired) Exc…" at bounding box center [709, 219] width 153 height 29
click at [633, 205] on select "Choose an option... Pending Applied Excluded (Questions) Excluded (Expired) Exc…" at bounding box center [709, 219] width 153 height 29
click at [378, 288] on div "Partner Success Manager" at bounding box center [465, 286] width 269 height 18
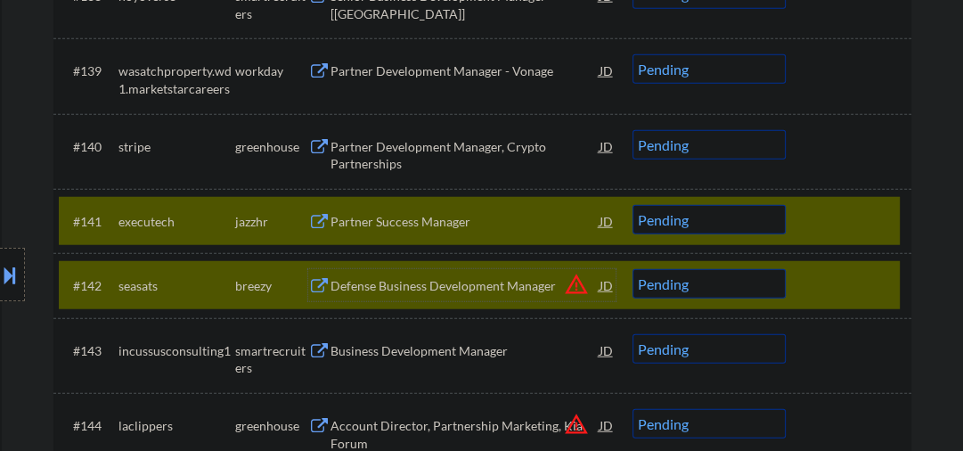
click at [834, 282] on div at bounding box center [851, 285] width 78 height 32
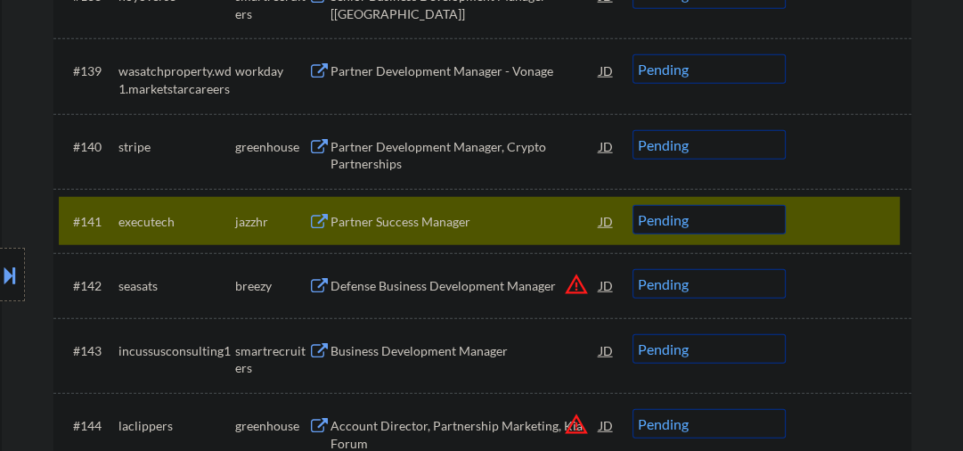
click at [727, 221] on select "Choose an option... Pending Applied Excluded (Questions) Excluded (Expired) Exc…" at bounding box center [709, 219] width 153 height 29
click at [633, 205] on select "Choose an option... Pending Applied Excluded (Questions) Excluded (Expired) Exc…" at bounding box center [709, 219] width 153 height 29
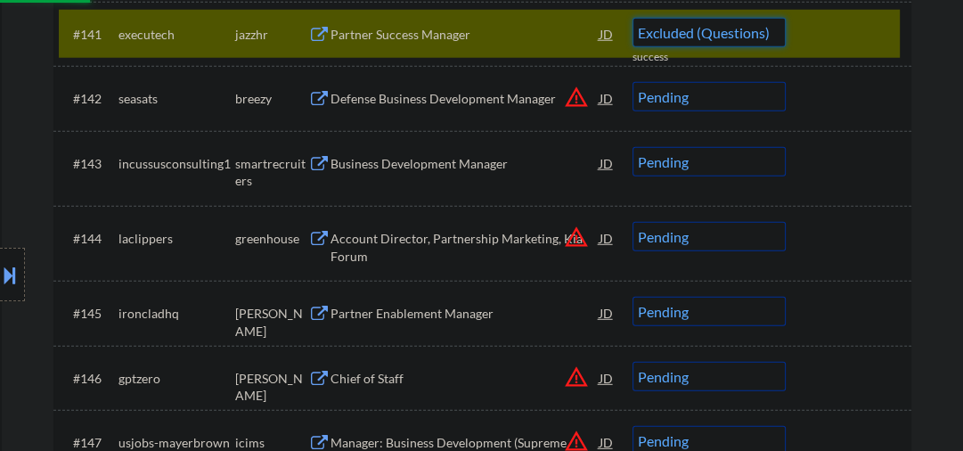
scroll to position [3462, 0]
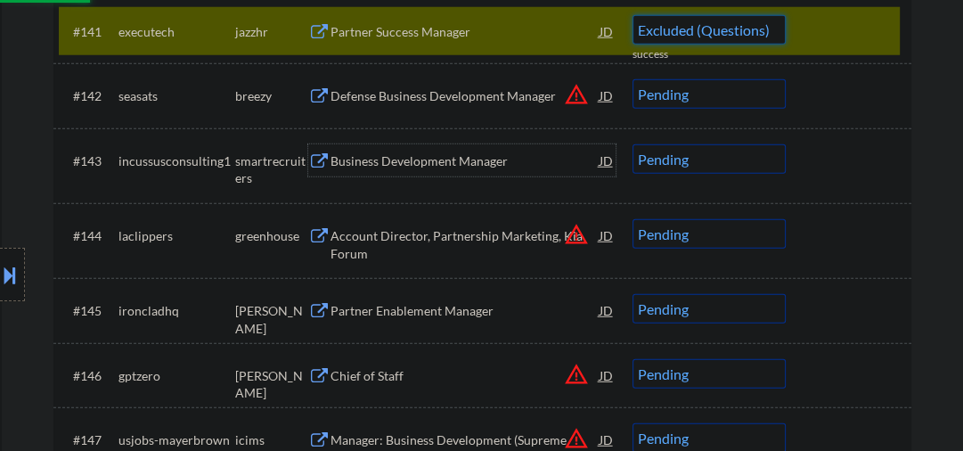
click at [346, 166] on div "Business Development Manager" at bounding box center [465, 161] width 269 height 18
select select ""pending""
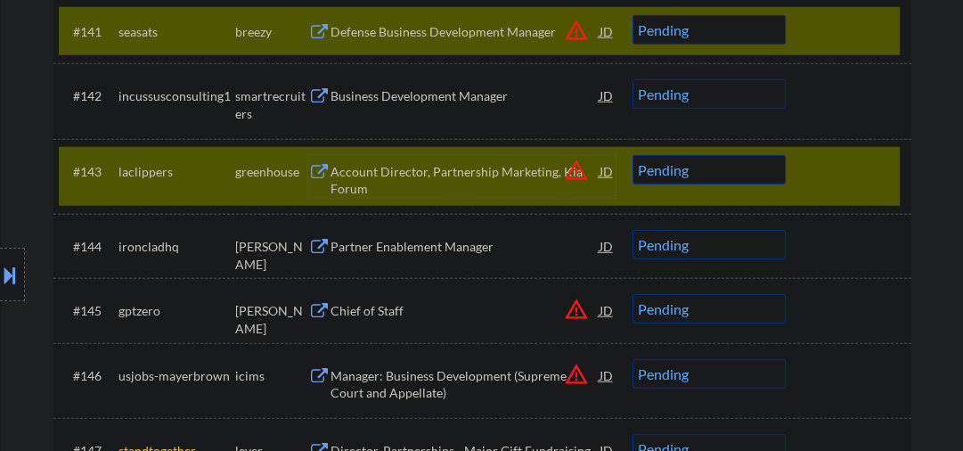
click at [823, 192] on div "#143 laclippers greenhouse Account Director, Partnership Marketing, Kia Forum J…" at bounding box center [479, 176] width 841 height 59
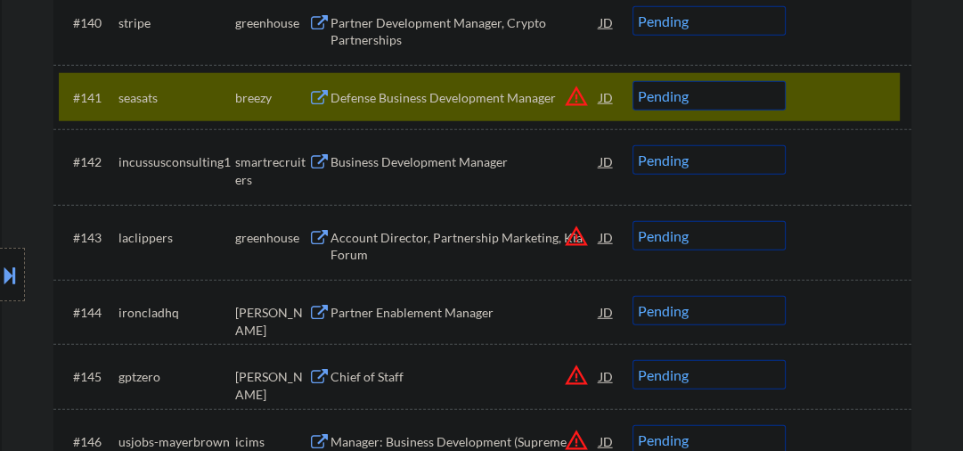
scroll to position [3367, 0]
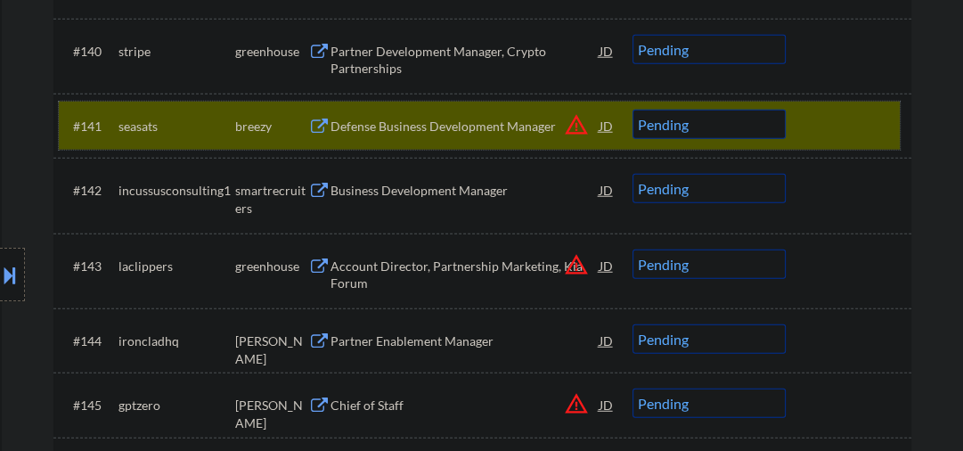
click at [820, 122] on div at bounding box center [851, 126] width 78 height 32
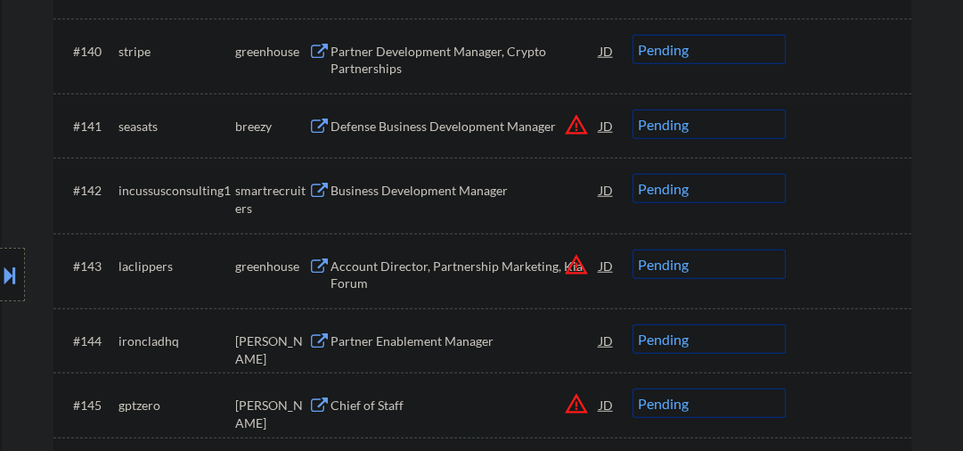
click at [431, 184] on div "Business Development Manager" at bounding box center [465, 191] width 269 height 18
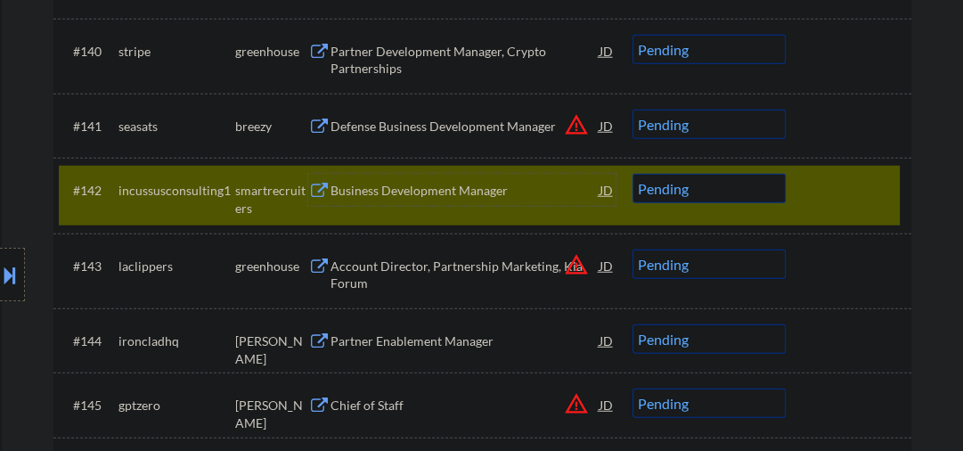
click at [711, 194] on select "Choose an option... Pending Applied Excluded (Questions) Excluded (Expired) Exc…" at bounding box center [709, 188] width 153 height 29
click at [633, 174] on select "Choose an option... Pending Applied Excluded (Questions) Excluded (Expired) Exc…" at bounding box center [709, 188] width 153 height 29
click at [399, 285] on div "Account Director, Partnership Marketing, Kia Forum" at bounding box center [465, 274] width 269 height 35
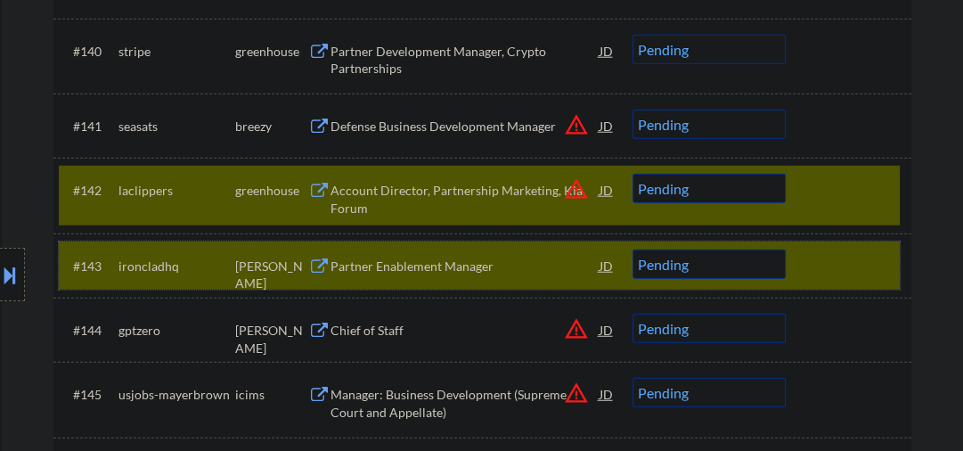
drag, startPoint x: 837, startPoint y: 257, endPoint x: 661, endPoint y: 223, distance: 179.6
click at [837, 257] on div at bounding box center [851, 265] width 78 height 32
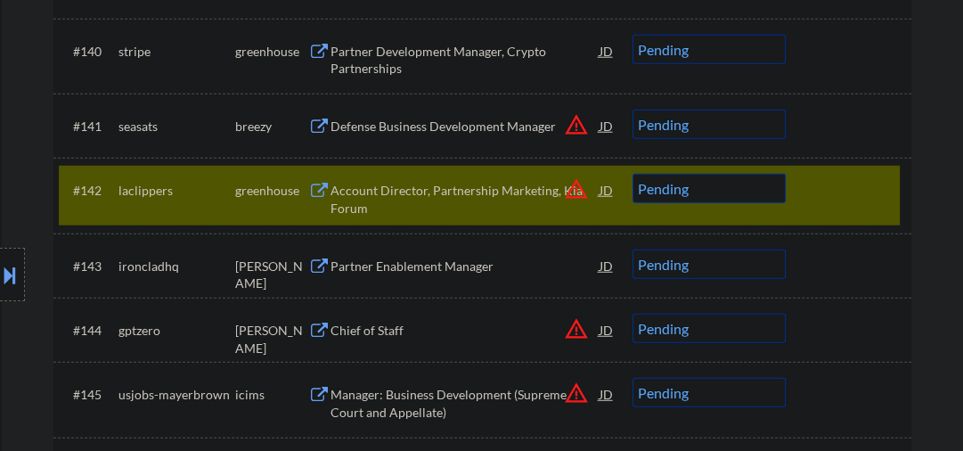
click at [403, 190] on div "Account Director, Partnership Marketing, Kia Forum" at bounding box center [465, 199] width 269 height 35
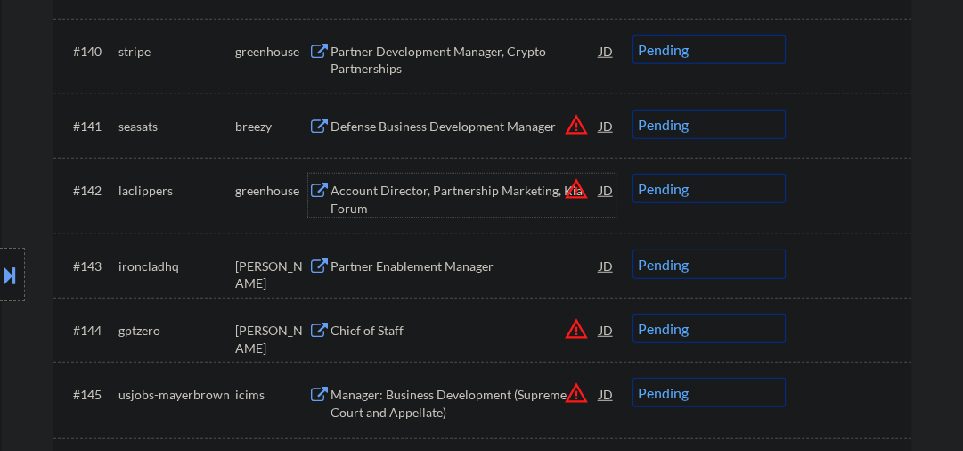
click at [666, 187] on select "Choose an option... Pending Applied Excluded (Questions) Excluded (Expired) Exc…" at bounding box center [709, 188] width 153 height 29
drag, startPoint x: 680, startPoint y: 188, endPoint x: 686, endPoint y: 201, distance: 14.7
click at [681, 187] on select "Choose an option... Pending Applied Excluded (Questions) Excluded (Expired) Exc…" at bounding box center [709, 188] width 153 height 29
click at [633, 174] on select "Choose an option... Pending Applied Excluded (Questions) Excluded (Expired) Exc…" at bounding box center [709, 188] width 153 height 29
click at [408, 270] on div "Partner Enablement Manager" at bounding box center [465, 266] width 269 height 18
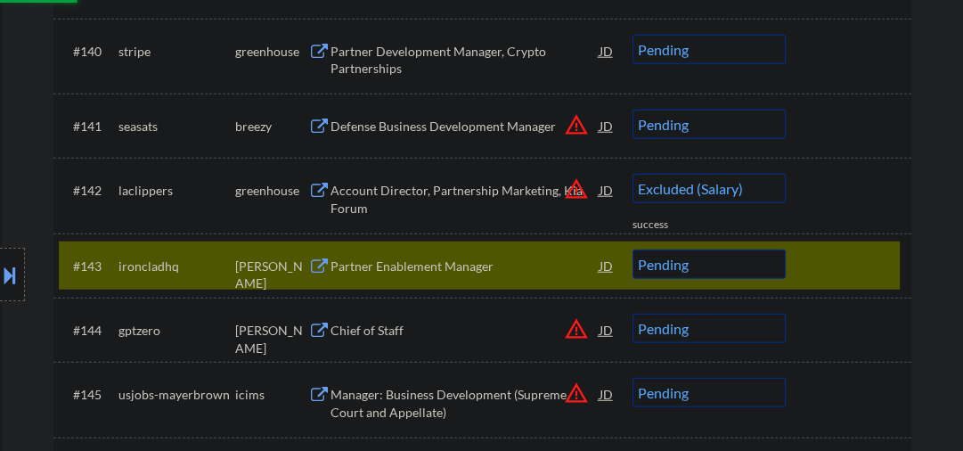
select select ""pending""
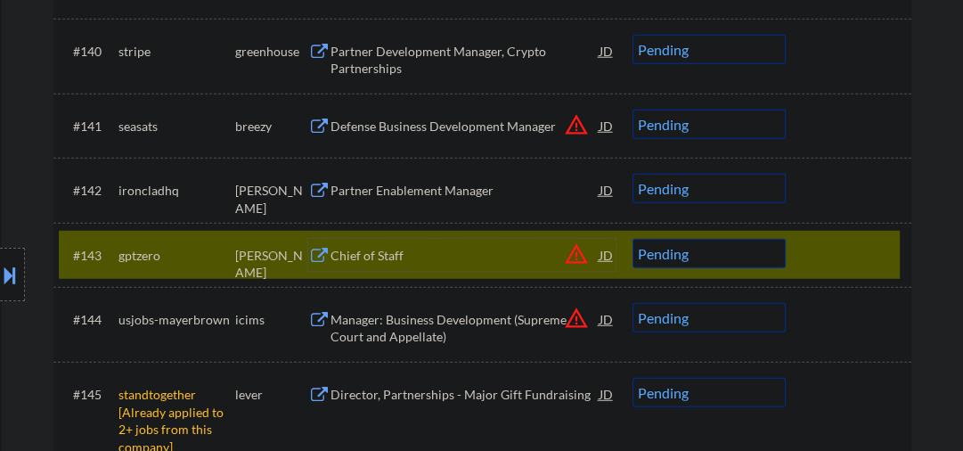
click at [823, 260] on div at bounding box center [851, 255] width 78 height 32
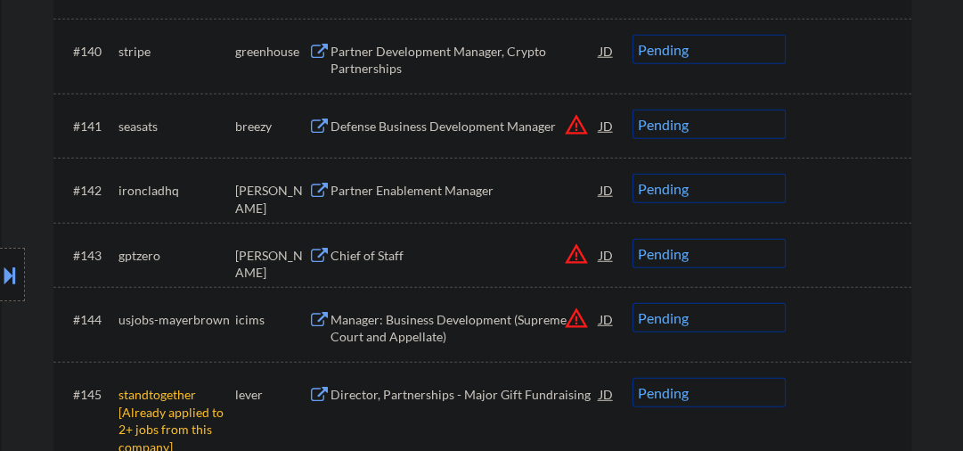
click at [378, 257] on div "Chief of Staff" at bounding box center [465, 256] width 269 height 18
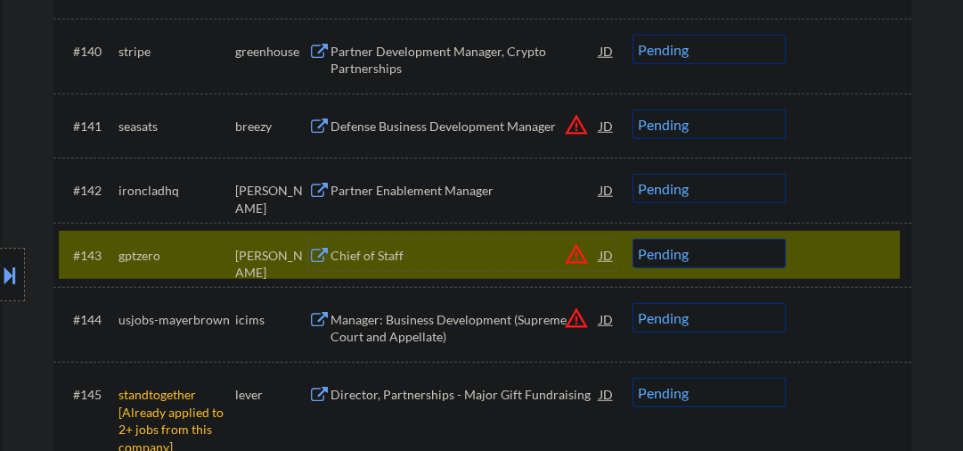
click at [671, 261] on select "Choose an option... Pending Applied Excluded (Questions) Excluded (Expired) Exc…" at bounding box center [709, 253] width 153 height 29
click at [407, 259] on div "Chief of Staff" at bounding box center [465, 256] width 269 height 18
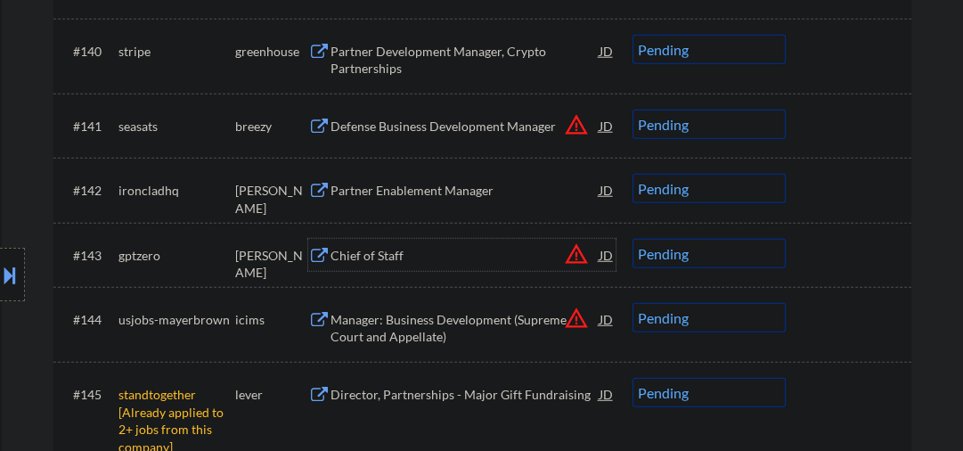
click at [681, 252] on select "Choose an option... Pending Applied Excluded (Questions) Excluded (Expired) Exc…" at bounding box center [709, 253] width 153 height 29
click at [633, 239] on select "Choose an option... Pending Applied Excluded (Questions) Excluded (Expired) Exc…" at bounding box center [709, 253] width 153 height 29
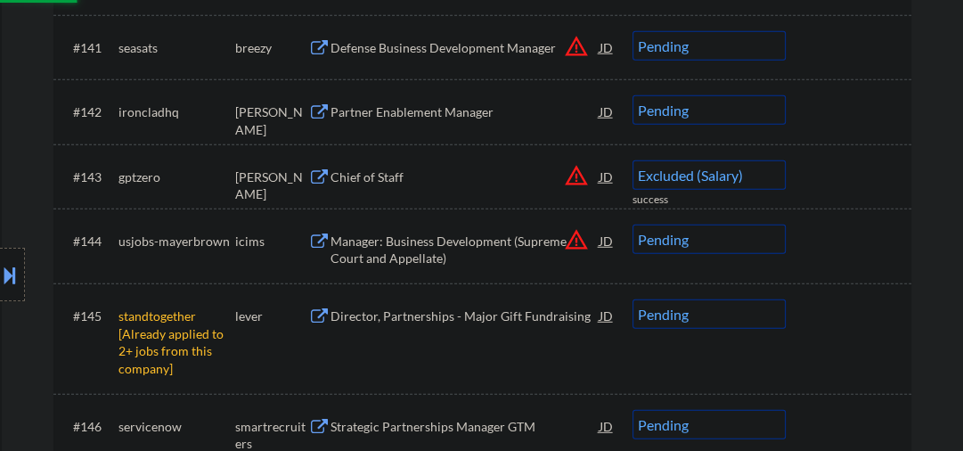
scroll to position [3557, 0]
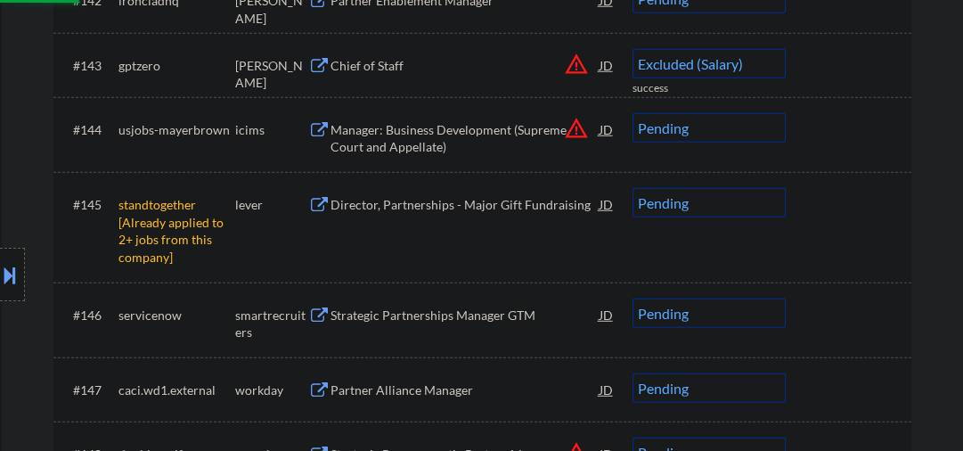
select select ""pending""
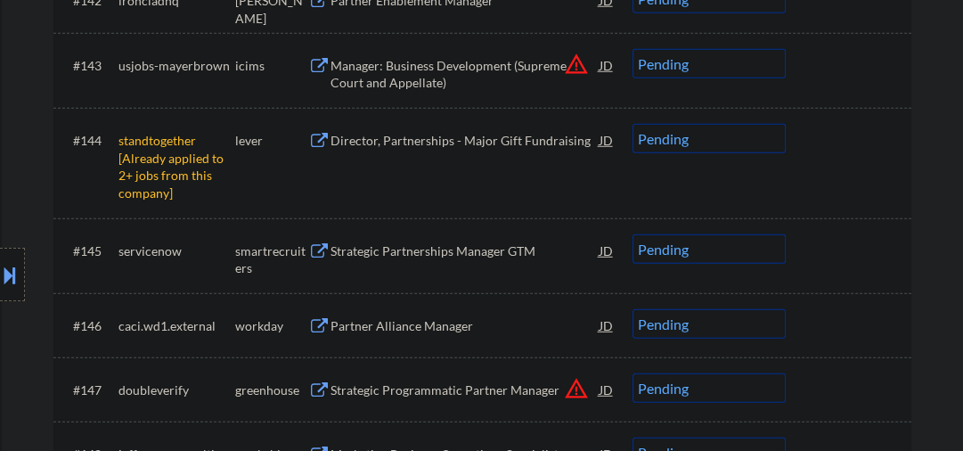
click at [667, 146] on select "Choose an option... Pending Applied Excluded (Questions) Excluded (Expired) Exc…" at bounding box center [709, 138] width 153 height 29
click at [633, 124] on select "Choose an option... Pending Applied Excluded (Questions) Excluded (Expired) Exc…" at bounding box center [709, 138] width 153 height 29
select select ""pending""
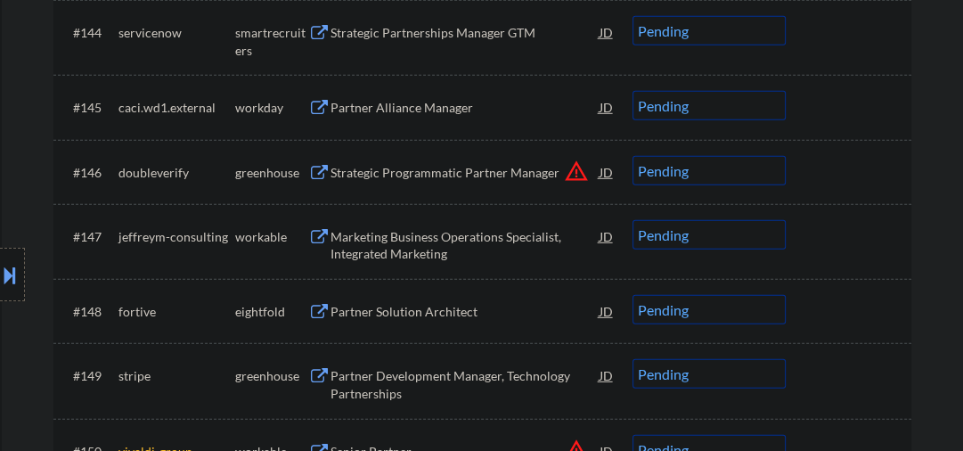
scroll to position [3747, 0]
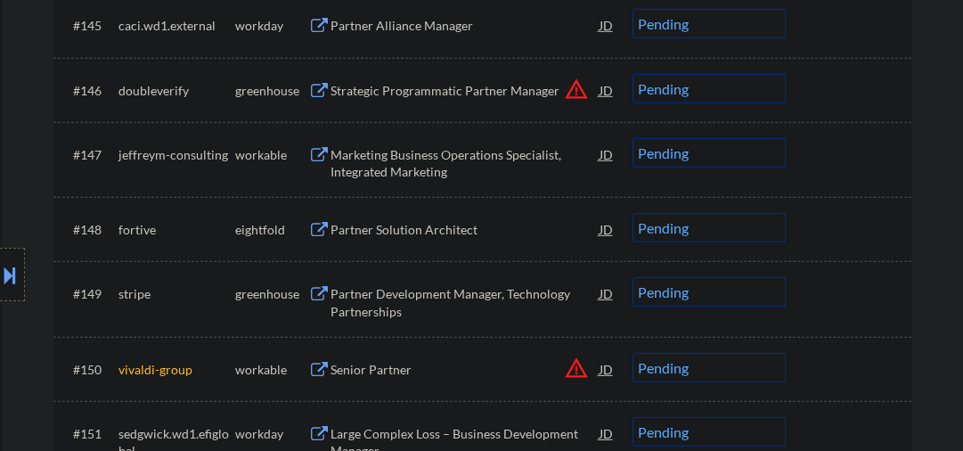
click at [394, 90] on div "Strategic Programmatic Partner Manager" at bounding box center [465, 91] width 269 height 18
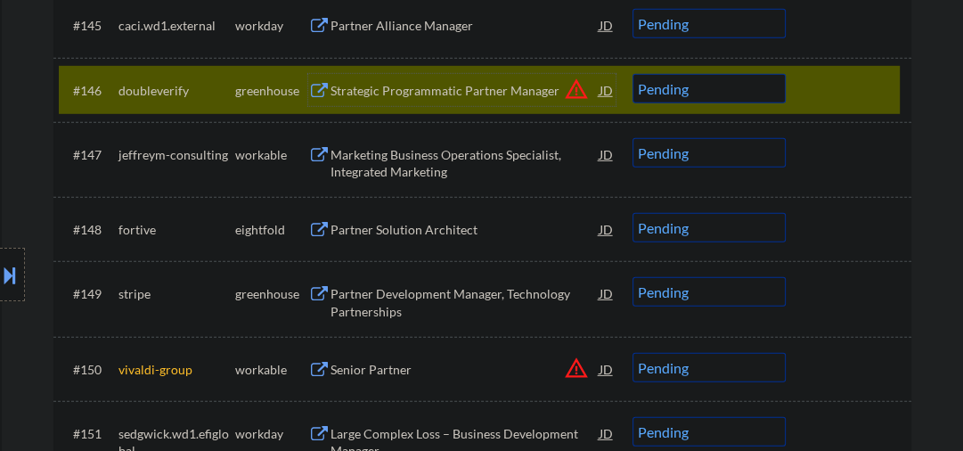
click at [427, 84] on div "Strategic Programmatic Partner Manager" at bounding box center [465, 91] width 269 height 18
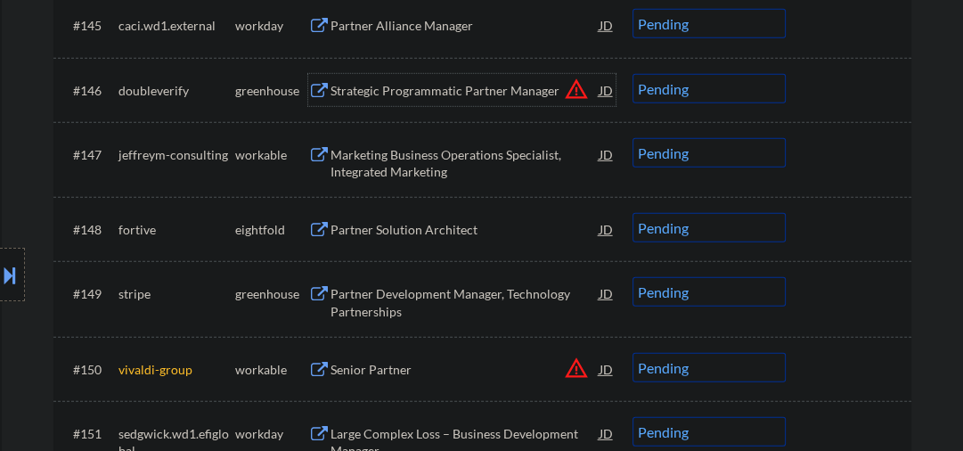
drag, startPoint x: 654, startPoint y: 86, endPoint x: 641, endPoint y: 83, distance: 12.8
click at [649, 86] on select "Choose an option... Pending Applied Excluded (Questions) Excluded (Expired) Exc…" at bounding box center [709, 88] width 153 height 29
click at [633, 74] on select "Choose an option... Pending Applied Excluded (Questions) Excluded (Expired) Exc…" at bounding box center [709, 88] width 153 height 29
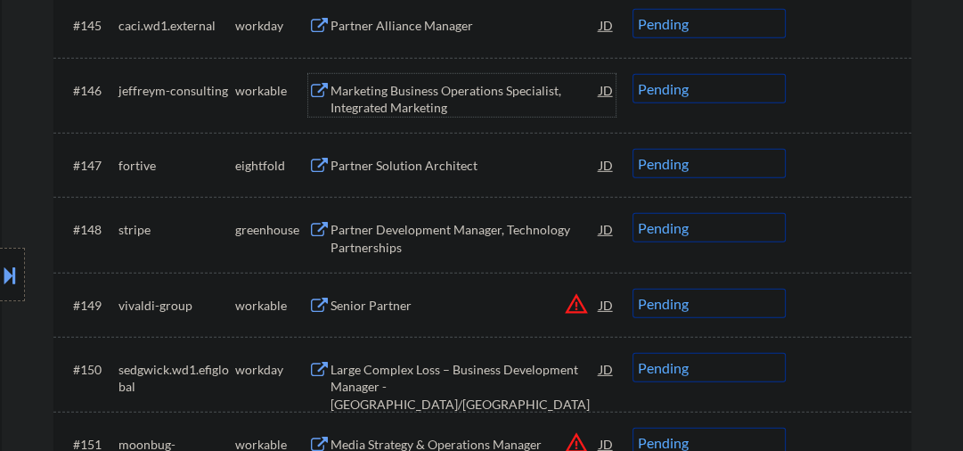
click at [373, 94] on div "Marketing Business Operations Specialist, Integrated Marketing" at bounding box center [465, 99] width 269 height 35
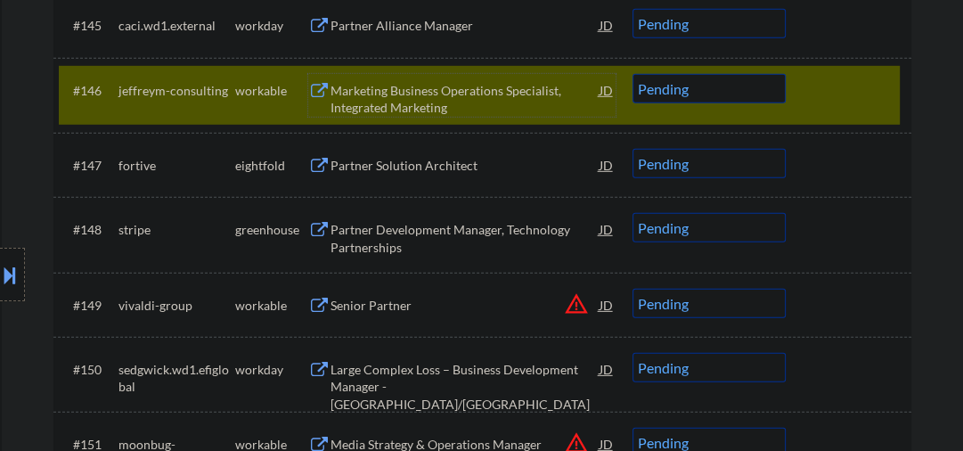
click at [706, 89] on select "Choose an option... Pending Applied Excluded (Questions) Excluded (Expired) Exc…" at bounding box center [709, 88] width 153 height 29
click at [633, 74] on select "Choose an option... Pending Applied Excluded (Questions) Excluded (Expired) Exc…" at bounding box center [709, 88] width 153 height 29
select select ""pending""
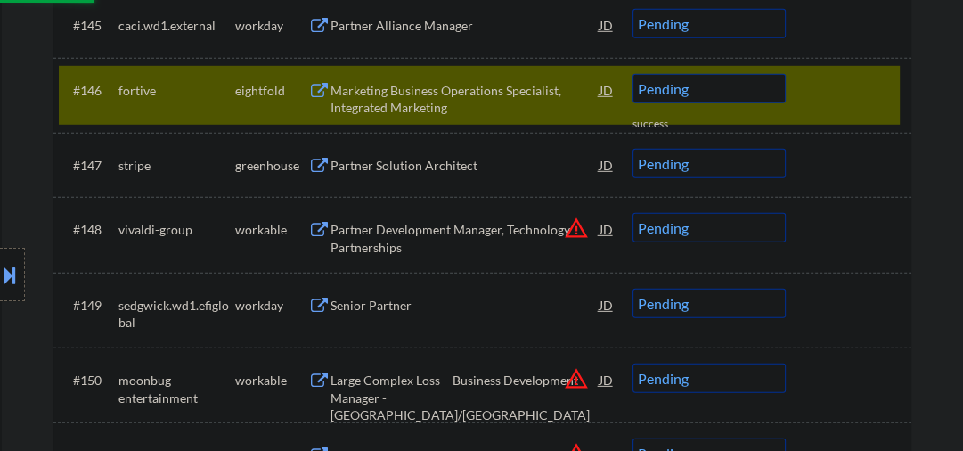
scroll to position [3842, 0]
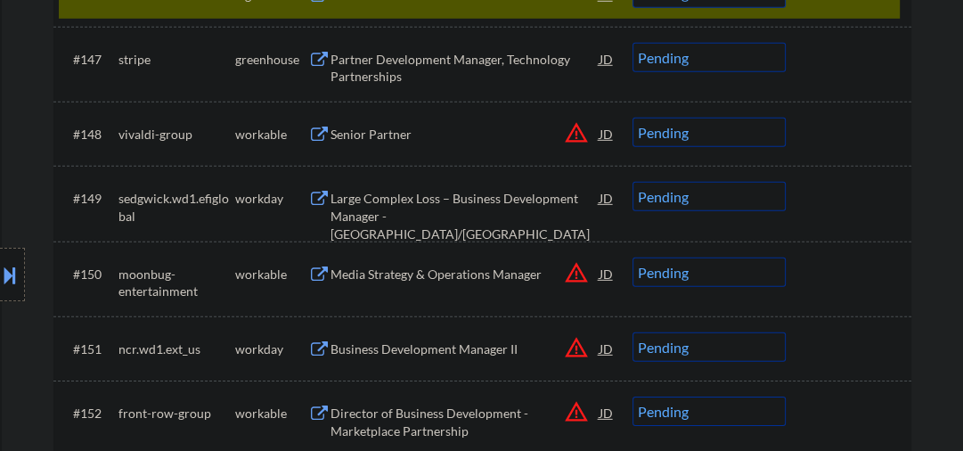
click at [339, 131] on div "Senior Partner" at bounding box center [465, 135] width 269 height 18
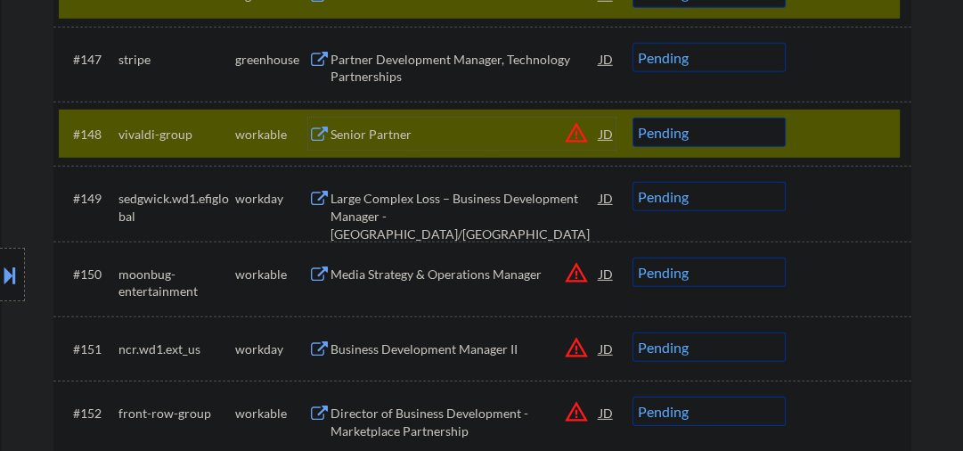
click at [735, 128] on select "Choose an option... Pending Applied Excluded (Questions) Excluded (Expired) Exc…" at bounding box center [709, 132] width 153 height 29
click at [633, 118] on select "Choose an option... Pending Applied Excluded (Questions) Excluded (Expired) Exc…" at bounding box center [709, 132] width 153 height 29
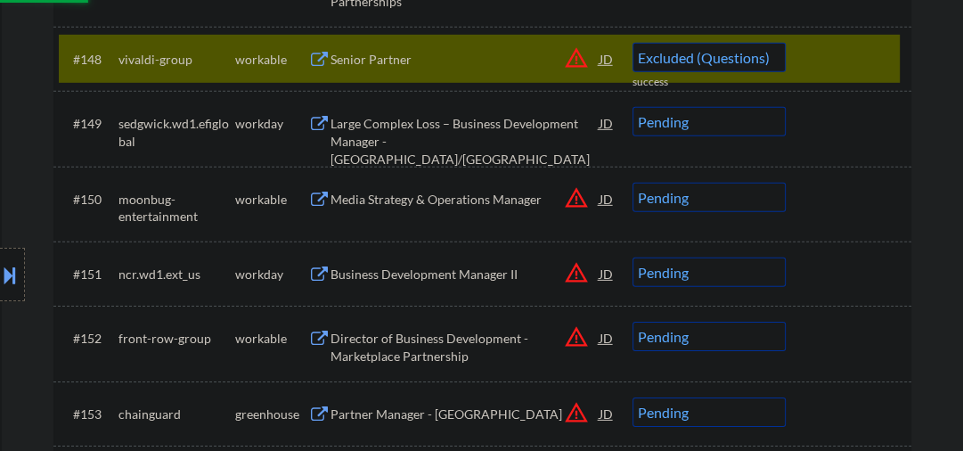
select select ""pending""
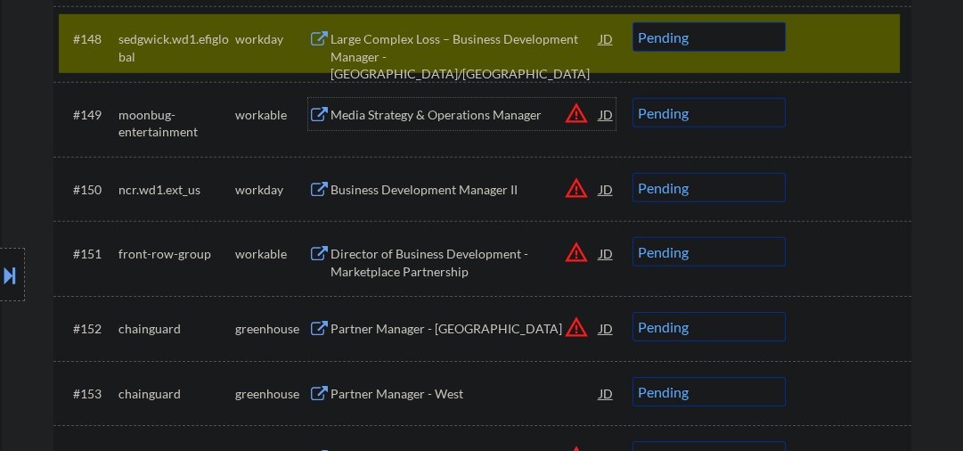
click at [391, 118] on div "Media Strategy & Operations Manager" at bounding box center [465, 115] width 269 height 18
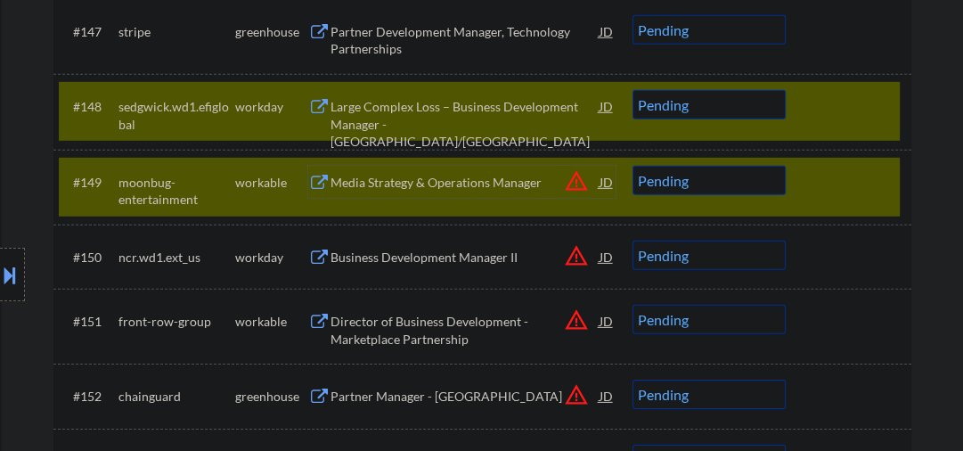
scroll to position [3842, 0]
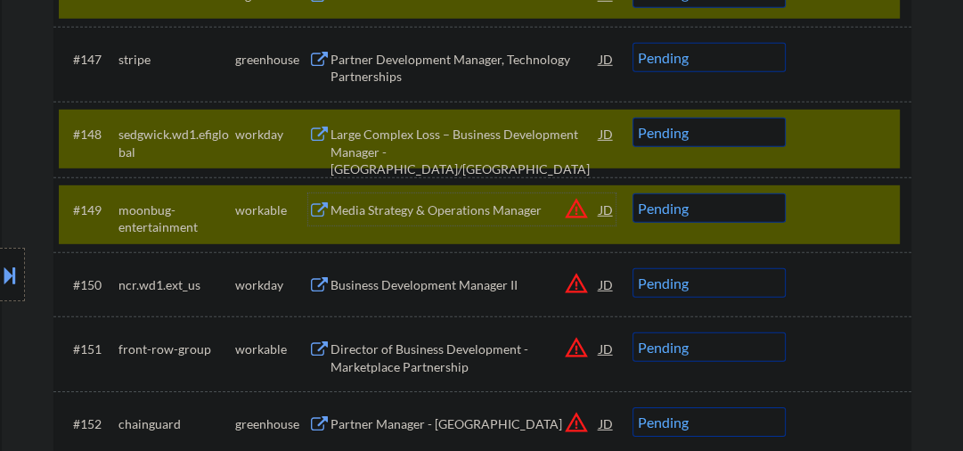
click at [847, 126] on div at bounding box center [851, 134] width 78 height 32
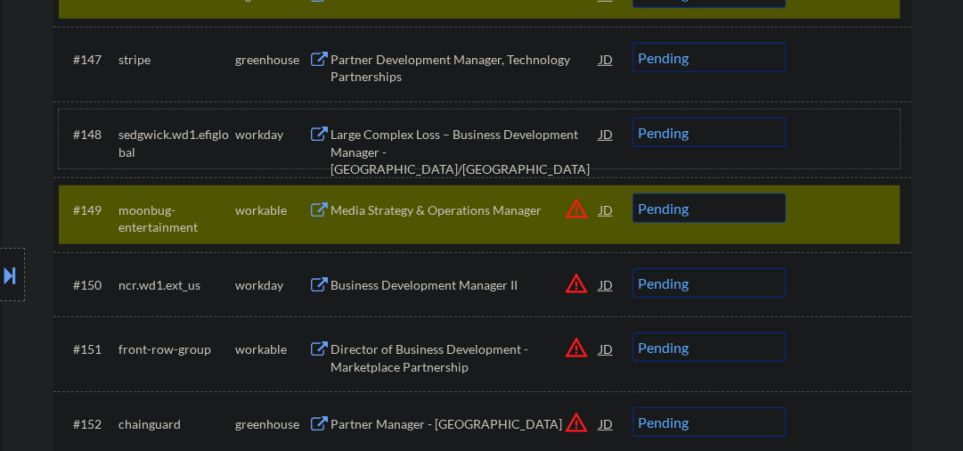
click at [682, 216] on select "Choose an option... Pending Applied Excluded (Questions) Excluded (Expired) Exc…" at bounding box center [709, 207] width 153 height 29
click at [633, 193] on select "Choose an option... Pending Applied Excluded (Questions) Excluded (Expired) Exc…" at bounding box center [709, 207] width 153 height 29
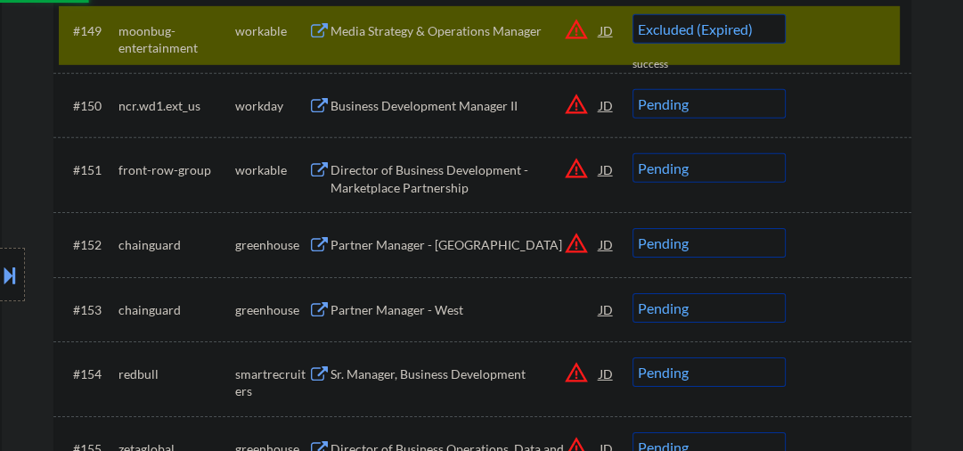
scroll to position [4032, 0]
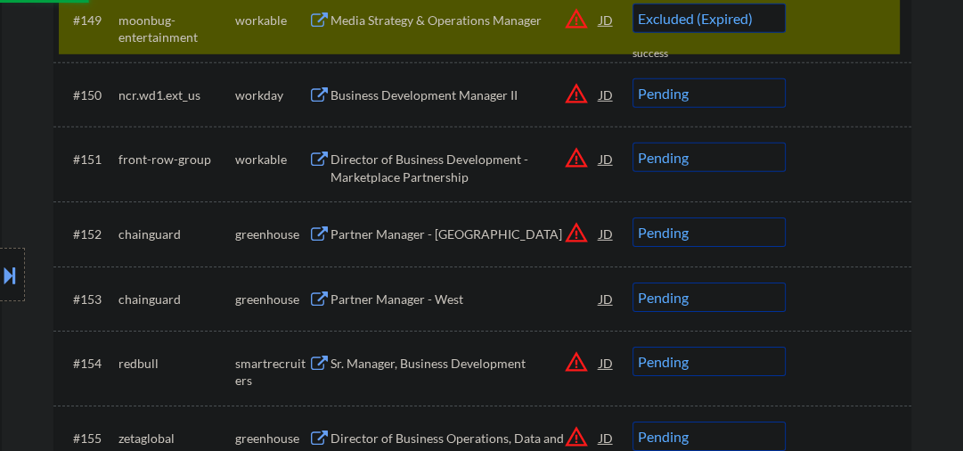
select select ""pending""
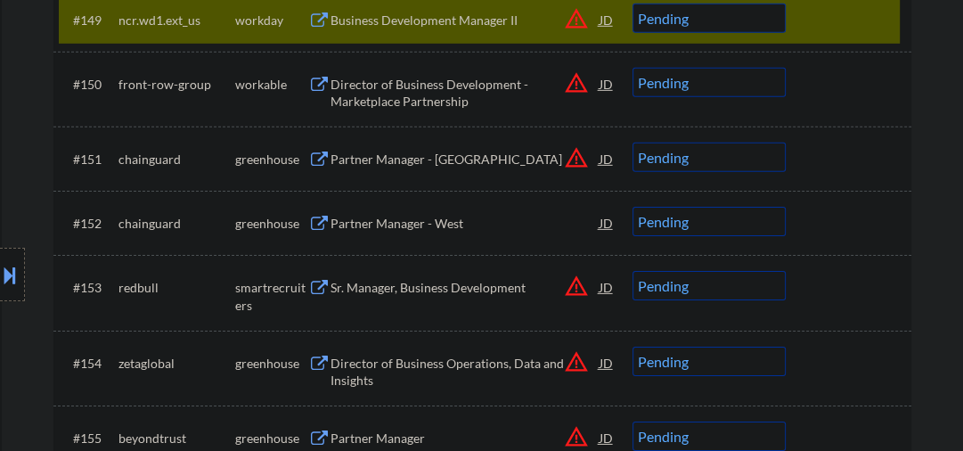
click at [374, 88] on div "Director of Business Development - Marketplace Partnership" at bounding box center [465, 93] width 269 height 35
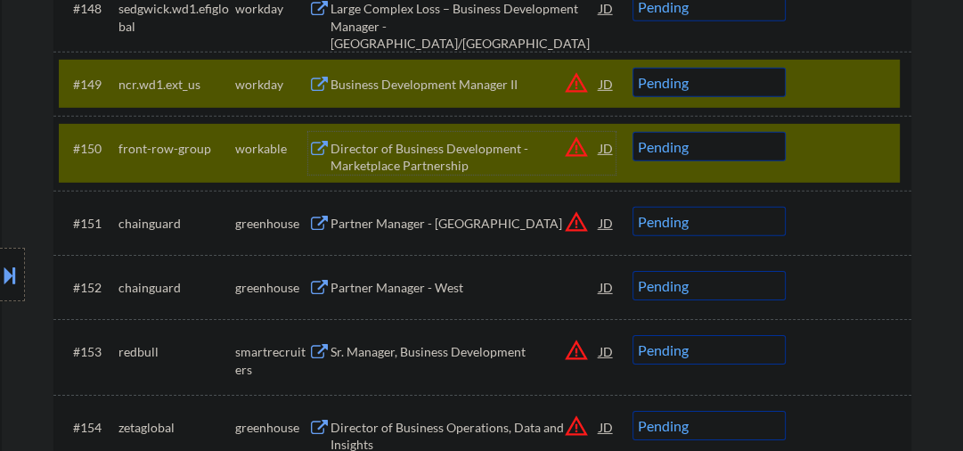
scroll to position [3938, 0]
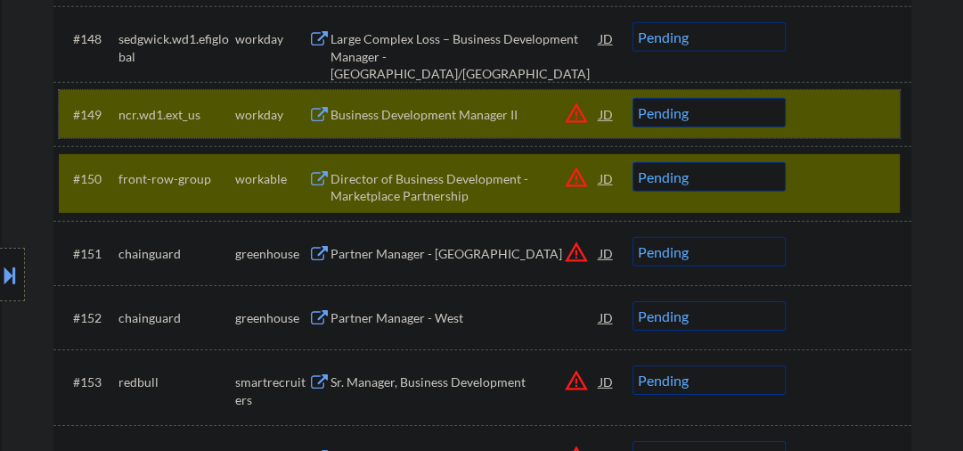
click at [832, 108] on div at bounding box center [851, 114] width 78 height 32
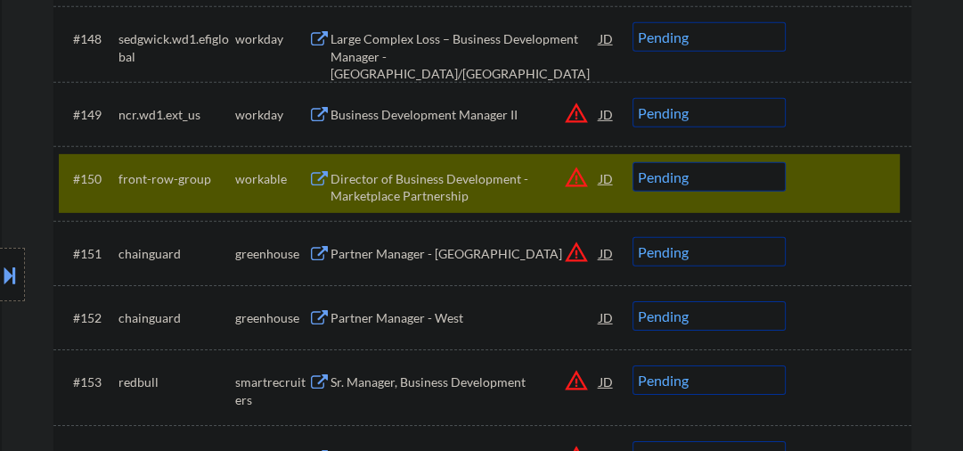
click at [671, 183] on select "Choose an option... Pending Applied Excluded (Questions) Excluded (Expired) Exc…" at bounding box center [709, 176] width 153 height 29
click at [633, 162] on select "Choose an option... Pending Applied Excluded (Questions) Excluded (Expired) Exc…" at bounding box center [709, 176] width 153 height 29
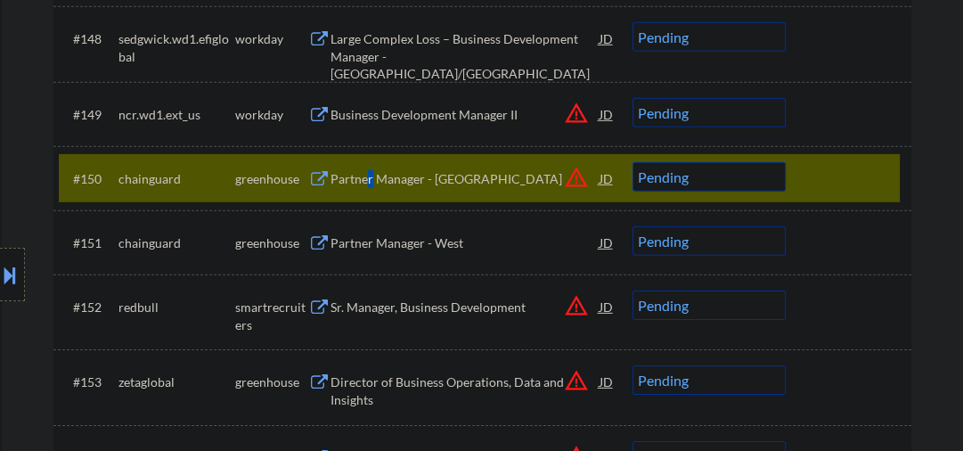
click at [371, 179] on div "Partner Manager - [GEOGRAPHIC_DATA]" at bounding box center [465, 179] width 269 height 18
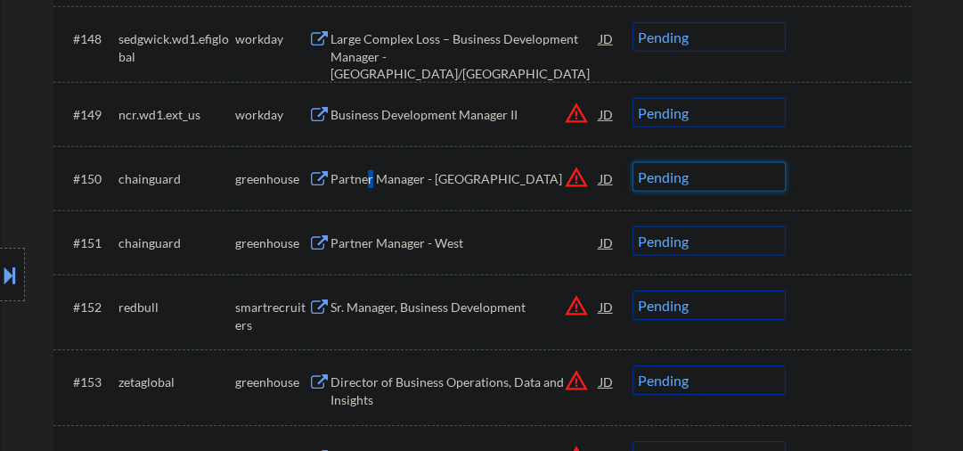
click at [691, 175] on select "Choose an option... Pending Applied Excluded (Questions) Excluded (Expired) Exc…" at bounding box center [709, 176] width 153 height 29
click at [633, 162] on select "Choose an option... Pending Applied Excluded (Questions) Excluded (Expired) Exc…" at bounding box center [709, 176] width 153 height 29
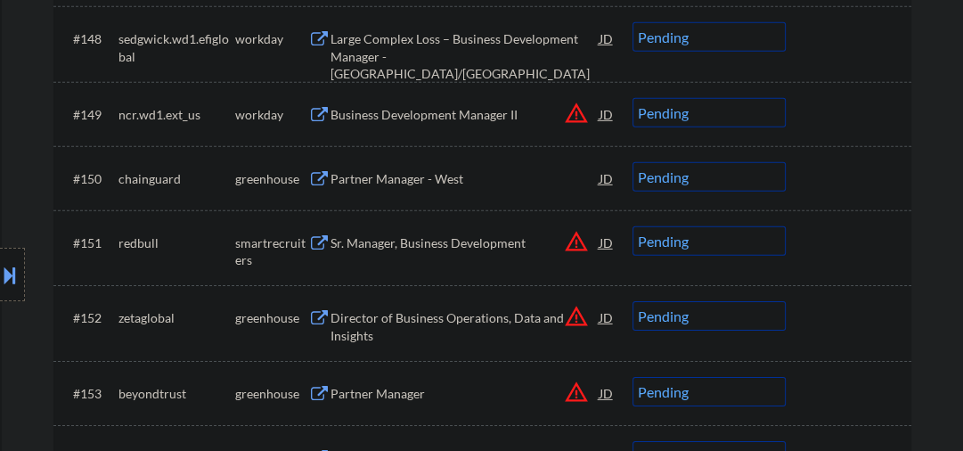
click at [317, 174] on div "Location Inclusions:" at bounding box center [159, 275] width 319 height 331
click at [383, 188] on div "Partner Manager - West" at bounding box center [465, 178] width 269 height 32
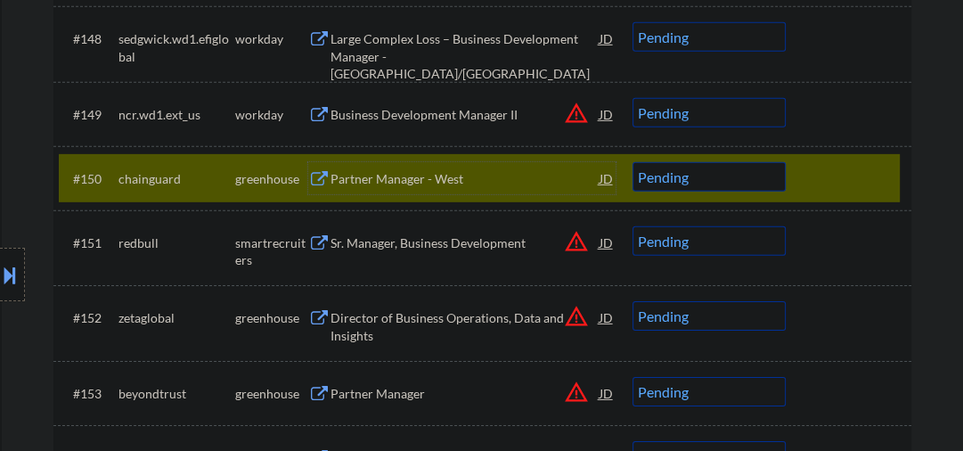
click at [687, 183] on select "Choose an option... Pending Applied Excluded (Questions) Excluded (Expired) Exc…" at bounding box center [709, 176] width 153 height 29
click at [633, 162] on select "Choose an option... Pending Applied Excluded (Questions) Excluded (Expired) Exc…" at bounding box center [709, 176] width 153 height 29
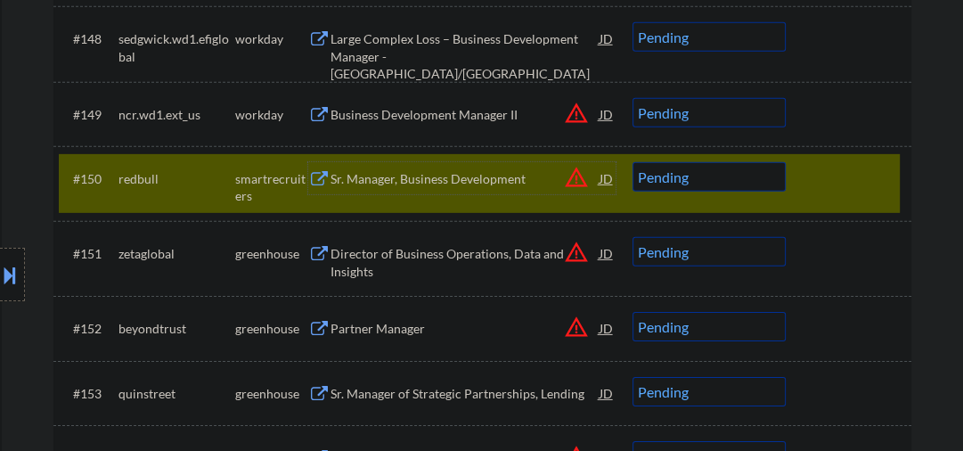
click at [349, 180] on div "Sr. Manager, Business Development" at bounding box center [465, 179] width 269 height 18
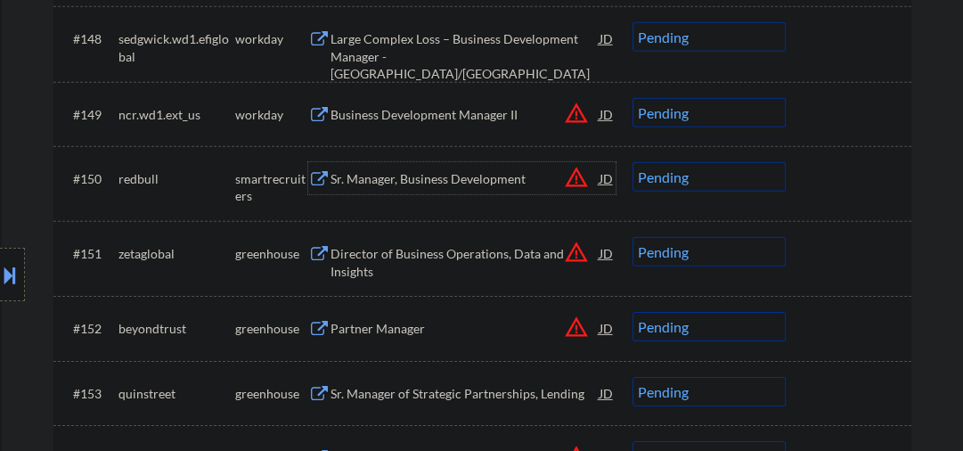
click at [397, 192] on div "Sr. Manager, Business Development" at bounding box center [465, 178] width 269 height 32
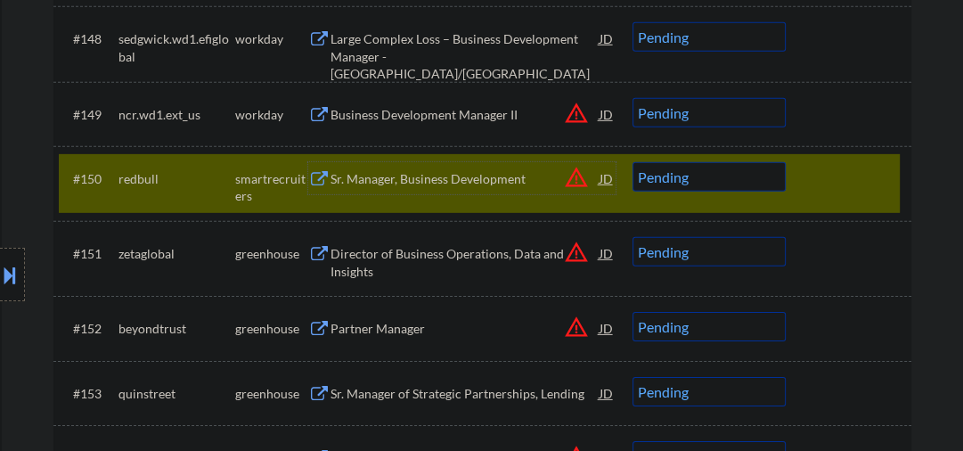
click at [388, 182] on div "Sr. Manager, Business Development" at bounding box center [465, 179] width 269 height 18
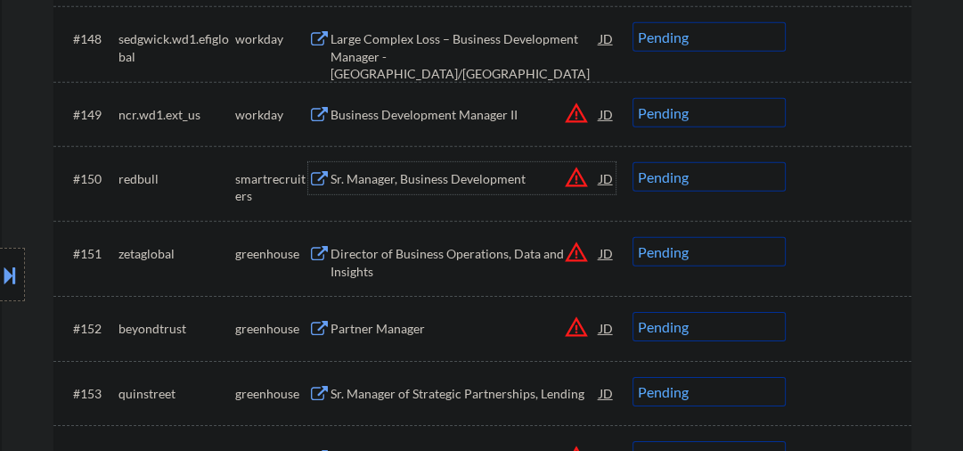
click at [685, 184] on select "Choose an option... Pending Applied Excluded (Questions) Excluded (Expired) Exc…" at bounding box center [709, 176] width 153 height 29
click at [633, 162] on select "Choose an option... Pending Applied Excluded (Questions) Excluded (Expired) Exc…" at bounding box center [709, 176] width 153 height 29
click at [385, 264] on div "Director of Business Operations, Data and Insights" at bounding box center [465, 262] width 269 height 35
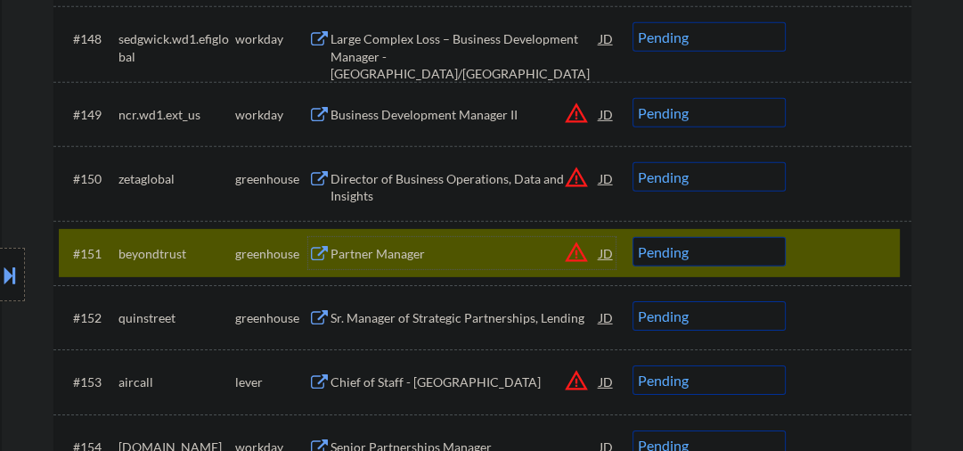
click at [442, 181] on div "Director of Business Operations, Data and Insights" at bounding box center [465, 187] width 269 height 35
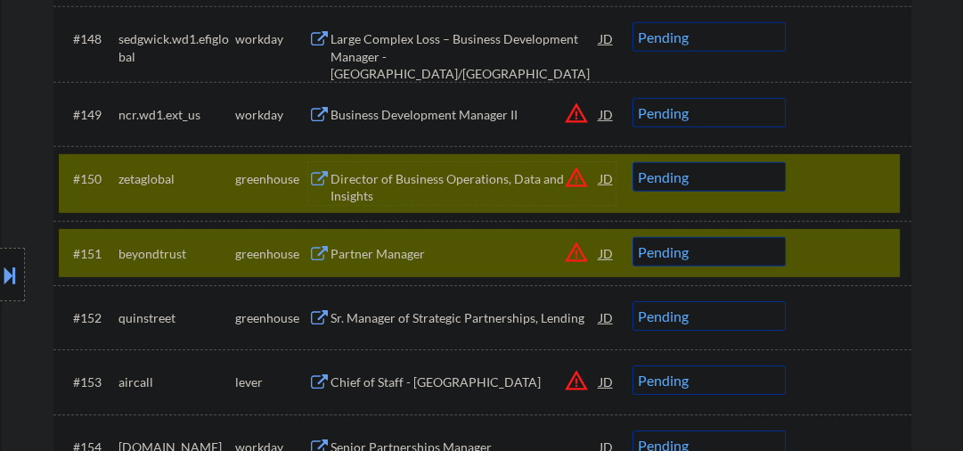
click at [816, 240] on div at bounding box center [851, 253] width 78 height 32
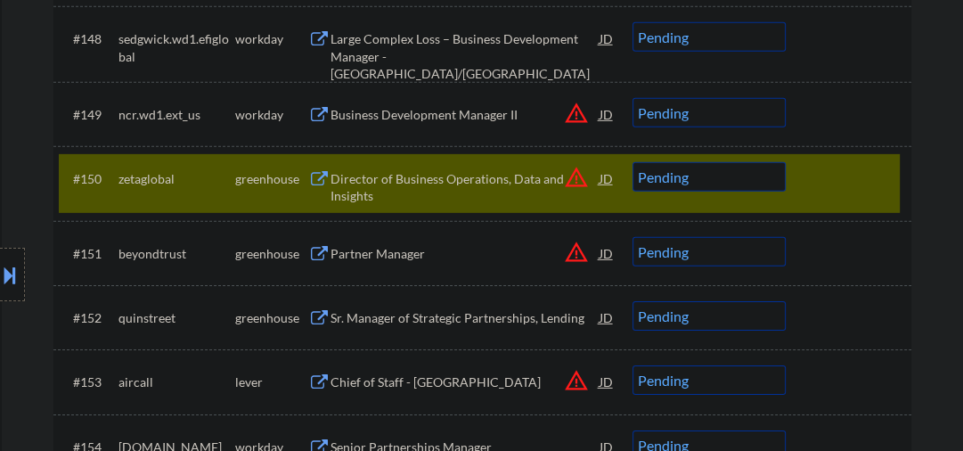
drag, startPoint x: 704, startPoint y: 159, endPoint x: 705, endPoint y: 167, distance: 9.0
click at [704, 162] on div "#150 zetaglobal greenhouse Director of Business Operations, Data and Insights J…" at bounding box center [479, 183] width 841 height 59
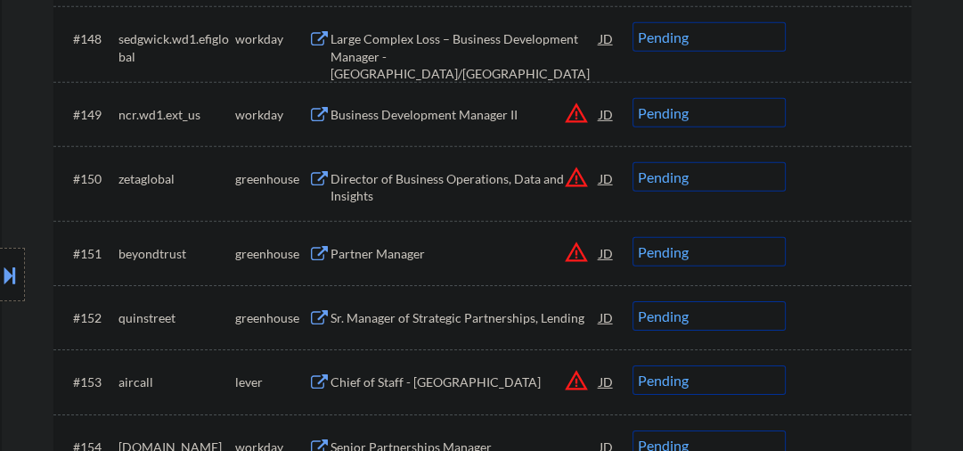
click at [705, 171] on select "Choose an option... Pending Applied Excluded (Questions) Excluded (Expired) Exc…" at bounding box center [709, 176] width 153 height 29
click at [633, 162] on select "Choose an option... Pending Applied Excluded (Questions) Excluded (Expired) Exc…" at bounding box center [709, 176] width 153 height 29
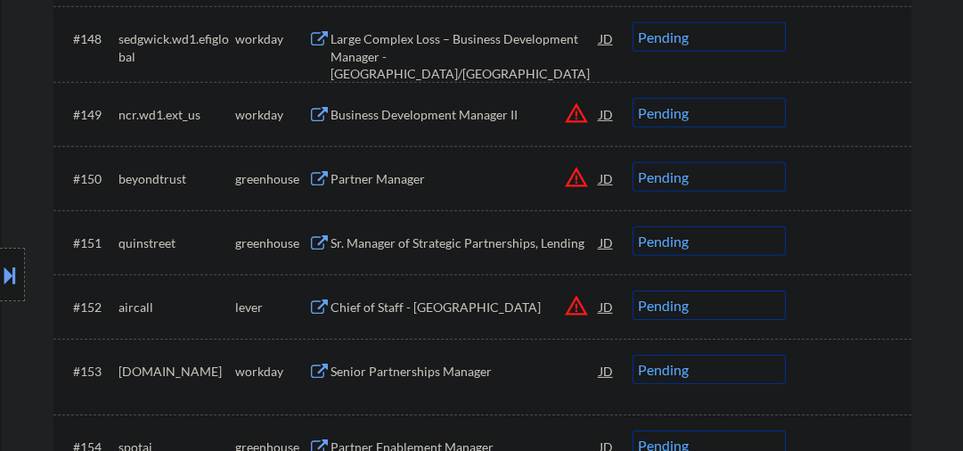
click at [392, 178] on div "Partner Manager" at bounding box center [465, 179] width 269 height 18
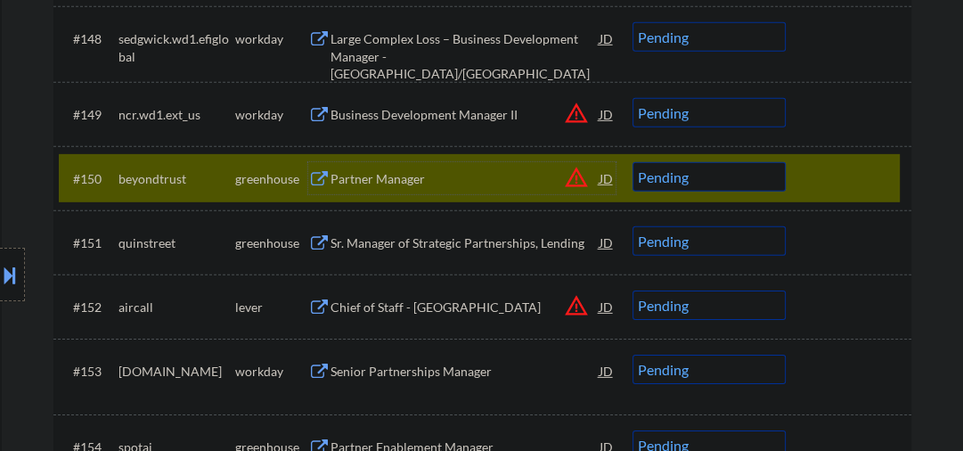
click at [710, 176] on select "Choose an option... Pending Applied Excluded (Questions) Excluded (Expired) Exc…" at bounding box center [709, 176] width 153 height 29
click at [633, 162] on select "Choose an option... Pending Applied Excluded (Questions) Excluded (Expired) Exc…" at bounding box center [709, 176] width 153 height 29
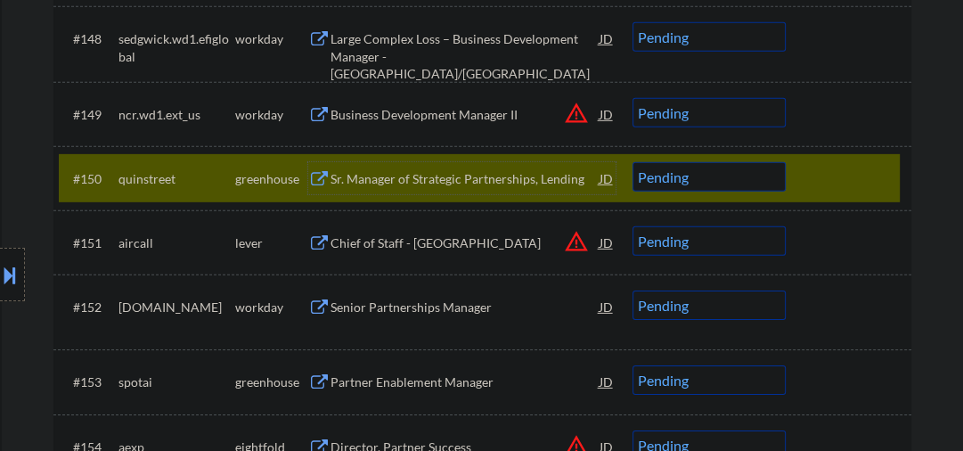
click at [439, 172] on div "Sr. Manager of Strategic Partnerships, Lending" at bounding box center [465, 179] width 269 height 18
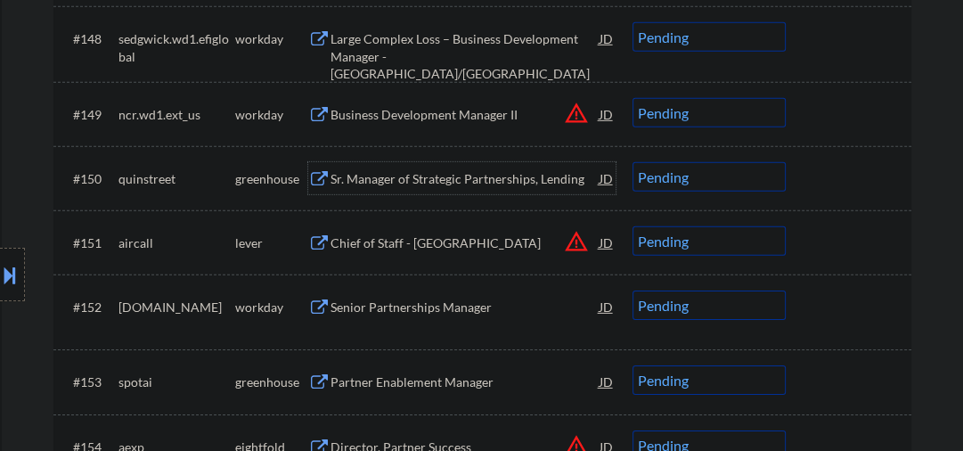
click at [427, 170] on div "Sr. Manager of Strategic Partnerships, Lending" at bounding box center [465, 179] width 269 height 18
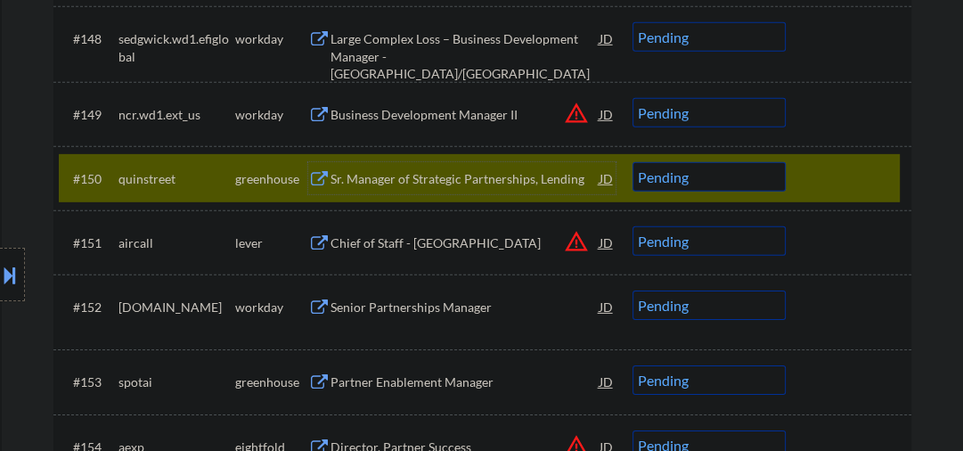
click at [698, 179] on select "Choose an option... Pending Applied Excluded (Questions) Excluded (Expired) Exc…" at bounding box center [709, 176] width 153 height 29
click at [633, 162] on select "Choose an option... Pending Applied Excluded (Questions) Excluded (Expired) Exc…" at bounding box center [709, 176] width 153 height 29
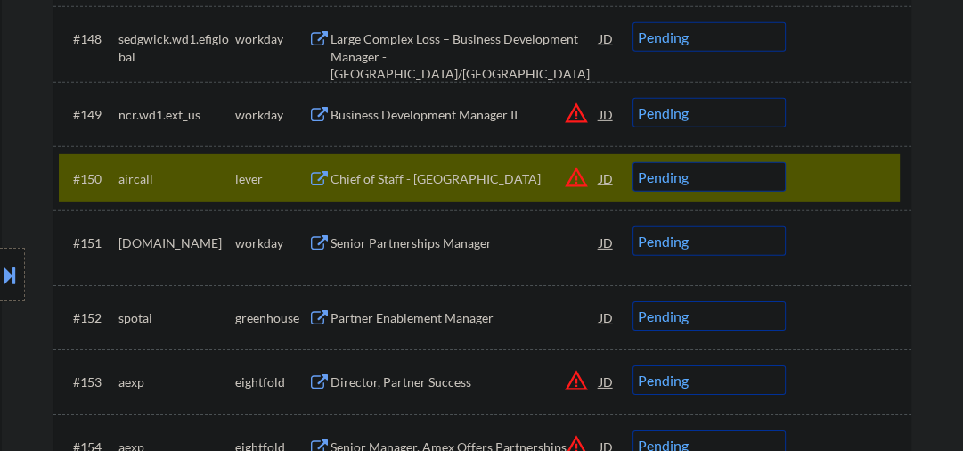
click at [387, 176] on div "Chief of Staff - [GEOGRAPHIC_DATA]" at bounding box center [465, 179] width 269 height 18
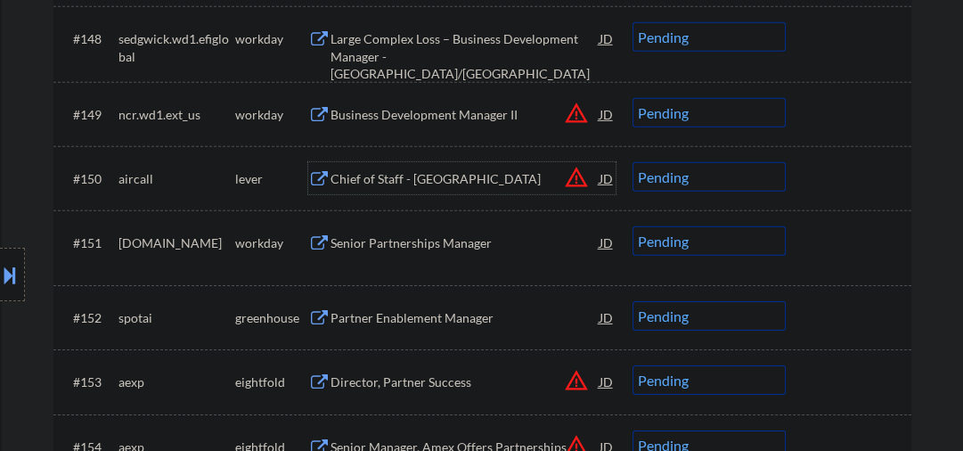
click at [396, 178] on div "Chief of Staff - [GEOGRAPHIC_DATA]" at bounding box center [465, 179] width 269 height 18
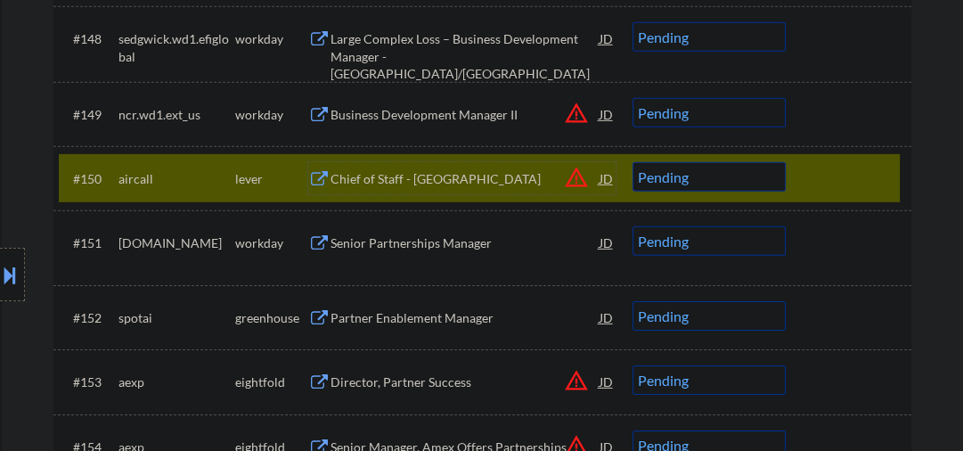
click at [647, 189] on select "Choose an option... Pending Applied Excluded (Questions) Excluded (Expired) Exc…" at bounding box center [709, 176] width 153 height 29
click at [633, 162] on select "Choose an option... Pending Applied Excluded (Questions) Excluded (Expired) Exc…" at bounding box center [709, 176] width 153 height 29
select select ""pending""
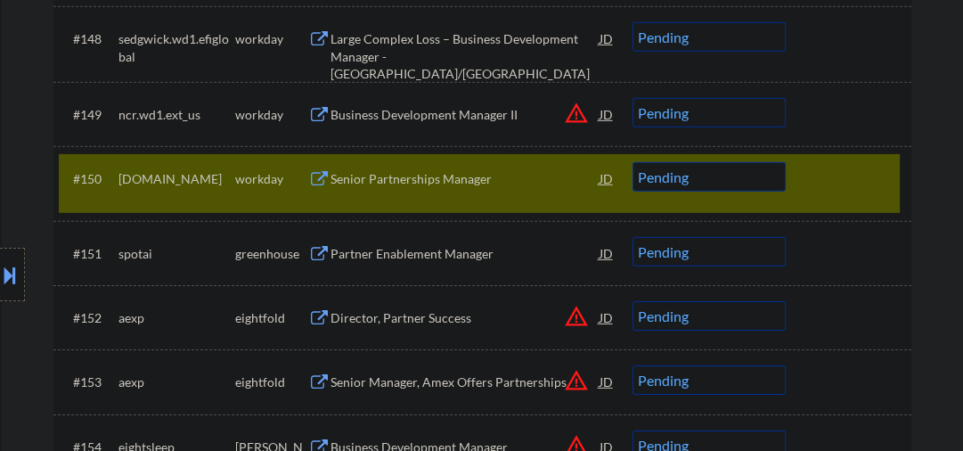
click at [360, 249] on div "Partner Enablement Manager" at bounding box center [465, 254] width 269 height 18
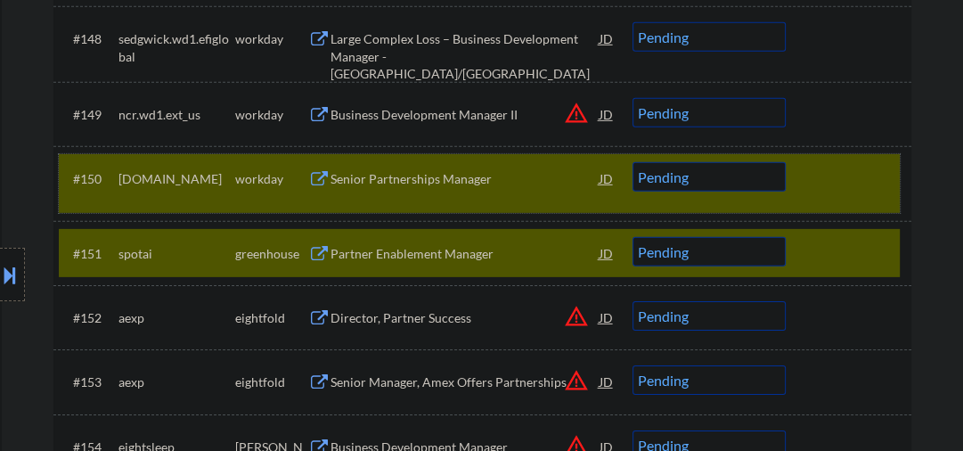
click at [791, 185] on div "#150 [DOMAIN_NAME] workday Senior Partnerships Manager JD warning_amber Choose …" at bounding box center [479, 183] width 841 height 59
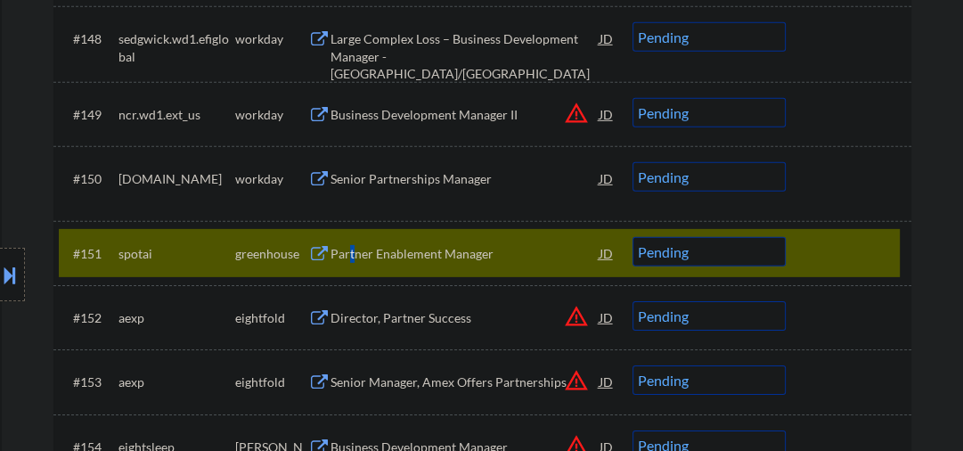
click at [352, 249] on div "Partner Enablement Manager" at bounding box center [465, 254] width 269 height 18
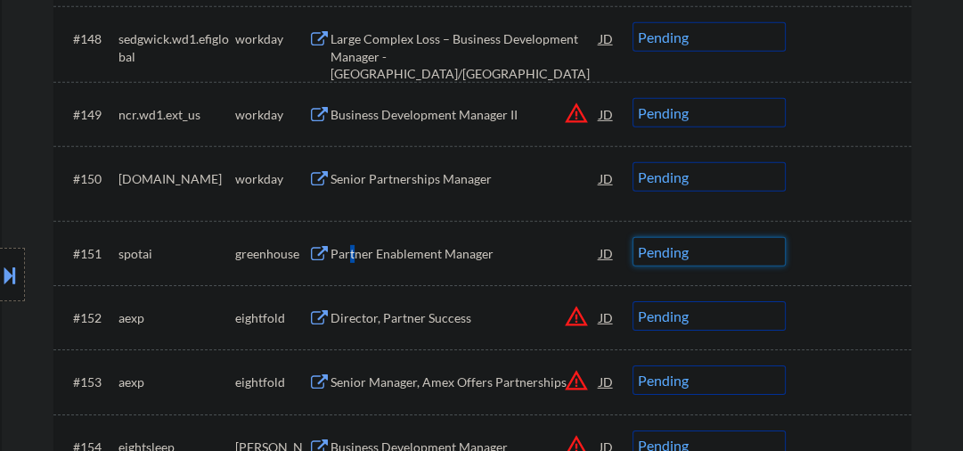
click at [657, 249] on select "Choose an option... Pending Applied Excluded (Questions) Excluded (Expired) Exc…" at bounding box center [709, 251] width 153 height 29
click at [633, 237] on select "Choose an option... Pending Applied Excluded (Questions) Excluded (Expired) Exc…" at bounding box center [709, 251] width 153 height 29
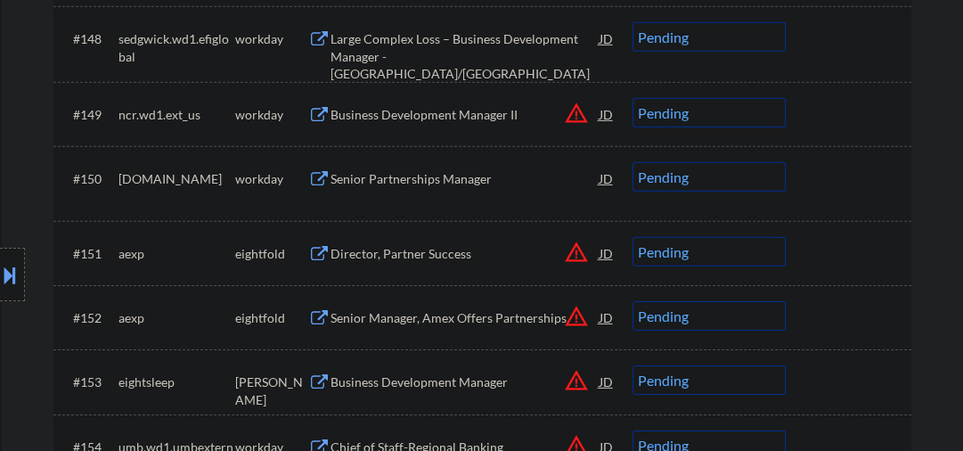
click at [370, 250] on div "Director, Partner Success" at bounding box center [465, 254] width 269 height 18
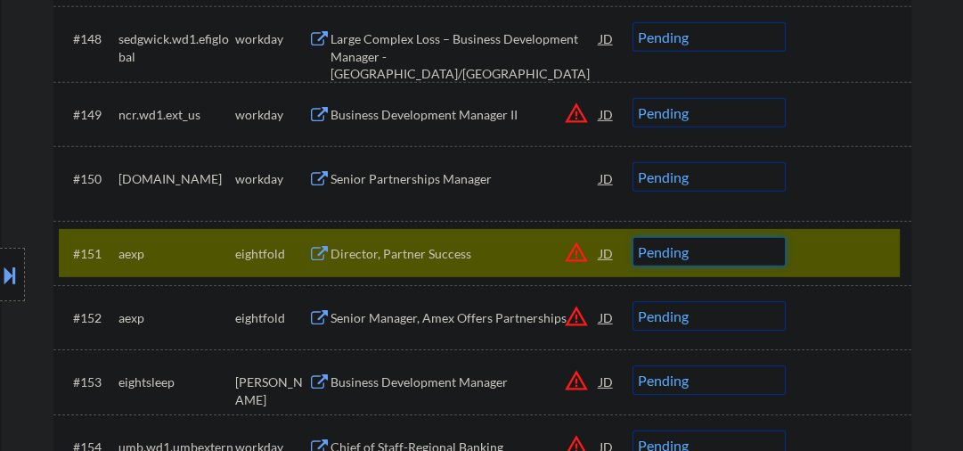
drag, startPoint x: 665, startPoint y: 260, endPoint x: 656, endPoint y: 252, distance: 12.0
click at [665, 259] on select "Choose an option... Pending Applied Excluded (Questions) Excluded (Expired) Exc…" at bounding box center [709, 251] width 153 height 29
click at [633, 237] on select "Choose an option... Pending Applied Excluded (Questions) Excluded (Expired) Exc…" at bounding box center [709, 251] width 153 height 29
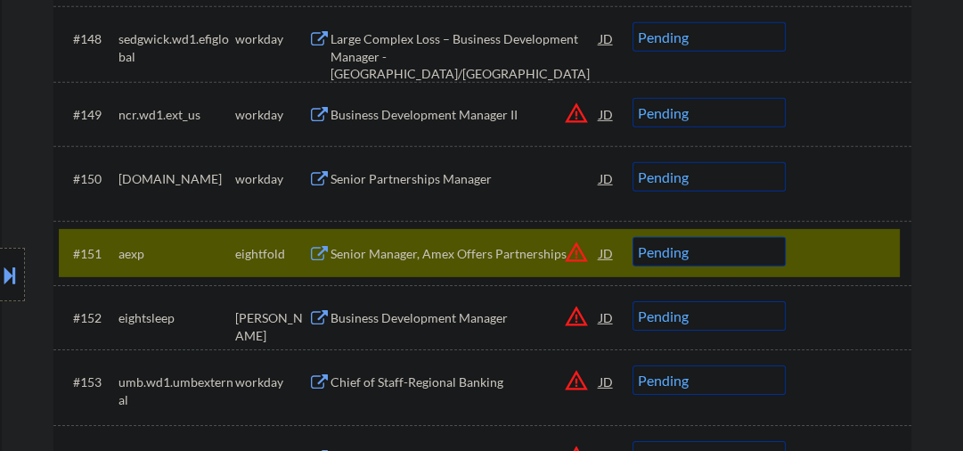
click at [415, 323] on div "Business Development Manager" at bounding box center [465, 318] width 269 height 18
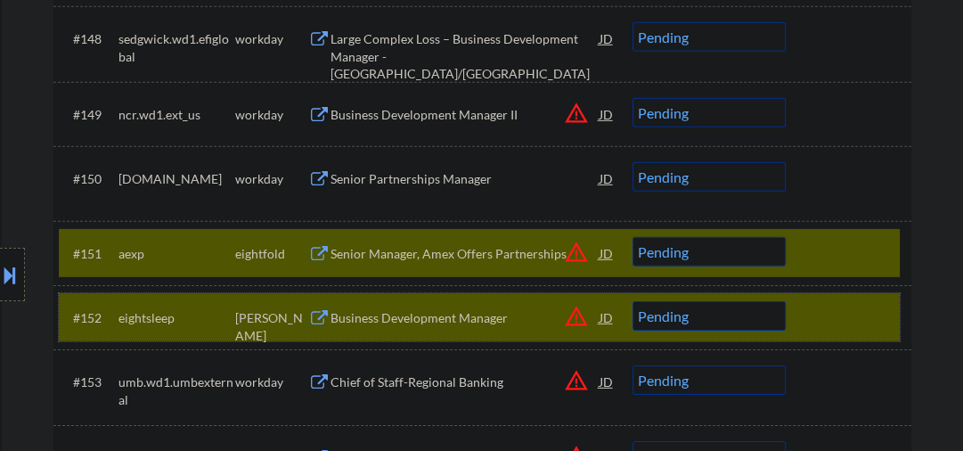
click at [814, 310] on div at bounding box center [851, 317] width 78 height 32
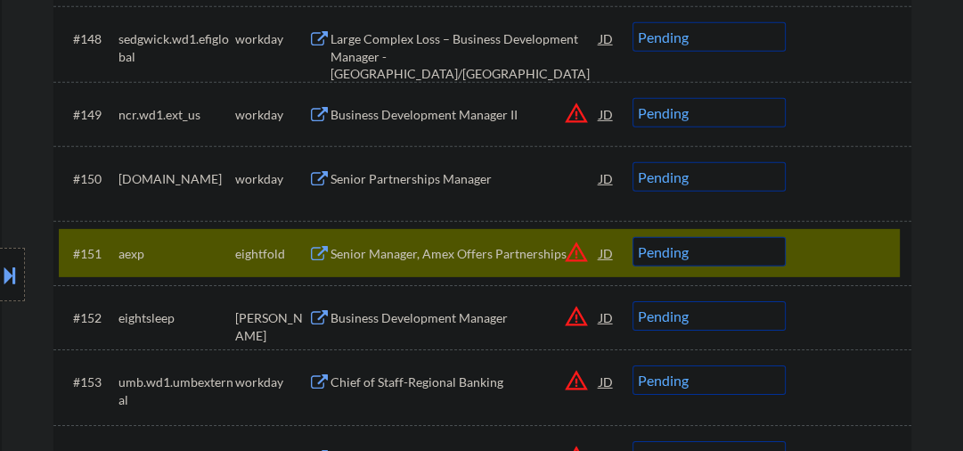
click at [741, 254] on select "Choose an option... Pending Applied Excluded (Questions) Excluded (Expired) Exc…" at bounding box center [709, 251] width 153 height 29
click at [633, 237] on select "Choose an option... Pending Applied Excluded (Questions) Excluded (Expired) Exc…" at bounding box center [709, 251] width 153 height 29
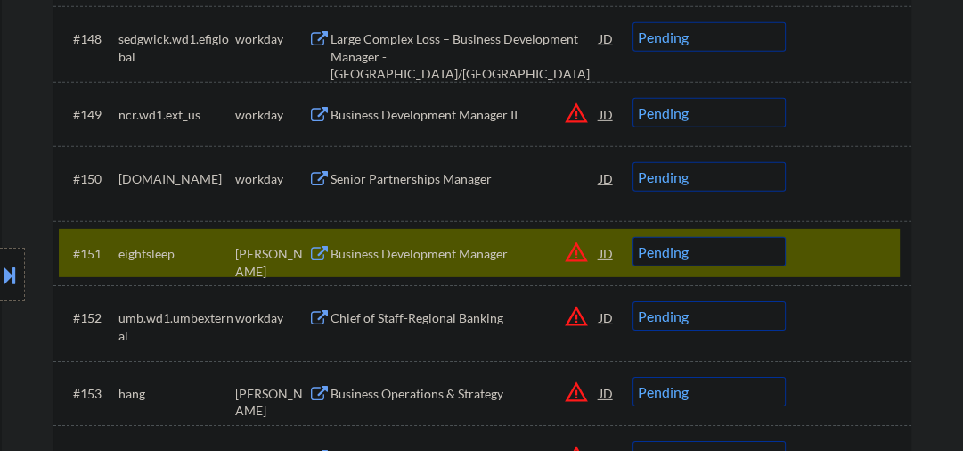
click at [680, 259] on select "Choose an option... Pending Applied Excluded (Questions) Excluded (Expired) Exc…" at bounding box center [709, 251] width 153 height 29
click at [633, 237] on select "Choose an option... Pending Applied Excluded (Questions) Excluded (Expired) Exc…" at bounding box center [709, 251] width 153 height 29
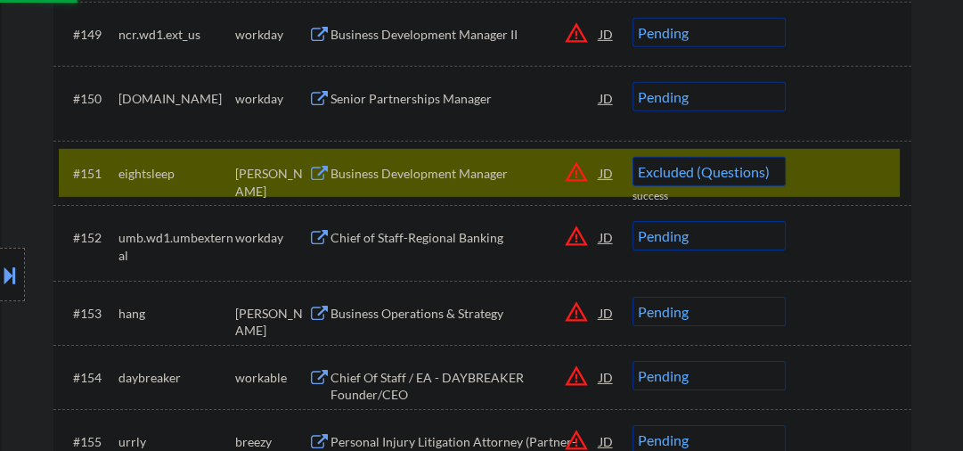
scroll to position [4127, 0]
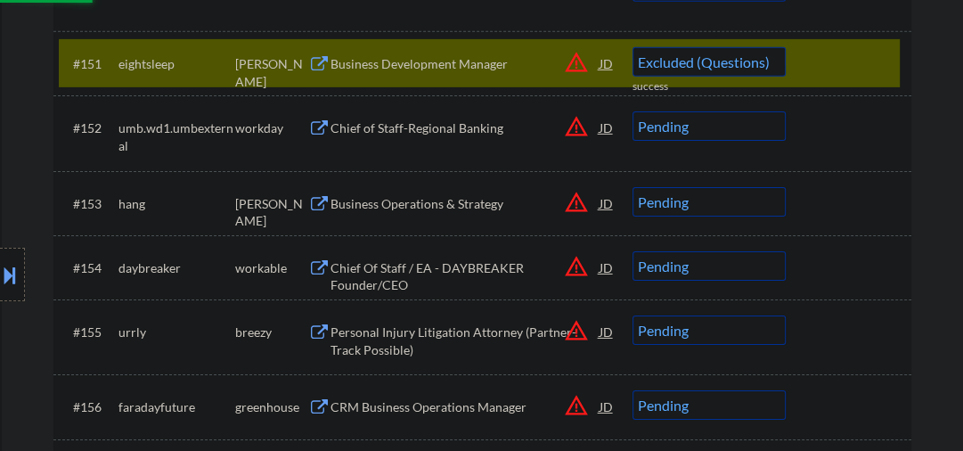
select select ""pending""
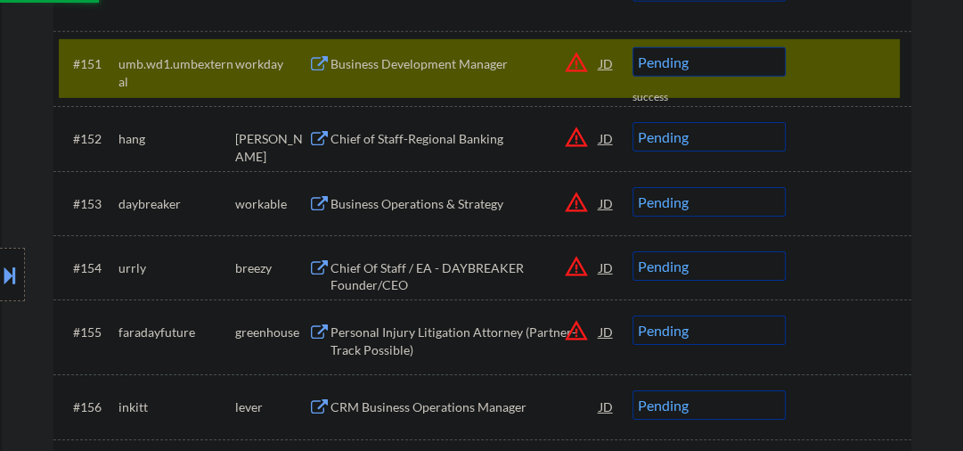
click at [389, 143] on div "Chief of Staff-Regional Banking" at bounding box center [465, 139] width 269 height 18
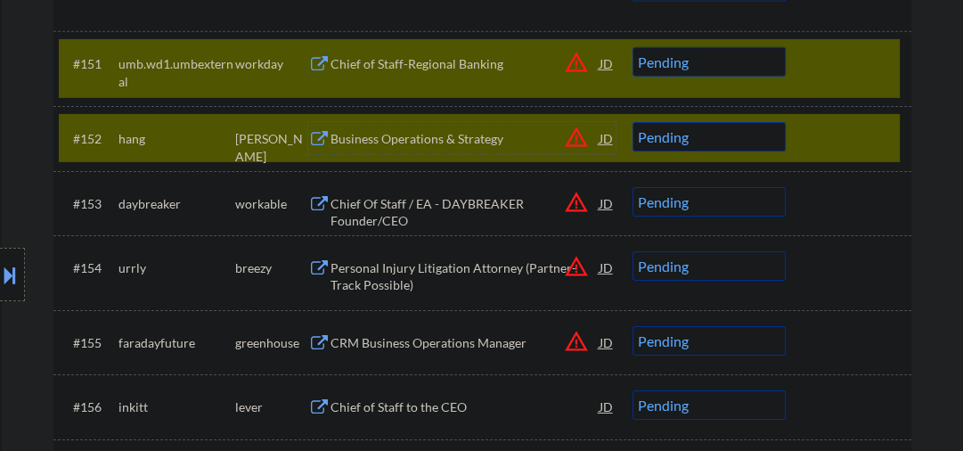
click at [830, 67] on div at bounding box center [851, 63] width 78 height 32
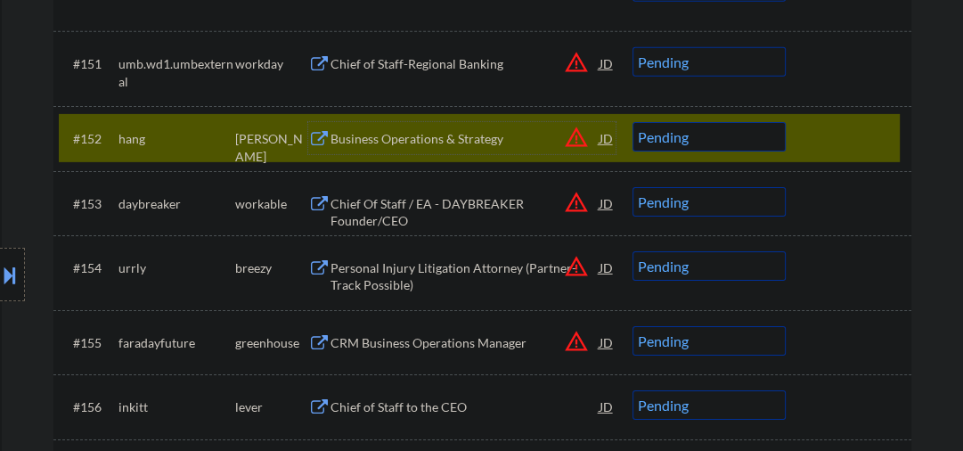
click at [453, 138] on div "Business Operations & Strategy" at bounding box center [465, 139] width 269 height 18
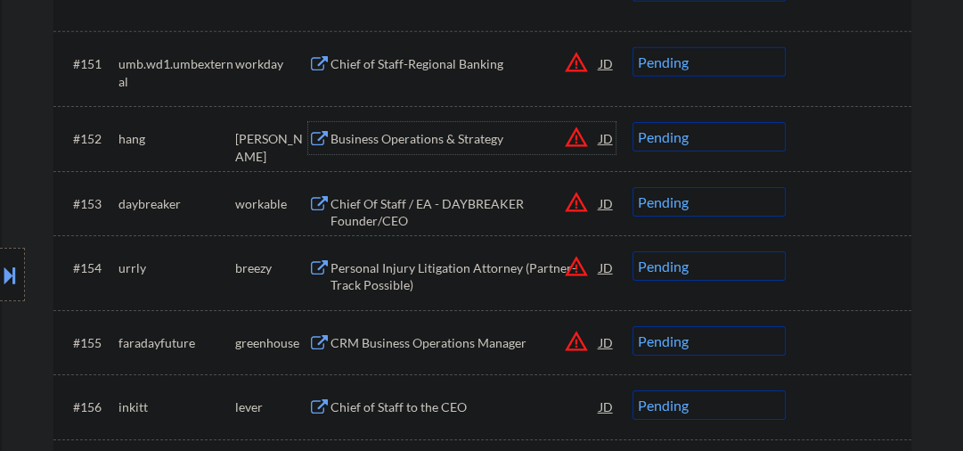
click at [673, 144] on select "Choose an option... Pending Applied Excluded (Questions) Excluded (Expired) Exc…" at bounding box center [709, 136] width 153 height 29
click at [633, 122] on select "Choose an option... Pending Applied Excluded (Questions) Excluded (Expired) Exc…" at bounding box center [709, 136] width 153 height 29
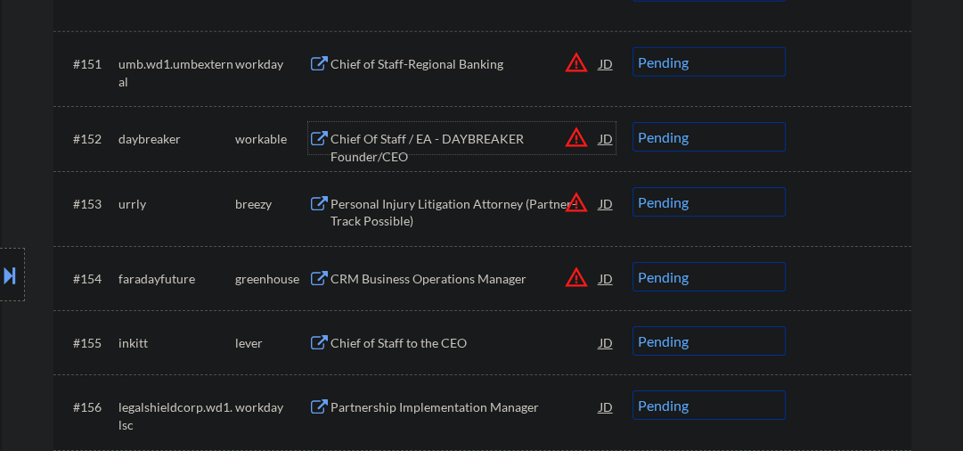
click at [403, 134] on div "Chief Of Staff / EA - DAYBREAKER Founder/CEO" at bounding box center [465, 147] width 269 height 35
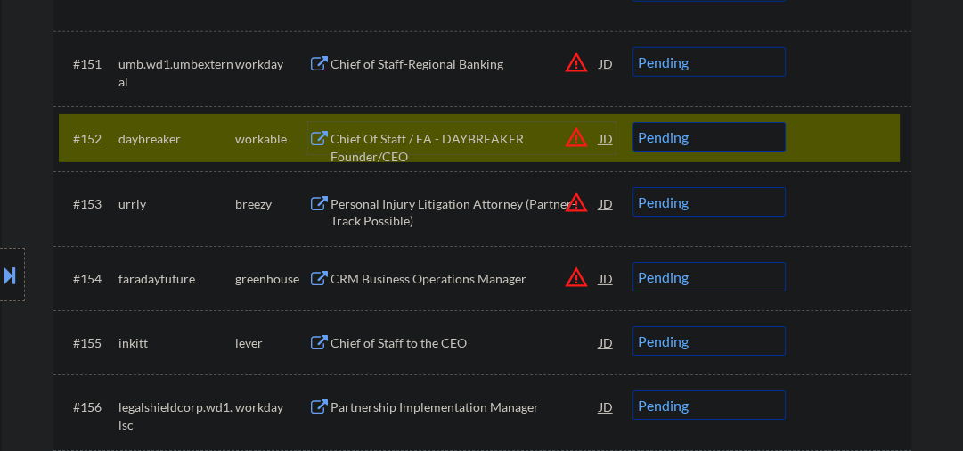
click at [750, 139] on select "Choose an option... Pending Applied Excluded (Questions) Excluded (Expired) Exc…" at bounding box center [709, 136] width 153 height 29
click at [633, 122] on select "Choose an option... Pending Applied Excluded (Questions) Excluded (Expired) Exc…" at bounding box center [709, 136] width 153 height 29
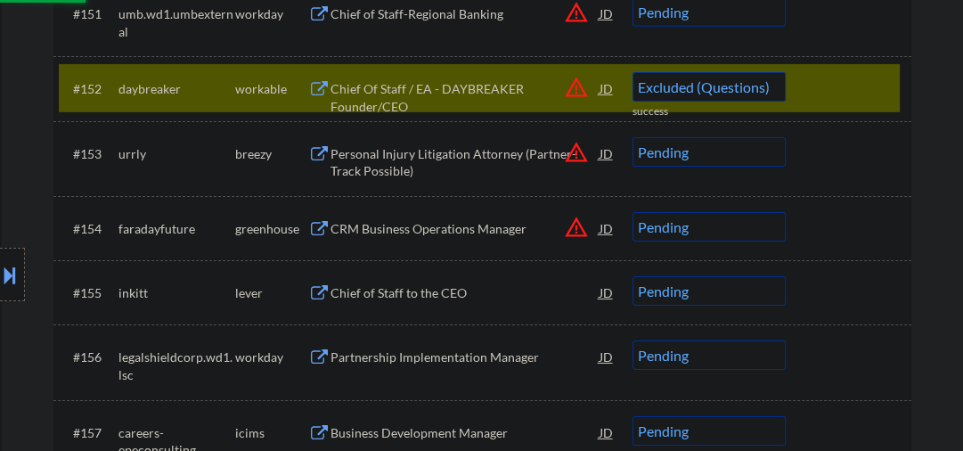
scroll to position [4223, 0]
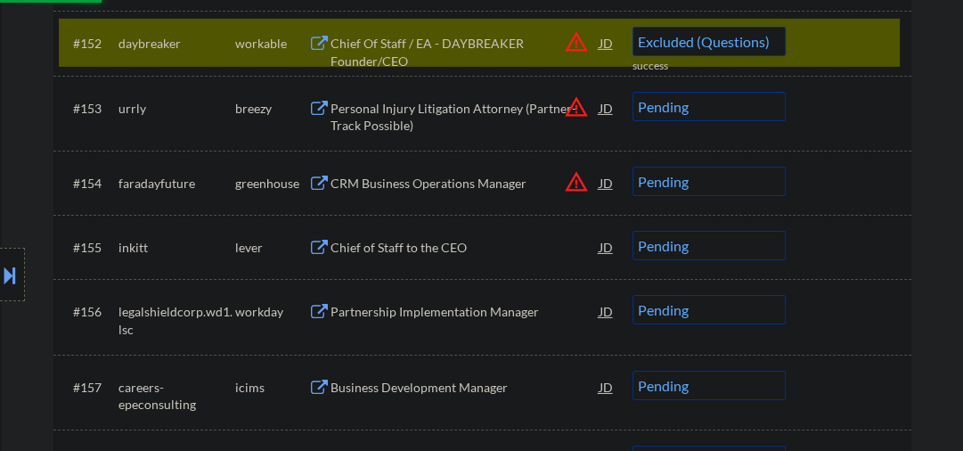
select select ""pending""
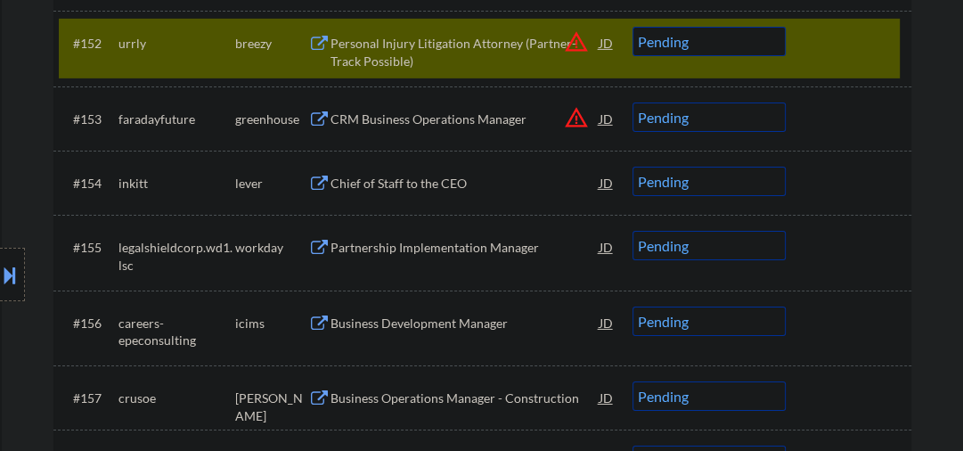
click at [862, 57] on div at bounding box center [851, 43] width 78 height 32
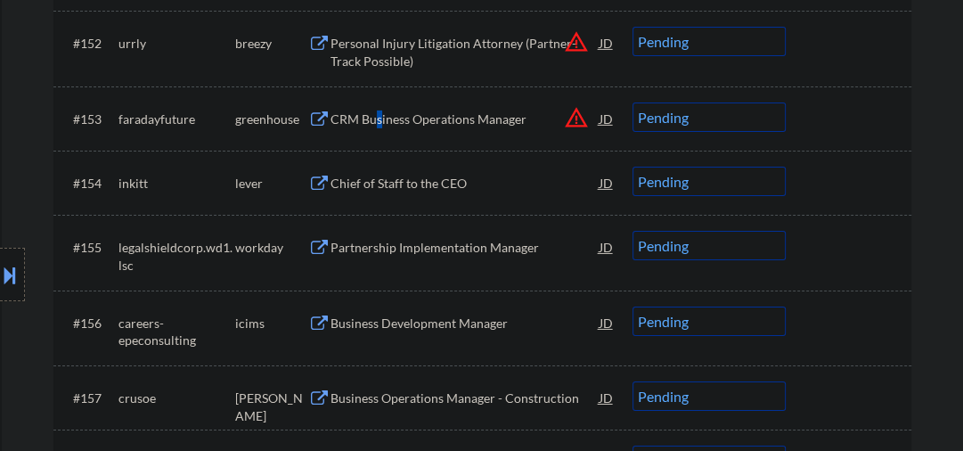
click at [379, 127] on div "CRM Business Operations Manager" at bounding box center [465, 119] width 269 height 18
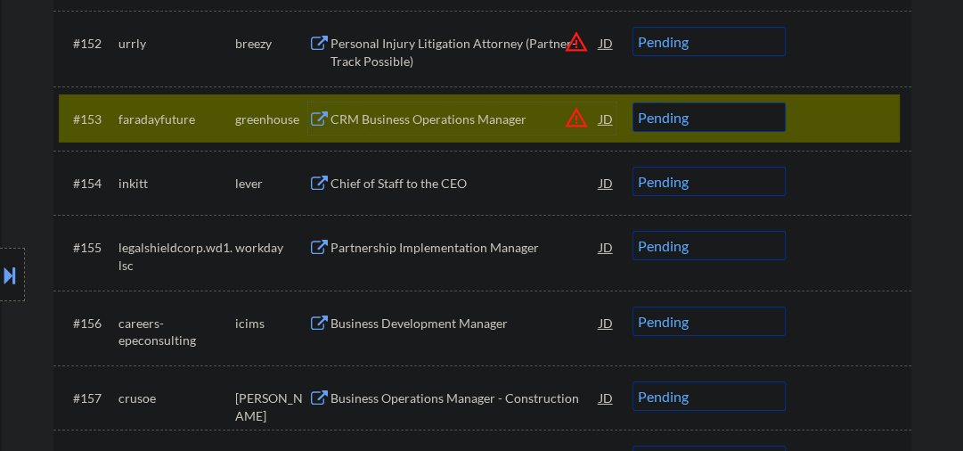
click at [824, 118] on div at bounding box center [851, 118] width 78 height 32
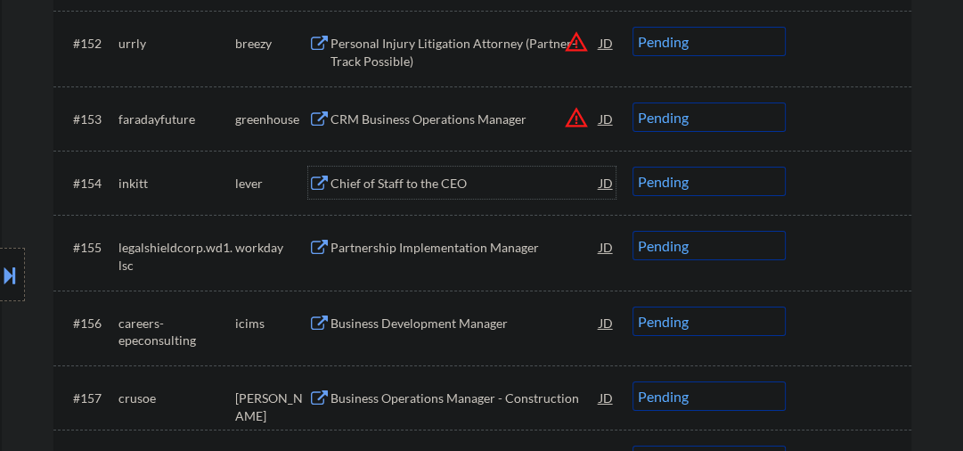
click at [374, 179] on div "Chief of Staff to the CEO" at bounding box center [465, 184] width 269 height 18
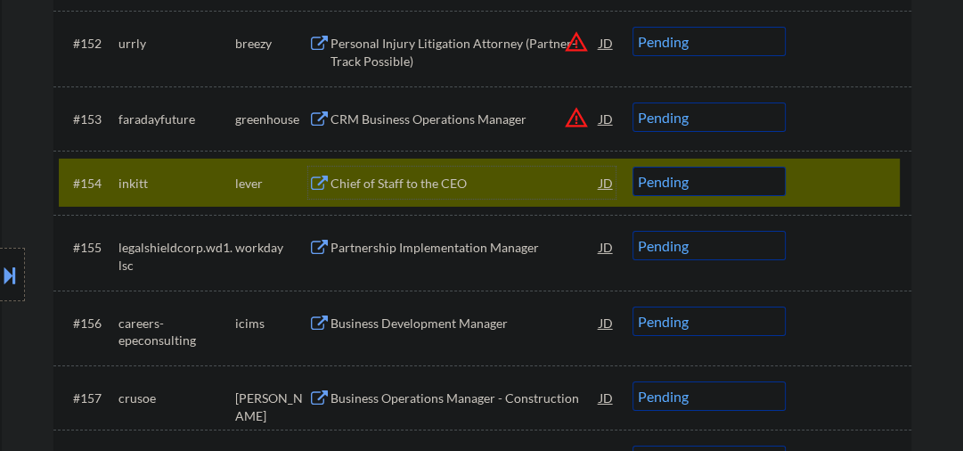
click at [690, 178] on select "Choose an option... Pending Applied Excluded (Questions) Excluded (Expired) Exc…" at bounding box center [709, 181] width 153 height 29
click at [633, 167] on select "Choose an option... Pending Applied Excluded (Questions) Excluded (Expired) Exc…" at bounding box center [709, 181] width 153 height 29
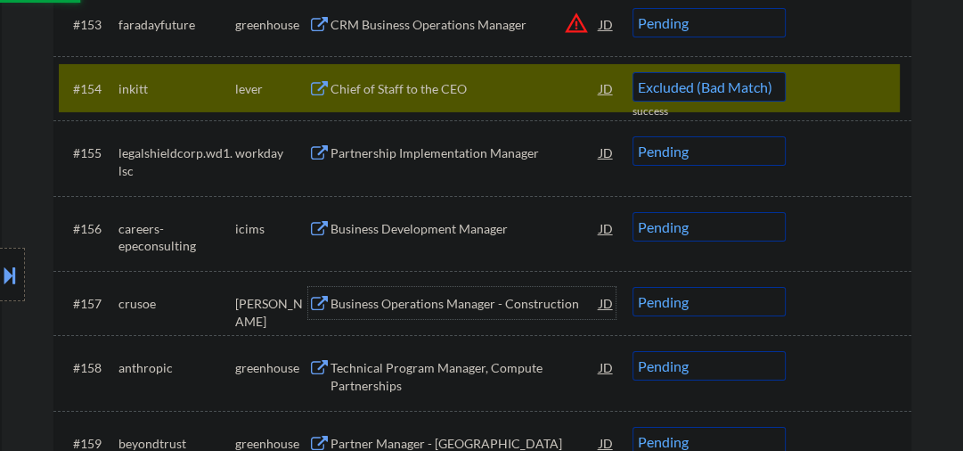
click at [448, 307] on div "Business Operations Manager - Construction" at bounding box center [465, 304] width 269 height 18
select select ""pending""
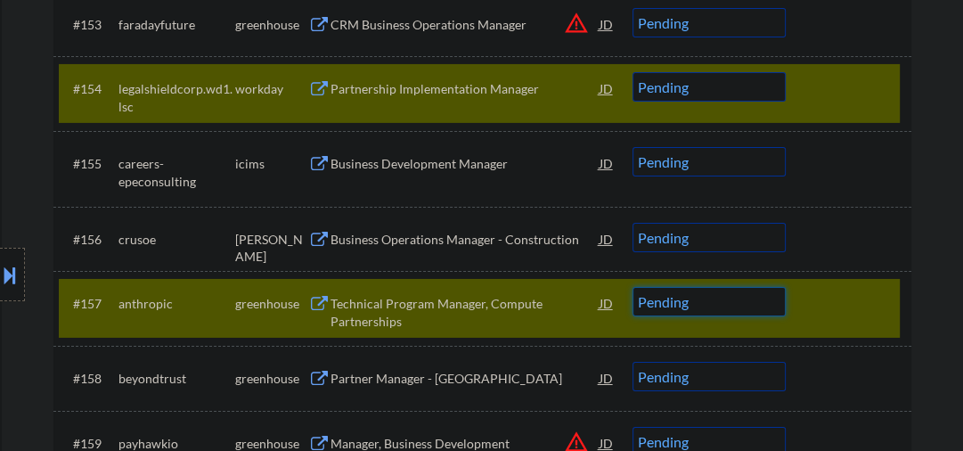
click at [688, 296] on select "Choose an option... Pending Applied Excluded (Questions) Excluded (Expired) Exc…" at bounding box center [709, 301] width 153 height 29
click at [633, 287] on select "Choose an option... Pending Applied Excluded (Questions) Excluded (Expired) Exc…" at bounding box center [709, 301] width 153 height 29
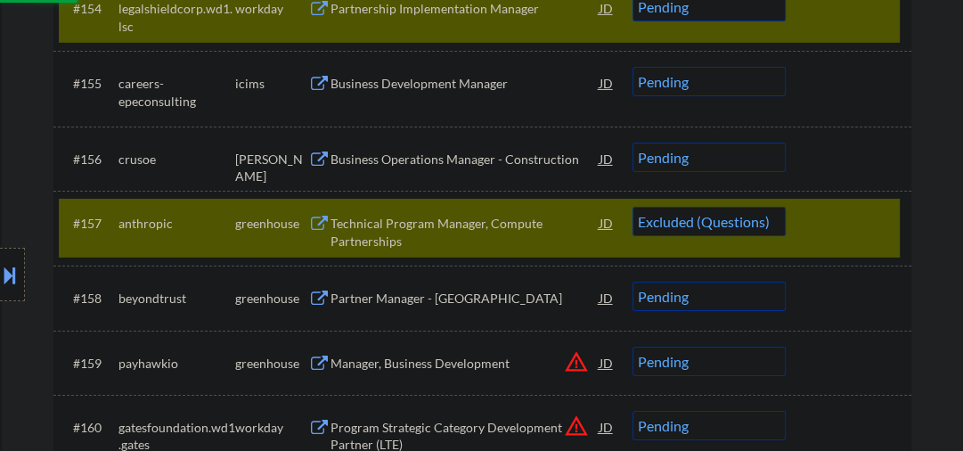
scroll to position [4508, 0]
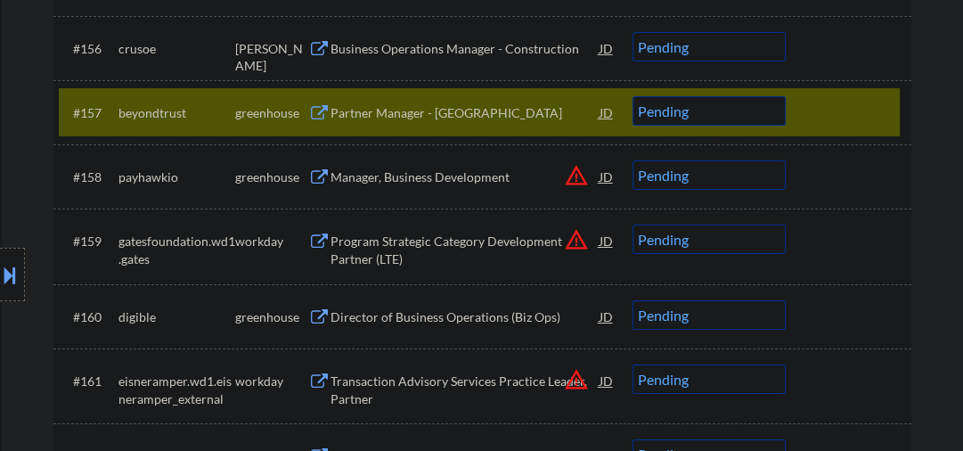
click at [360, 106] on div "Partner Manager - [GEOGRAPHIC_DATA]" at bounding box center [465, 113] width 269 height 18
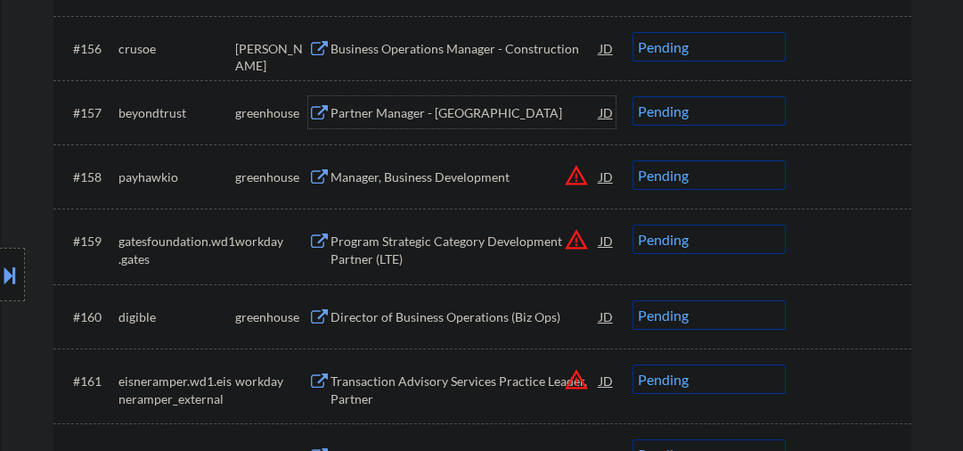
click at [681, 110] on select "Choose an option... Pending Applied Excluded (Questions) Excluded (Expired) Exc…" at bounding box center [709, 110] width 153 height 29
click at [633, 96] on select "Choose an option... Pending Applied Excluded (Questions) Excluded (Expired) Exc…" at bounding box center [709, 110] width 153 height 29
select select ""pending""
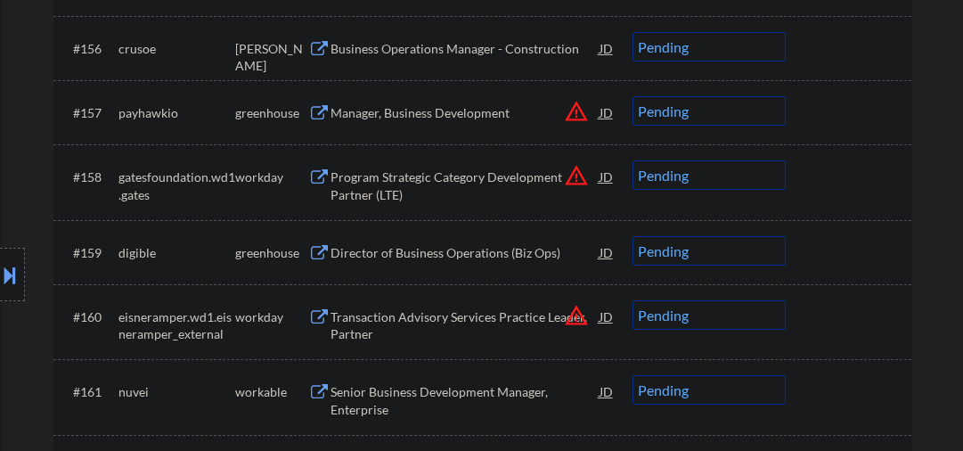
click at [387, 240] on div "Director of Business Operations (Biz Ops)" at bounding box center [465, 252] width 269 height 32
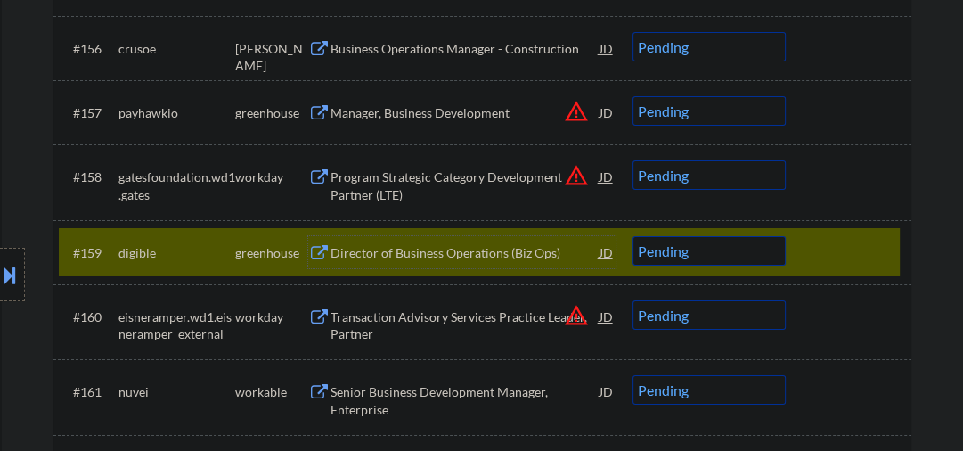
click at [416, 261] on div "Director of Business Operations (Biz Ops)" at bounding box center [465, 252] width 269 height 32
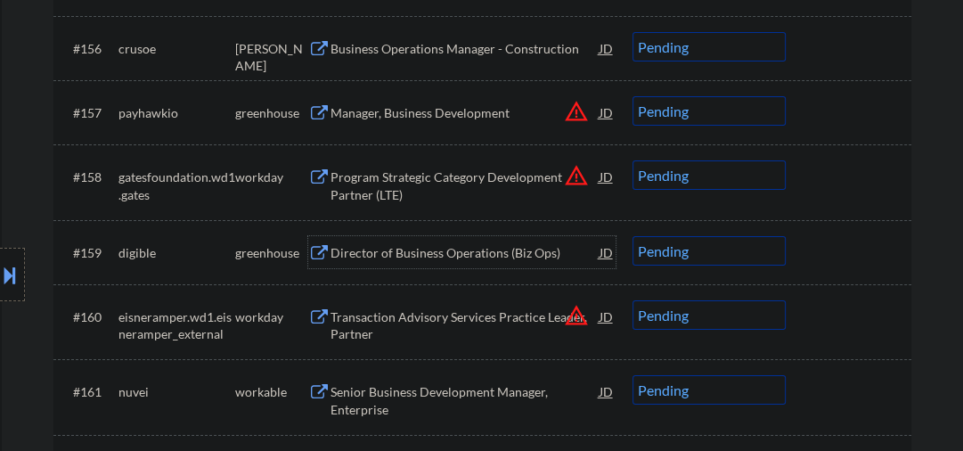
click at [431, 260] on div "Director of Business Operations (Biz Ops)" at bounding box center [465, 253] width 269 height 18
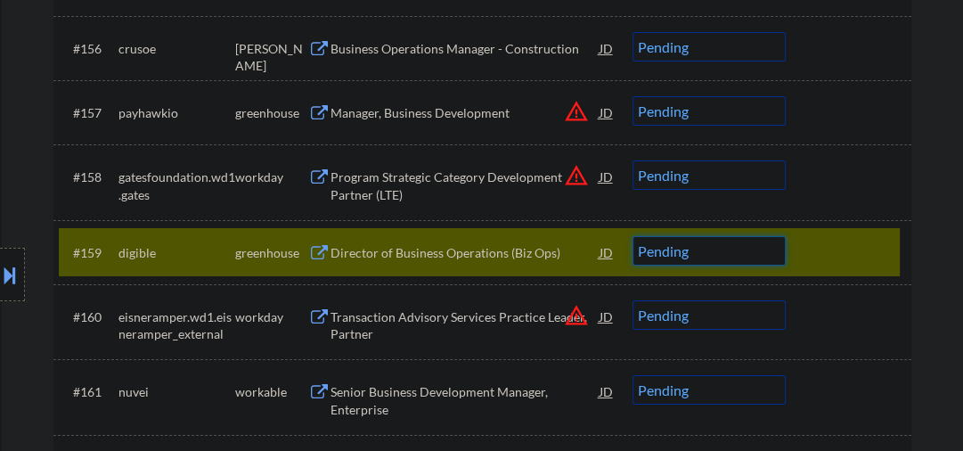
drag, startPoint x: 657, startPoint y: 251, endPoint x: 658, endPoint y: 264, distance: 12.5
click at [657, 251] on select "Choose an option... Pending Applied Excluded (Questions) Excluded (Expired) Exc…" at bounding box center [709, 250] width 153 height 29
click at [633, 236] on select "Choose an option... Pending Applied Excluded (Questions) Excluded (Expired) Exc…" at bounding box center [709, 250] width 153 height 29
select select ""pending""
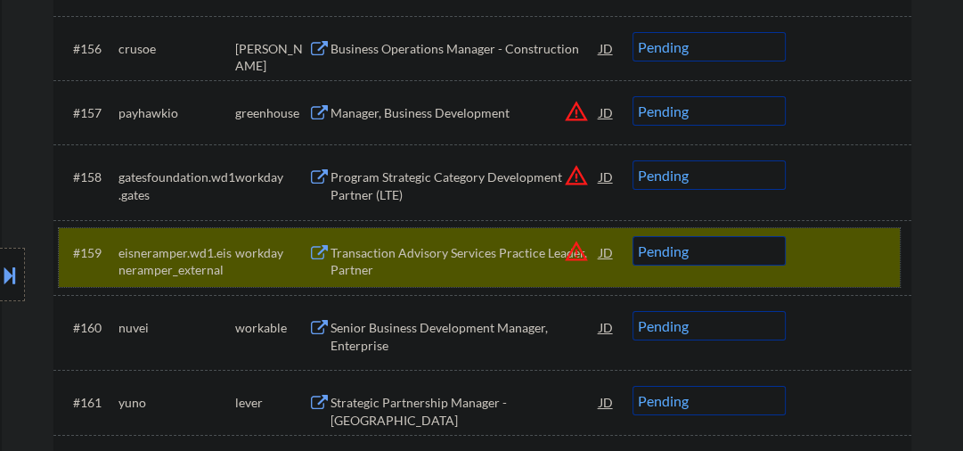
click at [820, 249] on div at bounding box center [851, 252] width 78 height 32
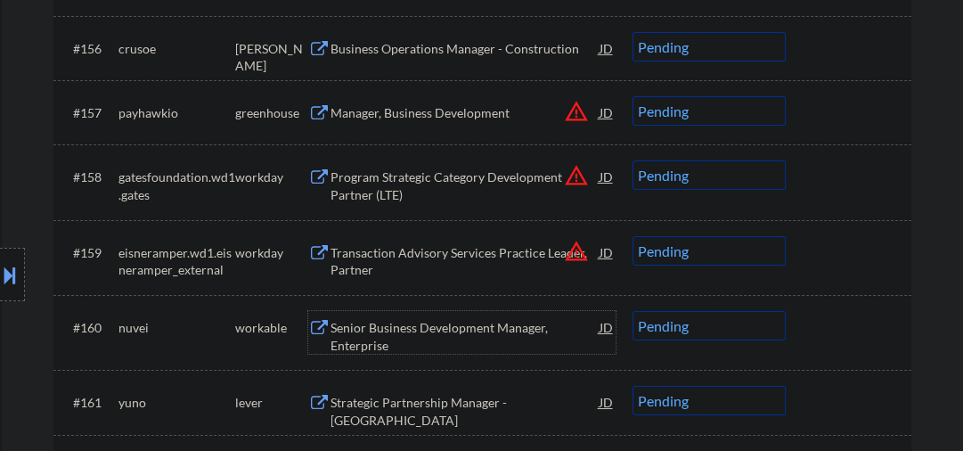
click at [396, 342] on div "Senior Business Development Manager, Enterprise" at bounding box center [465, 336] width 269 height 35
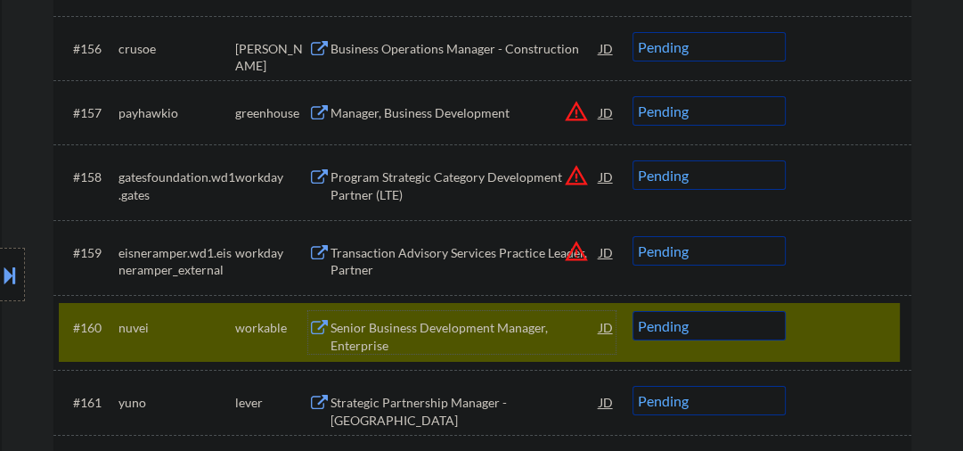
click at [730, 331] on select "Choose an option... Pending Applied Excluded (Questions) Excluded (Expired) Exc…" at bounding box center [709, 325] width 153 height 29
click at [633, 311] on select "Choose an option... Pending Applied Excluded (Questions) Excluded (Expired) Exc…" at bounding box center [709, 325] width 153 height 29
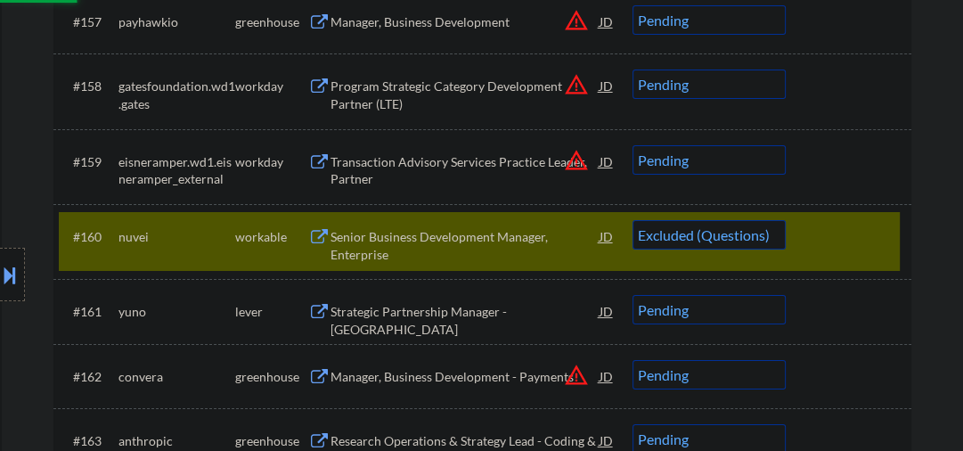
scroll to position [4698, 0]
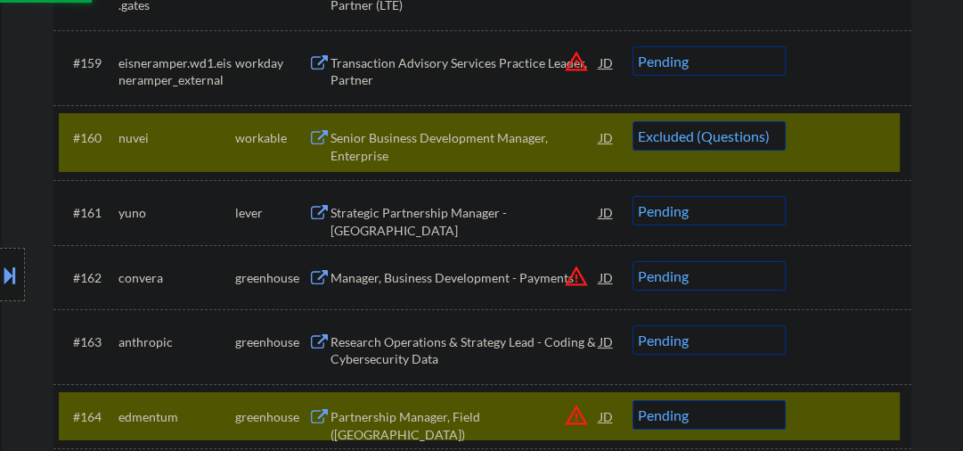
click at [381, 224] on div "Strategic Partnership Manager - [GEOGRAPHIC_DATA]" at bounding box center [465, 212] width 269 height 32
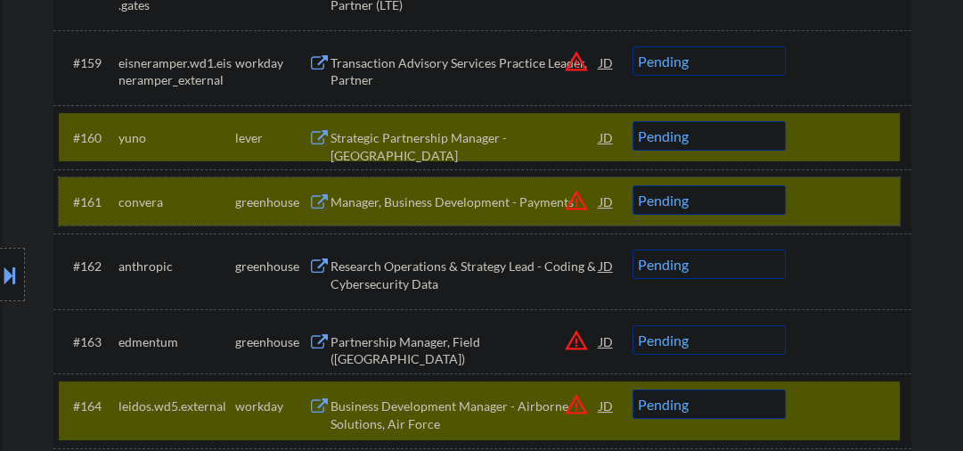
drag, startPoint x: 814, startPoint y: 207, endPoint x: 802, endPoint y: 199, distance: 14.8
click at [815, 207] on div at bounding box center [851, 201] width 78 height 32
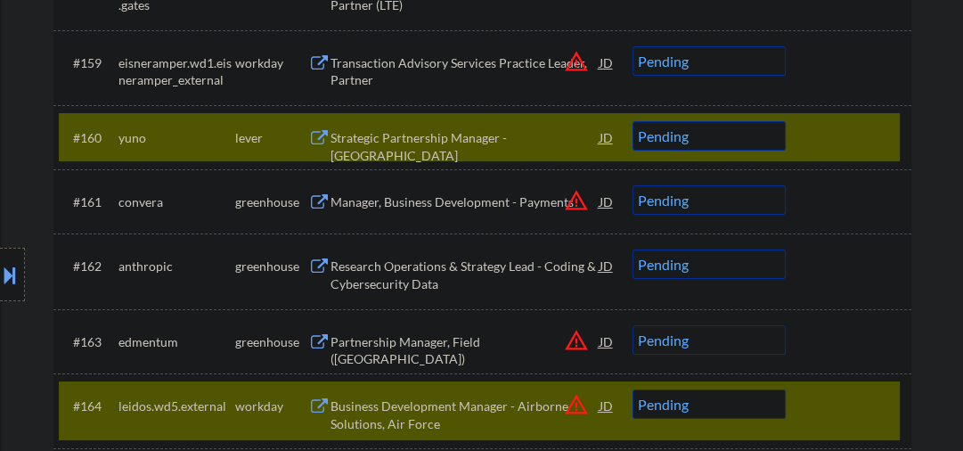
click at [467, 137] on div "Strategic Partnership Manager - [GEOGRAPHIC_DATA]" at bounding box center [465, 146] width 269 height 35
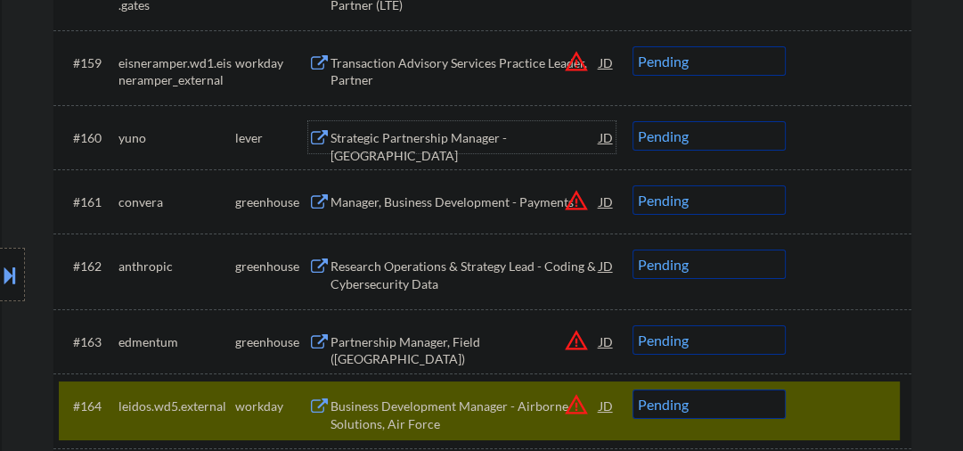
click at [702, 139] on select "Choose an option... Pending Applied Excluded (Questions) Excluded (Expired) Exc…" at bounding box center [709, 135] width 153 height 29
click at [633, 121] on select "Choose an option... Pending Applied Excluded (Questions) Excluded (Expired) Exc…" at bounding box center [709, 135] width 153 height 29
select select ""pending""
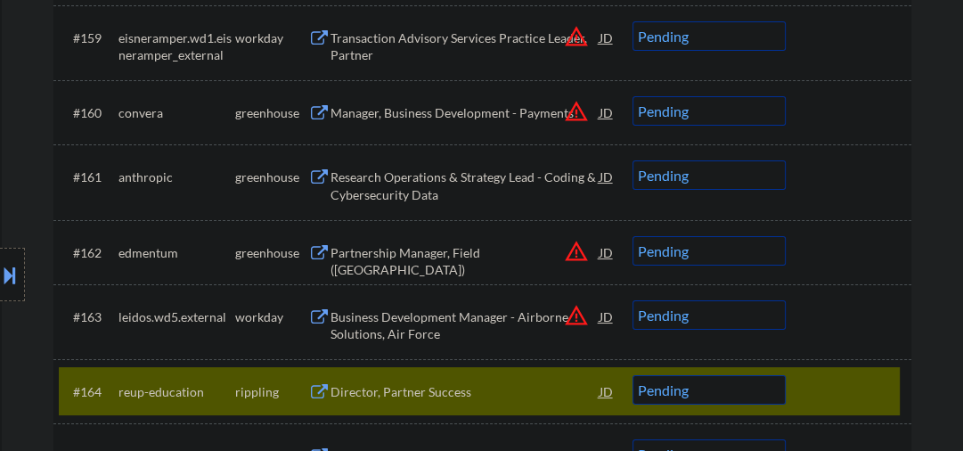
scroll to position [4887, 0]
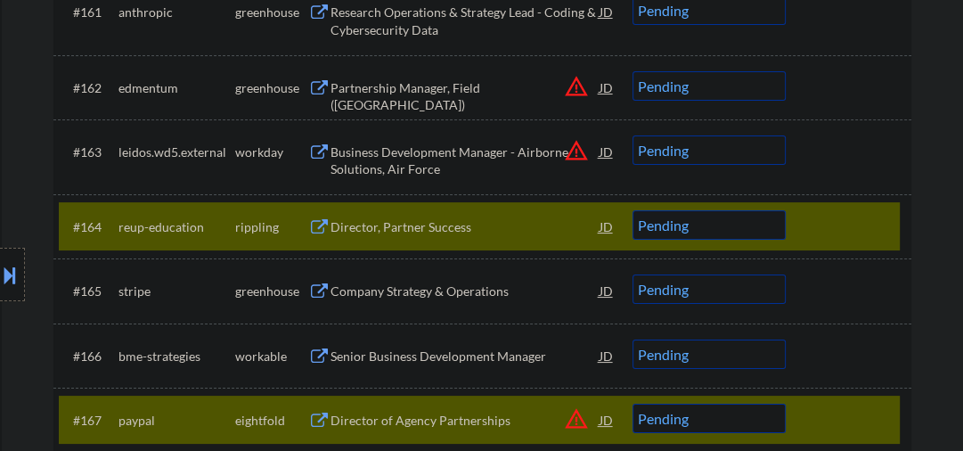
click at [353, 226] on div "Director, Partner Success" at bounding box center [465, 227] width 269 height 18
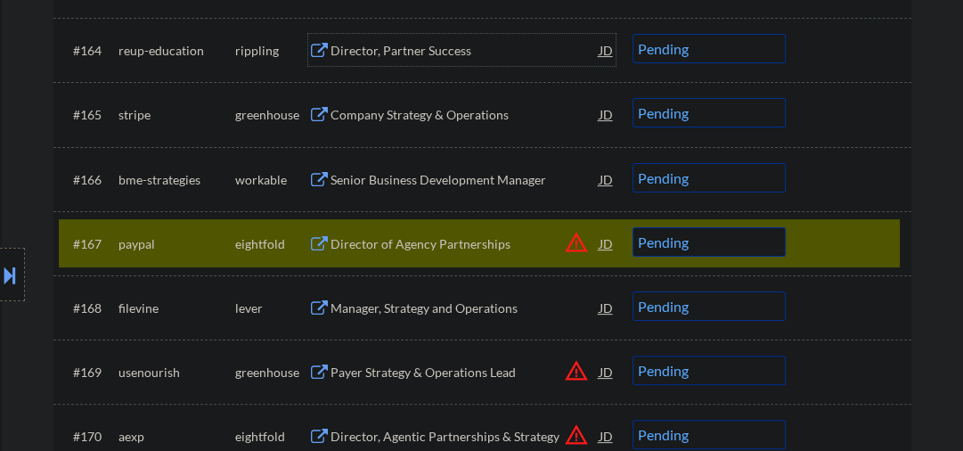
scroll to position [5172, 0]
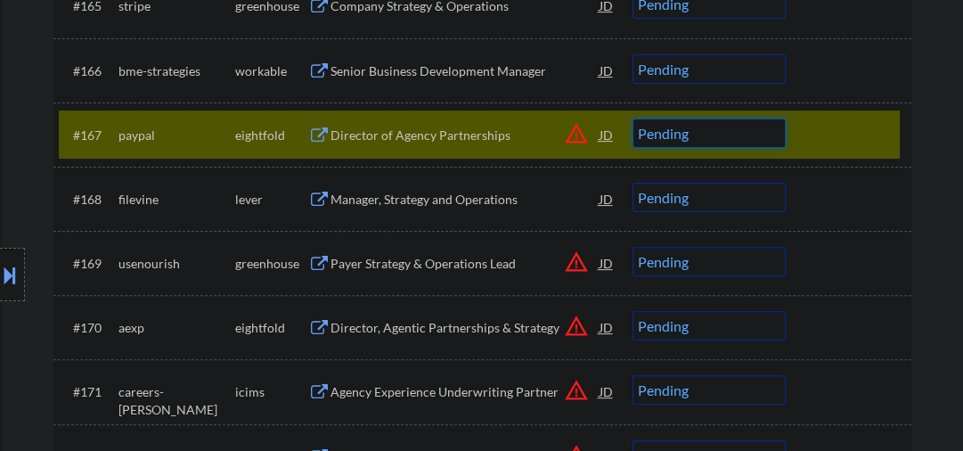
click at [668, 132] on select "Choose an option... Pending Applied Excluded (Questions) Excluded (Expired) Exc…" at bounding box center [709, 132] width 153 height 29
click at [633, 118] on select "Choose an option... Pending Applied Excluded (Questions) Excluded (Expired) Exc…" at bounding box center [709, 132] width 153 height 29
click at [436, 61] on div "Senior Business Development Manager" at bounding box center [465, 70] width 269 height 32
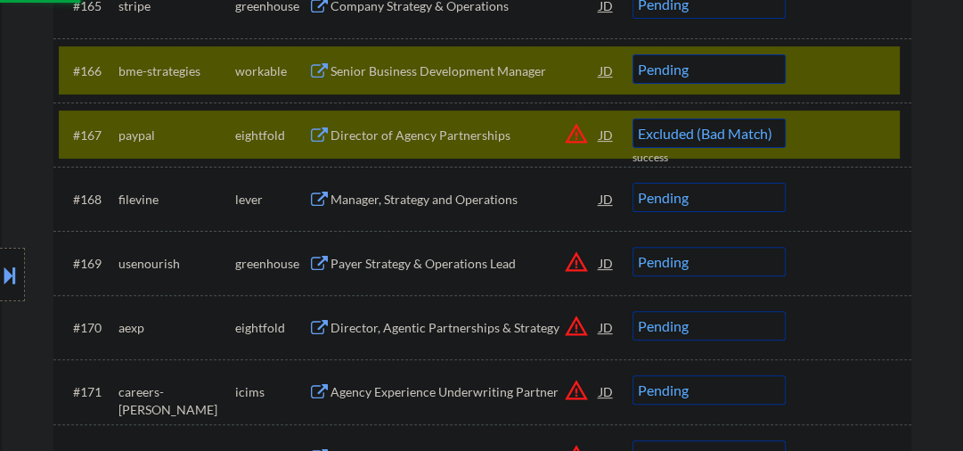
select select ""pending""
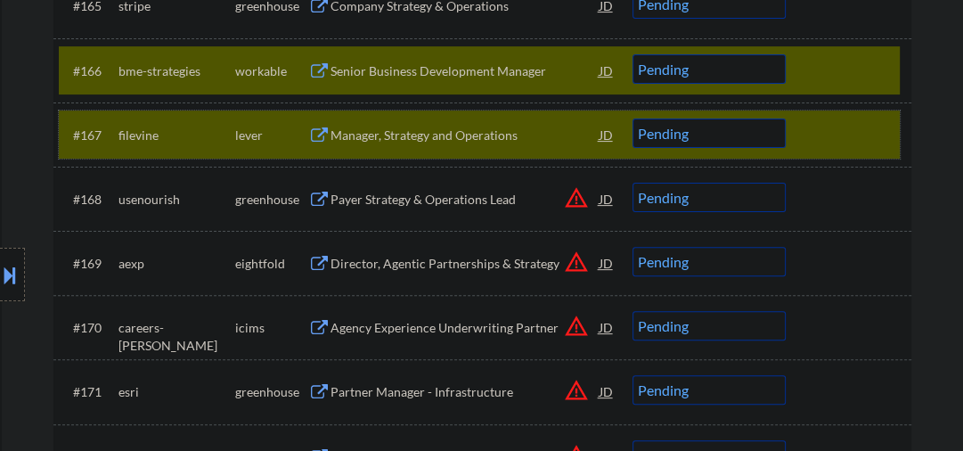
click at [824, 125] on div at bounding box center [851, 134] width 78 height 32
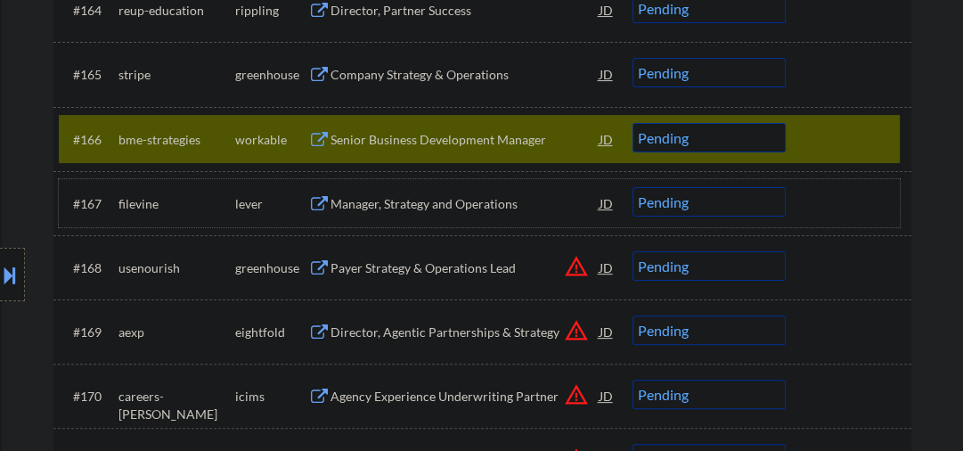
scroll to position [5078, 0]
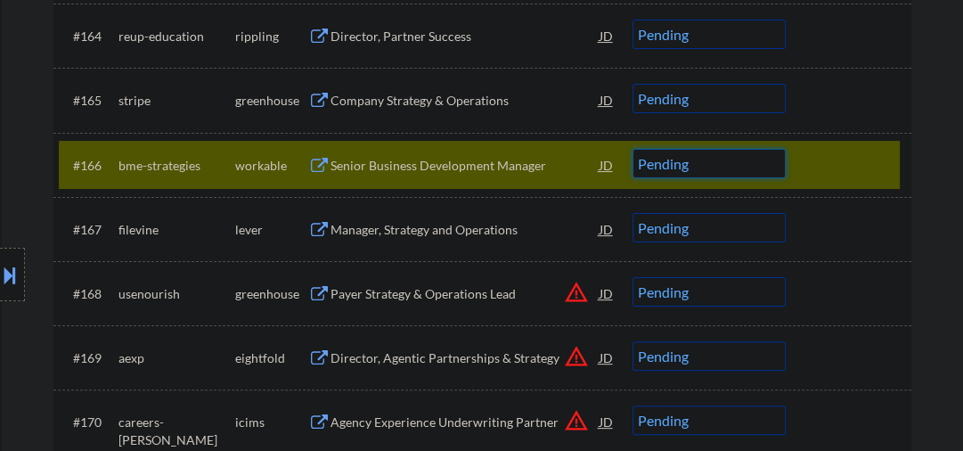
click at [707, 167] on select "Choose an option... Pending Applied Excluded (Questions) Excluded (Expired) Exc…" at bounding box center [709, 163] width 153 height 29
click at [633, 149] on select "Choose an option... Pending Applied Excluded (Questions) Excluded (Expired) Exc…" at bounding box center [709, 163] width 153 height 29
click at [485, 232] on div "Manager, Strategy and Operations" at bounding box center [465, 230] width 269 height 18
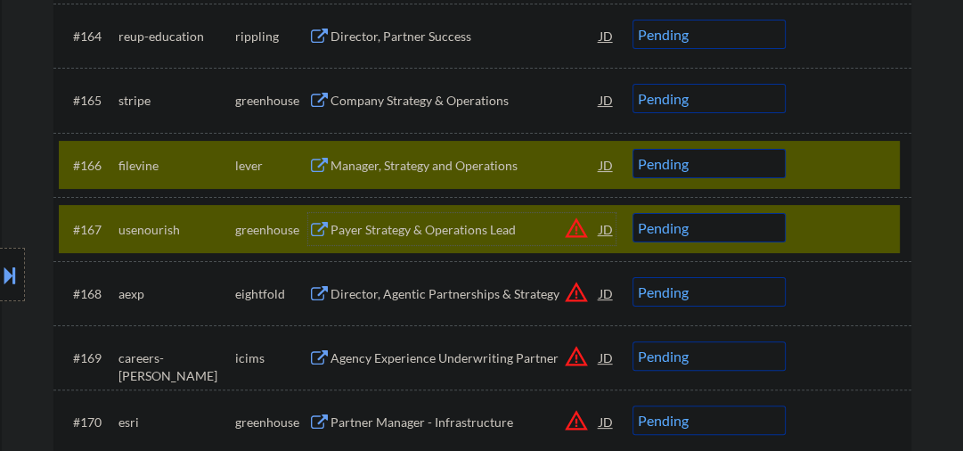
click at [815, 235] on div at bounding box center [851, 229] width 78 height 32
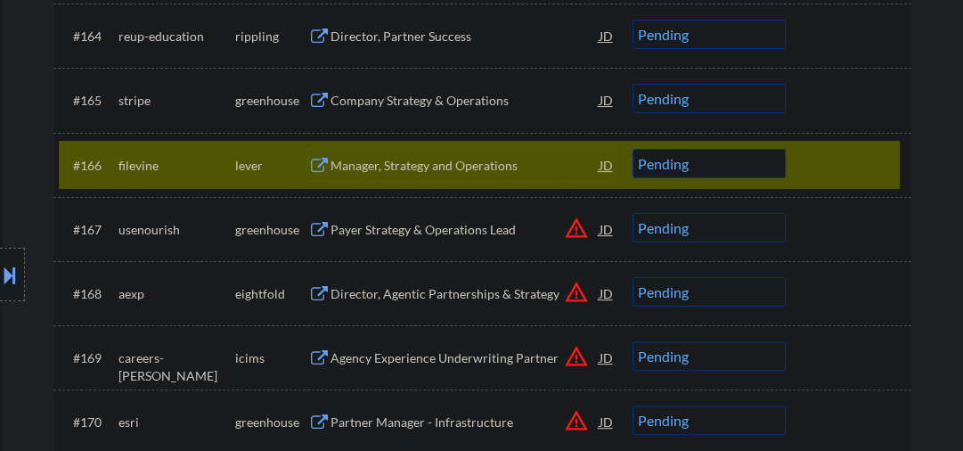
click at [445, 176] on div "Manager, Strategy and Operations" at bounding box center [465, 165] width 269 height 32
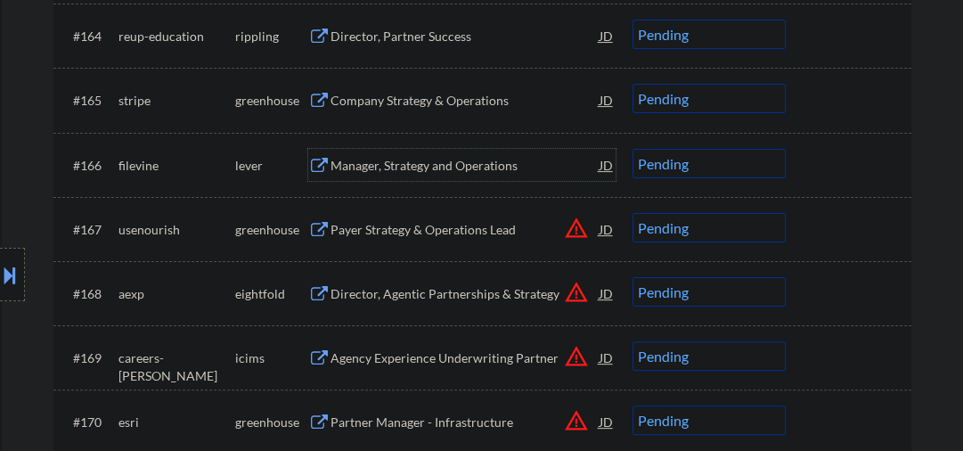
click at [645, 156] on select "Choose an option... Pending Applied Excluded (Questions) Excluded (Expired) Exc…" at bounding box center [709, 163] width 153 height 29
click at [633, 149] on select "Choose an option... Pending Applied Excluded (Questions) Excluded (Expired) Exc…" at bounding box center [709, 163] width 153 height 29
select select ""pending""
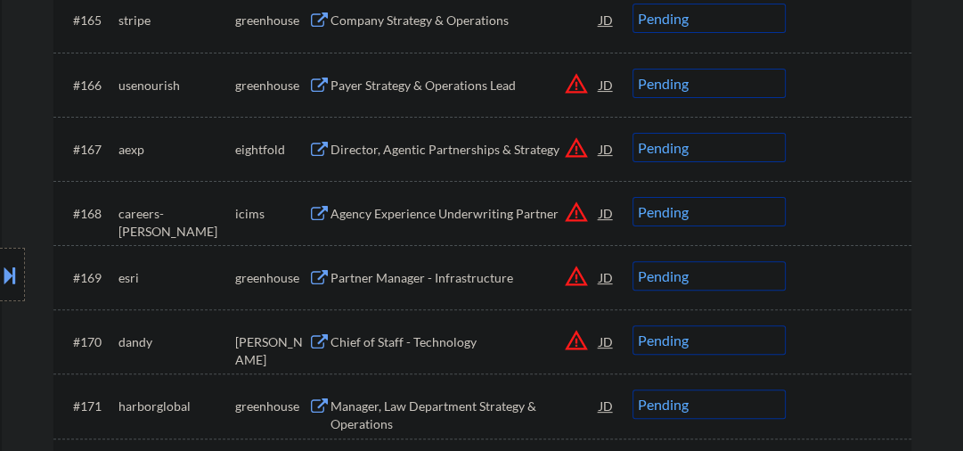
scroll to position [5268, 0]
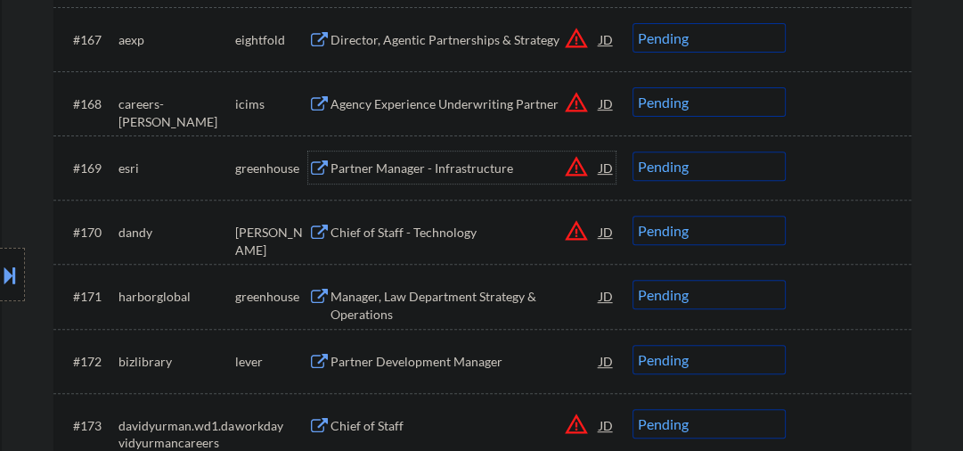
click at [398, 171] on div "Partner Manager - Infrastructure" at bounding box center [465, 168] width 269 height 18
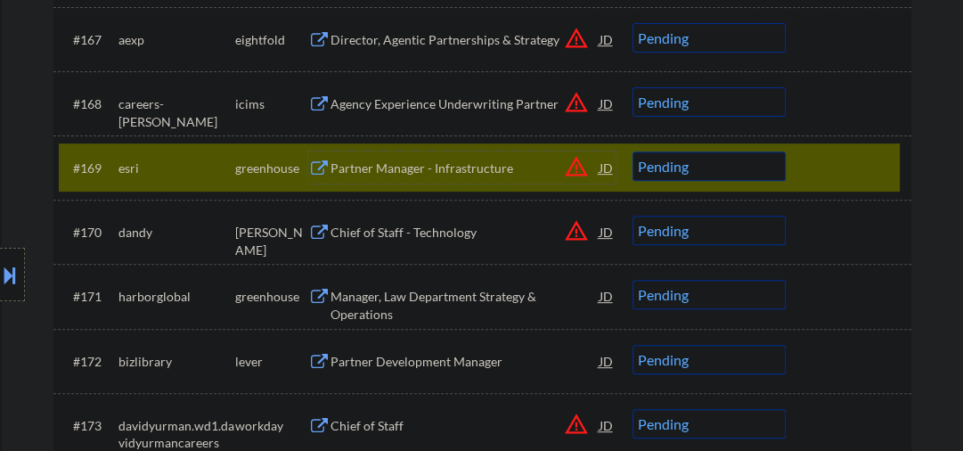
click at [696, 167] on select "Choose an option... Pending Applied Excluded (Questions) Excluded (Expired) Exc…" at bounding box center [709, 165] width 153 height 29
click at [633, 151] on select "Choose an option... Pending Applied Excluded (Questions) Excluded (Expired) Exc…" at bounding box center [709, 165] width 153 height 29
click at [365, 233] on div "Chief of Staff - Technology" at bounding box center [465, 233] width 269 height 18
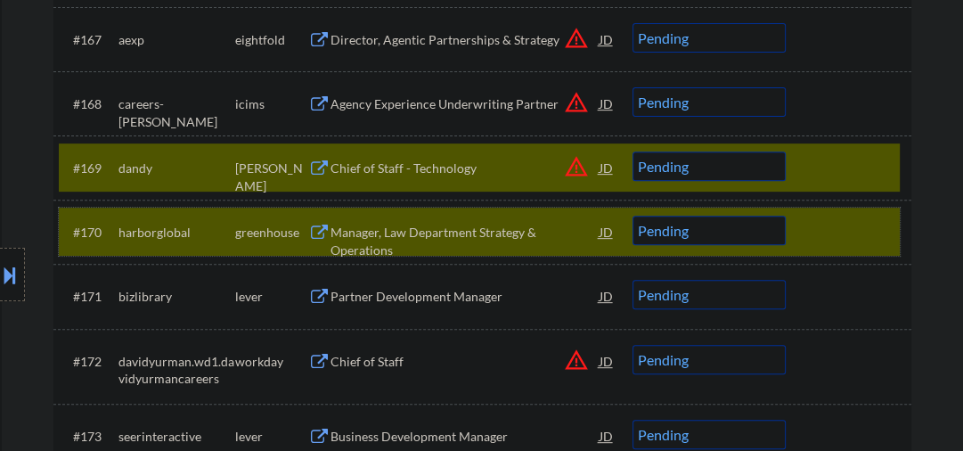
click at [859, 233] on div at bounding box center [851, 232] width 78 height 32
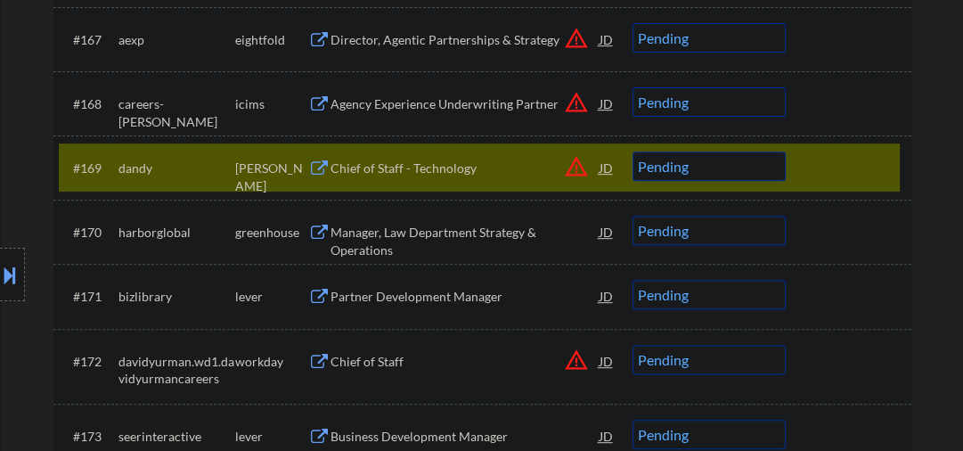
click at [445, 178] on div "Chief of Staff - Technology" at bounding box center [465, 167] width 269 height 32
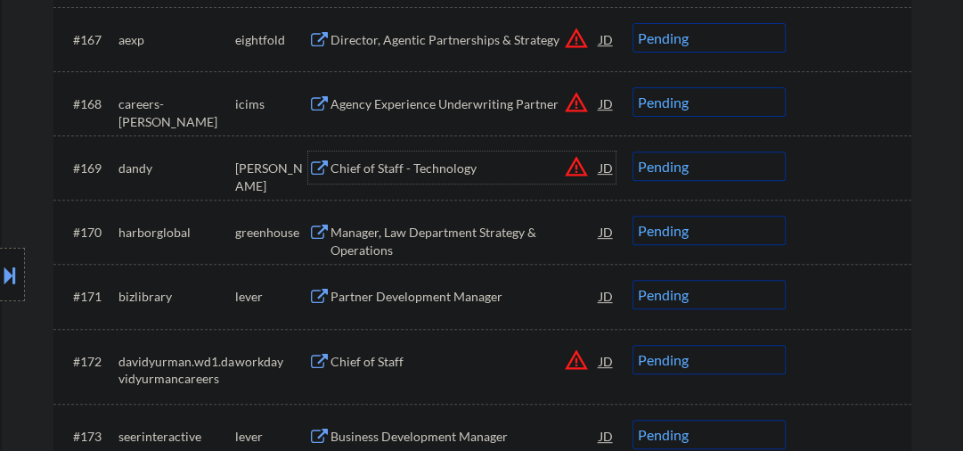
drag, startPoint x: 710, startPoint y: 161, endPoint x: 711, endPoint y: 172, distance: 10.7
click at [710, 163] on select "Choose an option... Pending Applied Excluded (Questions) Excluded (Expired) Exc…" at bounding box center [709, 165] width 153 height 29
click at [633, 151] on select "Choose an option... Pending Applied Excluded (Questions) Excluded (Expired) Exc…" at bounding box center [709, 165] width 153 height 29
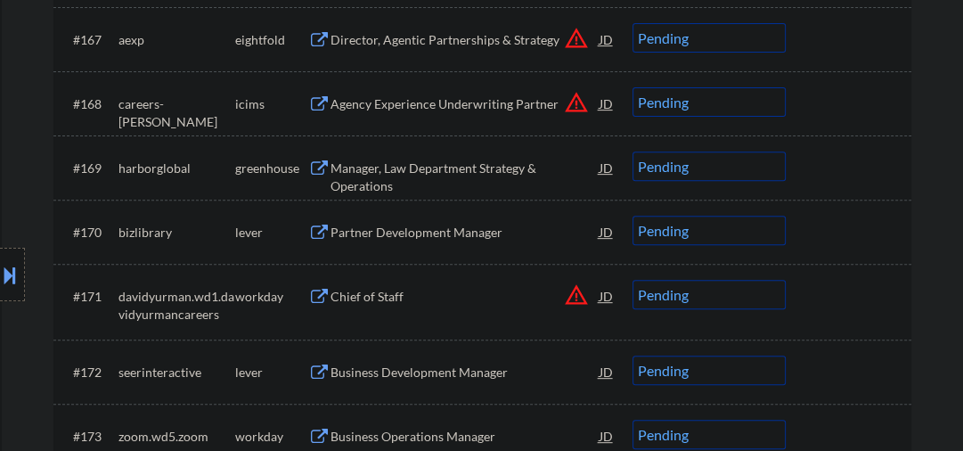
click at [448, 168] on div "Manager, Law Department Strategy & Operations" at bounding box center [465, 176] width 269 height 35
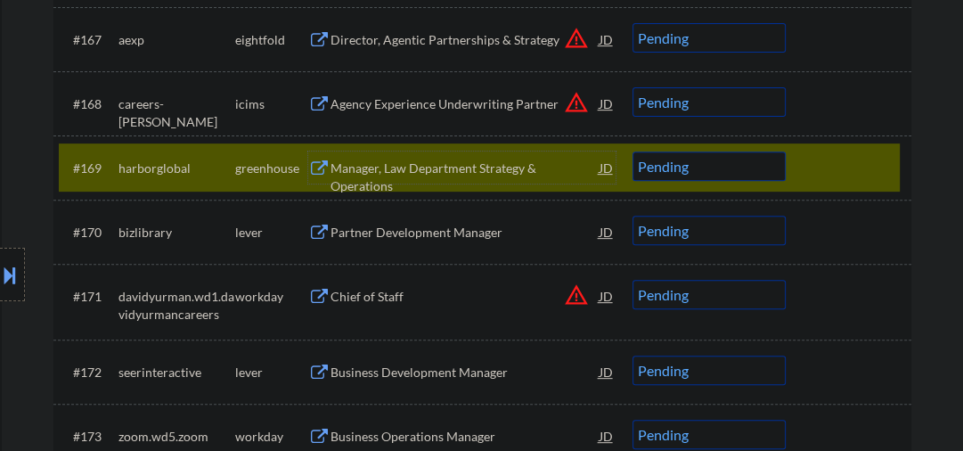
click at [663, 167] on select "Choose an option... Pending Applied Excluded (Questions) Excluded (Expired) Exc…" at bounding box center [709, 165] width 153 height 29
click at [633, 151] on select "Choose an option... Pending Applied Excluded (Questions) Excluded (Expired) Exc…" at bounding box center [709, 165] width 153 height 29
click at [406, 222] on div "Partner Development Manager" at bounding box center [465, 232] width 269 height 32
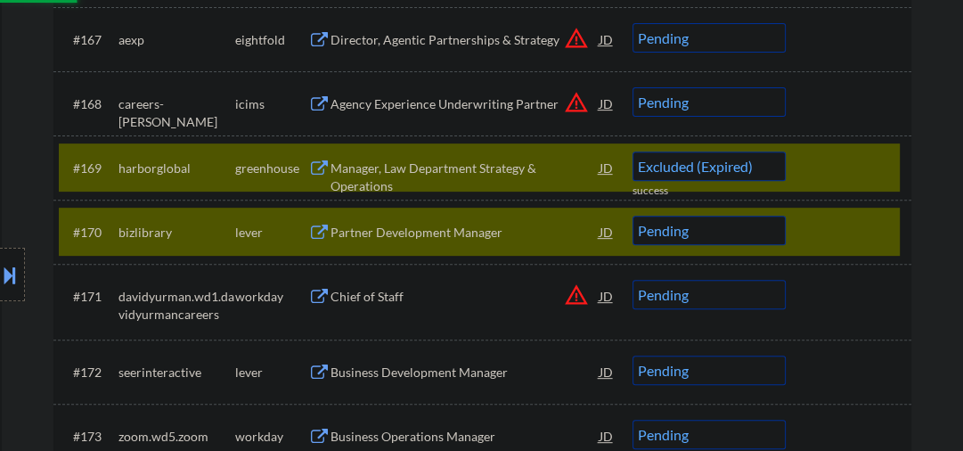
select select ""pending""
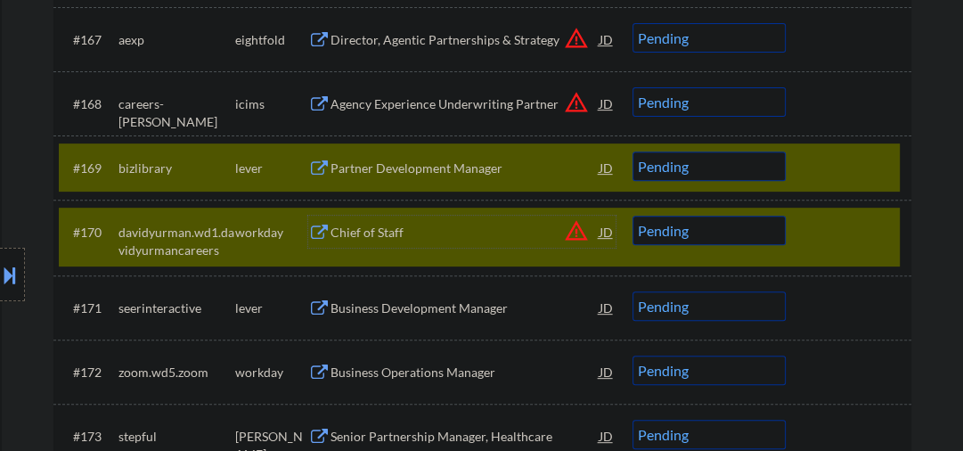
click at [828, 167] on div at bounding box center [851, 167] width 78 height 32
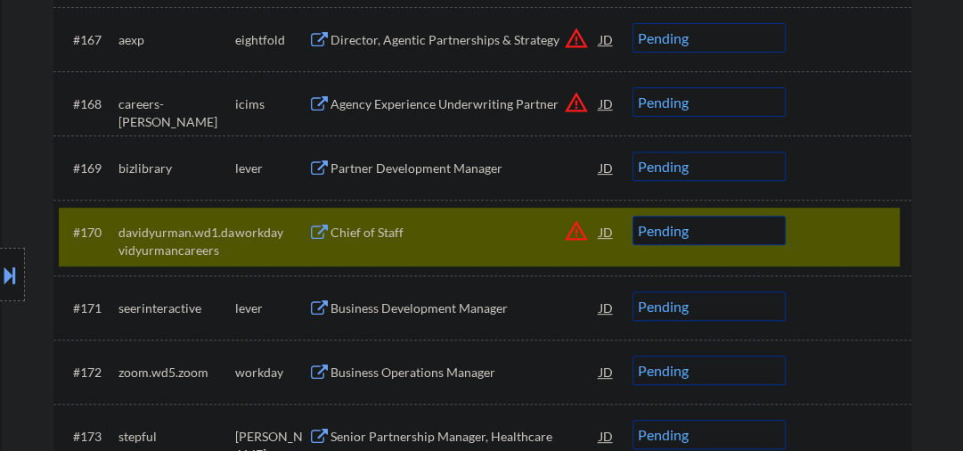
scroll to position [5363, 0]
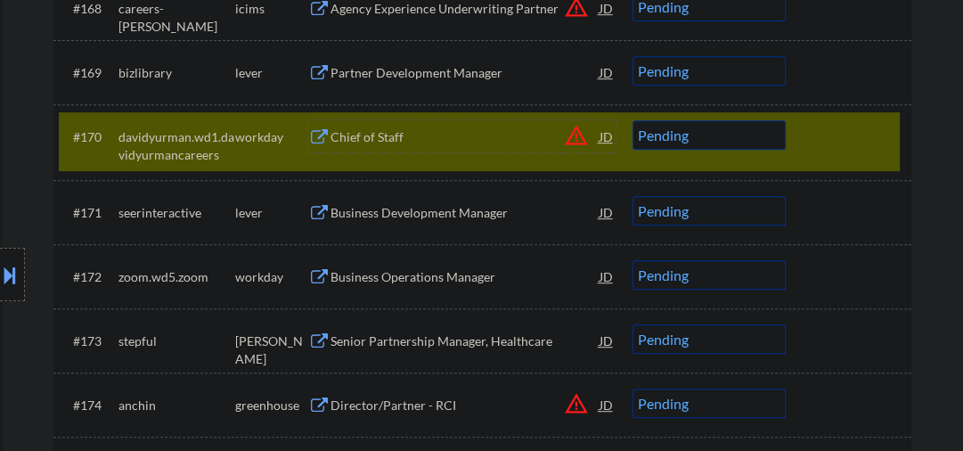
click at [378, 141] on div "Chief of Staff" at bounding box center [465, 137] width 269 height 18
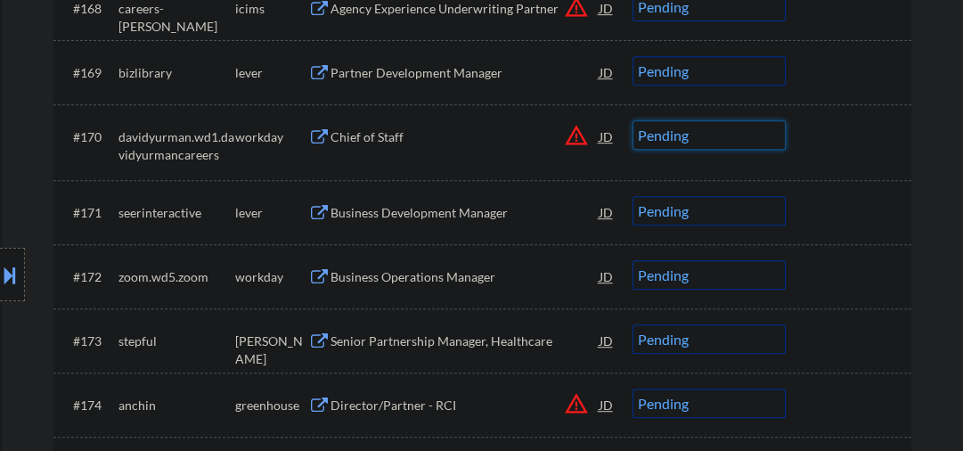
click at [672, 143] on select "Choose an option... Pending Applied Excluded (Questions) Excluded (Expired) Exc…" at bounding box center [709, 134] width 153 height 29
click at [633, 120] on select "Choose an option... Pending Applied Excluded (Questions) Excluded (Expired) Exc…" at bounding box center [709, 134] width 153 height 29
click at [410, 218] on div "Business Development Manager" at bounding box center [465, 213] width 269 height 18
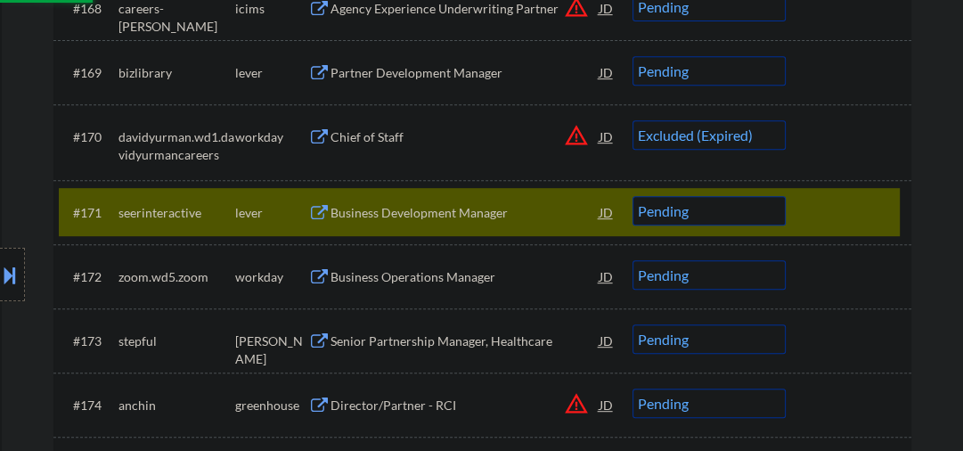
select select ""pending""
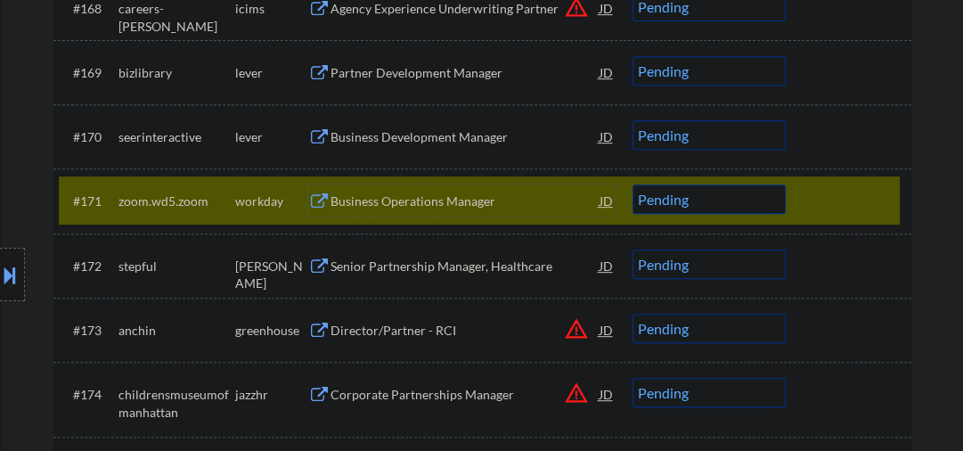
click at [682, 71] on select "Choose an option... Pending Applied Excluded (Questions) Excluded (Expired) Exc…" at bounding box center [709, 70] width 153 height 29
click at [633, 56] on select "Choose an option... Pending Applied Excluded (Questions) Excluded (Expired) Exc…" at bounding box center [709, 70] width 153 height 29
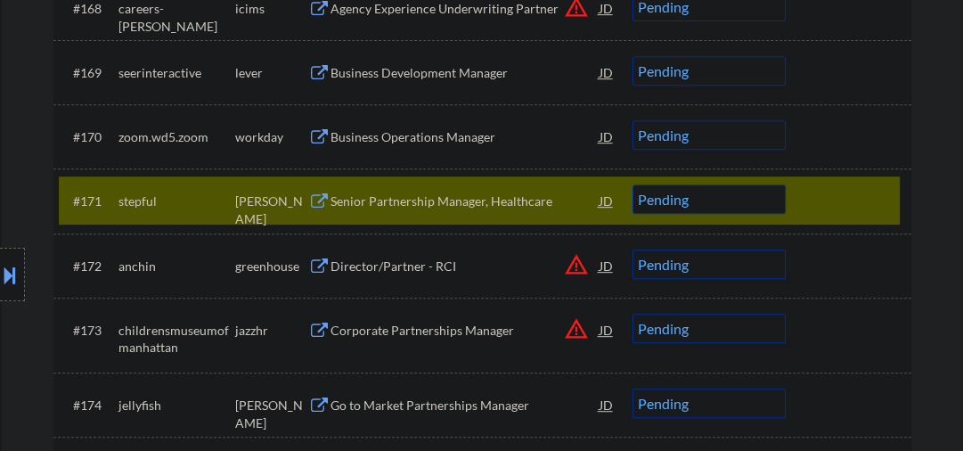
drag, startPoint x: 816, startPoint y: 203, endPoint x: 550, endPoint y: 99, distance: 286.0
click at [817, 203] on div at bounding box center [851, 200] width 78 height 32
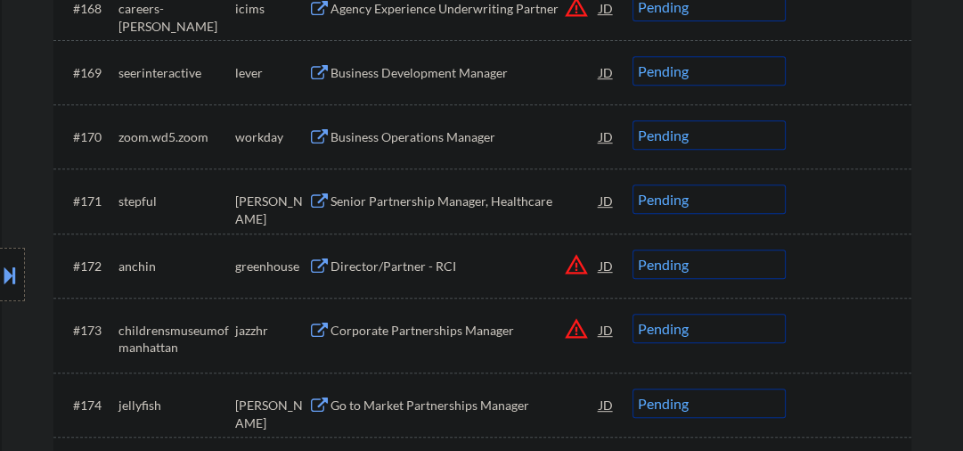
click at [425, 64] on div "Business Development Manager" at bounding box center [465, 73] width 269 height 18
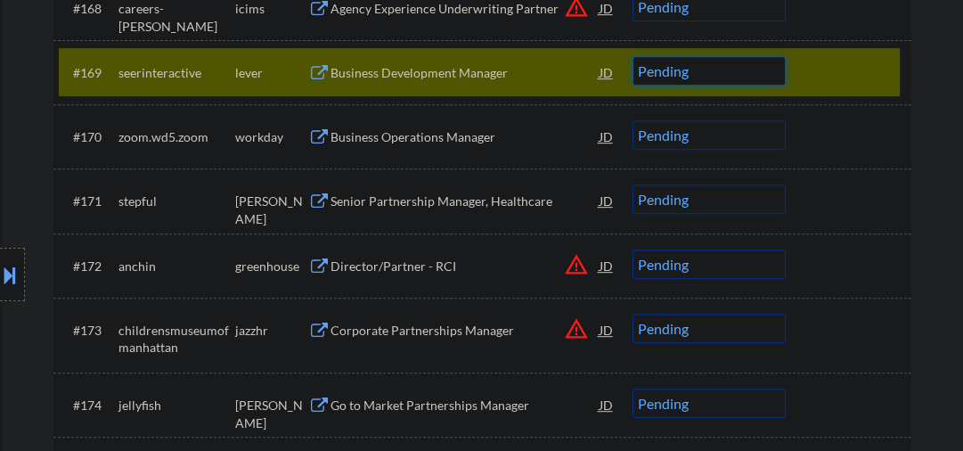
click at [658, 74] on select "Choose an option... Pending Applied Excluded (Questions) Excluded (Expired) Exc…" at bounding box center [709, 70] width 153 height 29
click at [633, 56] on select "Choose an option... Pending Applied Excluded (Questions) Excluded (Expired) Exc…" at bounding box center [709, 70] width 153 height 29
select select ""pending""
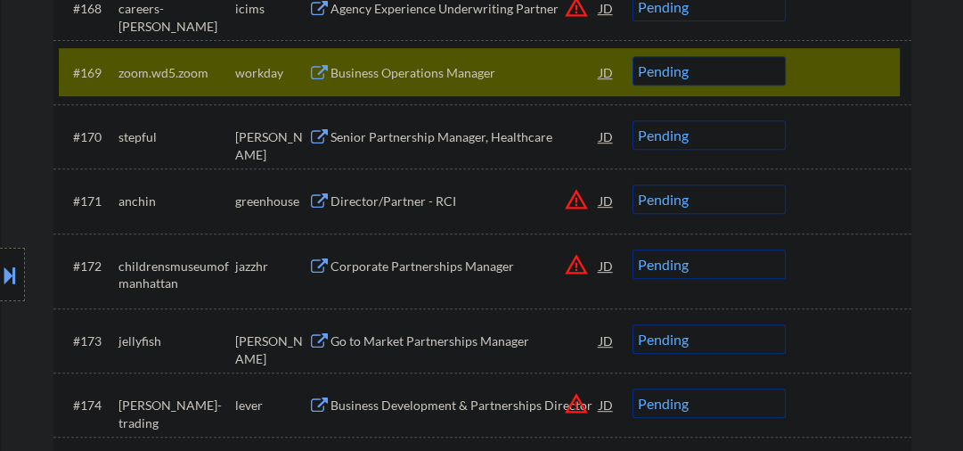
click at [396, 135] on div "Senior Partnership Manager, Healthcare" at bounding box center [465, 137] width 269 height 18
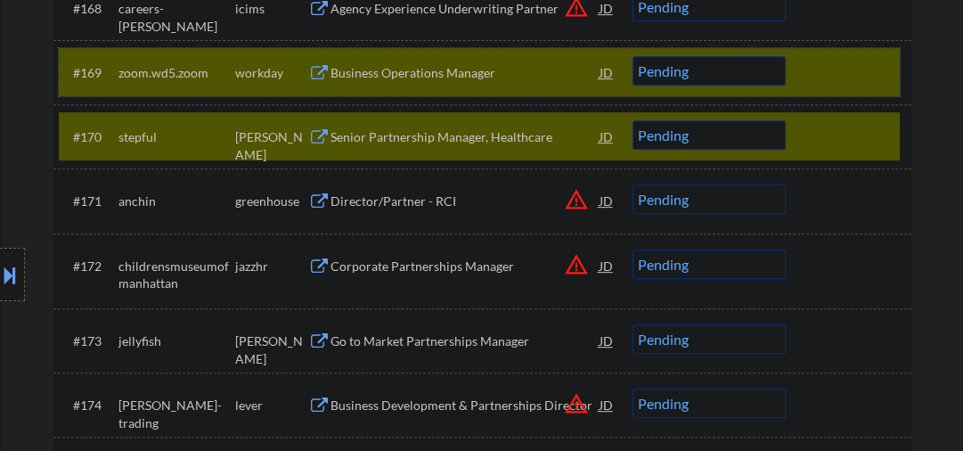
click at [863, 75] on div at bounding box center [851, 72] width 78 height 32
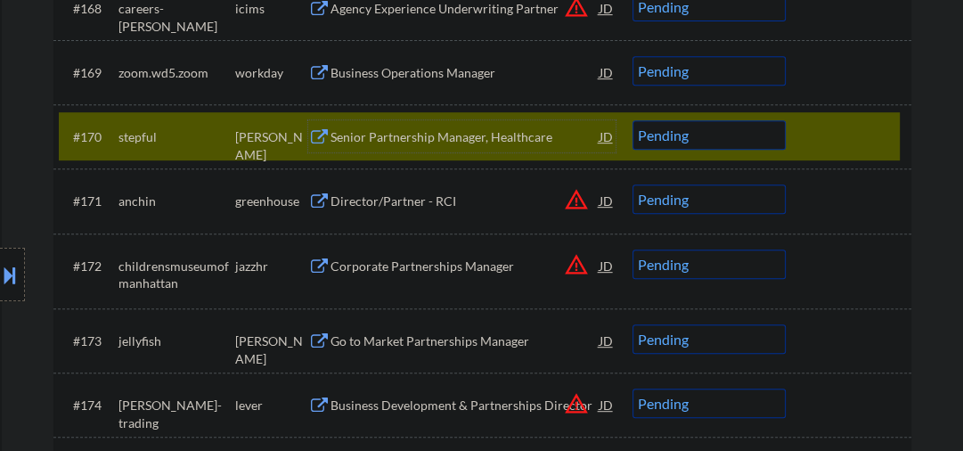
click at [411, 135] on div "Senior Partnership Manager, Healthcare" at bounding box center [465, 137] width 269 height 18
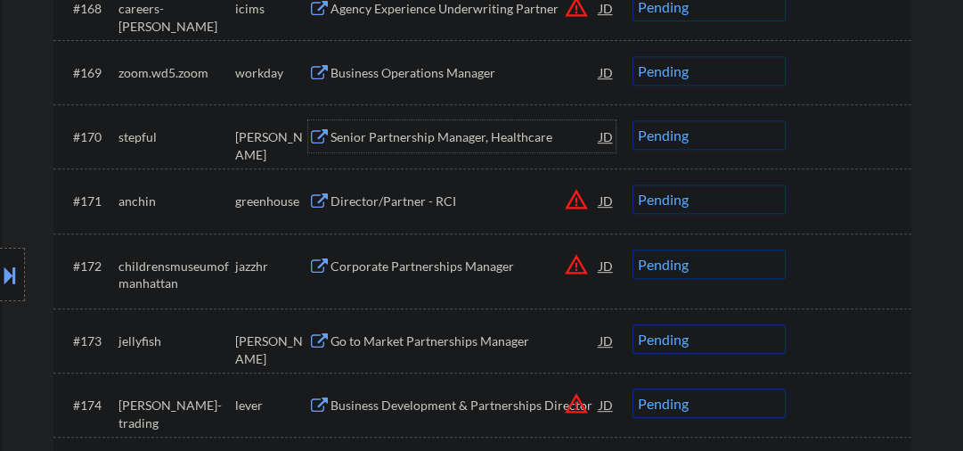
click at [665, 149] on select "Choose an option... Pending Applied Excluded (Questions) Excluded (Expired) Exc…" at bounding box center [709, 134] width 153 height 29
click at [633, 120] on select "Choose an option... Pending Applied Excluded (Questions) Excluded (Expired) Exc…" at bounding box center [709, 134] width 153 height 29
click at [405, 210] on div "Director/Partner - RCI" at bounding box center [465, 201] width 269 height 18
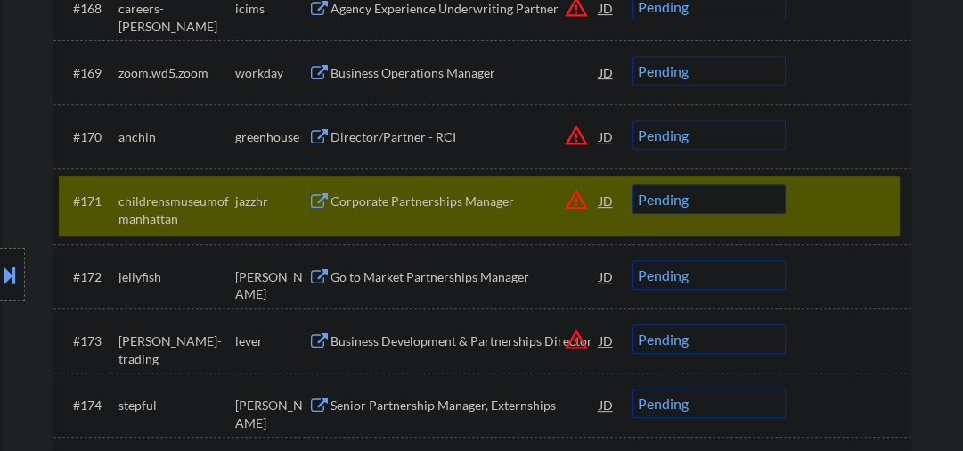
click at [812, 193] on div at bounding box center [851, 200] width 78 height 32
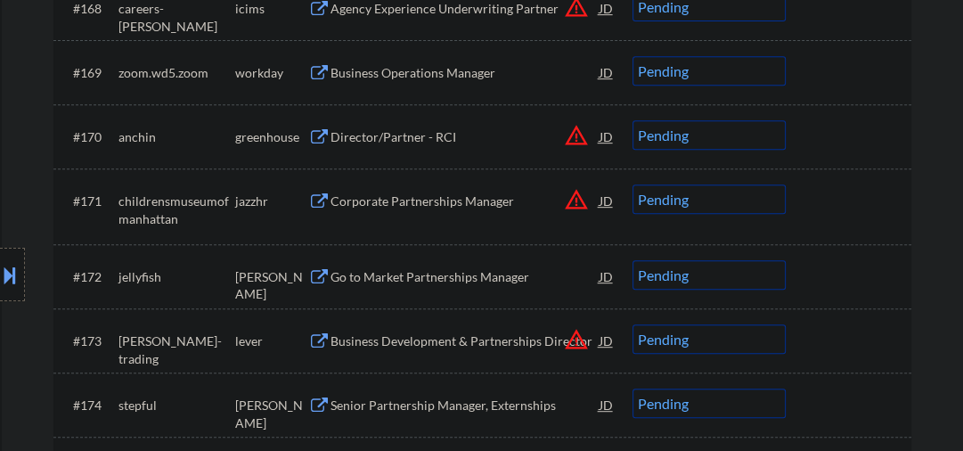
click at [720, 138] on select "Choose an option... Pending Applied Excluded (Questions) Excluded (Expired) Exc…" at bounding box center [709, 134] width 153 height 29
click at [633, 120] on select "Choose an option... Pending Applied Excluded (Questions) Excluded (Expired) Exc…" at bounding box center [709, 134] width 153 height 29
click at [401, 205] on div "Corporate Partnerships Manager" at bounding box center [465, 201] width 269 height 18
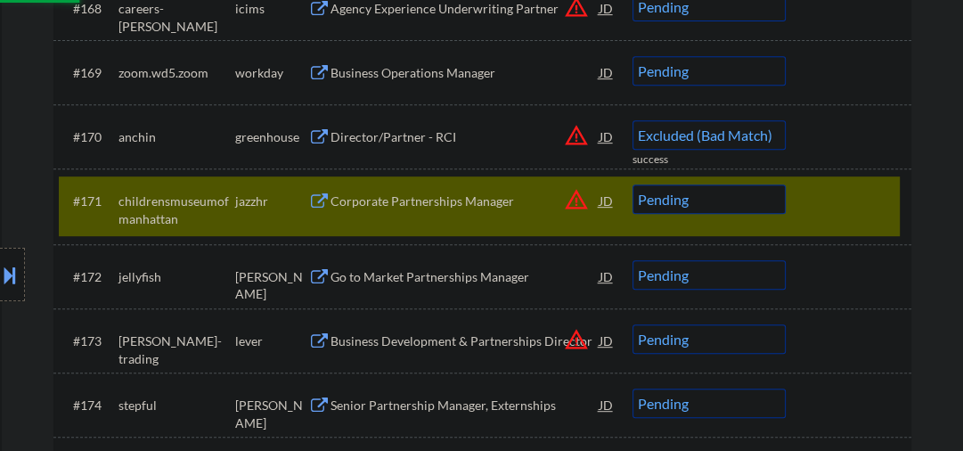
select select ""pending""
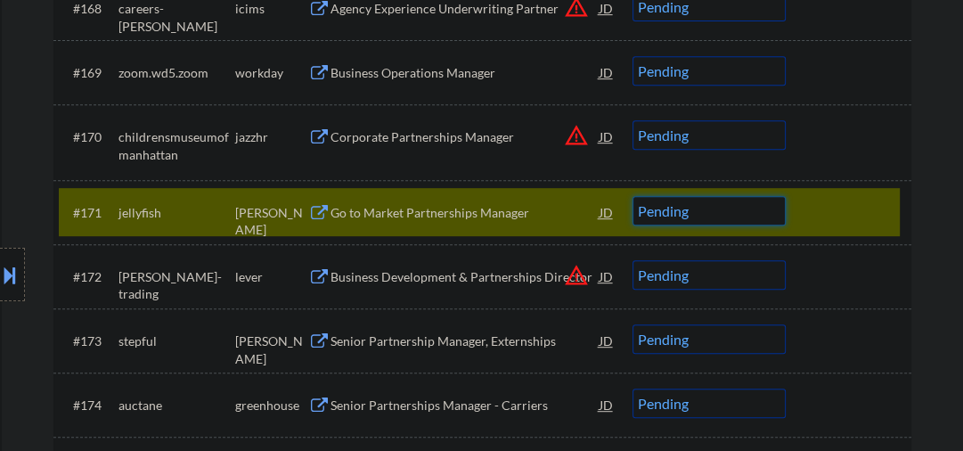
click at [652, 213] on select "Choose an option... Pending Applied Excluded (Questions) Excluded (Expired) Exc…" at bounding box center [709, 210] width 153 height 29
click at [633, 196] on select "Choose an option... Pending Applied Excluded (Questions) Excluded (Expired) Exc…" at bounding box center [709, 210] width 153 height 29
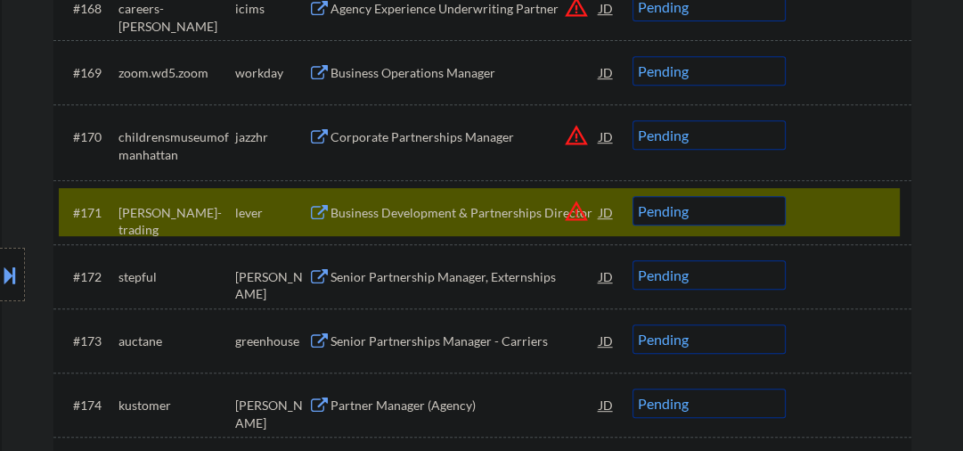
click at [390, 213] on div "Business Development & Partnerships Director" at bounding box center [465, 213] width 269 height 18
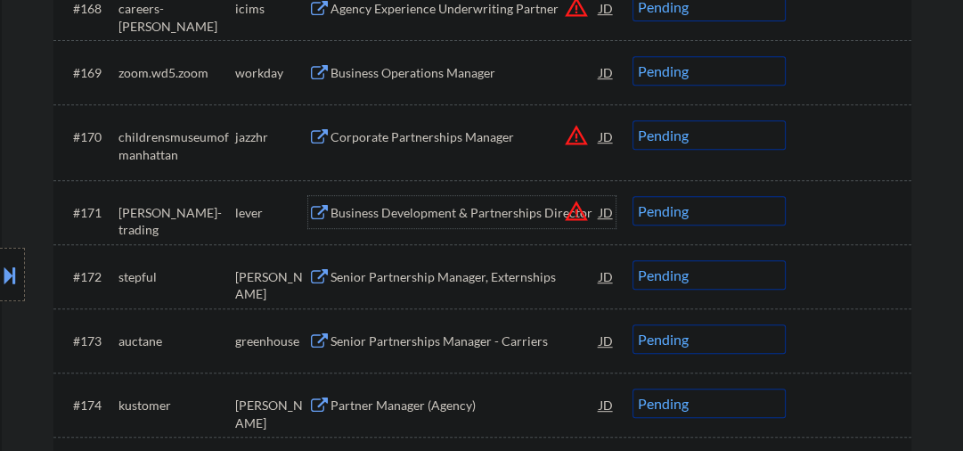
click at [713, 210] on select "Choose an option... Pending Applied Excluded (Questions) Excluded (Expired) Exc…" at bounding box center [709, 210] width 153 height 29
click at [633, 196] on select "Choose an option... Pending Applied Excluded (Questions) Excluded (Expired) Exc…" at bounding box center [709, 210] width 153 height 29
select select ""pending""
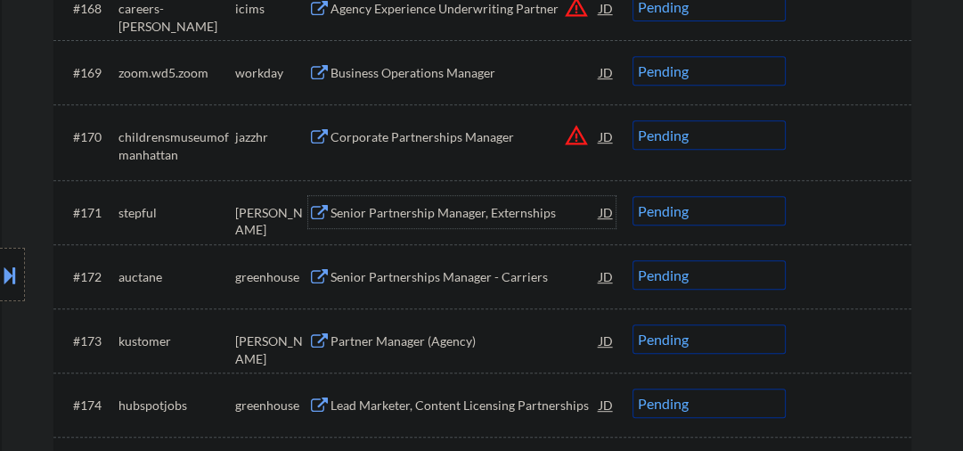
click at [422, 210] on div "Senior Partnership Manager, Externships" at bounding box center [465, 213] width 269 height 18
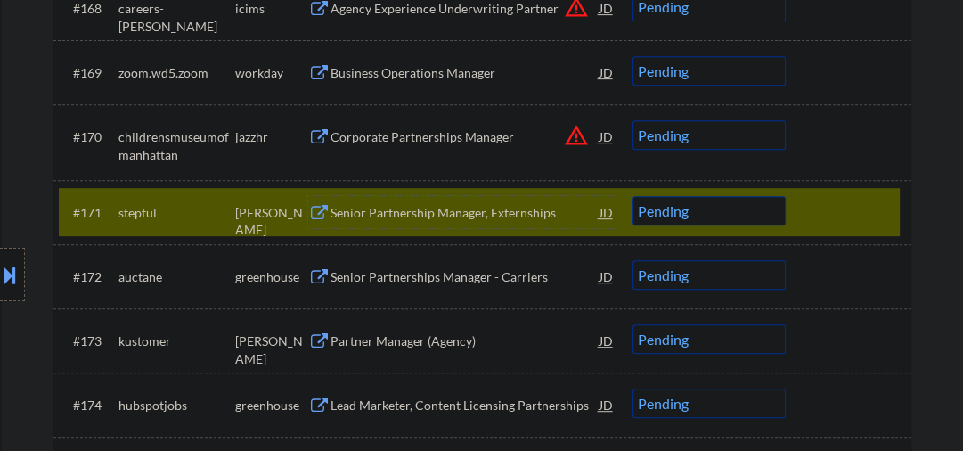
click at [823, 207] on div at bounding box center [851, 212] width 78 height 32
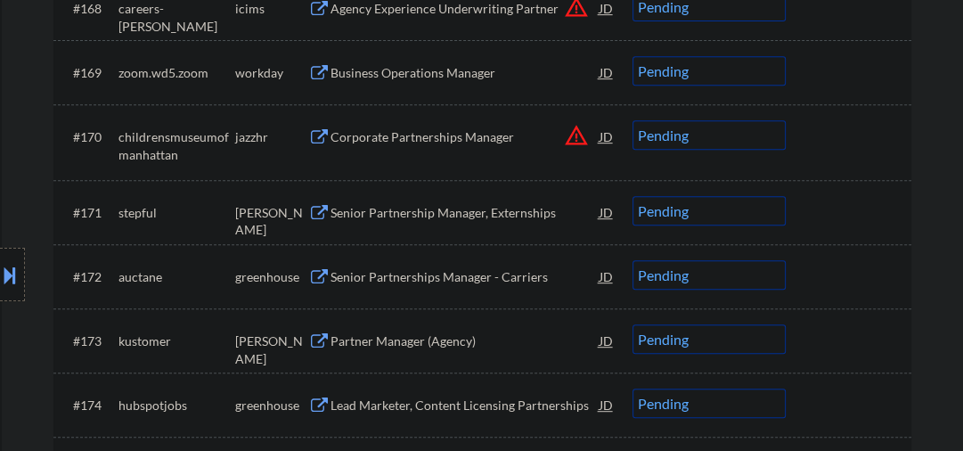
scroll to position [5457, 0]
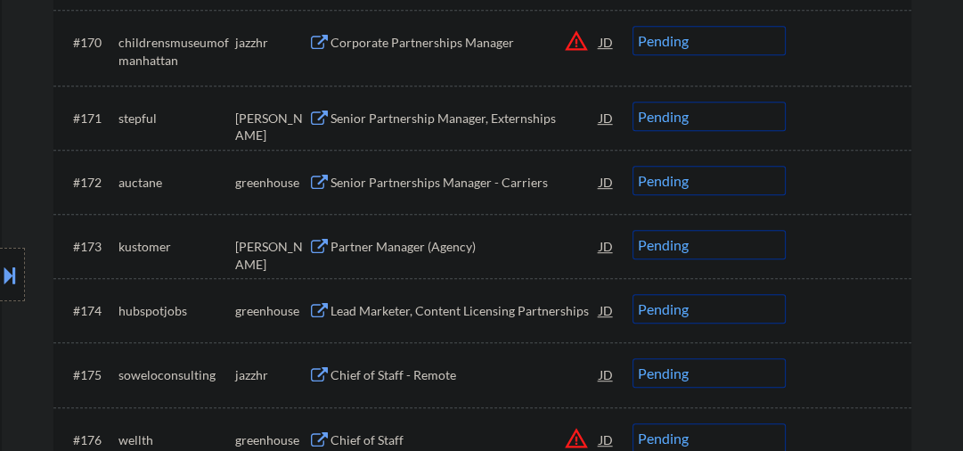
click at [415, 184] on div "Senior Partnerships Manager - Carriers" at bounding box center [465, 183] width 269 height 18
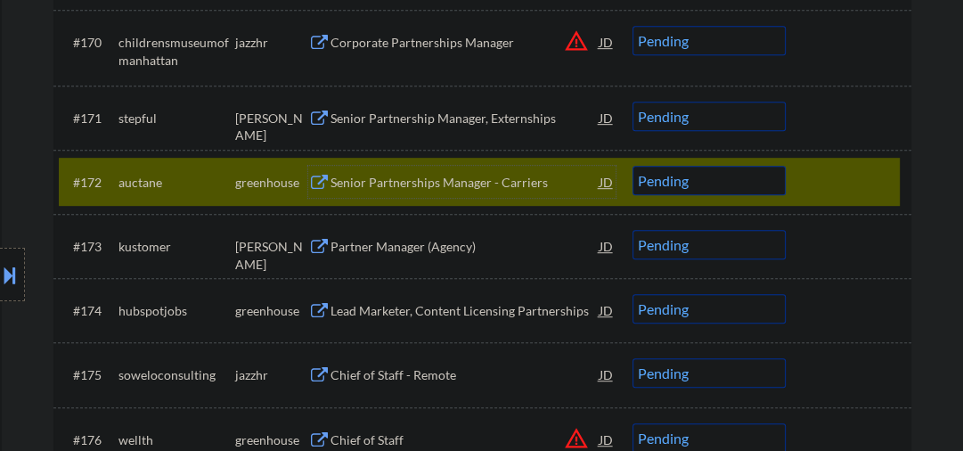
click at [465, 182] on div "Senior Partnerships Manager - Carriers" at bounding box center [465, 183] width 269 height 18
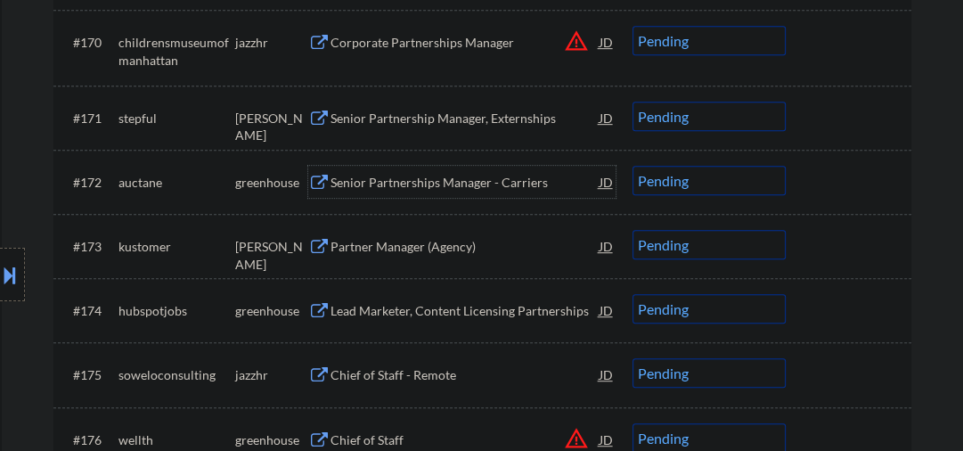
click at [389, 183] on div "Senior Partnerships Manager - Carriers" at bounding box center [465, 183] width 269 height 18
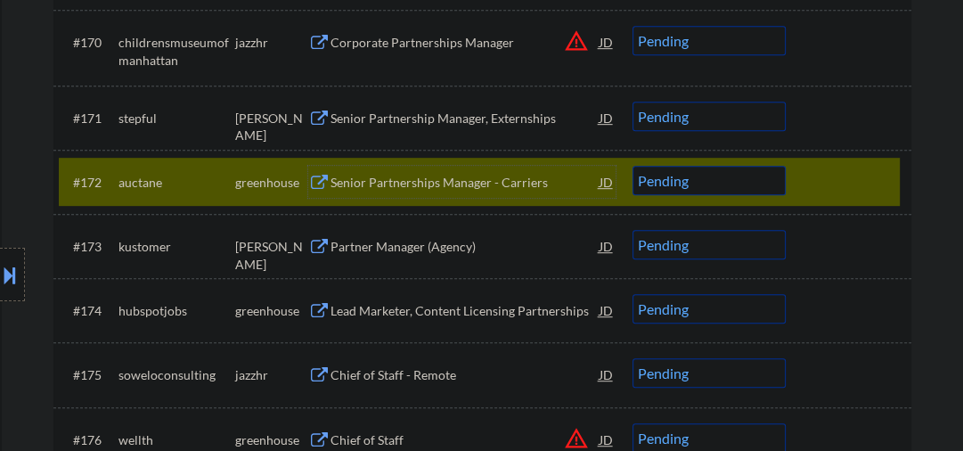
click at [666, 189] on select "Choose an option... Pending Applied Excluded (Questions) Excluded (Expired) Exc…" at bounding box center [709, 180] width 153 height 29
click at [693, 174] on select "Choose an option... Pending Applied Excluded (Questions) Excluded (Expired) Exc…" at bounding box center [709, 180] width 153 height 29
click at [633, 166] on select "Choose an option... Pending Applied Excluded (Questions) Excluded (Expired) Exc…" at bounding box center [709, 180] width 153 height 29
click at [398, 252] on div "Partner Manager (Agency)" at bounding box center [465, 247] width 269 height 18
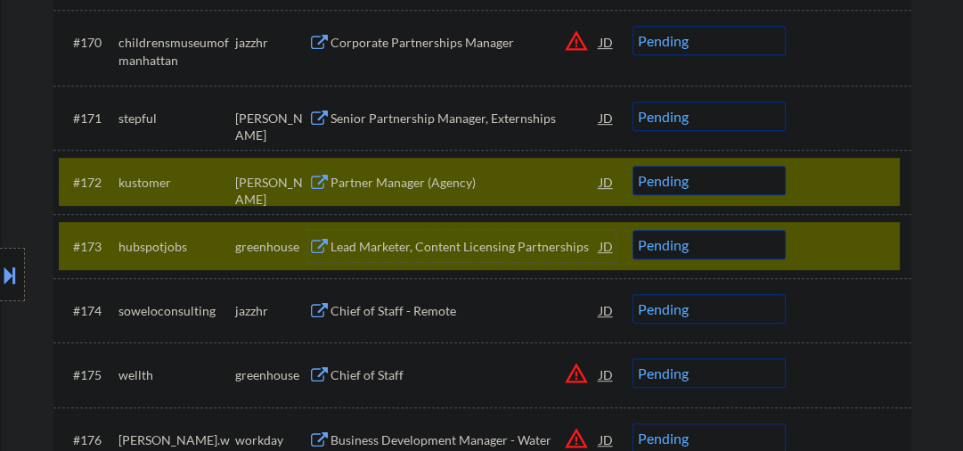
click at [848, 235] on div at bounding box center [851, 246] width 78 height 32
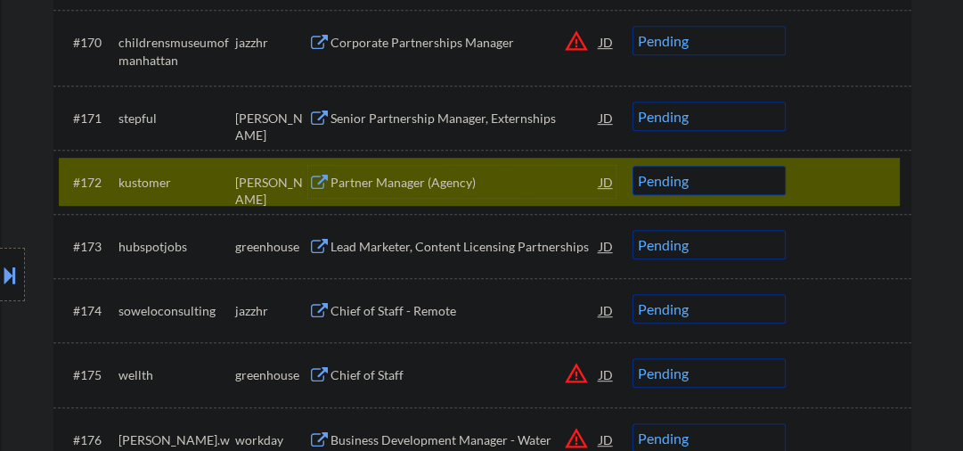
click at [396, 187] on div "Partner Manager (Agency)" at bounding box center [465, 183] width 269 height 18
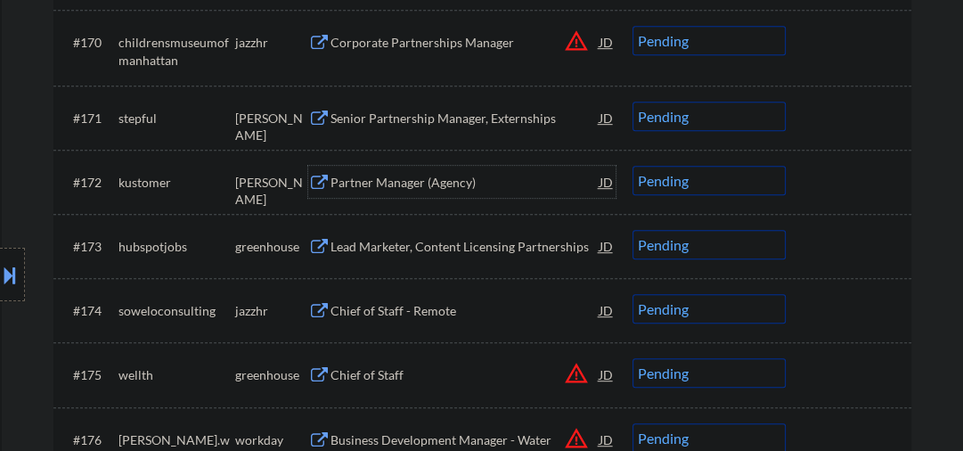
click at [682, 184] on select "Choose an option... Pending Applied Excluded (Questions) Excluded (Expired) Exc…" at bounding box center [709, 180] width 153 height 29
click at [633, 166] on select "Choose an option... Pending Applied Excluded (Questions) Excluded (Expired) Exc…" at bounding box center [709, 180] width 153 height 29
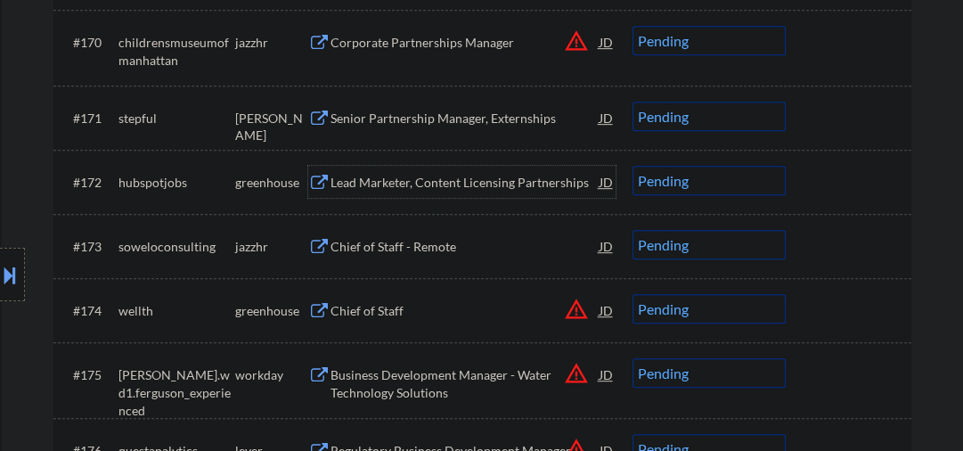
click at [399, 184] on div "Lead Marketer, Content Licensing Partnerships" at bounding box center [465, 183] width 269 height 18
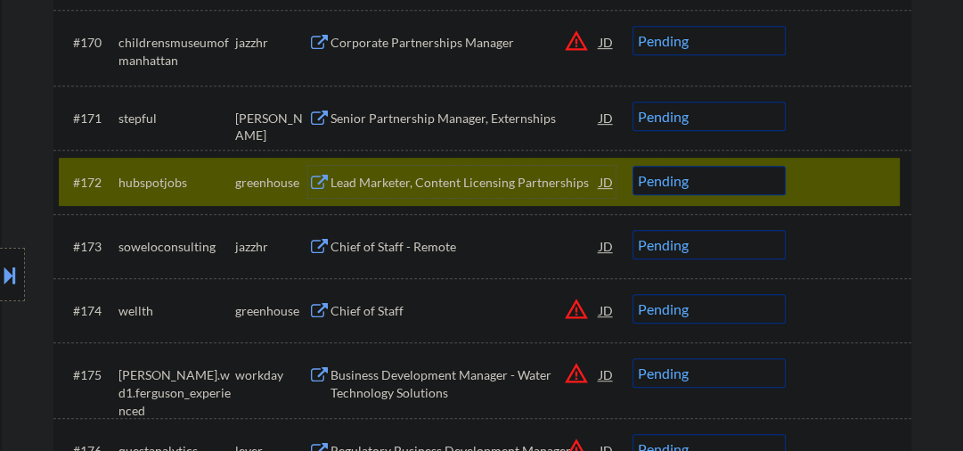
click at [700, 175] on select "Choose an option... Pending Applied Excluded (Questions) Excluded (Expired) Exc…" at bounding box center [709, 180] width 153 height 29
click at [633, 166] on select "Choose an option... Pending Applied Excluded (Questions) Excluded (Expired) Exc…" at bounding box center [709, 180] width 153 height 29
click at [389, 249] on div "Chief of Staff - Remote" at bounding box center [465, 247] width 269 height 18
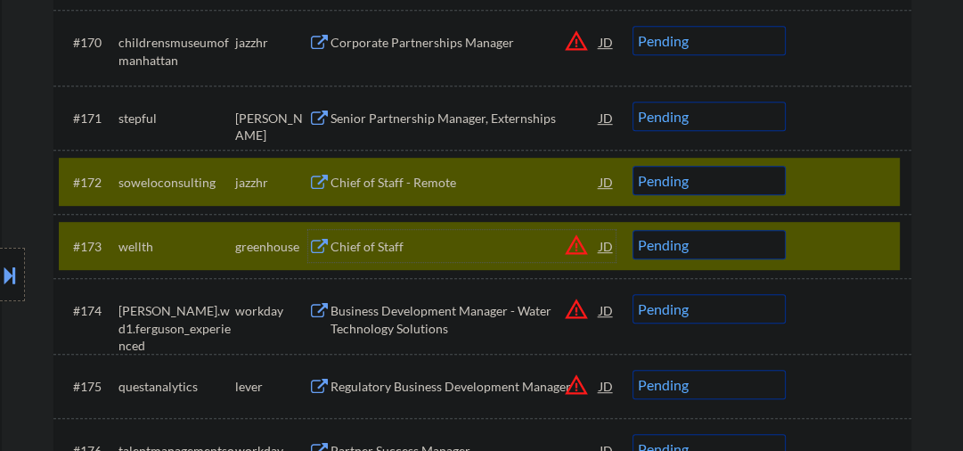
click at [820, 249] on div at bounding box center [851, 246] width 78 height 32
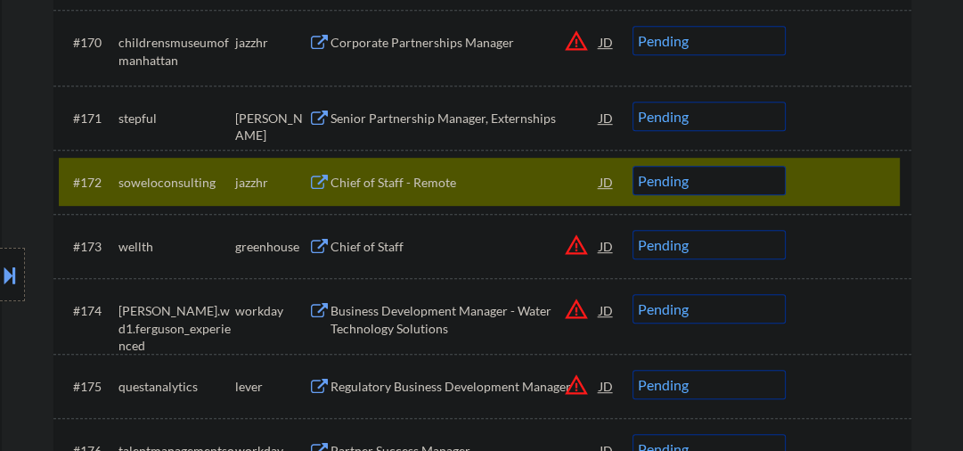
click at [698, 180] on select "Choose an option... Pending Applied Excluded (Questions) Excluded (Expired) Exc…" at bounding box center [709, 180] width 153 height 29
click at [633, 166] on select "Choose an option... Pending Applied Excluded (Questions) Excluded (Expired) Exc…" at bounding box center [709, 180] width 153 height 29
click at [359, 253] on div "Chief of Staff" at bounding box center [465, 247] width 269 height 18
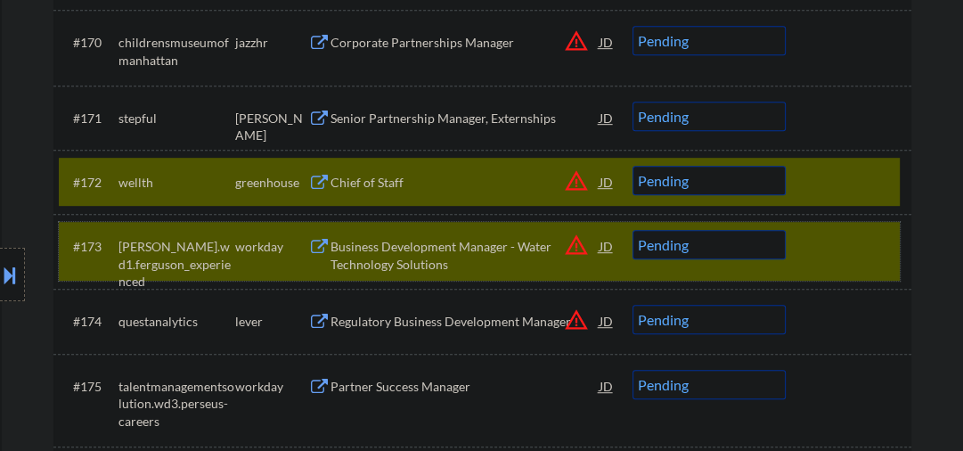
click at [837, 258] on div at bounding box center [851, 246] width 78 height 32
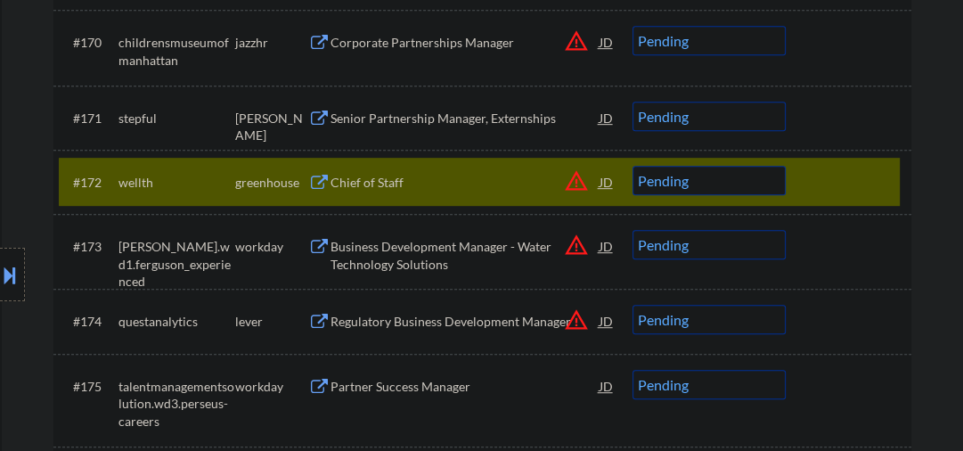
click at [438, 178] on div "Chief of Staff" at bounding box center [465, 183] width 269 height 18
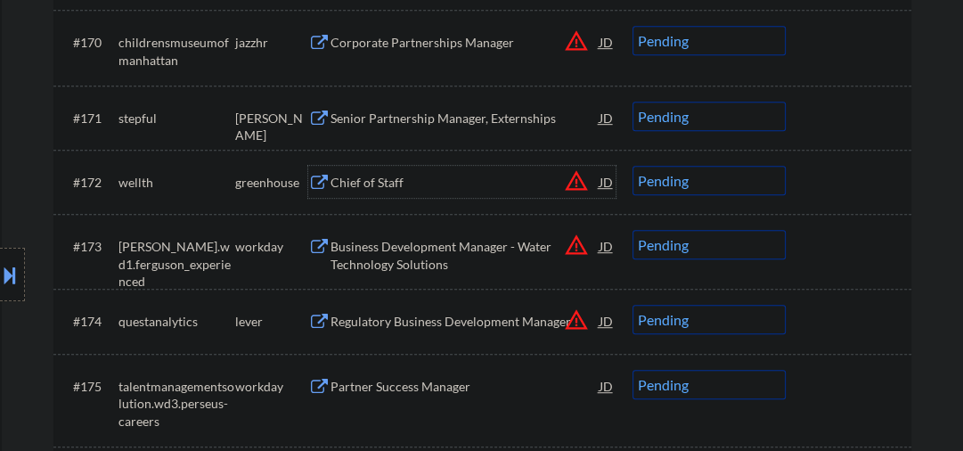
click at [707, 192] on select "Choose an option... Pending Applied Excluded (Questions) Excluded (Expired) Exc…" at bounding box center [709, 180] width 153 height 29
click at [633, 166] on select "Choose an option... Pending Applied Excluded (Questions) Excluded (Expired) Exc…" at bounding box center [709, 180] width 153 height 29
select select ""pending""
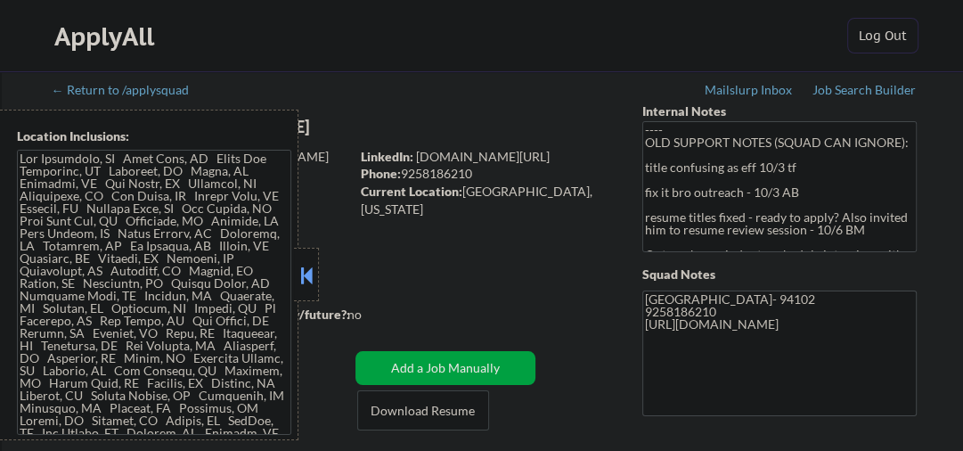
drag, startPoint x: 310, startPoint y: 265, endPoint x: 330, endPoint y: 266, distance: 19.6
click at [310, 265] on button at bounding box center [307, 275] width 20 height 27
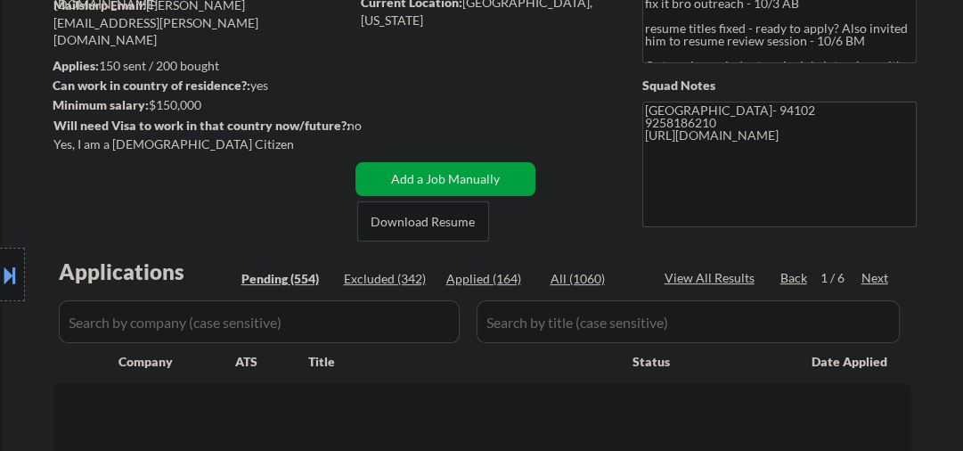
scroll to position [190, 0]
select select ""pending""
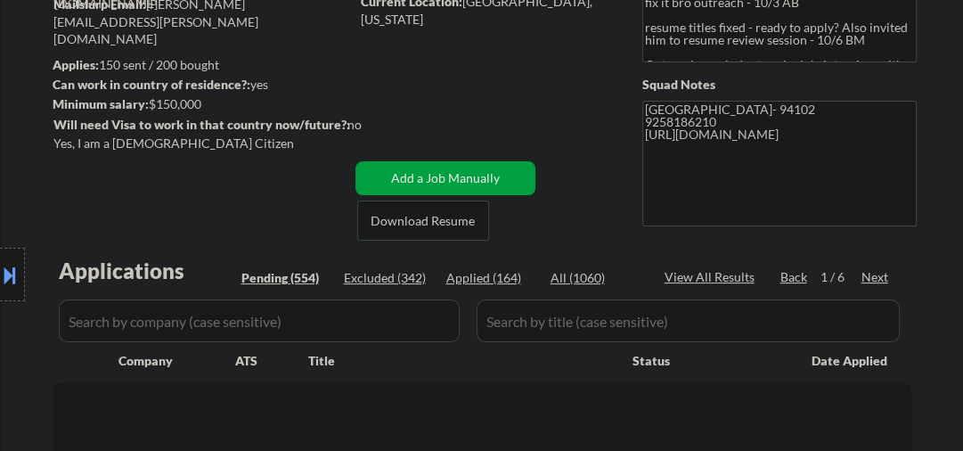
select select ""pending""
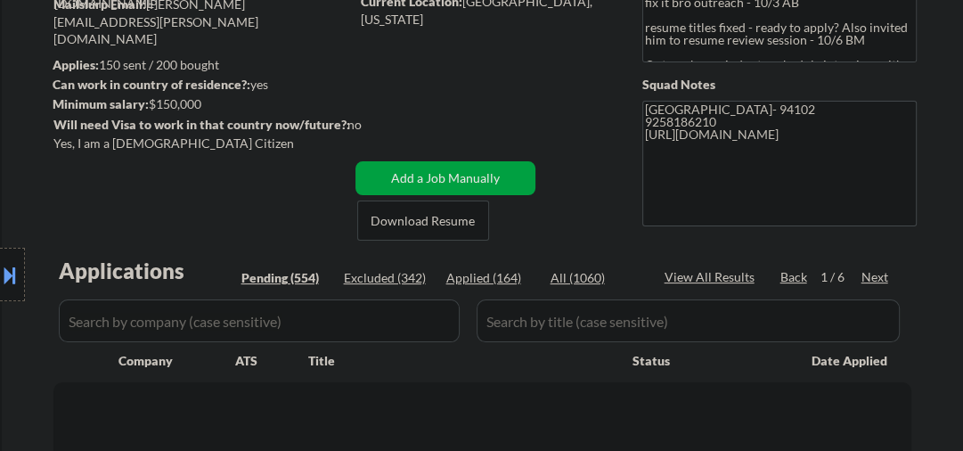
select select ""pending""
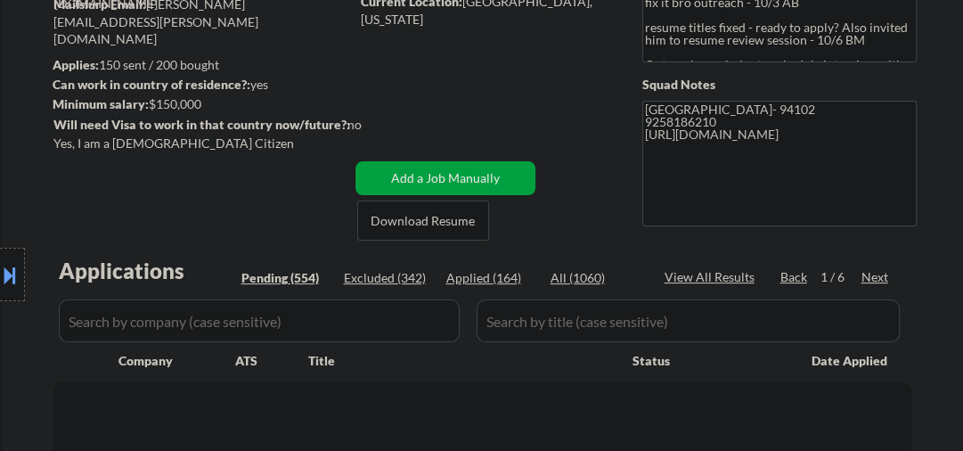
select select ""pending""
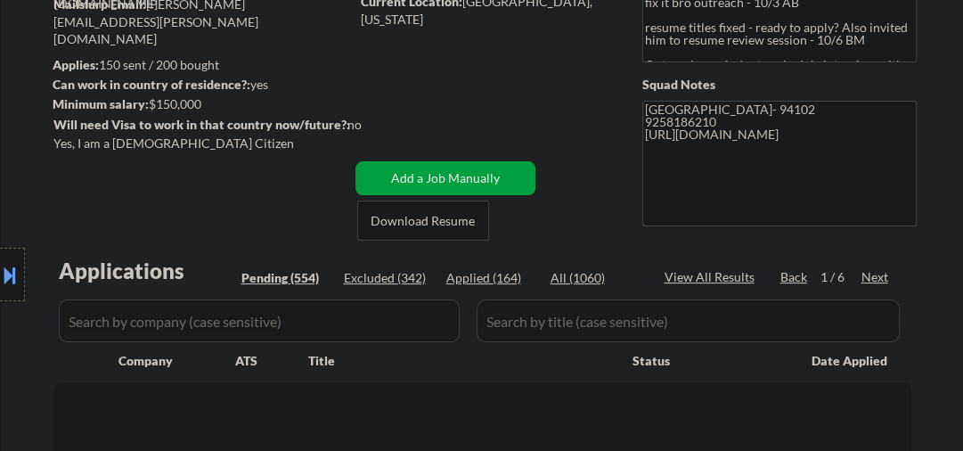
select select ""pending""
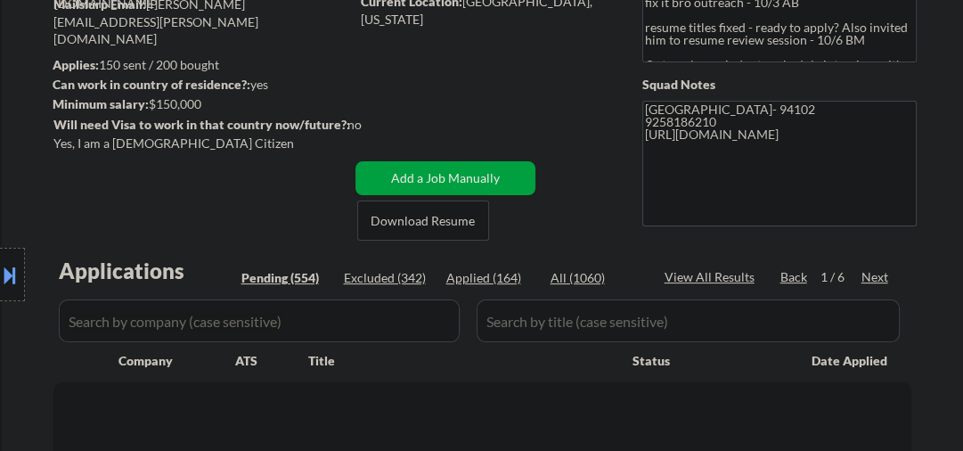
select select ""pending""
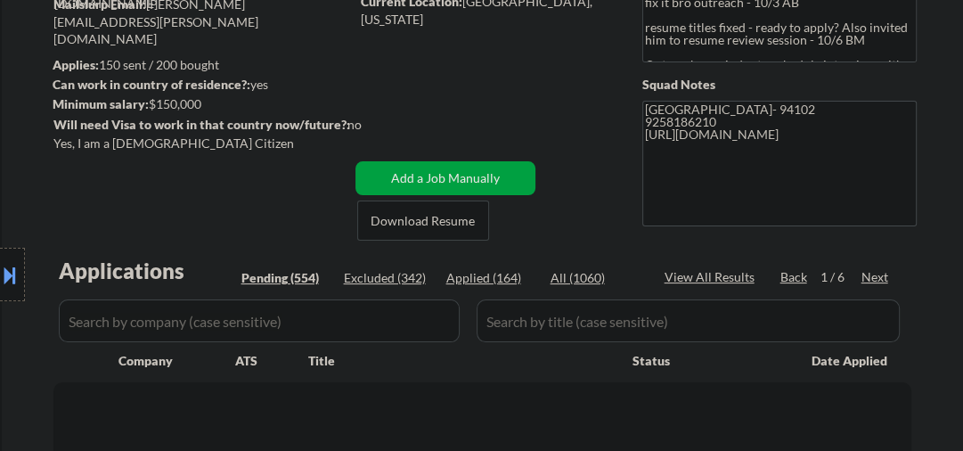
select select ""pending""
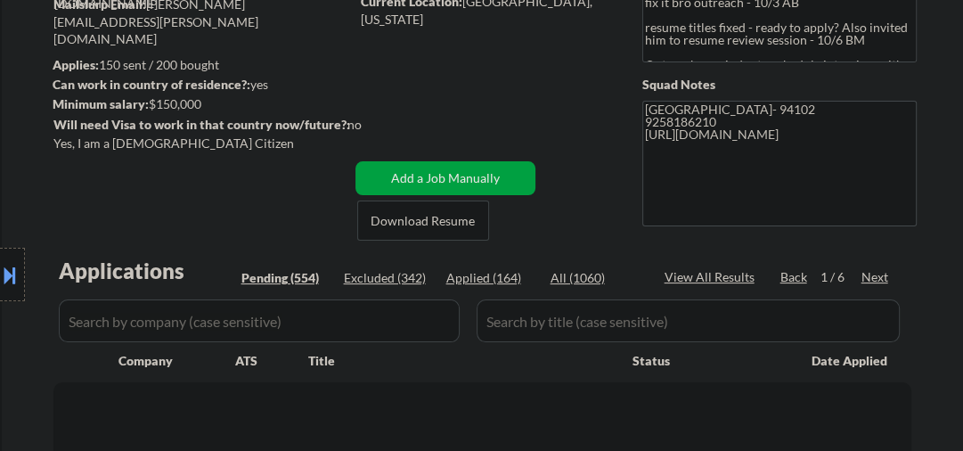
select select ""pending""
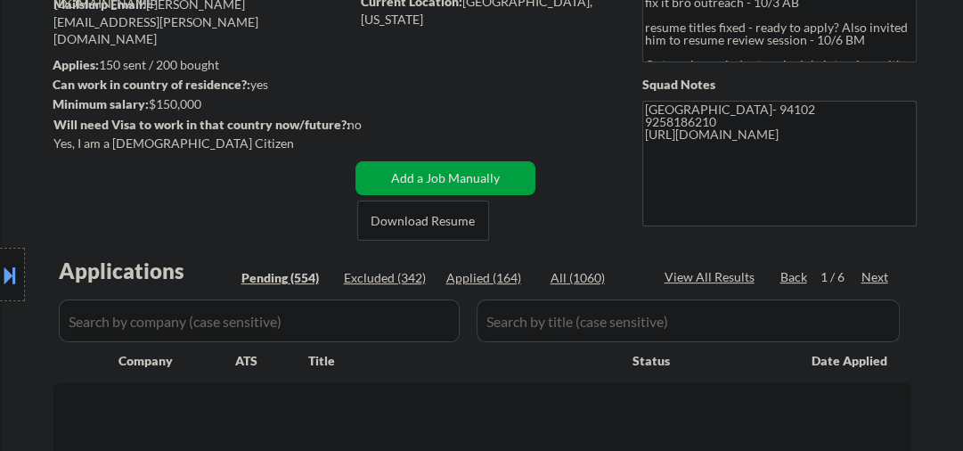
select select ""pending""
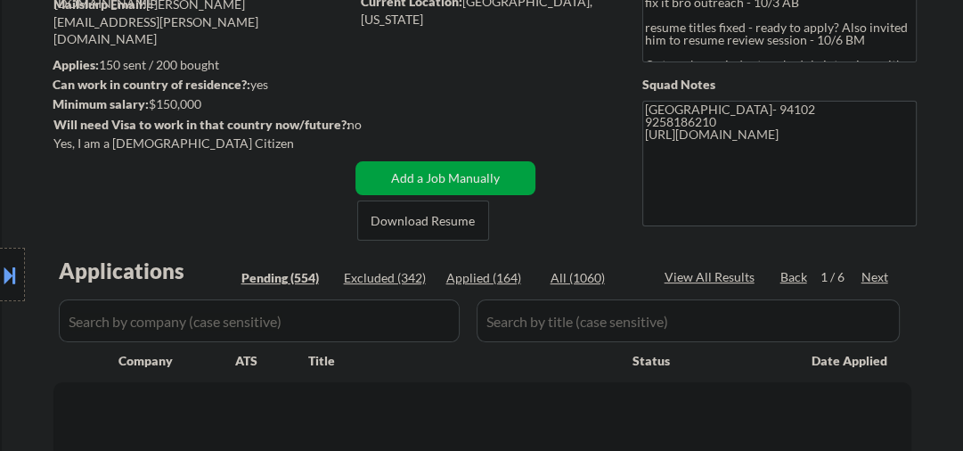
select select ""pending""
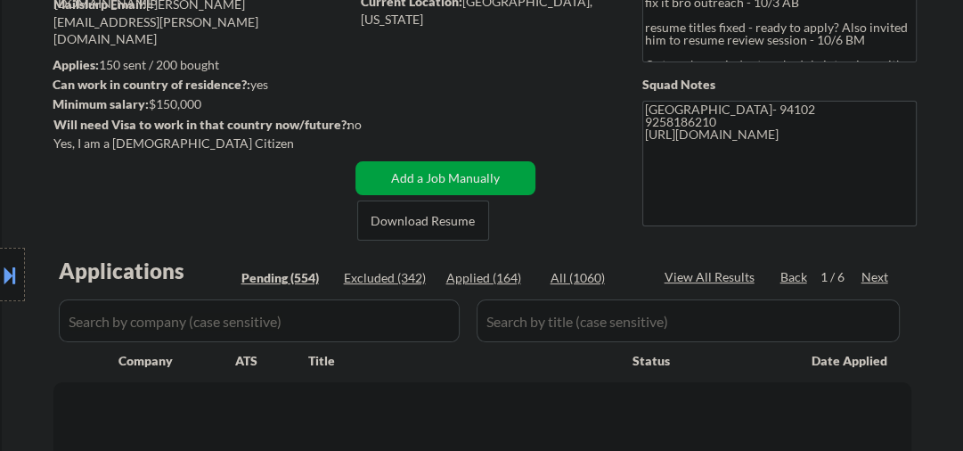
select select ""pending""
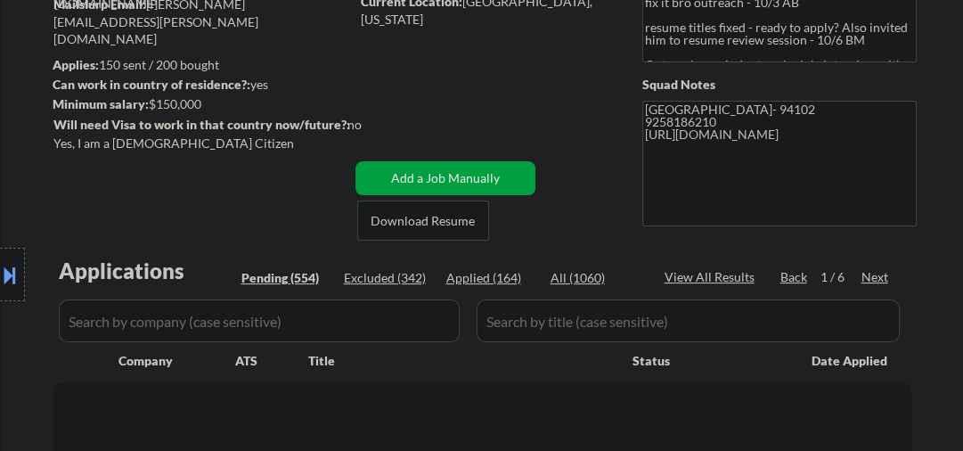
select select ""pending""
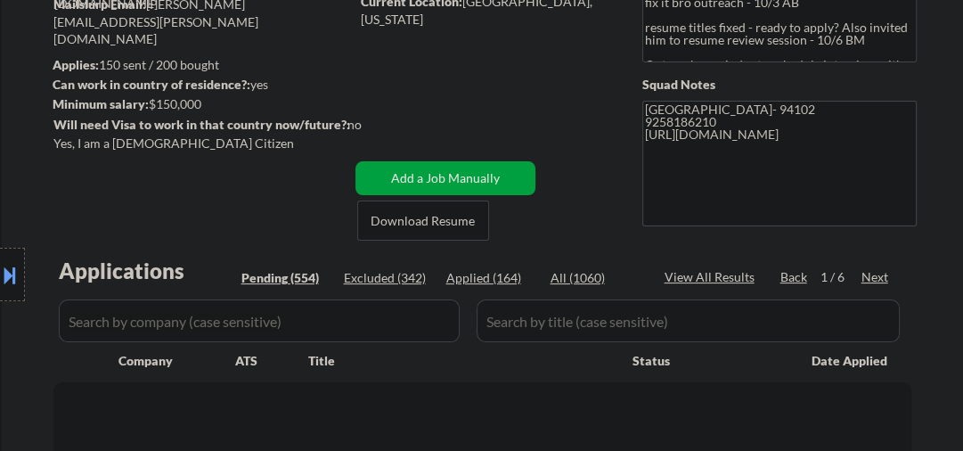
select select ""pending""
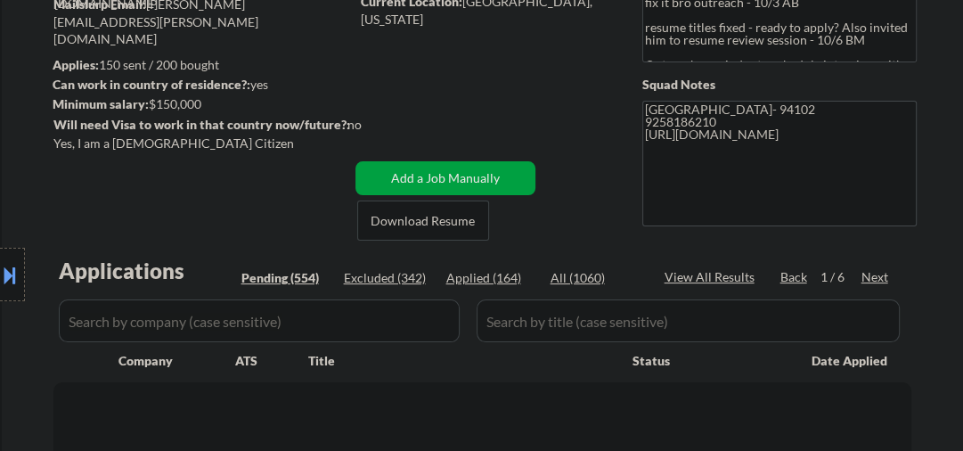
select select ""pending""
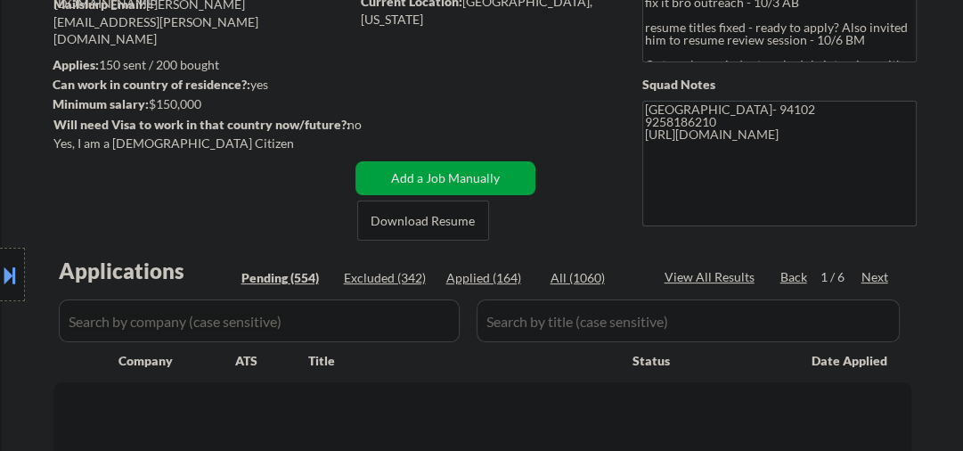
select select ""pending""
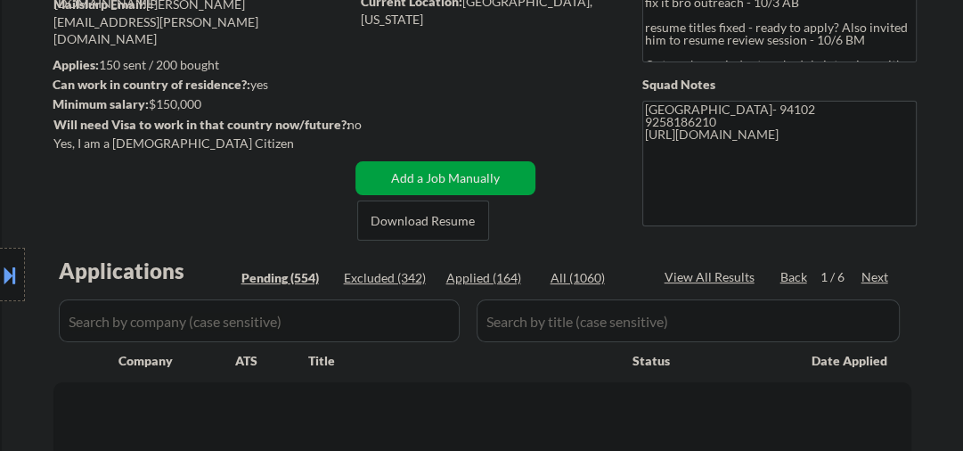
select select ""pending""
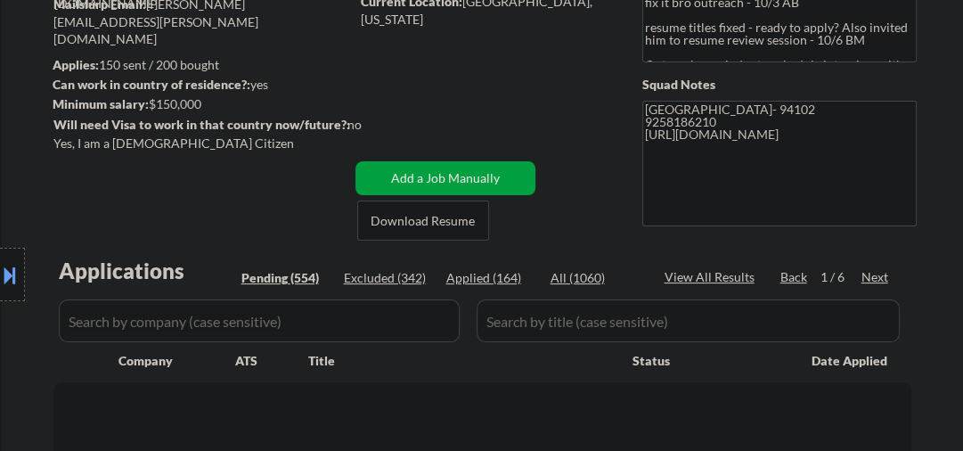
select select ""pending""
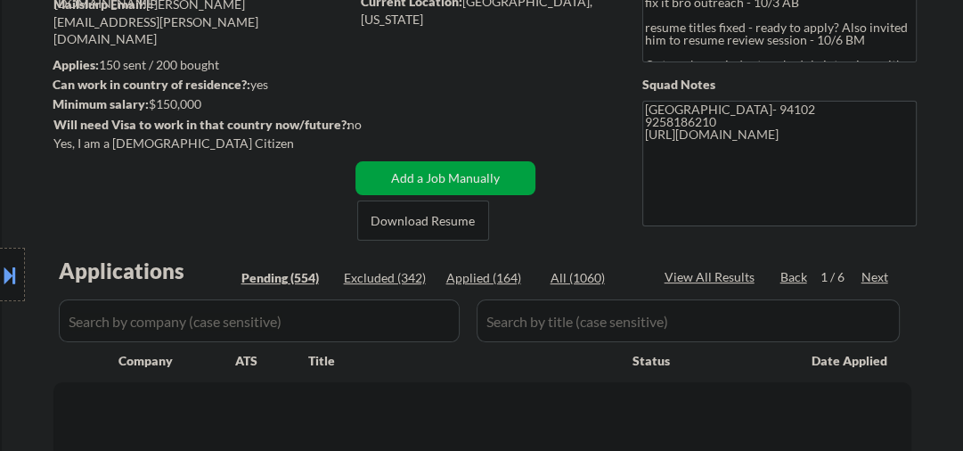
select select ""pending""
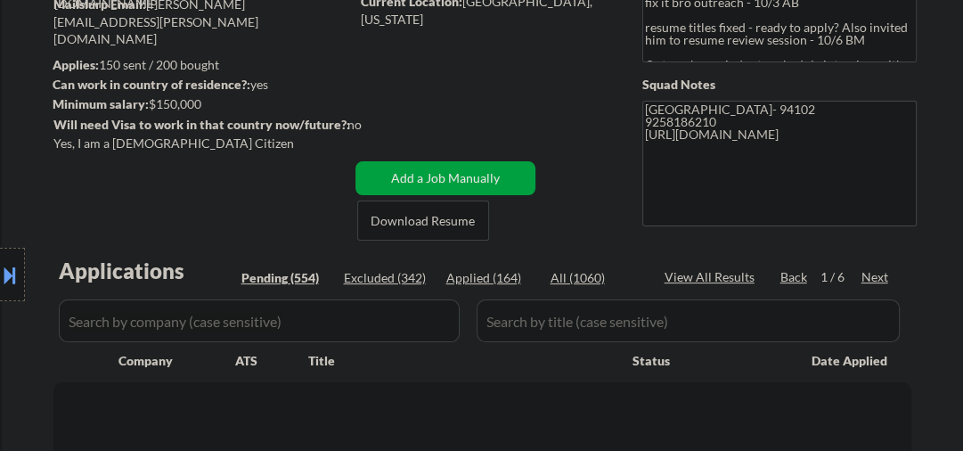
select select ""pending""
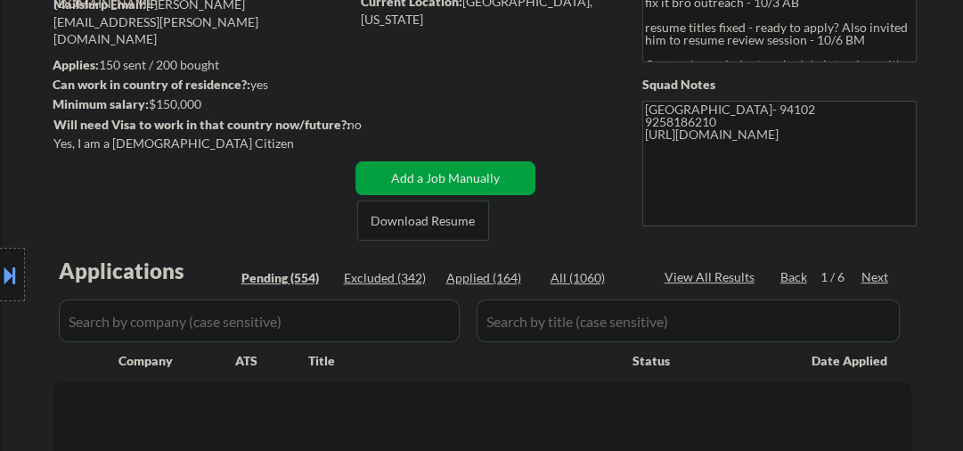
select select ""pending""
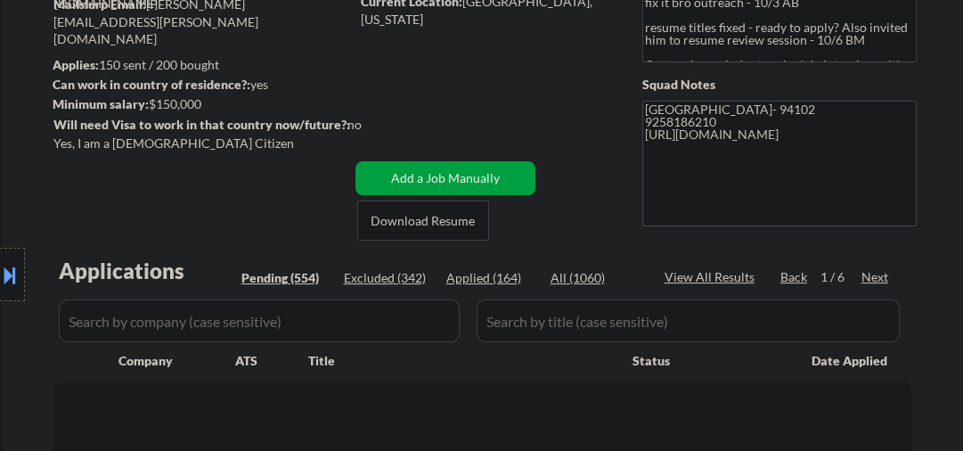
select select ""pending""
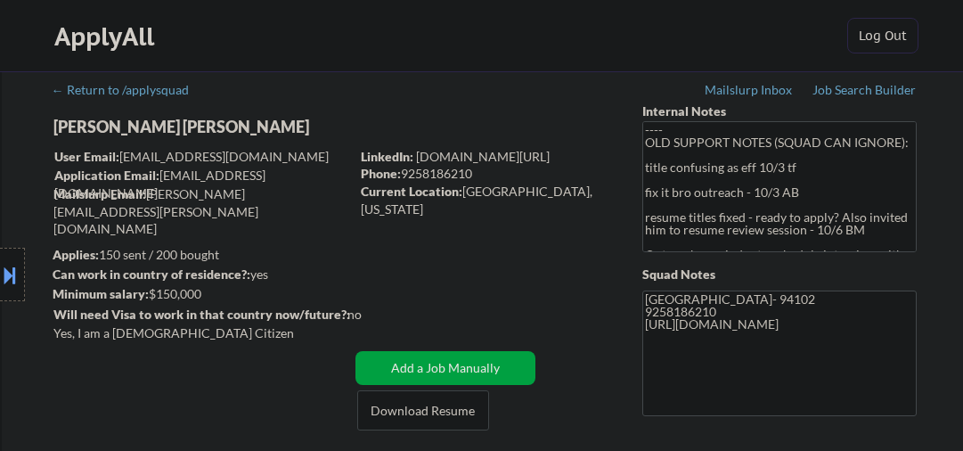
select select ""pending""
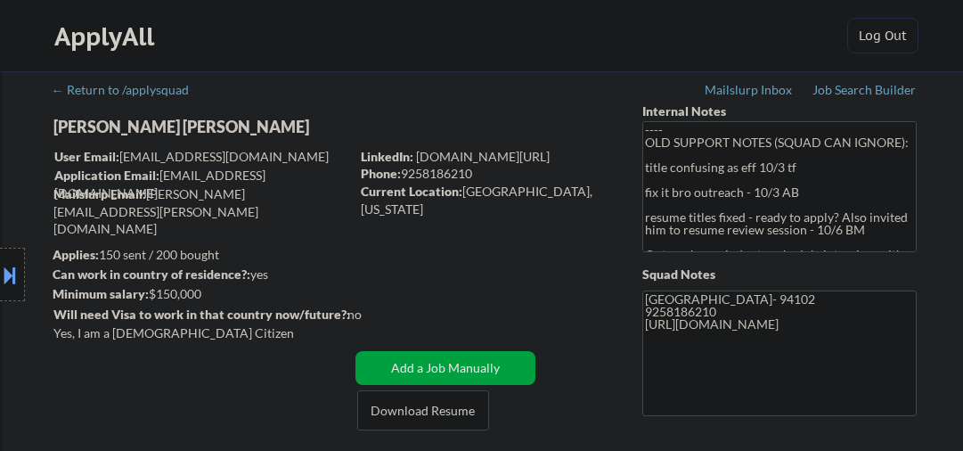
select select ""pending""
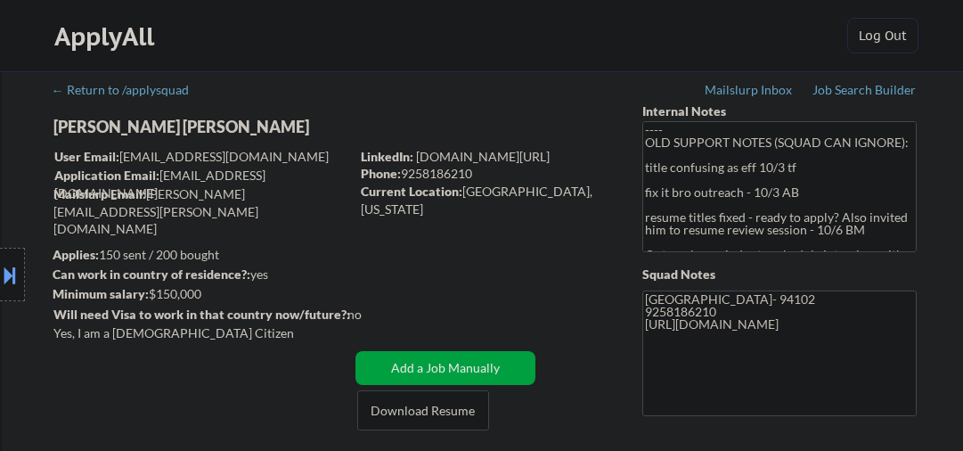
select select ""pending""
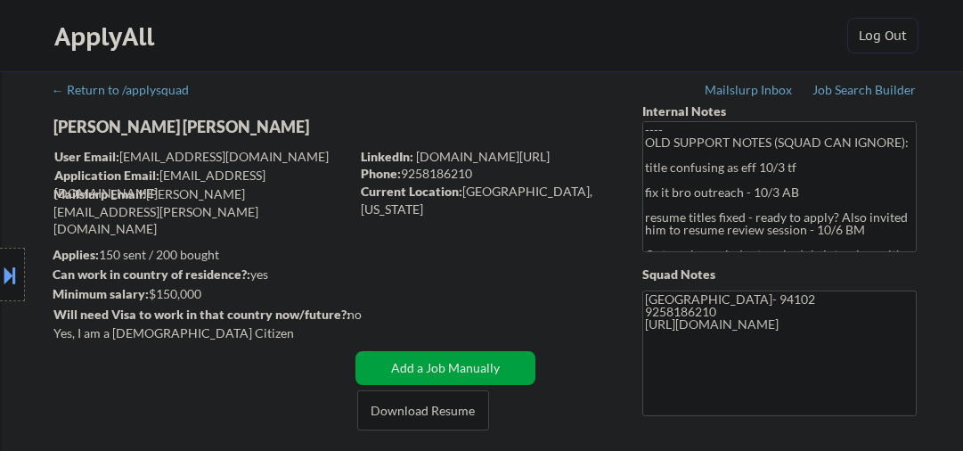
select select ""pending""
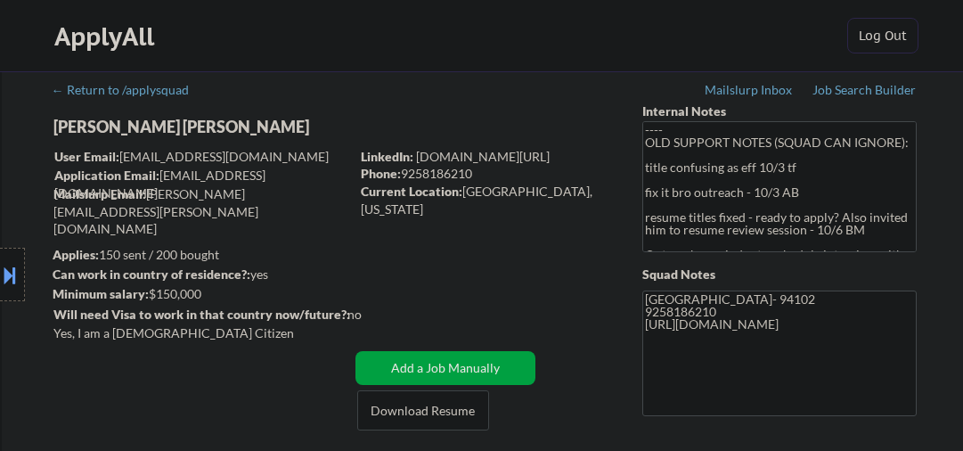
select select ""pending""
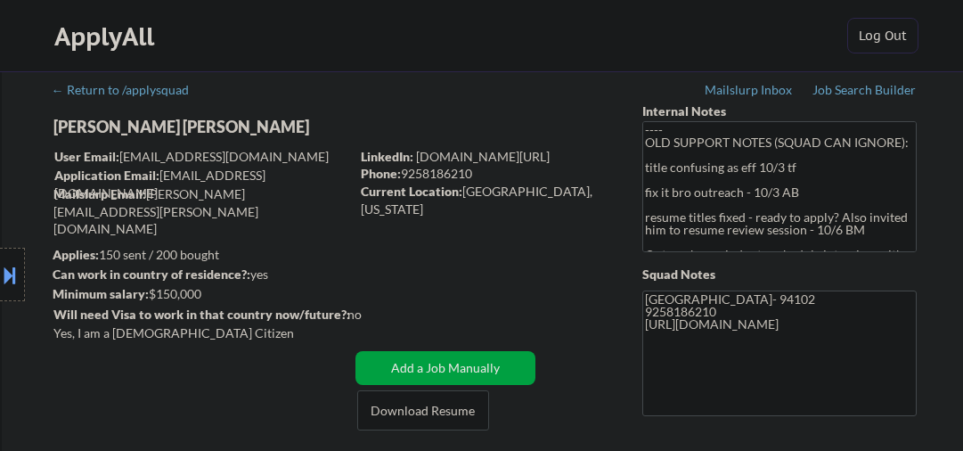
select select ""pending""
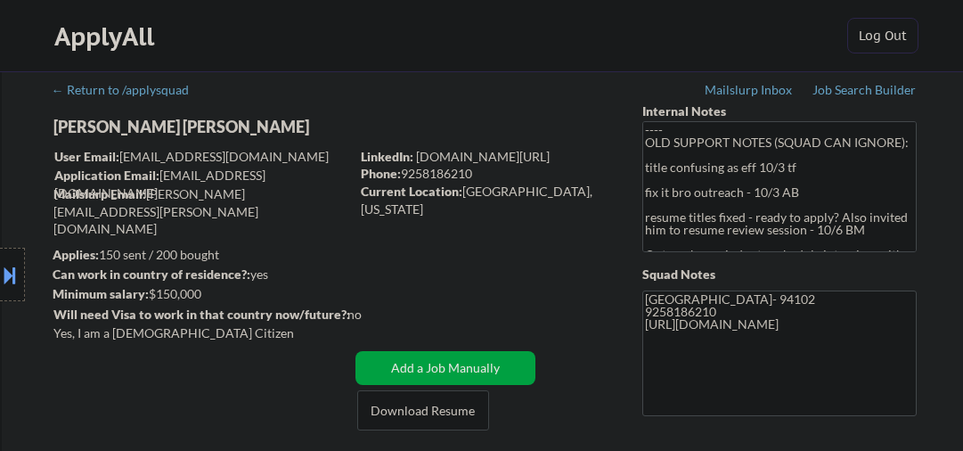
select select ""pending""
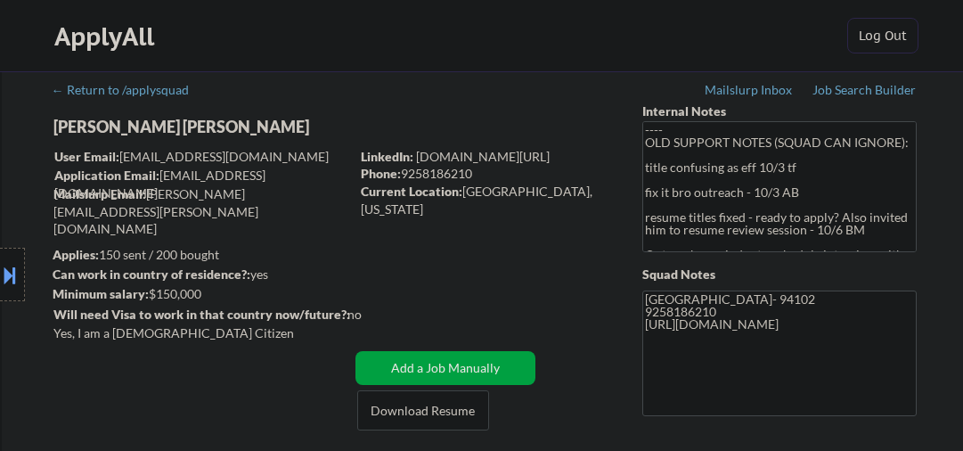
select select ""pending""
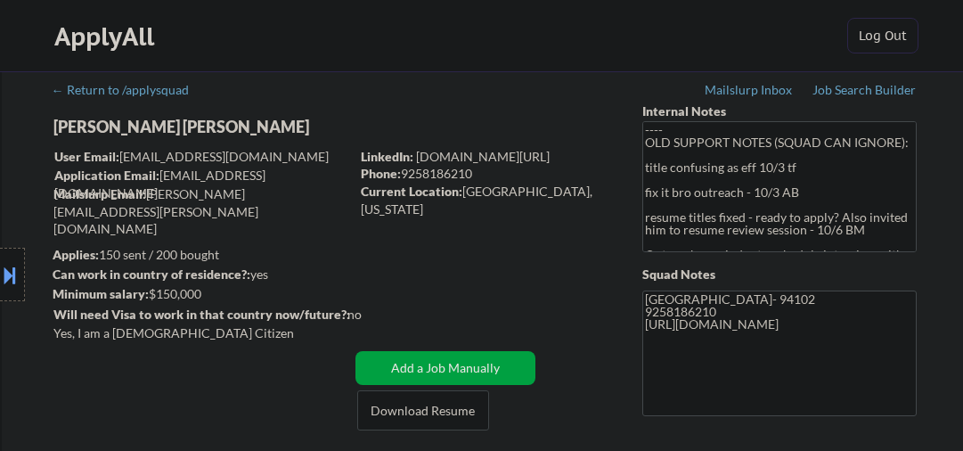
select select ""pending""
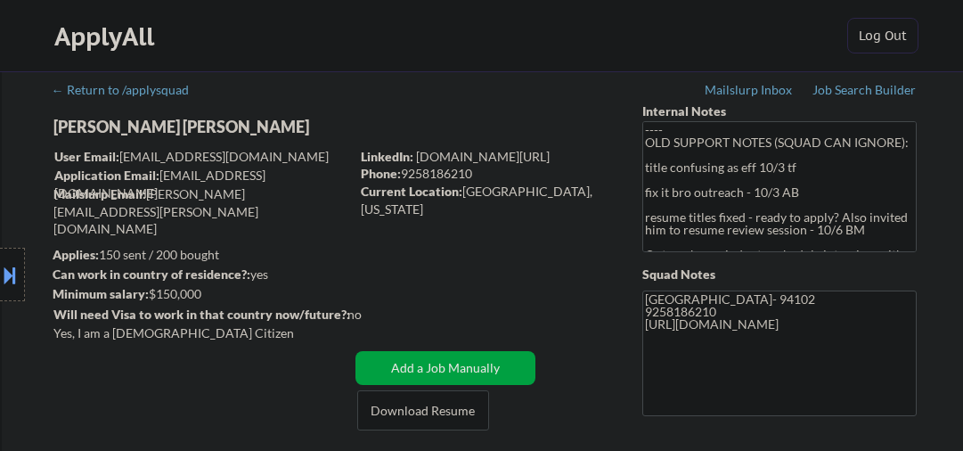
select select ""pending""
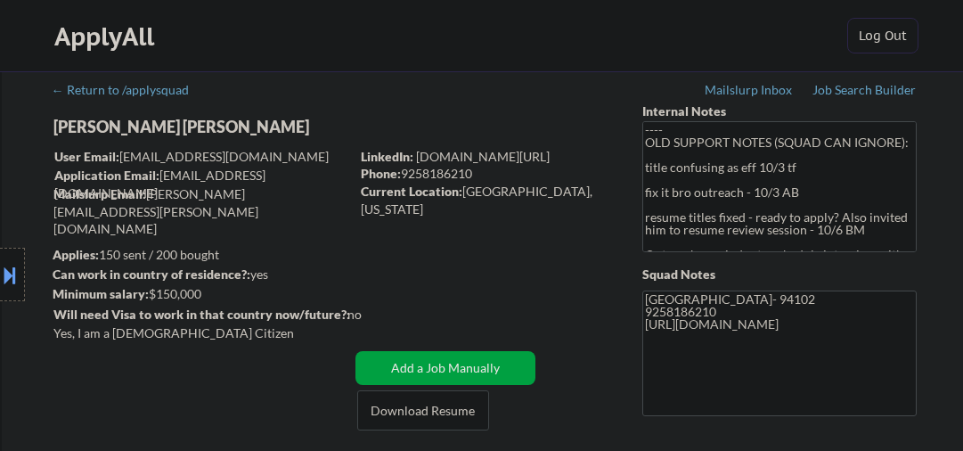
select select ""pending""
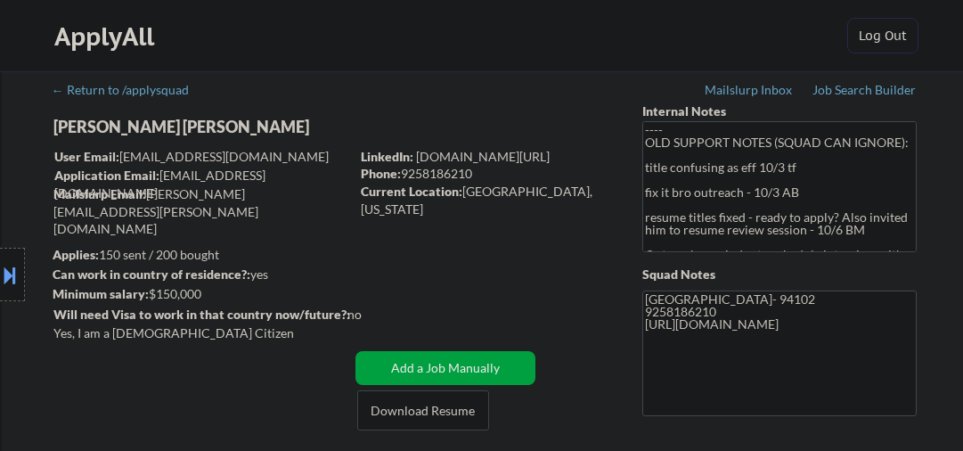
select select ""pending""
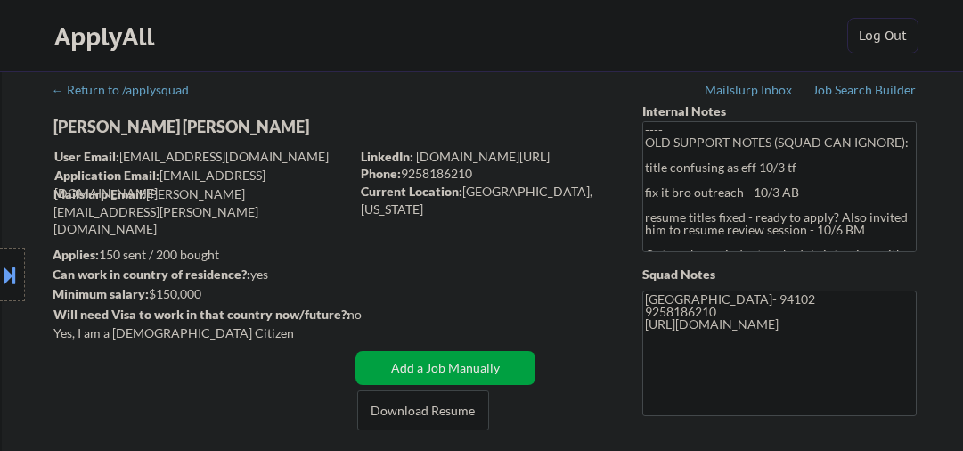
select select ""pending""
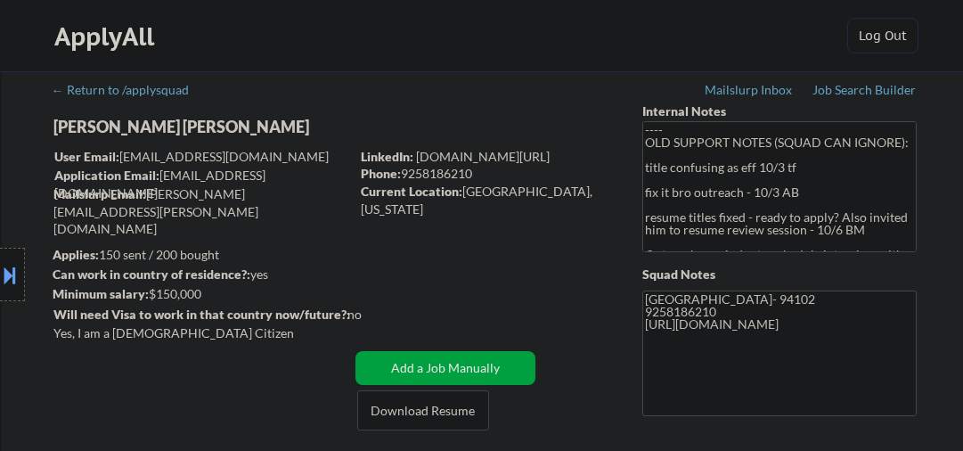
select select ""pending""
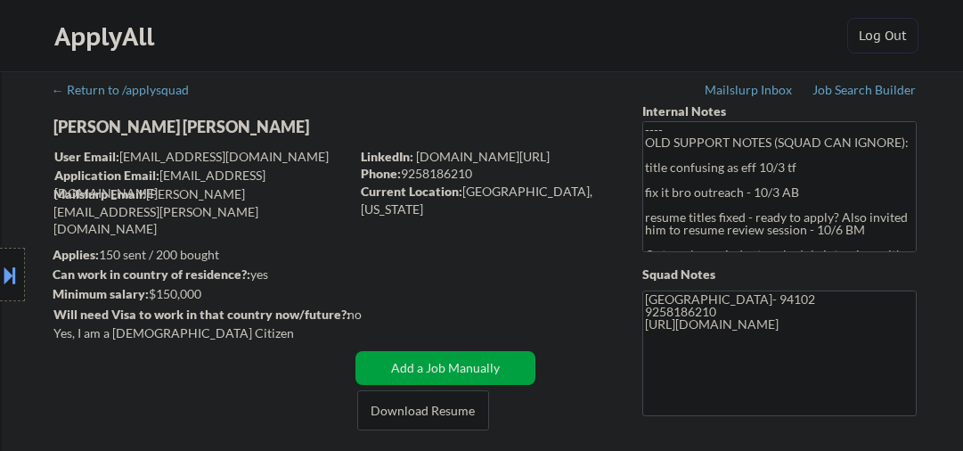
select select ""pending""
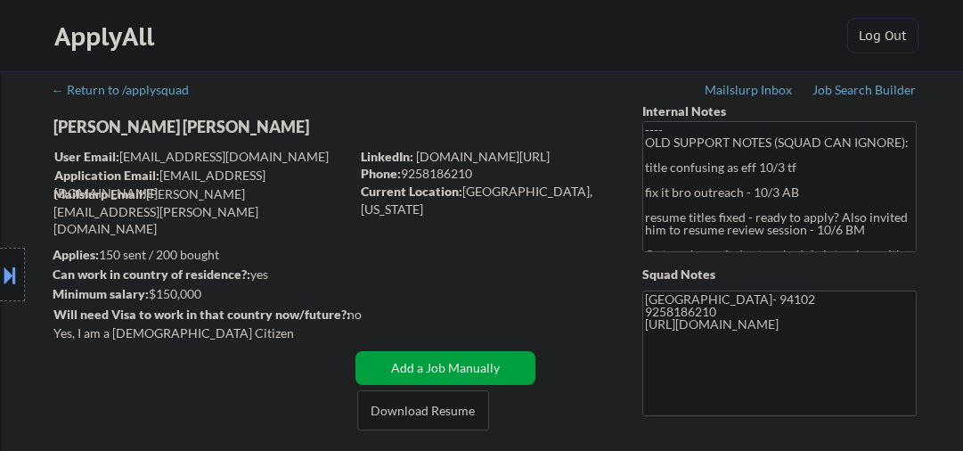
select select ""pending""
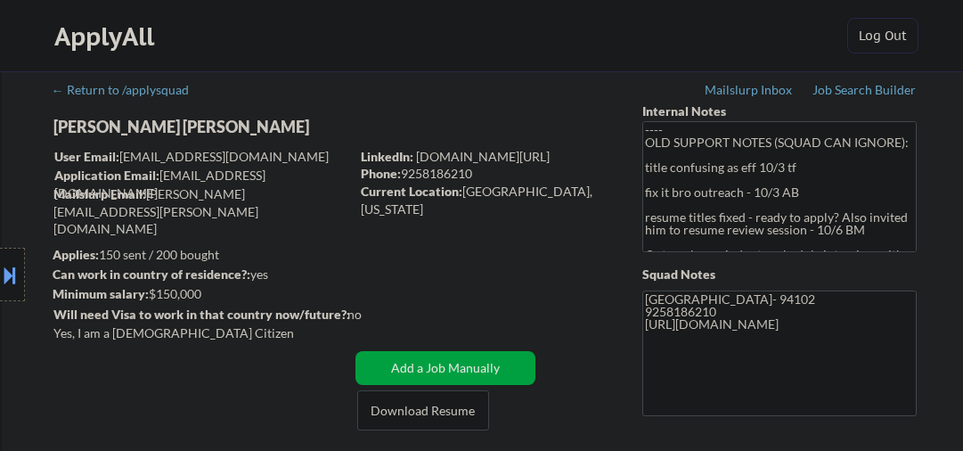
select select ""pending""
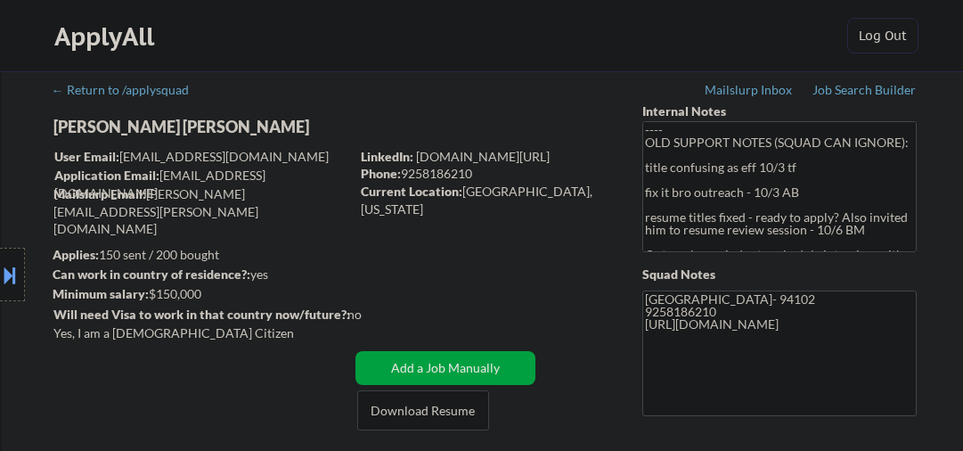
select select ""pending""
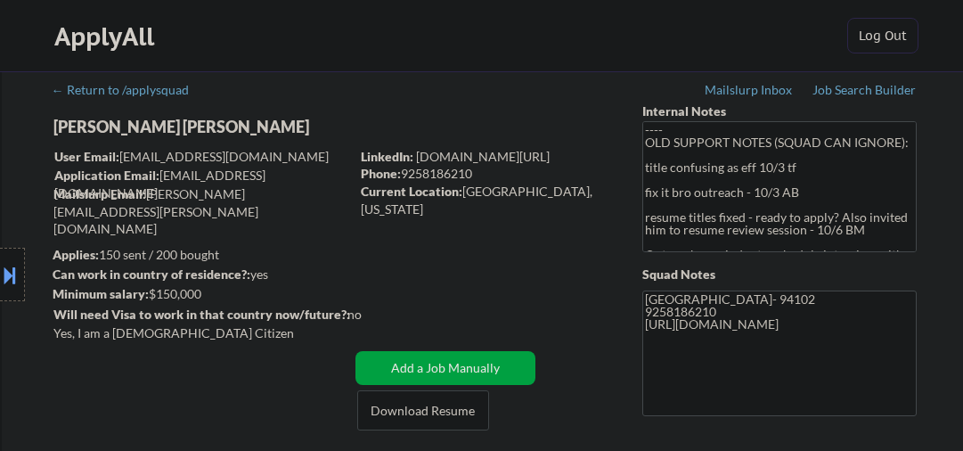
select select ""pending""
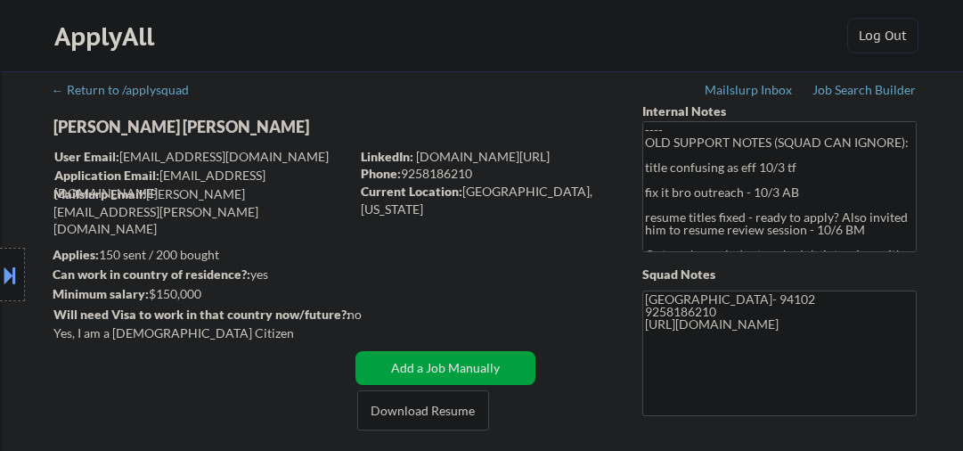
select select ""pending""
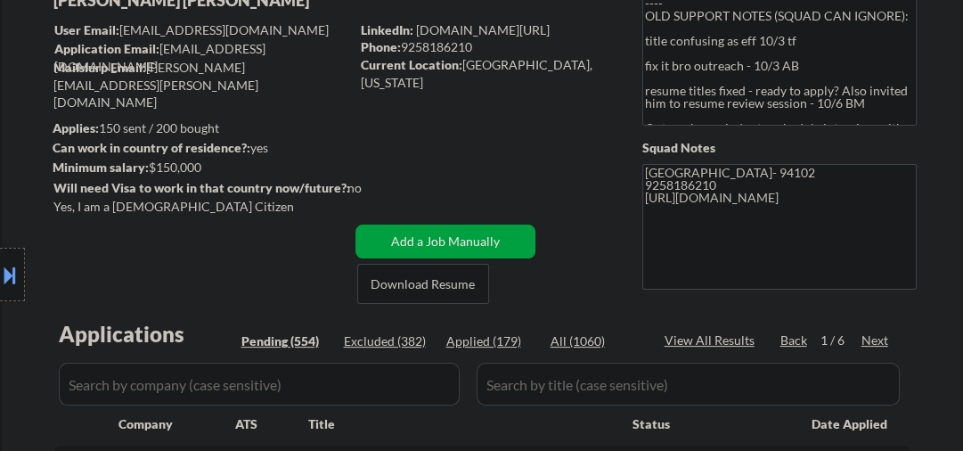
scroll to position [285, 0]
